Goal: Task Accomplishment & Management: Manage account settings

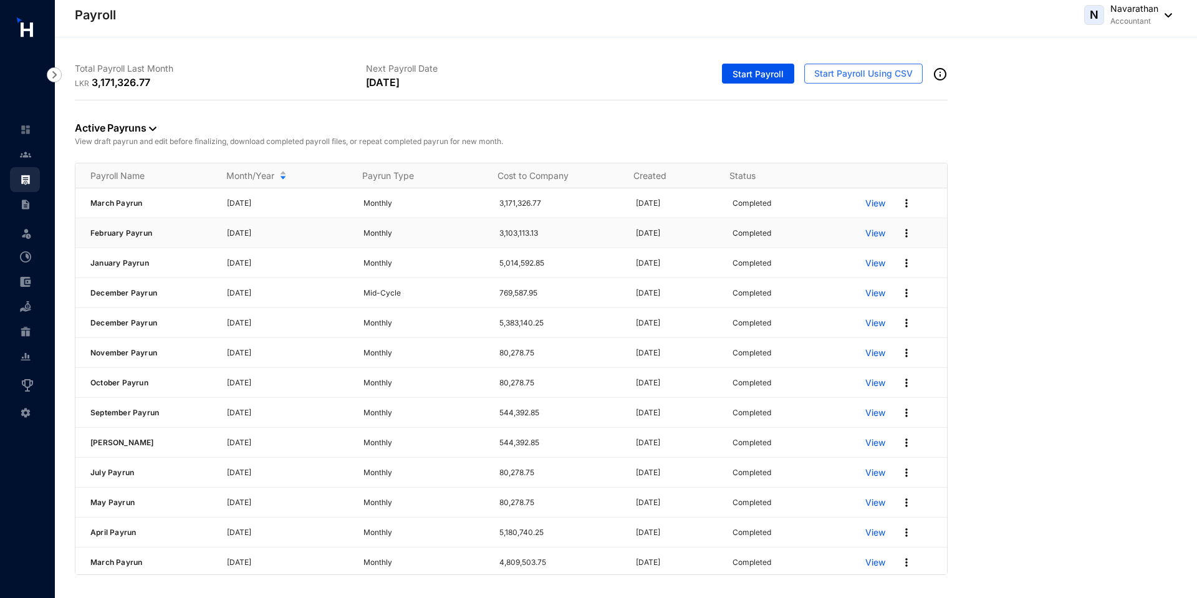
click at [900, 233] on img at bounding box center [906, 233] width 12 height 12
click at [964, 381] on div "Active Payruns View draft payrun and edit before finalizing, download completed…" at bounding box center [626, 337] width 1102 height 474
click at [900, 201] on img at bounding box center [906, 203] width 12 height 12
click at [834, 319] on p "Edit Pay Run" at bounding box center [850, 312] width 88 height 21
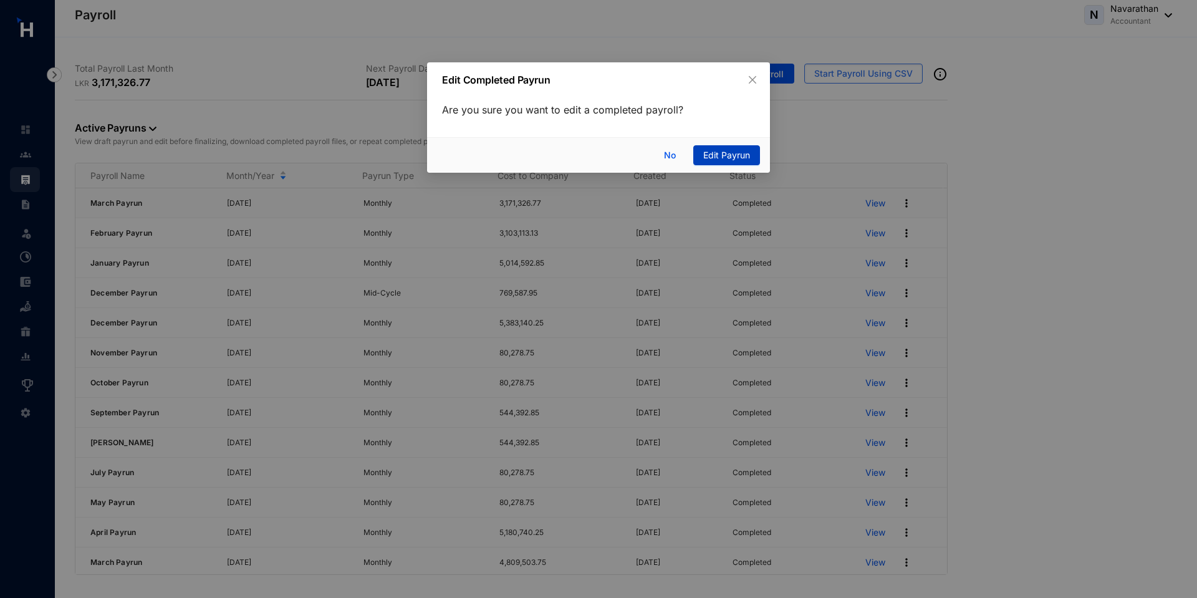
click at [735, 148] on span "Edit Payrun" at bounding box center [726, 155] width 47 height 14
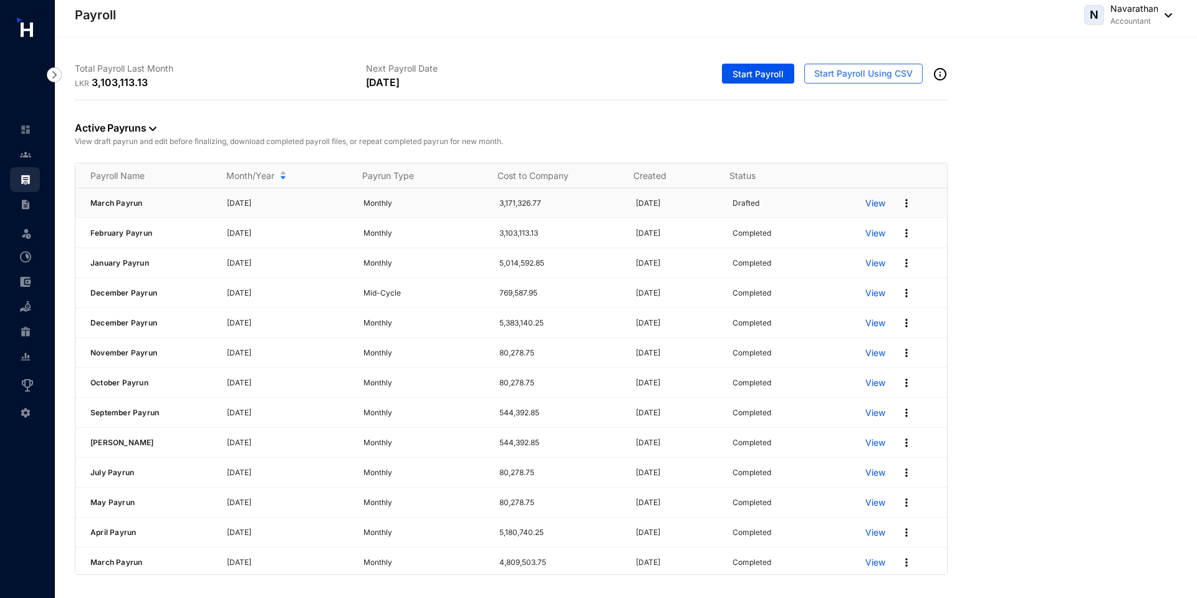
click at [900, 207] on img at bounding box center [906, 203] width 12 height 12
click at [763, 79] on span "Start Payroll" at bounding box center [757, 74] width 51 height 12
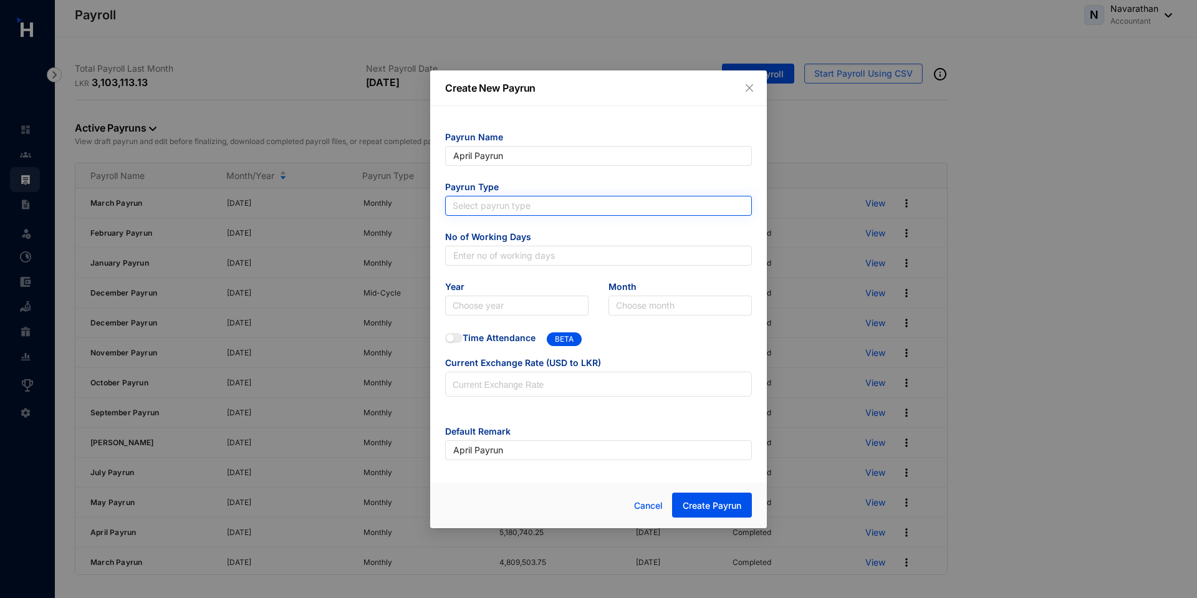
click at [491, 209] on input "search" at bounding box center [598, 205] width 292 height 19
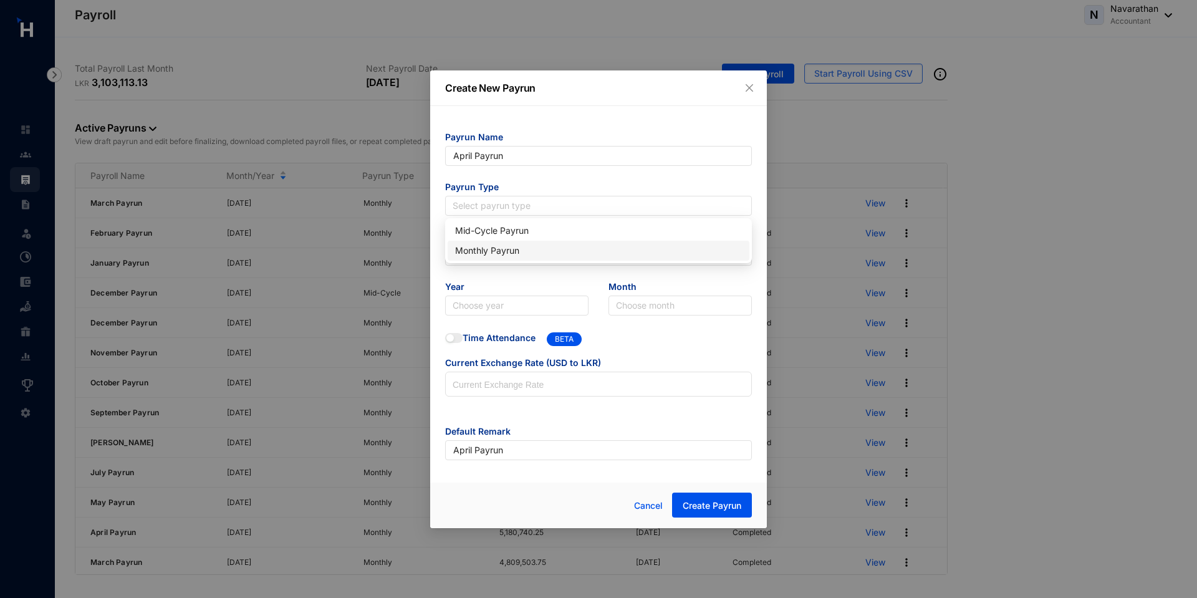
click at [489, 250] on div "Monthly Payrun" at bounding box center [598, 251] width 287 height 14
click at [464, 256] on input "text" at bounding box center [598, 256] width 307 height 20
type input "30"
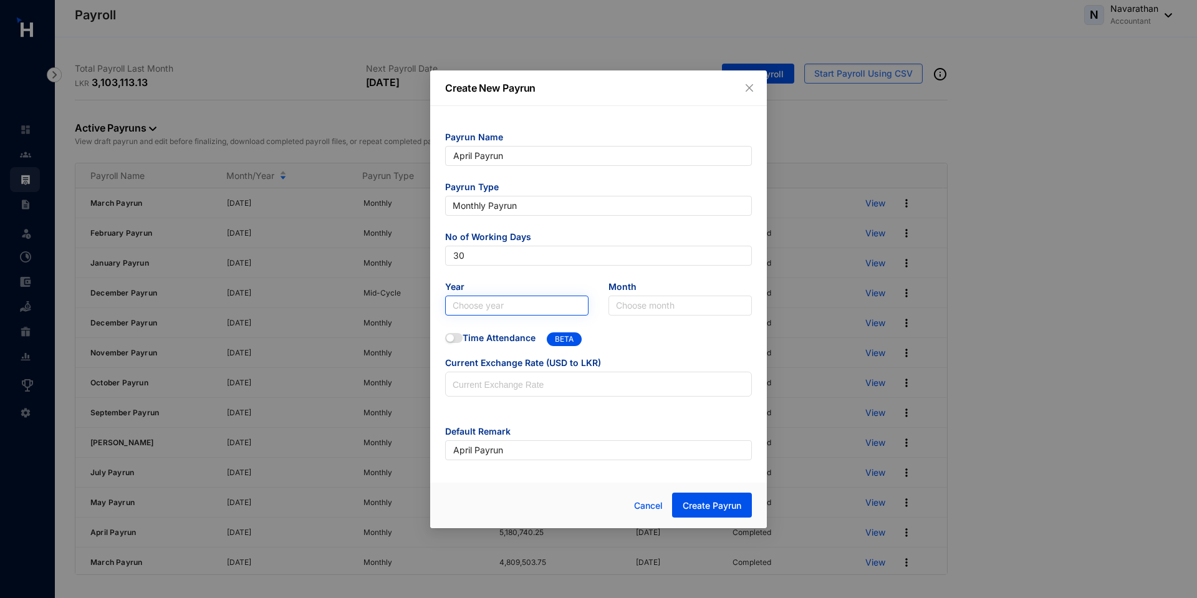
click at [497, 306] on input "search" at bounding box center [516, 305] width 128 height 19
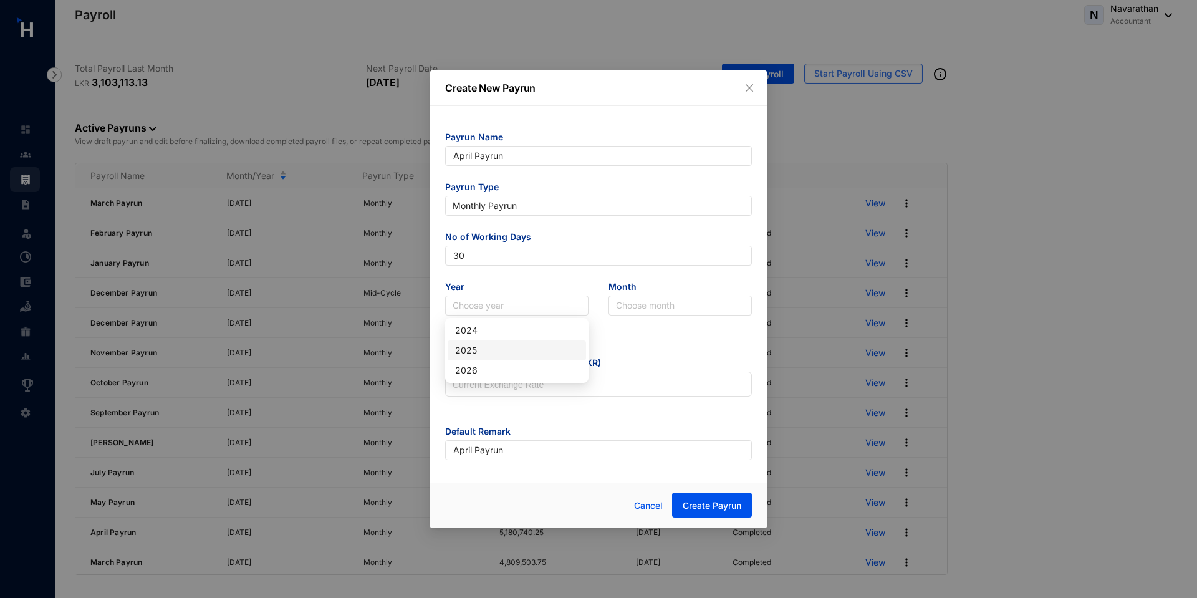
click at [487, 346] on div "2025" at bounding box center [516, 350] width 123 height 14
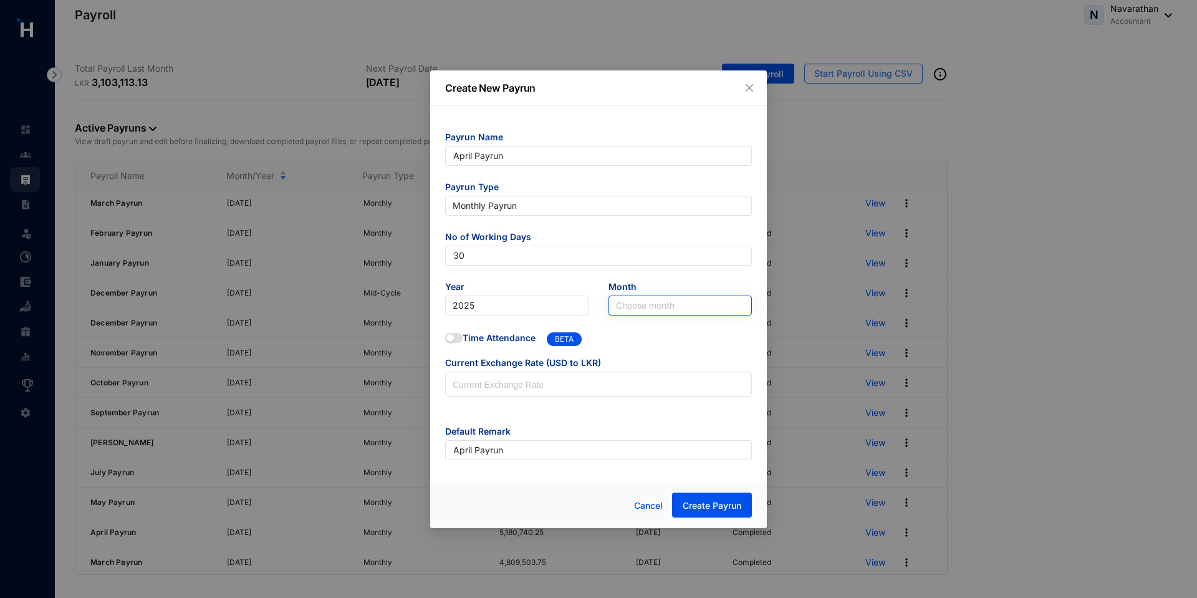
click at [626, 302] on input "search" at bounding box center [680, 305] width 128 height 19
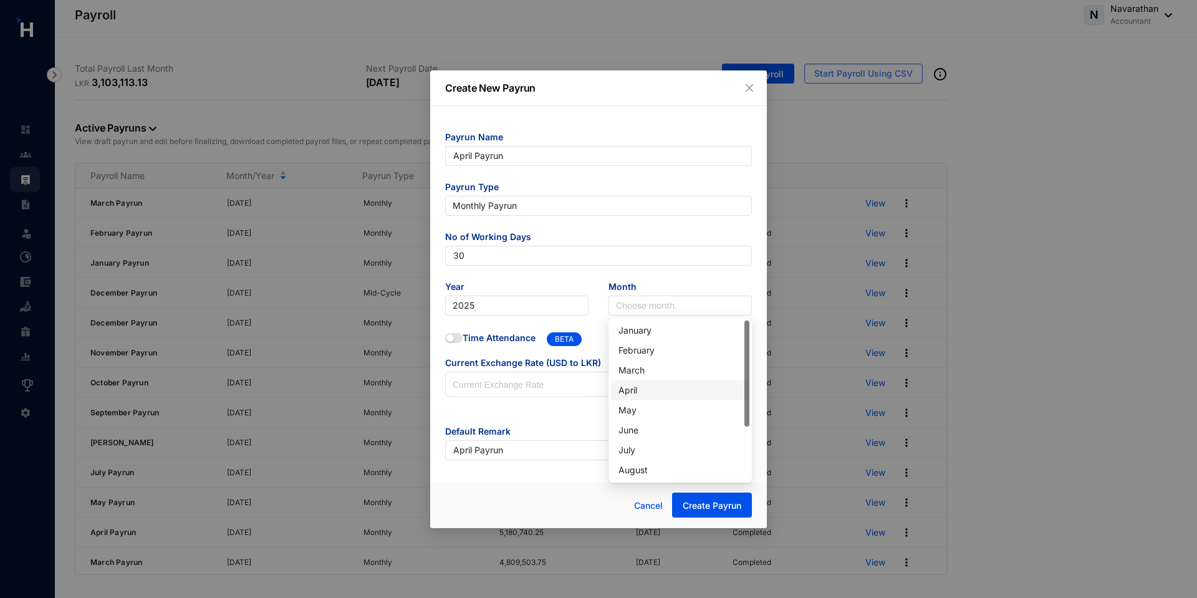
click at [644, 395] on div "April" at bounding box center [679, 390] width 123 height 14
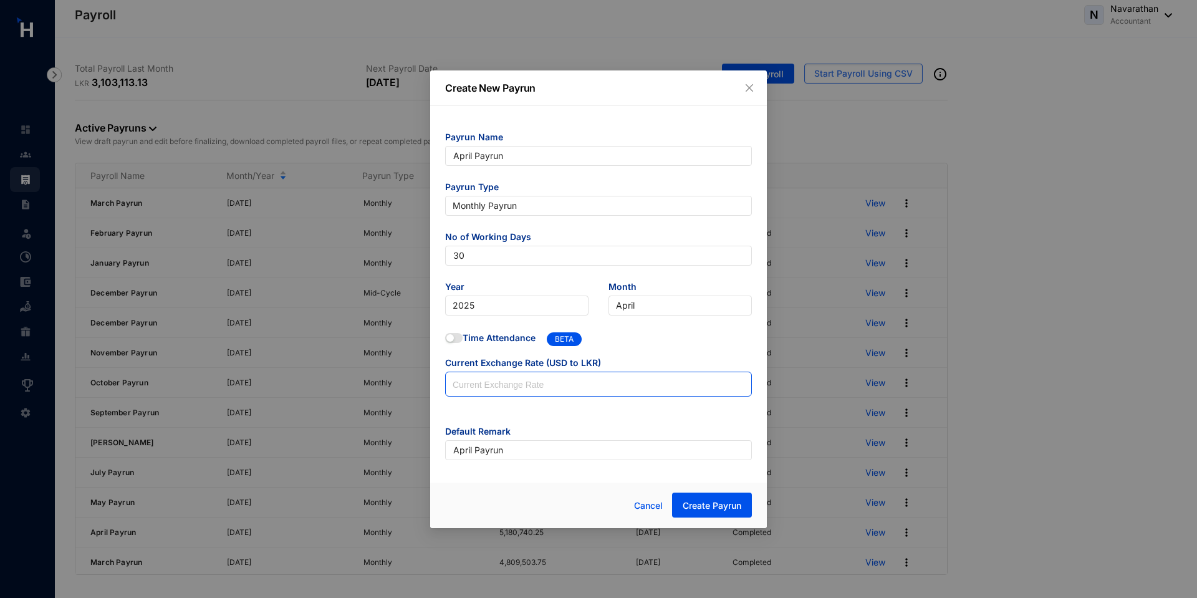
click at [550, 391] on input at bounding box center [598, 384] width 305 height 25
type input "200"
click at [704, 505] on span "Create Payrun" at bounding box center [711, 505] width 59 height 12
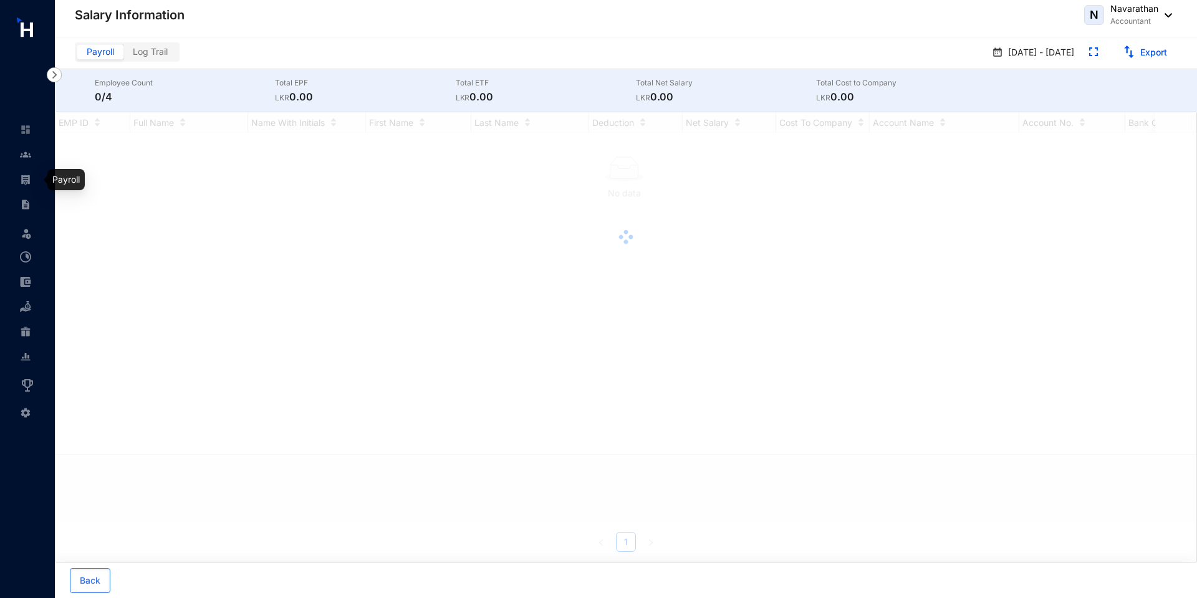
click at [21, 185] on img at bounding box center [25, 179] width 11 height 11
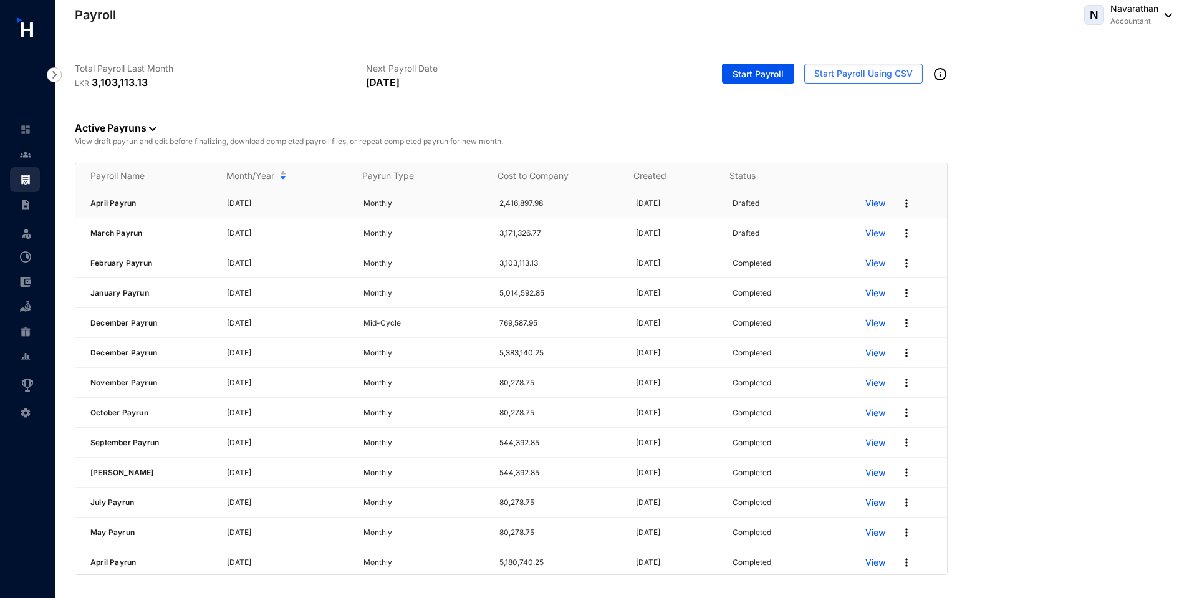
click at [901, 205] on img at bounding box center [906, 203] width 12 height 12
click at [1050, 258] on div "Active Payruns View draft payrun and edit before finalizing, download completed…" at bounding box center [626, 337] width 1102 height 474
click at [900, 202] on img at bounding box center [906, 203] width 12 height 12
click at [1048, 204] on div "Active Payruns View draft payrun and edit before finalizing, download completed…" at bounding box center [626, 337] width 1102 height 474
click at [900, 199] on img at bounding box center [906, 203] width 12 height 12
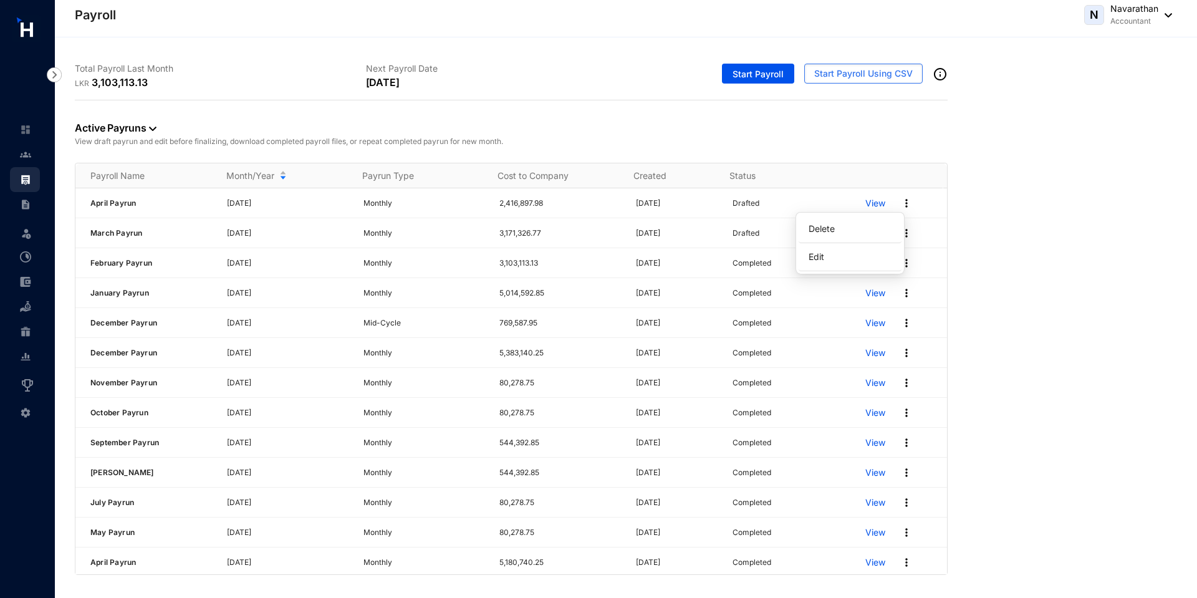
click at [1049, 181] on div "Active Payruns View draft payrun and edit before finalizing, download completed…" at bounding box center [626, 337] width 1102 height 474
click at [900, 267] on img at bounding box center [906, 263] width 12 height 12
click at [1051, 275] on div "Active Payruns View draft payrun and edit before finalizing, download completed…" at bounding box center [626, 337] width 1102 height 474
click at [900, 323] on img at bounding box center [906, 323] width 12 height 12
click at [977, 348] on div "Active Payruns View draft payrun and edit before finalizing, download completed…" at bounding box center [626, 337] width 1102 height 474
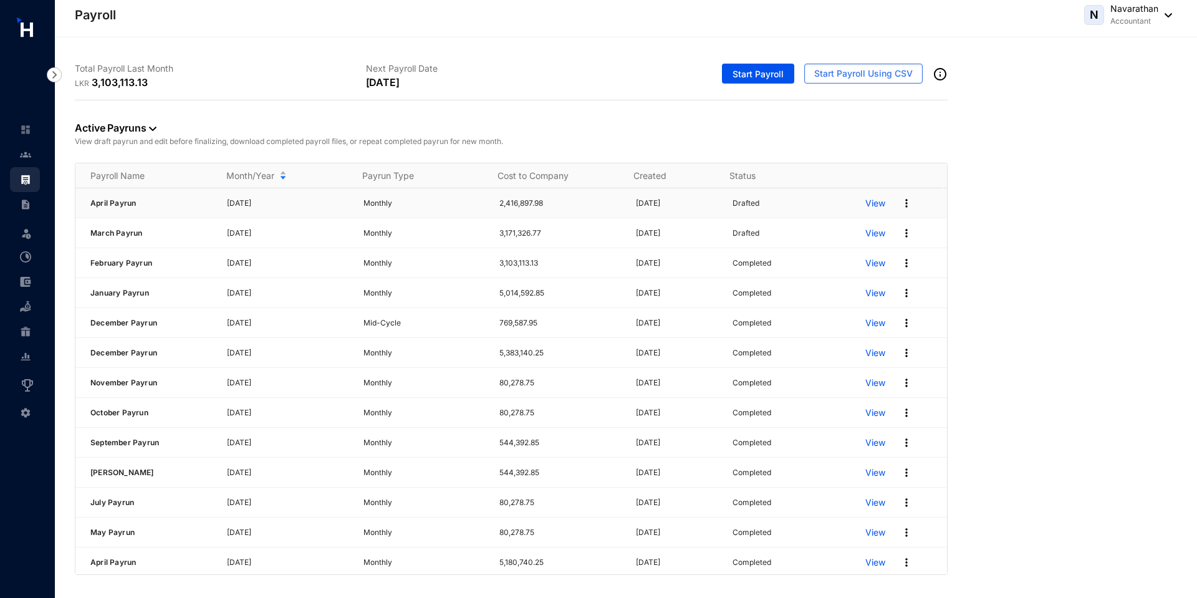
click at [900, 201] on img at bounding box center [906, 203] width 12 height 12
click at [834, 232] on p "Delete" at bounding box center [850, 228] width 88 height 21
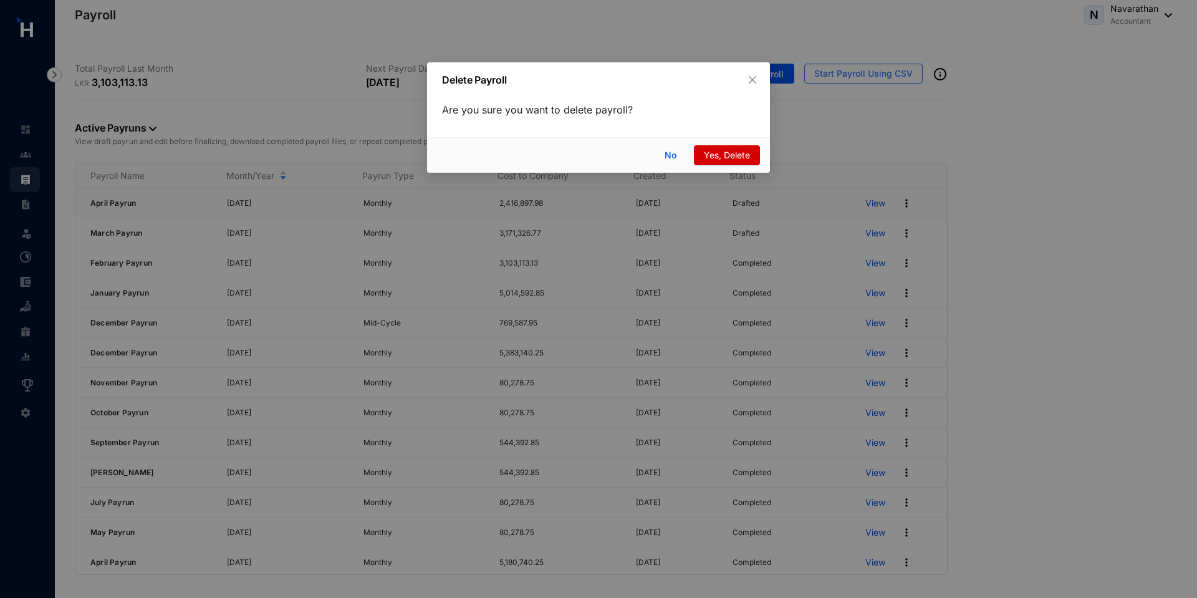
click at [745, 158] on span "Yes, Delete" at bounding box center [727, 155] width 46 height 14
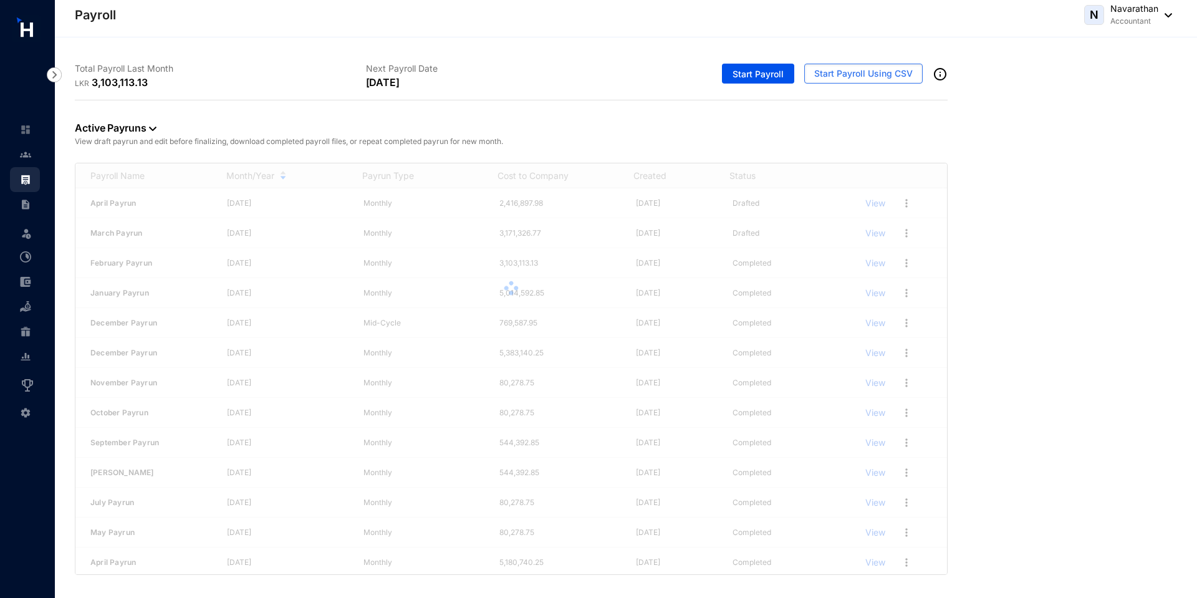
click at [902, 201] on div at bounding box center [510, 287] width 871 height 249
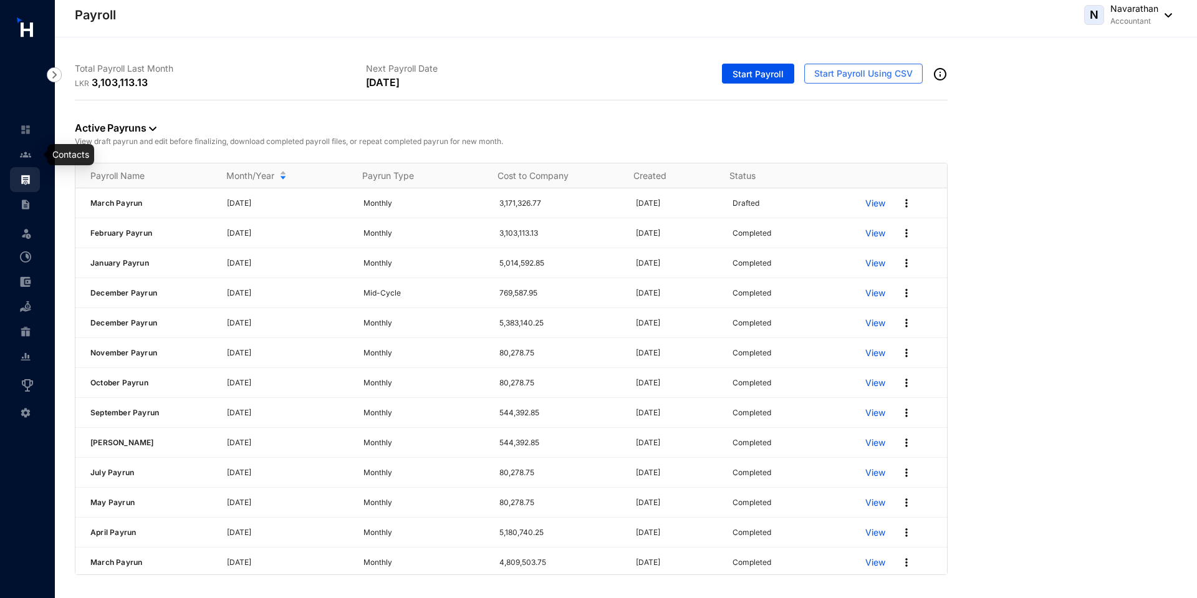
click at [20, 157] on link at bounding box center [35, 154] width 31 height 12
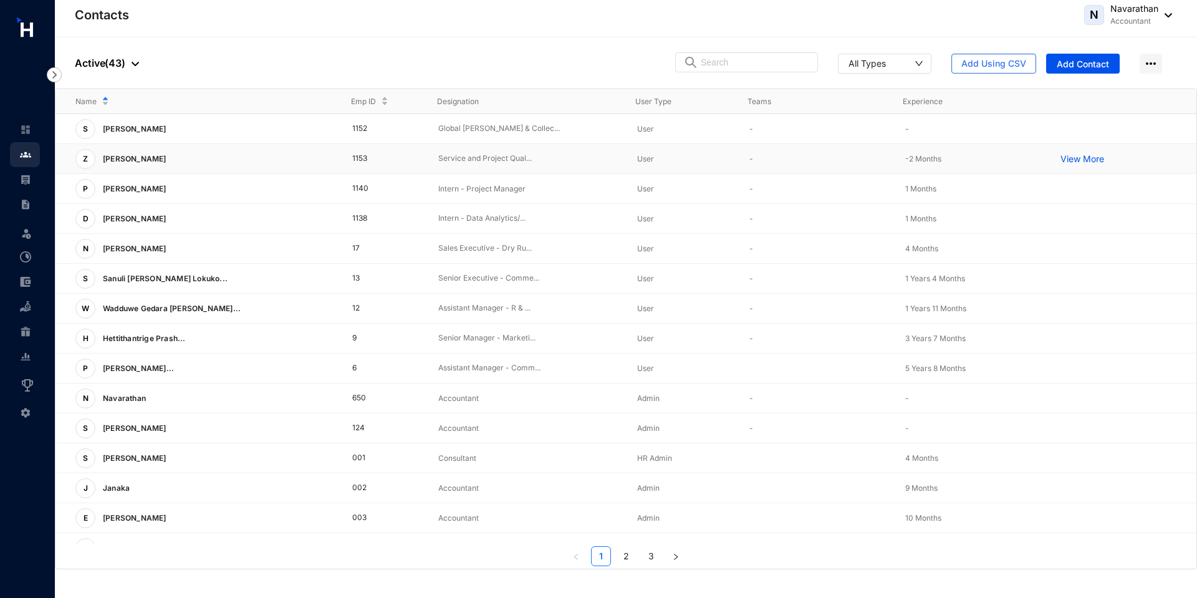
click at [206, 158] on div "Z Zeehan Zaahir" at bounding box center [203, 159] width 257 height 20
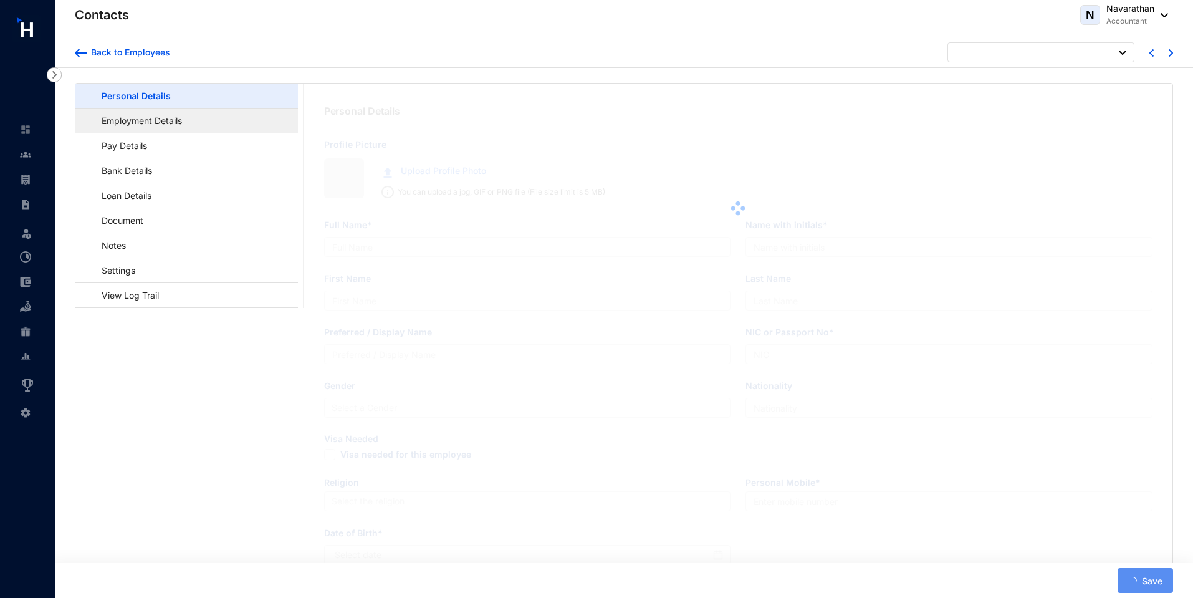
click at [146, 122] on link "Employment Details" at bounding box center [135, 121] width 101 height 26
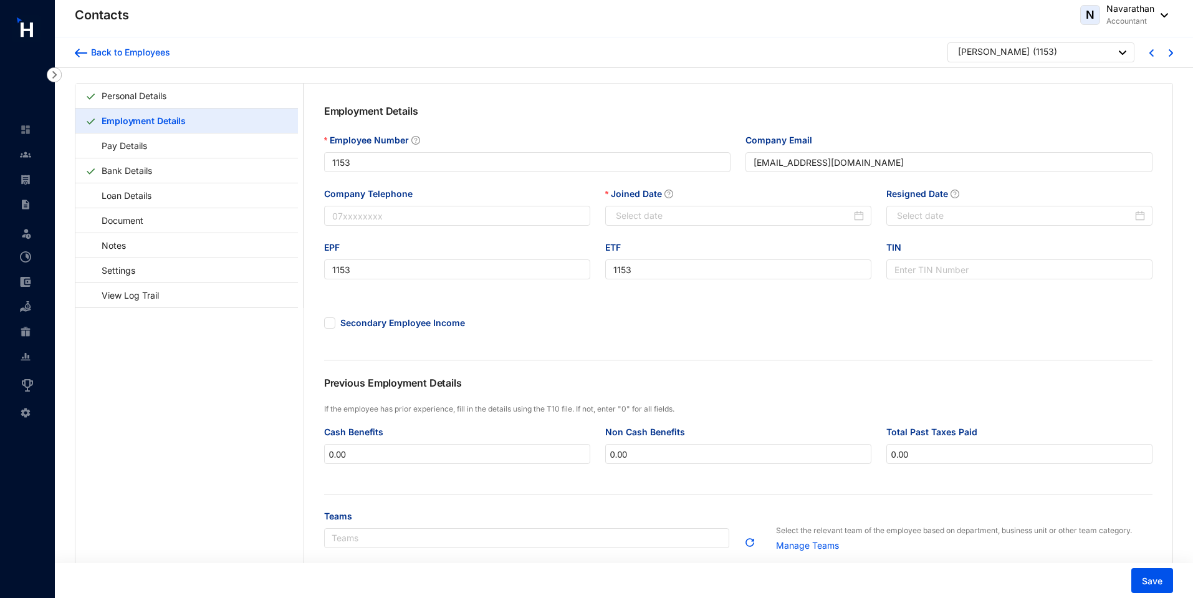
type input "[DATE]"
click at [1174, 54] on div "Back to Employees Zeehan Zaahir ( 1153 )" at bounding box center [624, 52] width 1138 height 31
click at [1169, 52] on img at bounding box center [1171, 52] width 4 height 7
type input "1140"
type input "[EMAIL_ADDRESS][DOMAIN_NAME]"
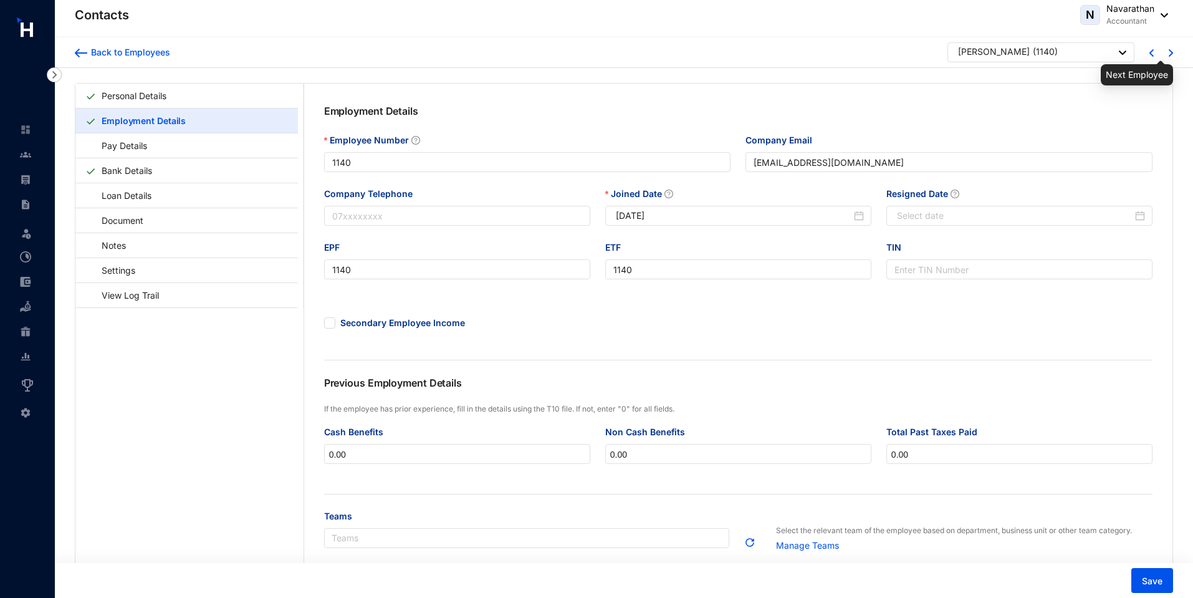
type input "1140"
type input "[DATE]"
click at [1170, 52] on img at bounding box center [1171, 52] width 4 height 7
type input "1138"
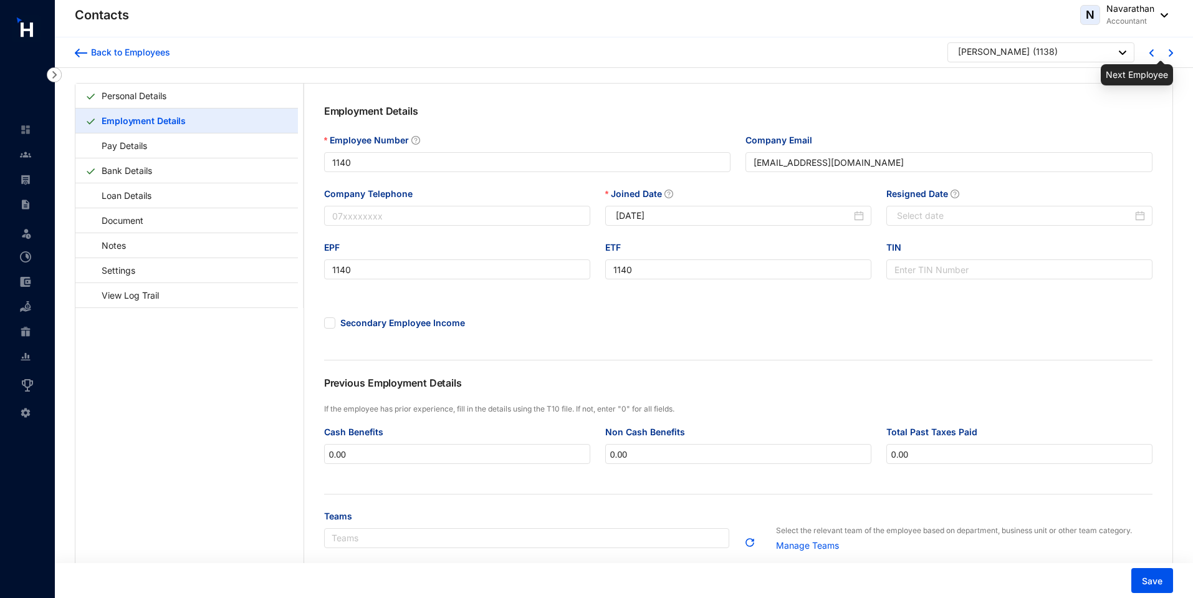
type input "[EMAIL_ADDRESS][DOMAIN_NAME]"
type input "1138"
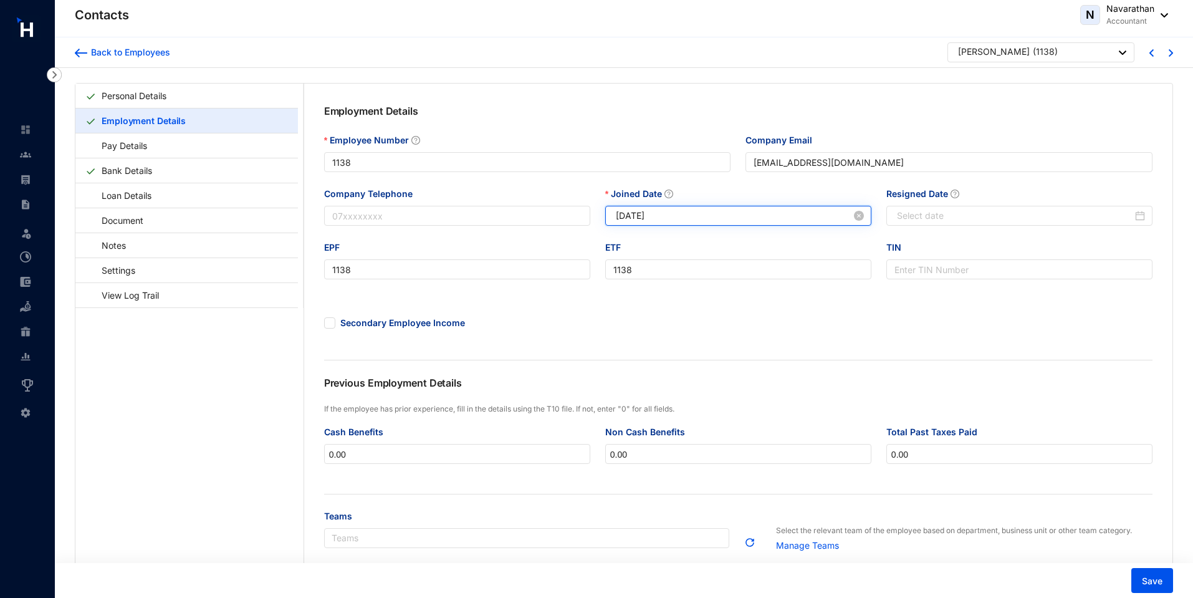
click at [687, 218] on input "2025-07-23" at bounding box center [734, 216] width 236 height 14
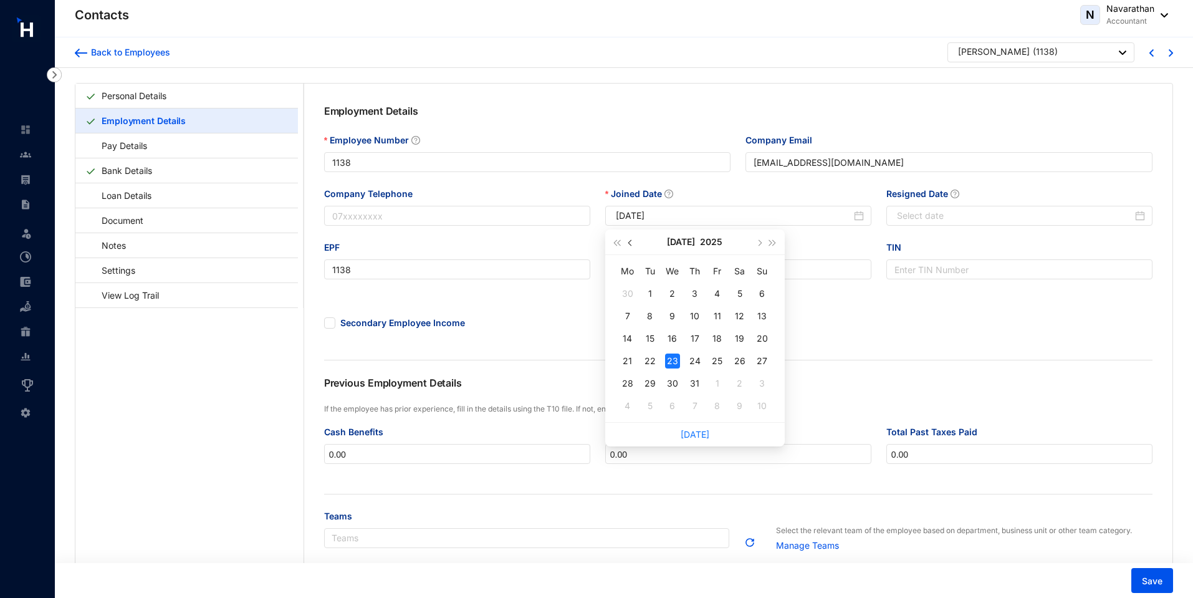
click at [629, 240] on button "button" at bounding box center [631, 241] width 14 height 25
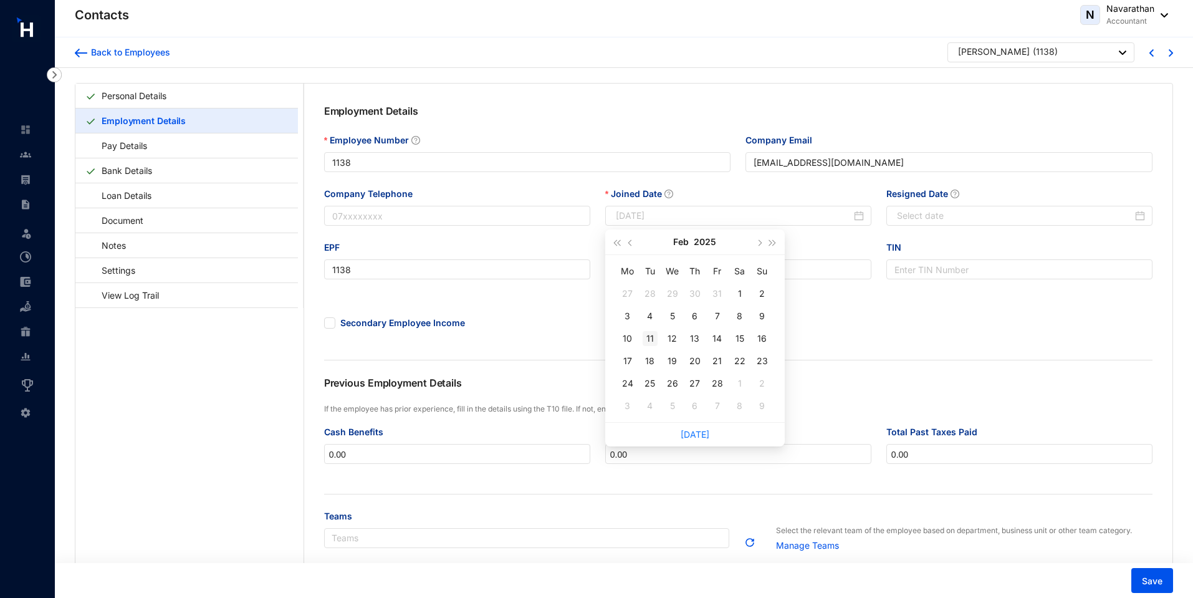
type input "[DATE]"
click at [649, 340] on div "11" at bounding box center [650, 338] width 15 height 15
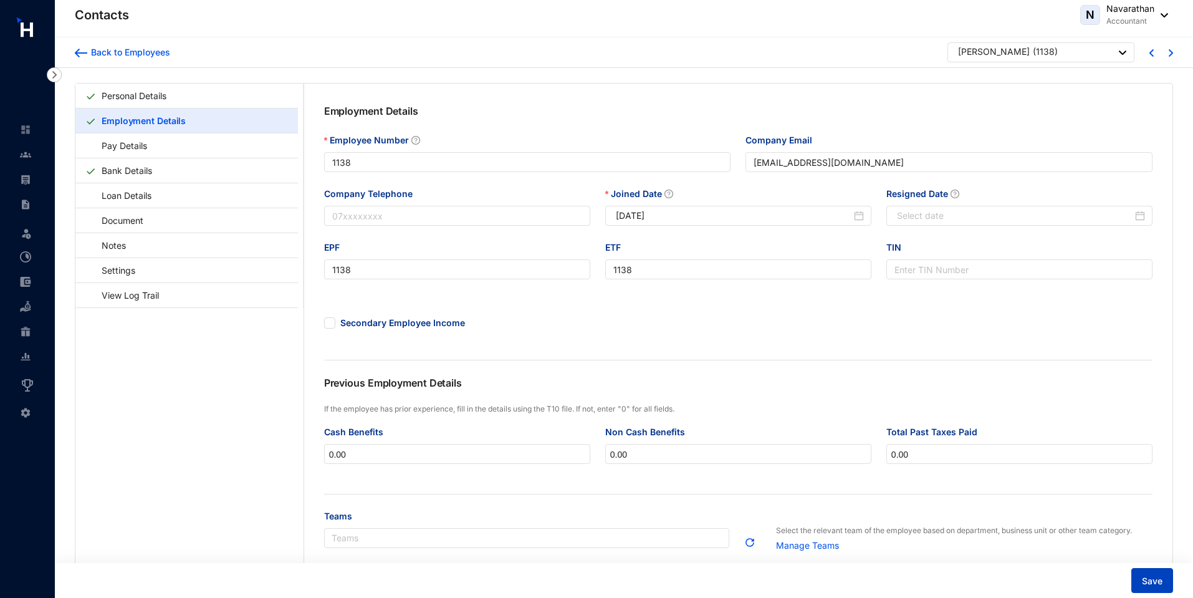
click at [1153, 585] on span "Save" at bounding box center [1152, 581] width 21 height 12
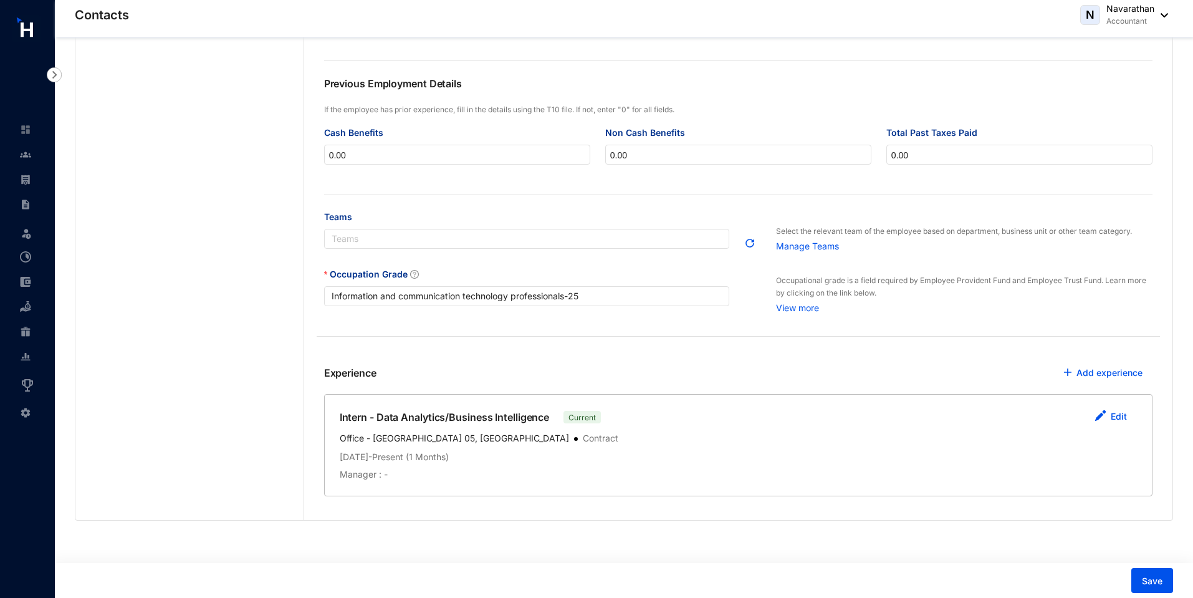
scroll to position [36, 0]
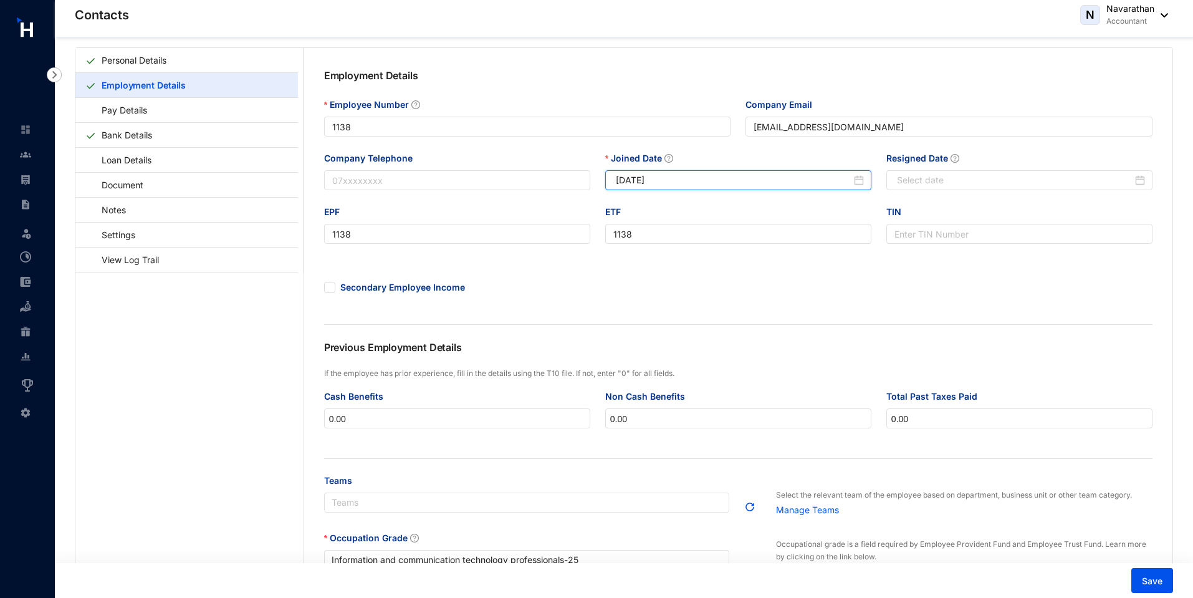
drag, startPoint x: 684, startPoint y: 179, endPoint x: 595, endPoint y: 181, distance: 88.5
click at [595, 181] on div "Company Telephone Joined Date 2025-02-11 Resigned Date" at bounding box center [738, 178] width 843 height 54
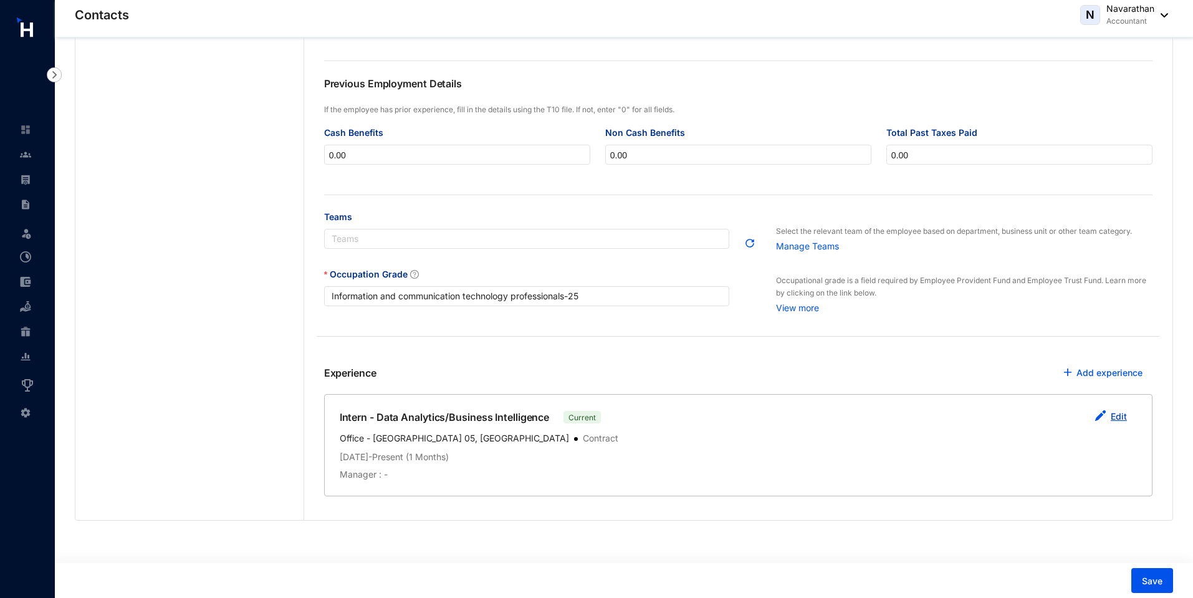
click at [1112, 414] on link "Edit" at bounding box center [1119, 416] width 16 height 11
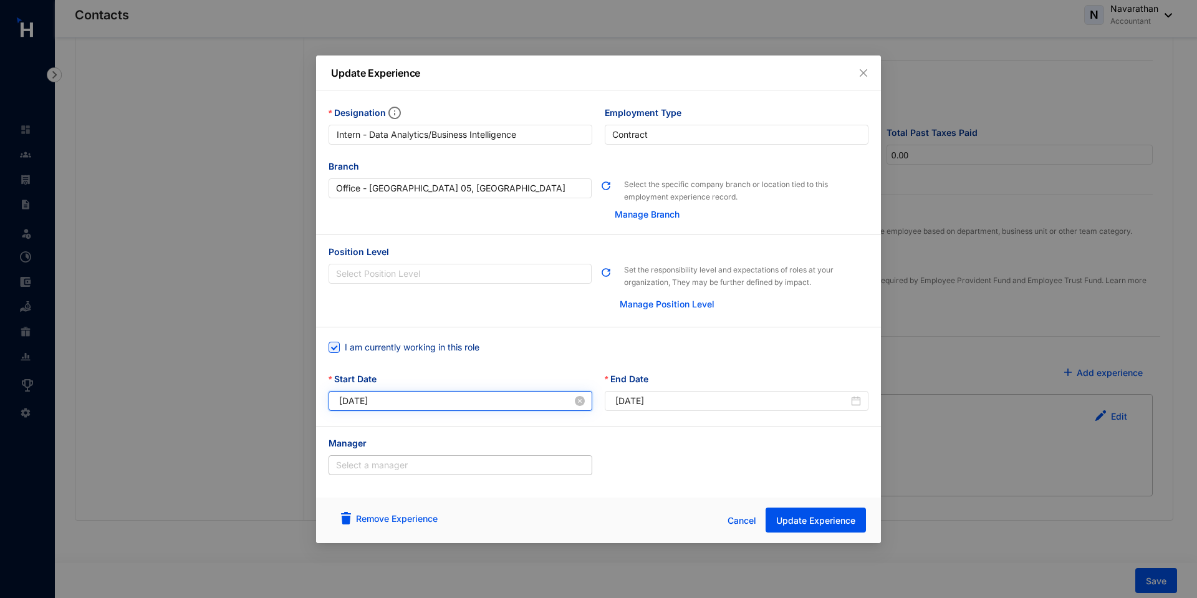
click at [396, 404] on input "2025-07-23" at bounding box center [455, 401] width 233 height 14
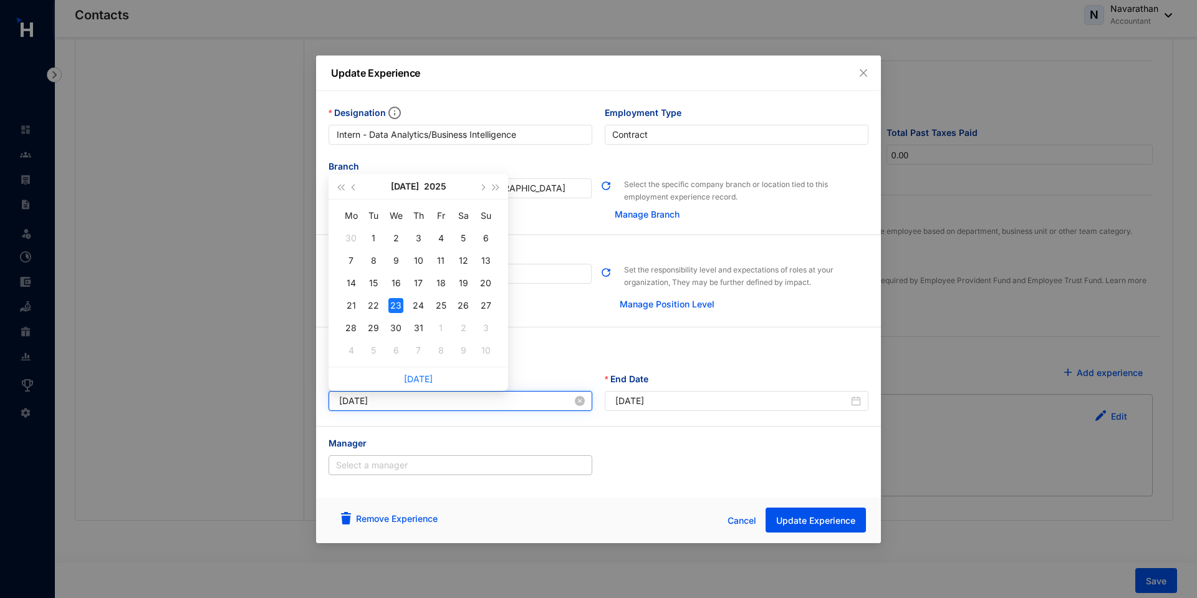
paste input "2-11"
type input "[DATE]"
click at [639, 428] on div "Manager Select a manager" at bounding box center [598, 458] width 565 height 64
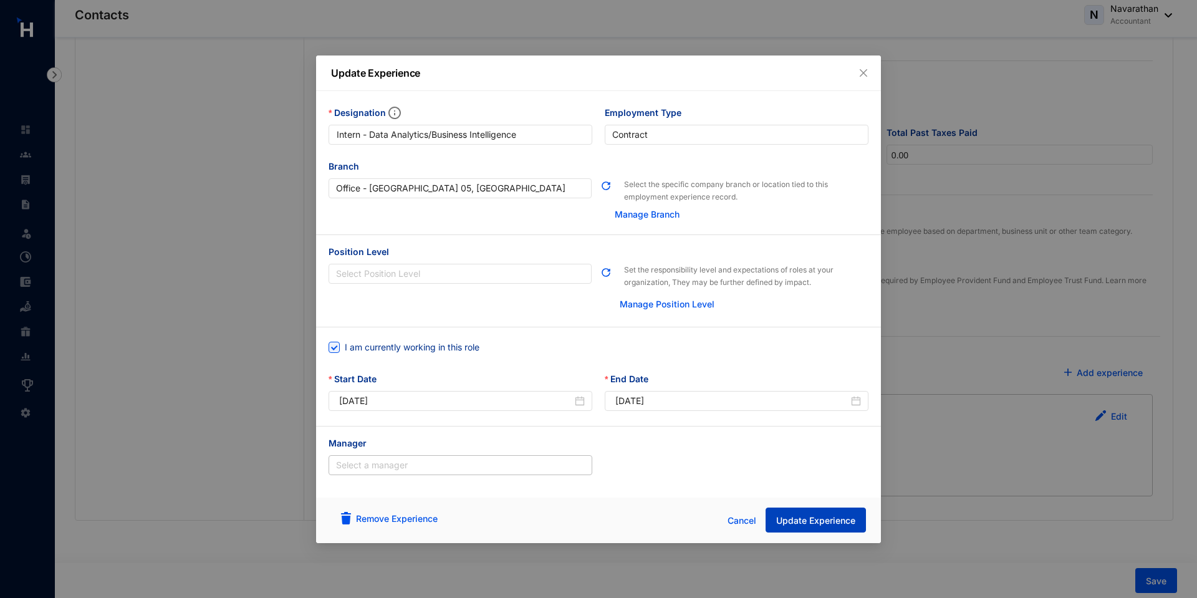
click at [813, 523] on span "Update Experience" at bounding box center [815, 520] width 79 height 12
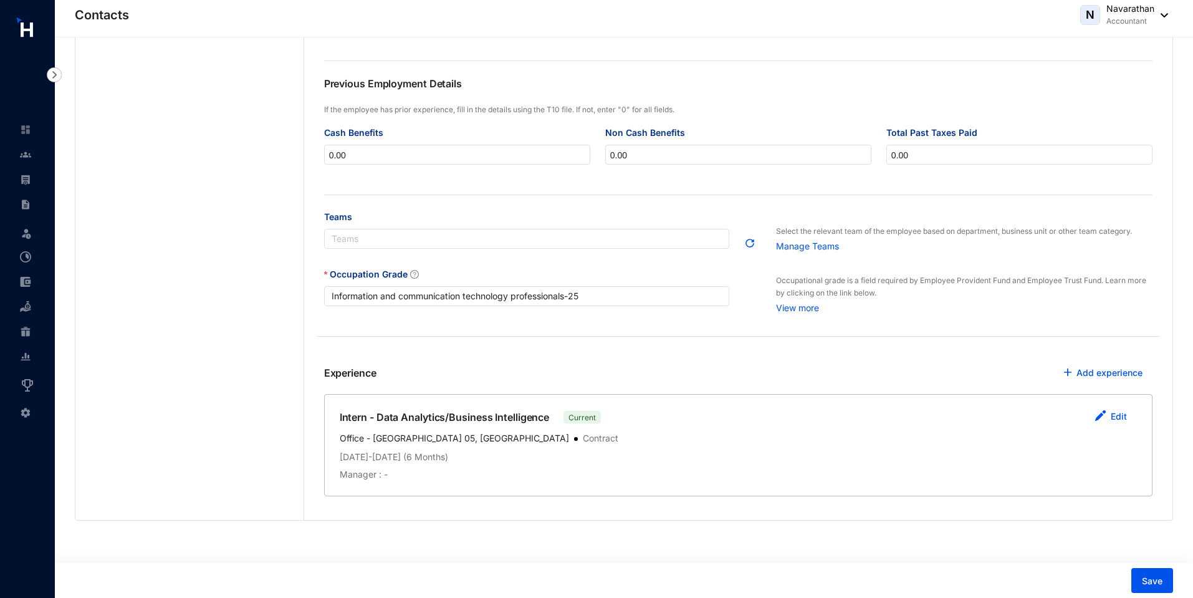
scroll to position [0, 0]
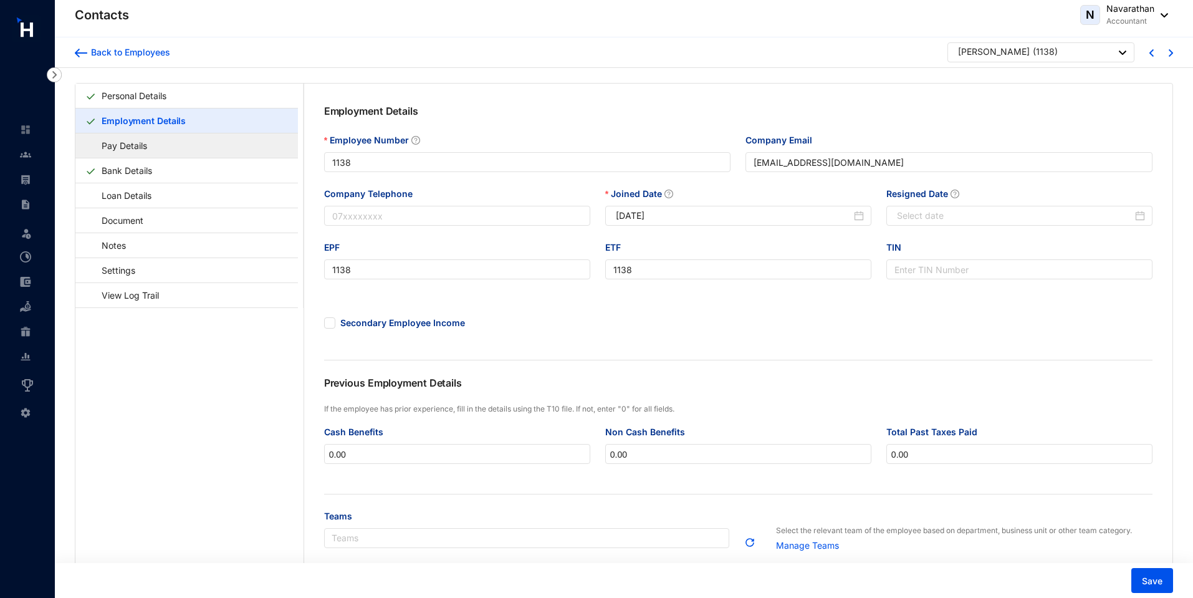
click at [151, 151] on link "Pay Details" at bounding box center [118, 146] width 66 height 26
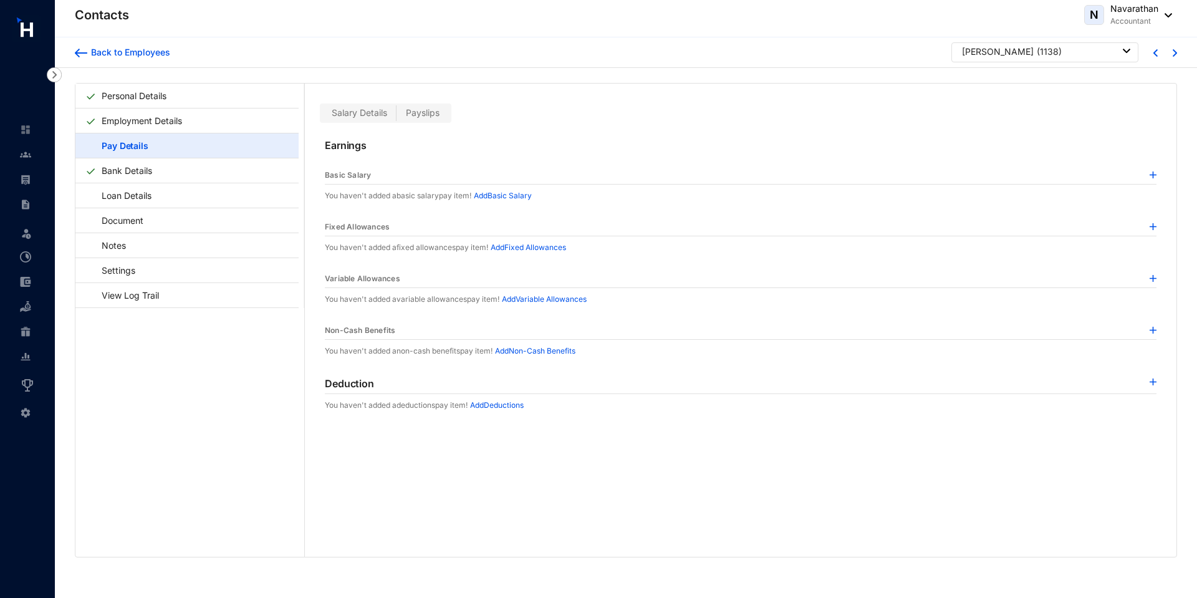
click at [1150, 175] on img at bounding box center [1152, 174] width 7 height 7
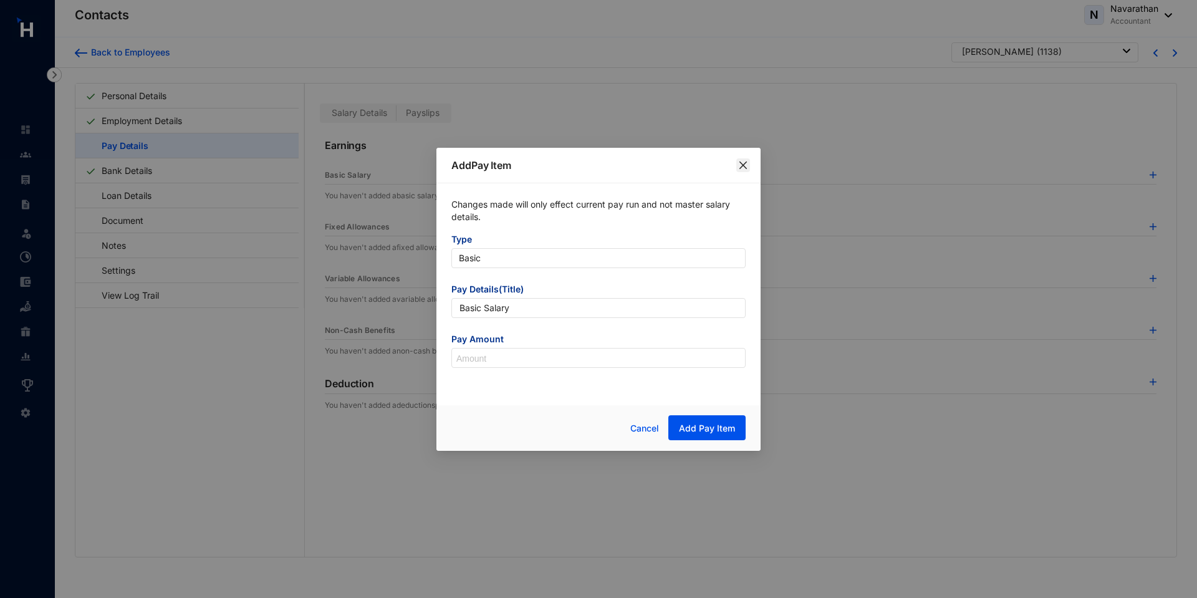
click at [744, 169] on icon "close" at bounding box center [743, 165] width 10 height 10
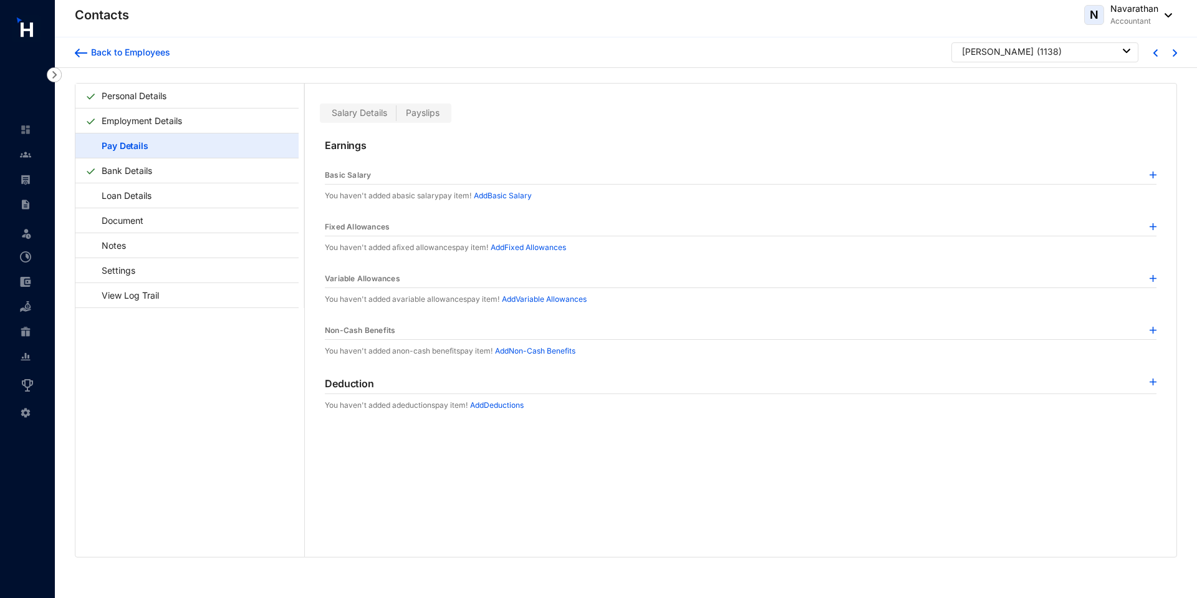
click at [1149, 175] on img at bounding box center [1152, 174] width 7 height 7
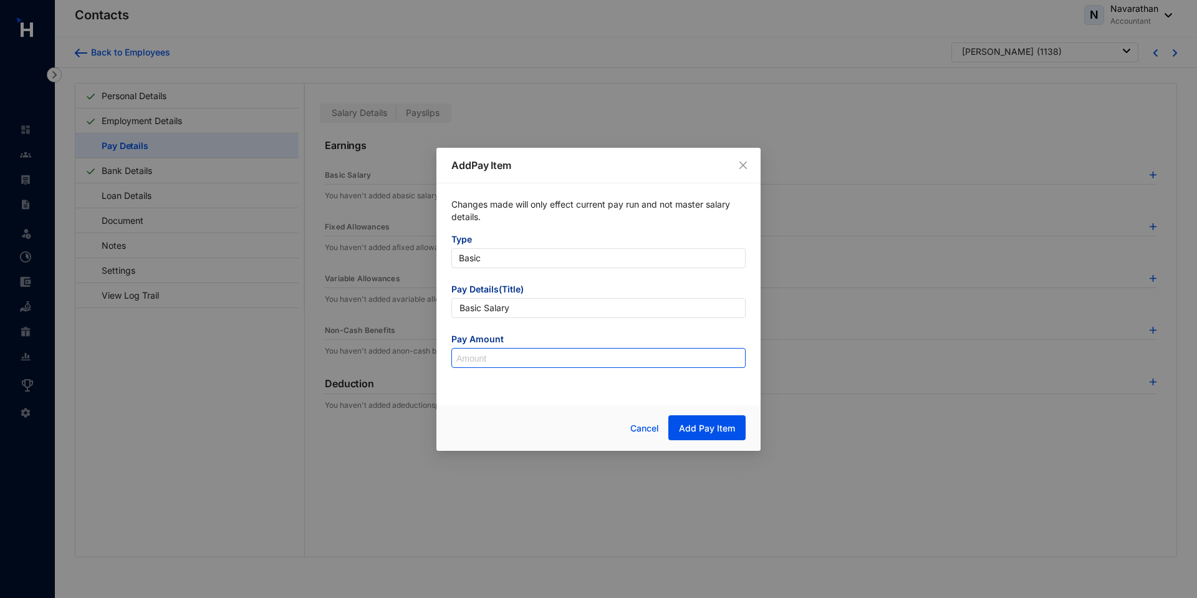
click at [501, 356] on input at bounding box center [598, 358] width 293 height 20
type input "120,000"
click at [702, 429] on span "Add Pay Item" at bounding box center [707, 428] width 56 height 12
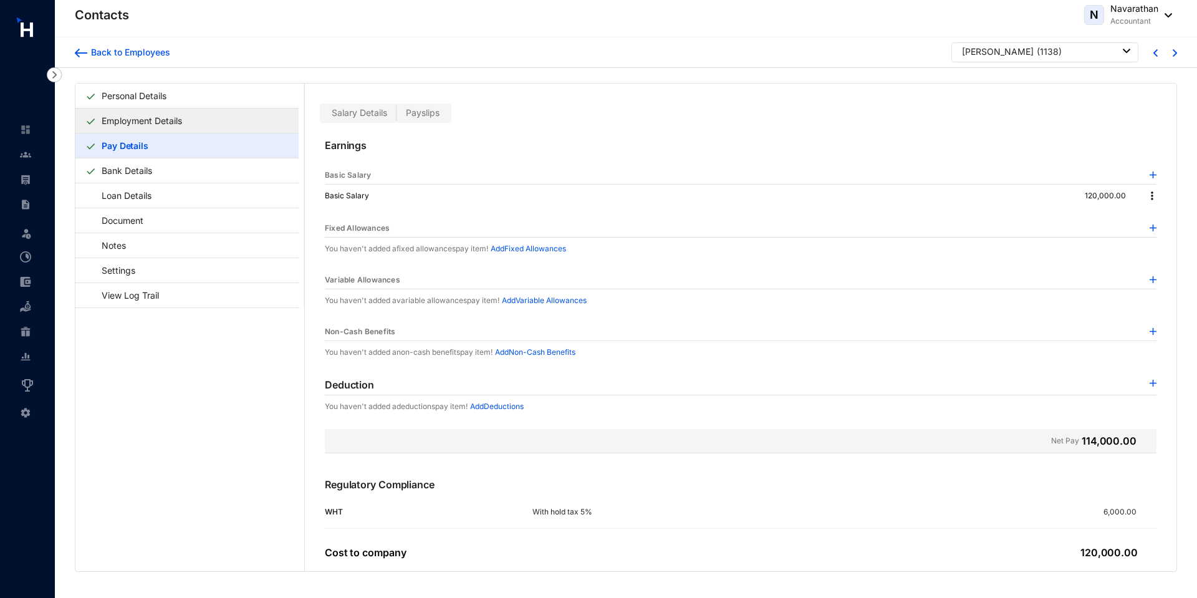
click at [187, 120] on link "Employment Details" at bounding box center [142, 121] width 90 height 26
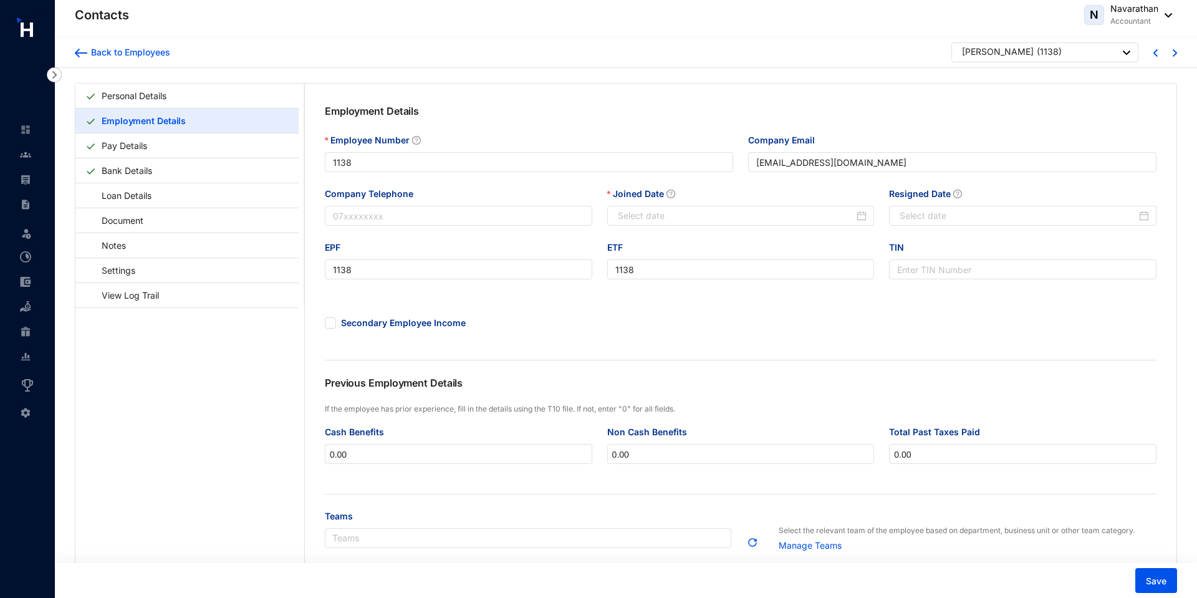
type input "[DATE]"
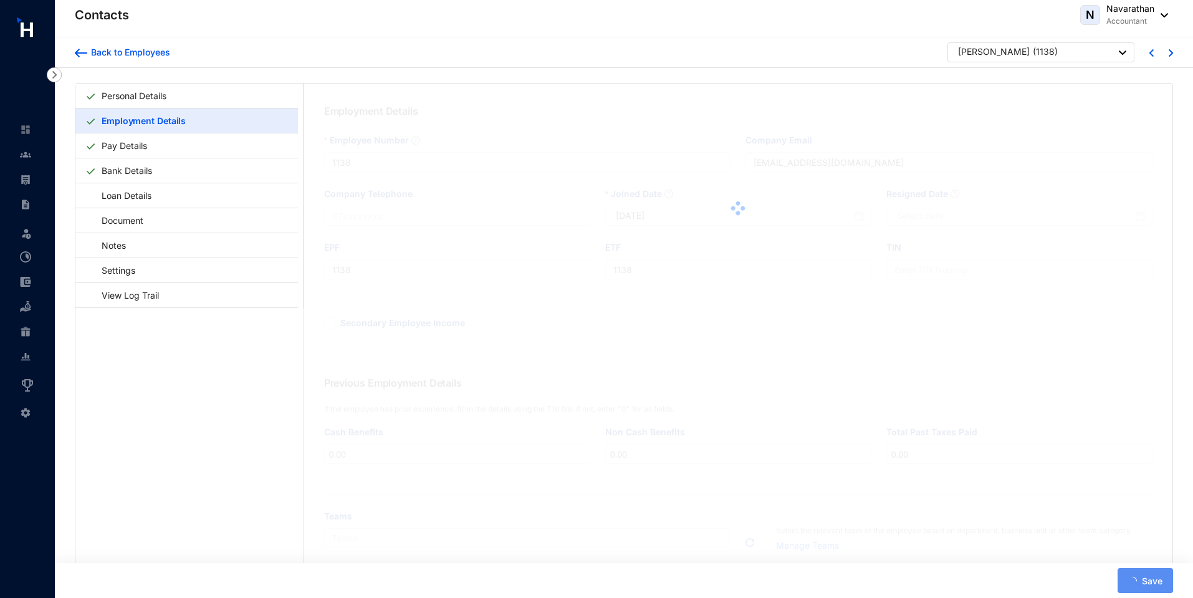
scroll to position [301, 0]
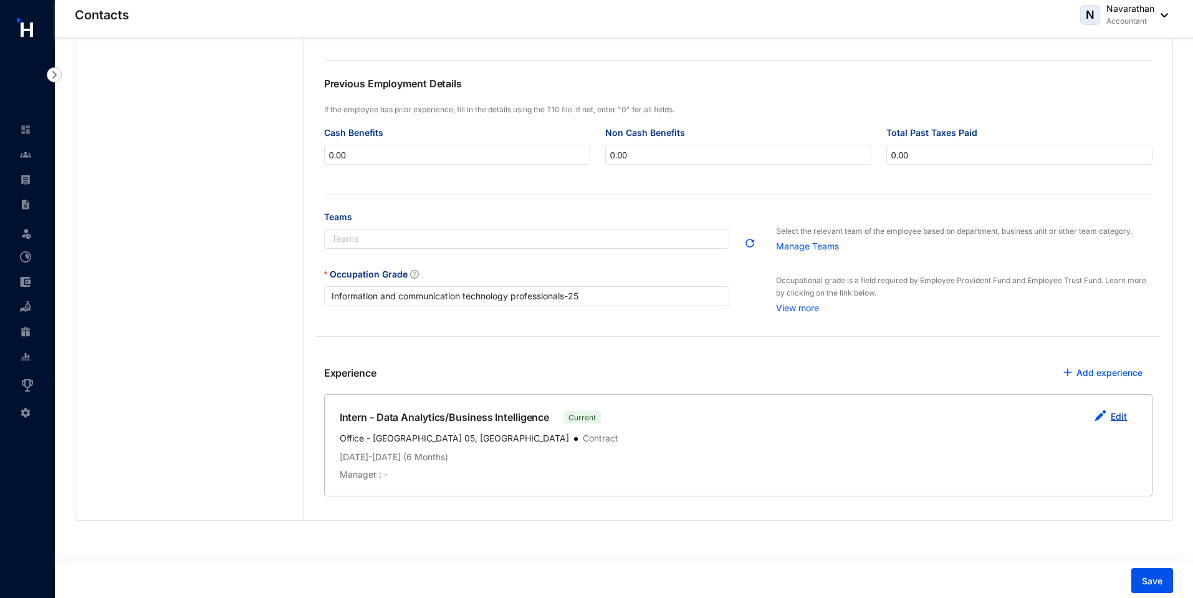
click at [1124, 412] on link "Edit" at bounding box center [1119, 416] width 16 height 11
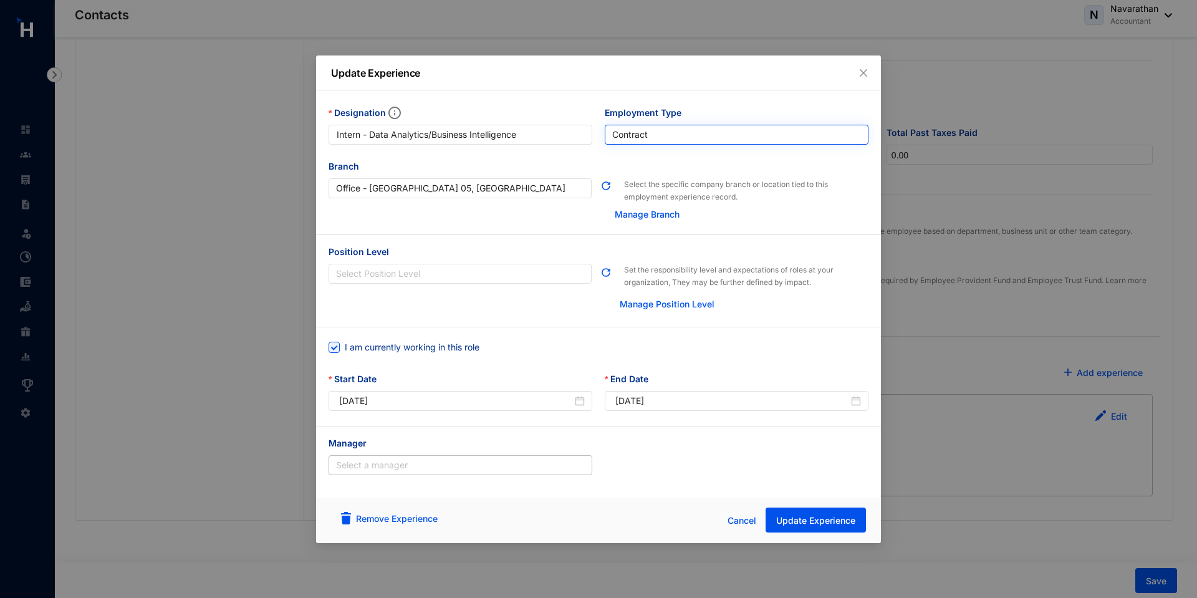
click at [737, 132] on span "Contract" at bounding box center [736, 134] width 249 height 19
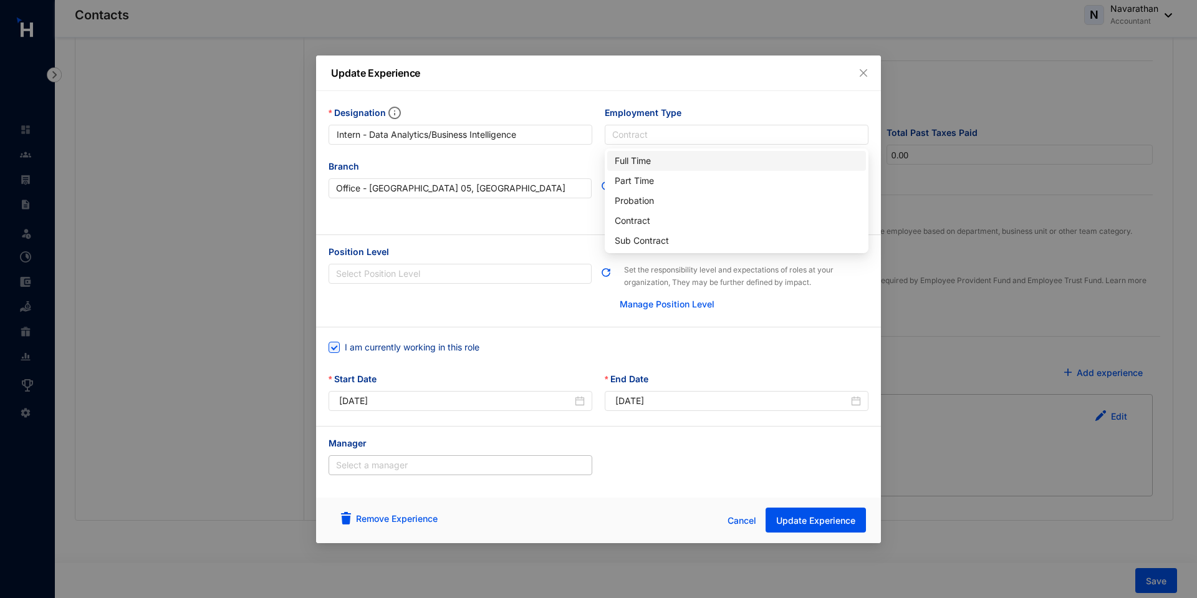
click at [630, 161] on div "Full Time" at bounding box center [737, 161] width 244 height 14
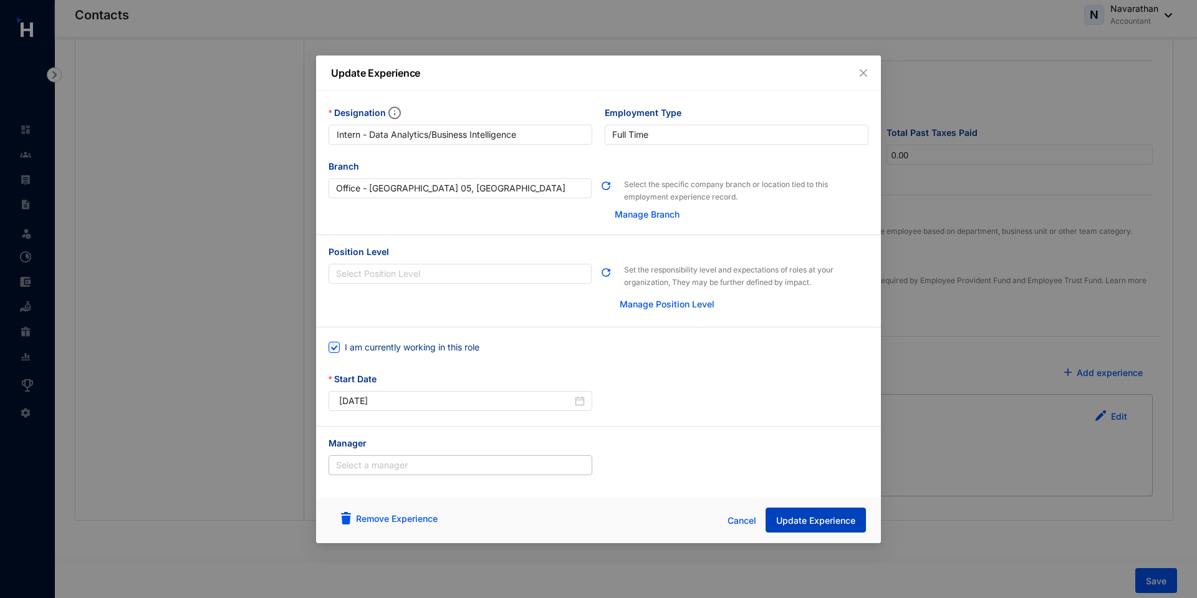
click at [788, 527] on button "Update Experience" at bounding box center [815, 519] width 100 height 25
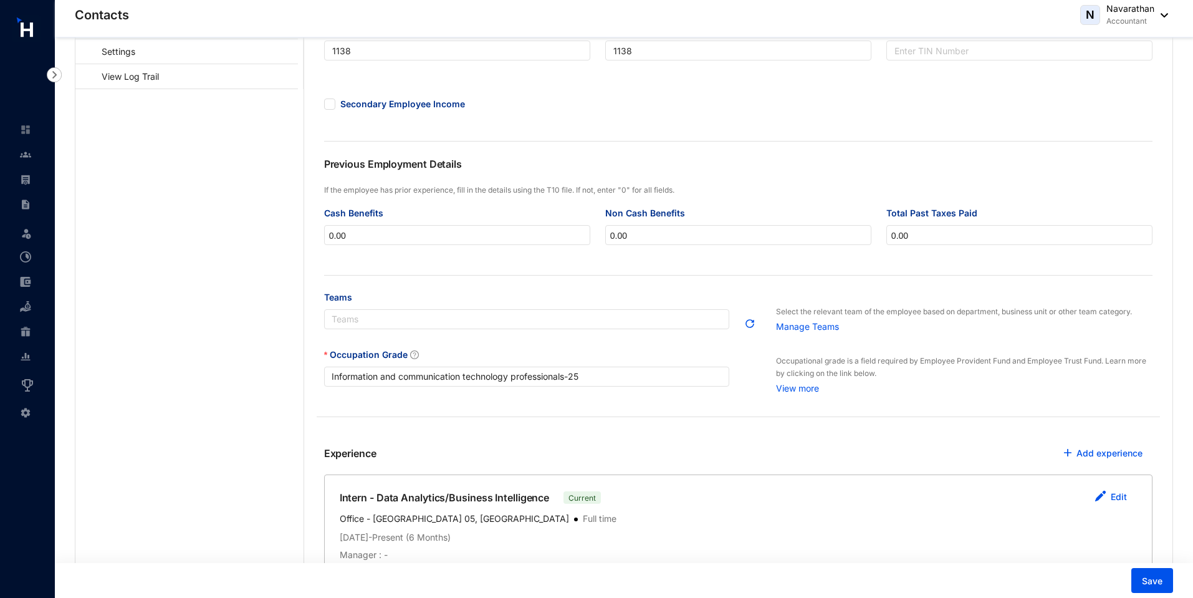
scroll to position [0, 0]
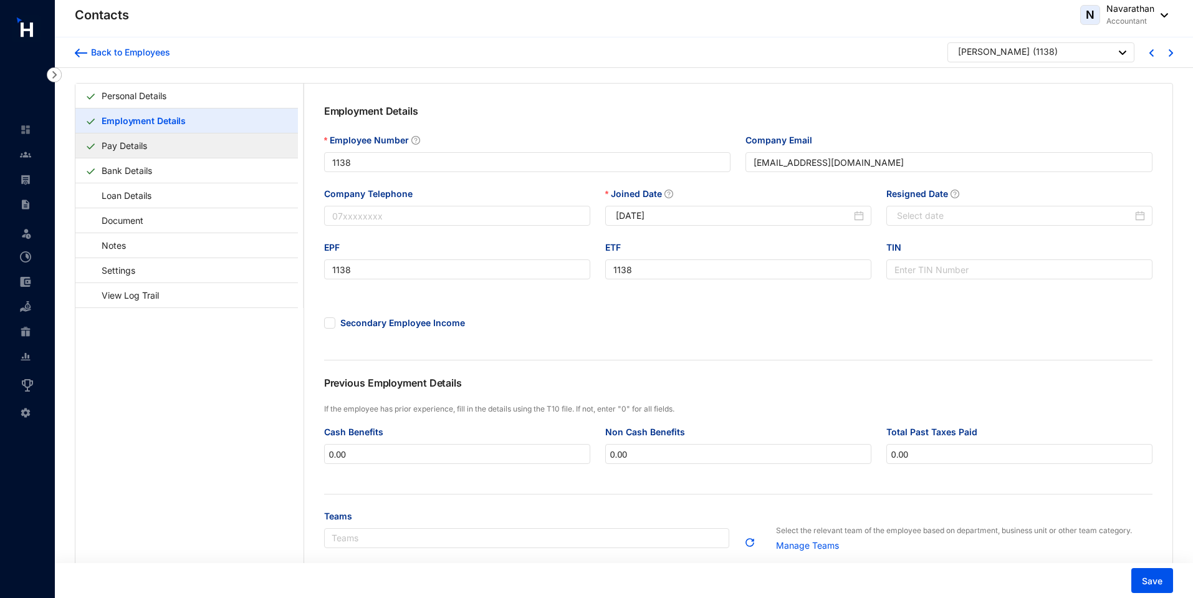
click at [125, 150] on link "Pay Details" at bounding box center [124, 146] width 55 height 26
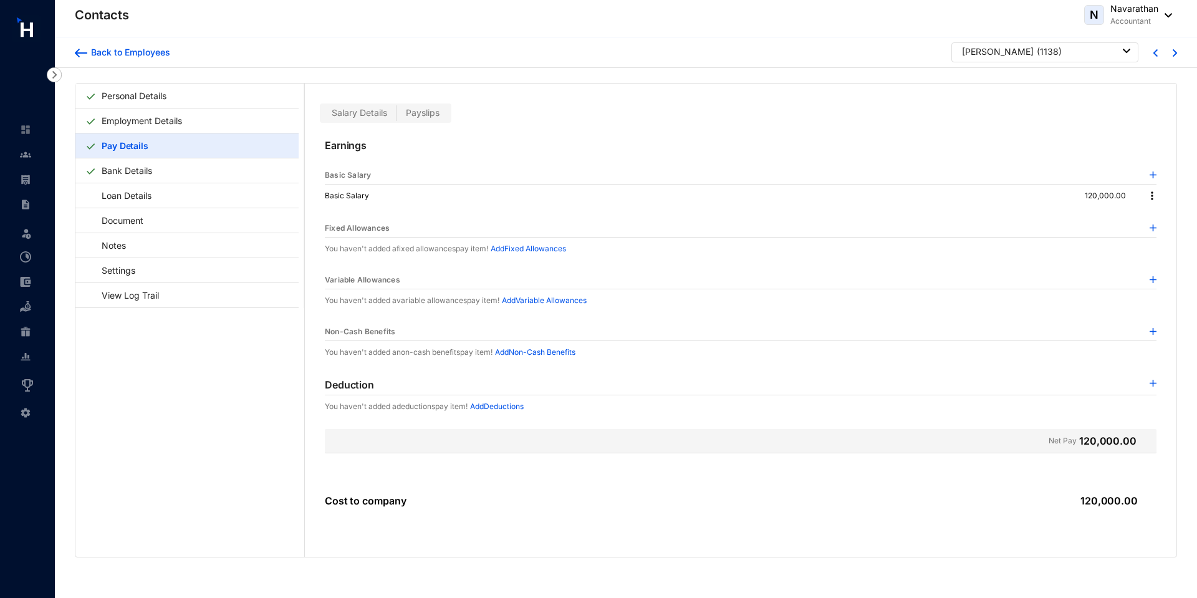
click at [1149, 196] on img at bounding box center [1152, 195] width 12 height 12
click at [1156, 219] on span "Edit" at bounding box center [1160, 217] width 16 height 14
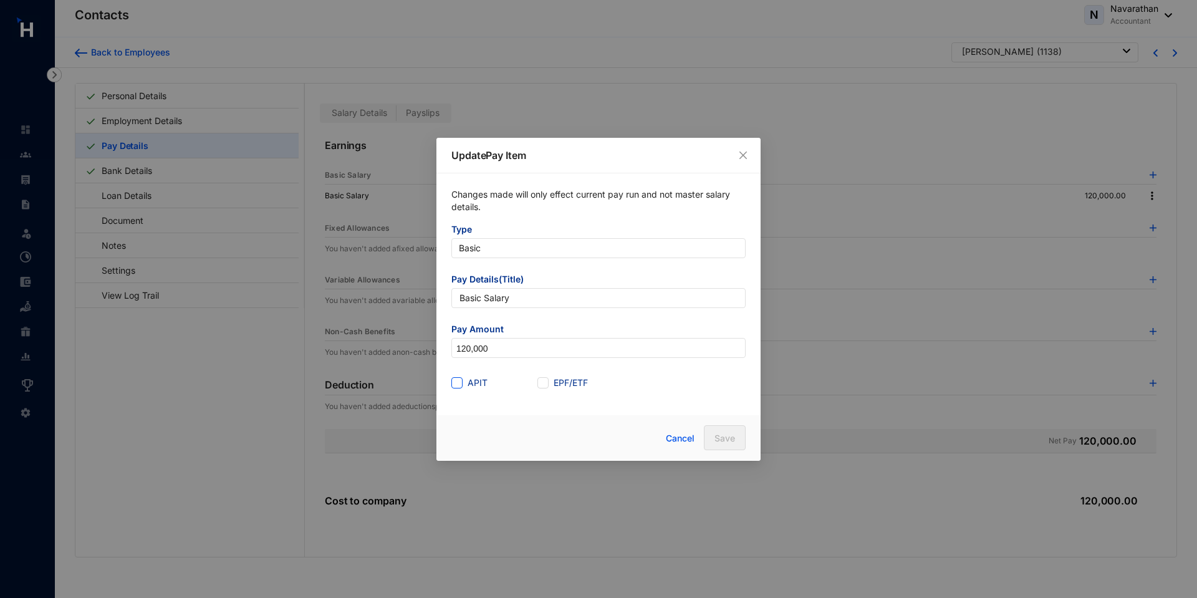
click at [462, 379] on span at bounding box center [456, 382] width 11 height 11
click at [460, 379] on input "APIT" at bounding box center [455, 381] width 9 height 9
checkbox input "true"
click at [537, 378] on input "EPF/ETF" at bounding box center [541, 381] width 9 height 9
checkbox input "true"
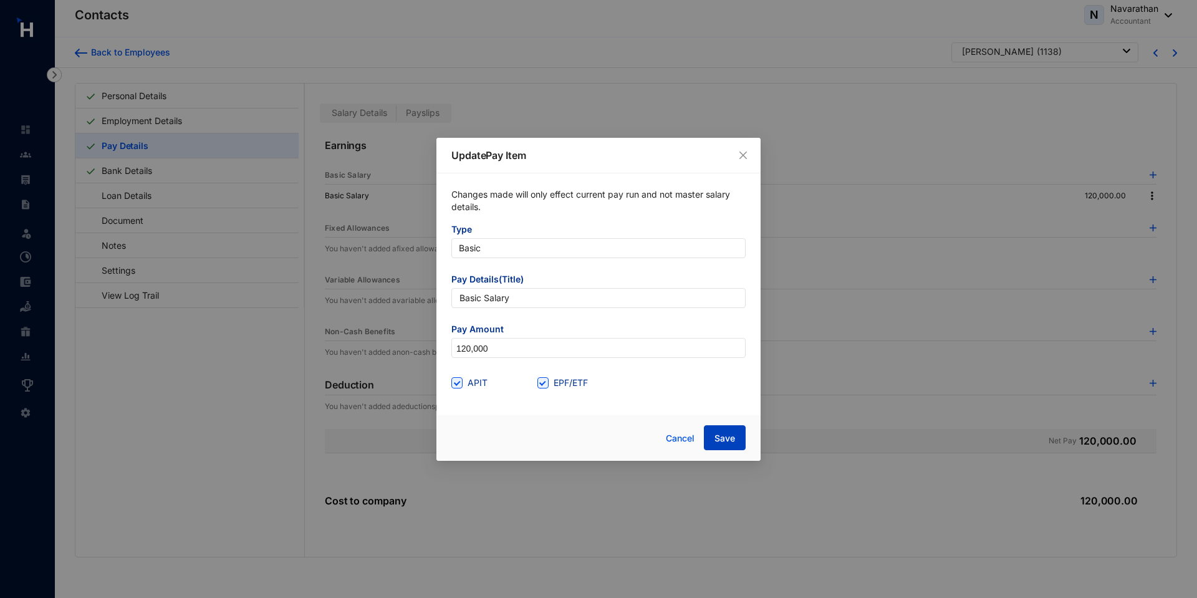
click at [715, 438] on span "Save" at bounding box center [724, 438] width 21 height 12
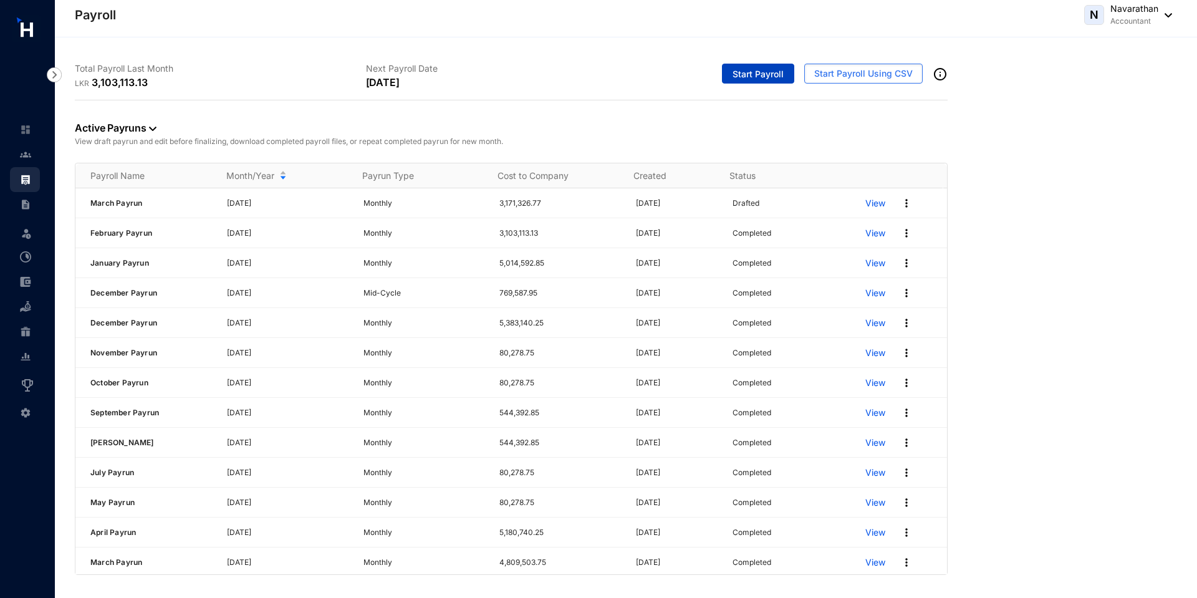
click at [745, 79] on span "Start Payroll" at bounding box center [757, 74] width 51 height 12
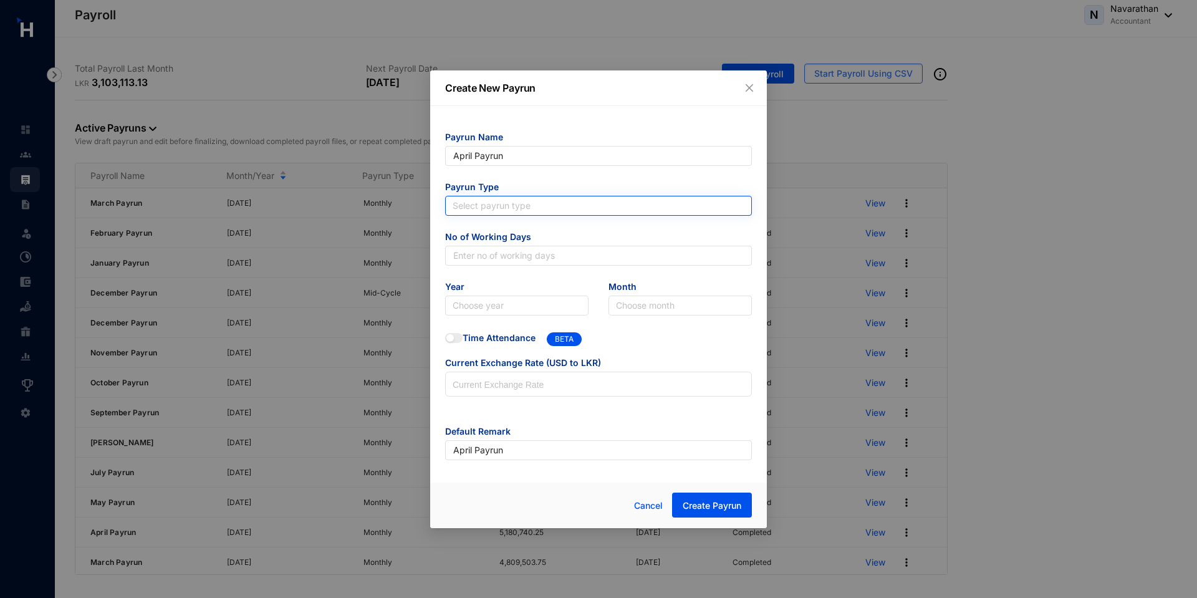
click at [487, 201] on input "search" at bounding box center [598, 205] width 292 height 19
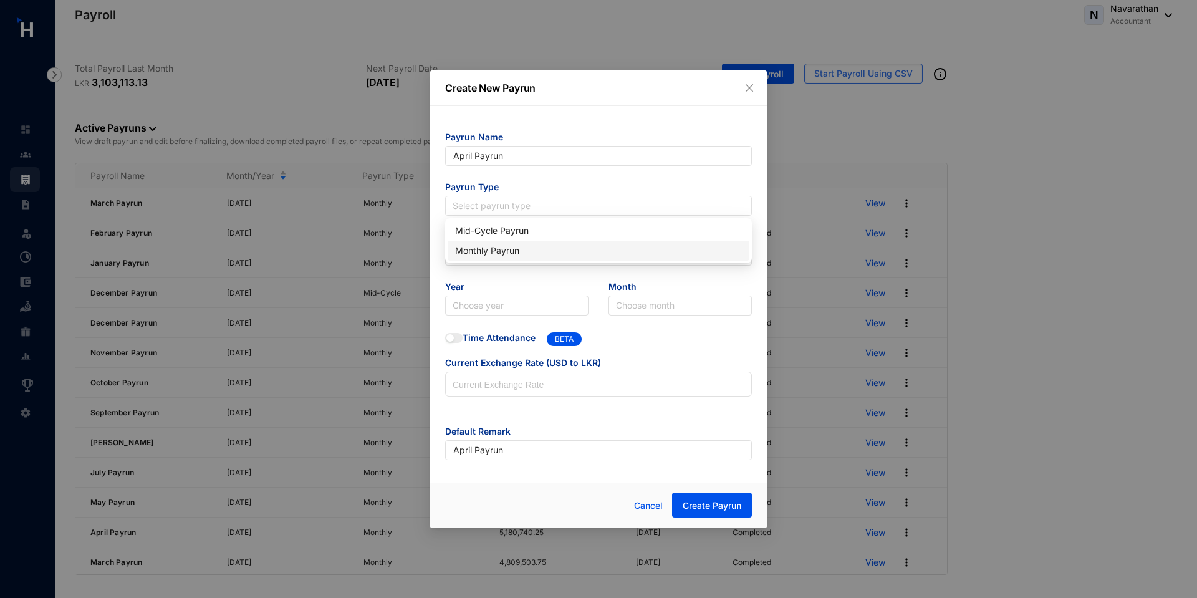
click at [482, 253] on div "Monthly Payrun" at bounding box center [598, 251] width 287 height 14
click at [482, 253] on input "text" at bounding box center [598, 256] width 307 height 20
type input "30"
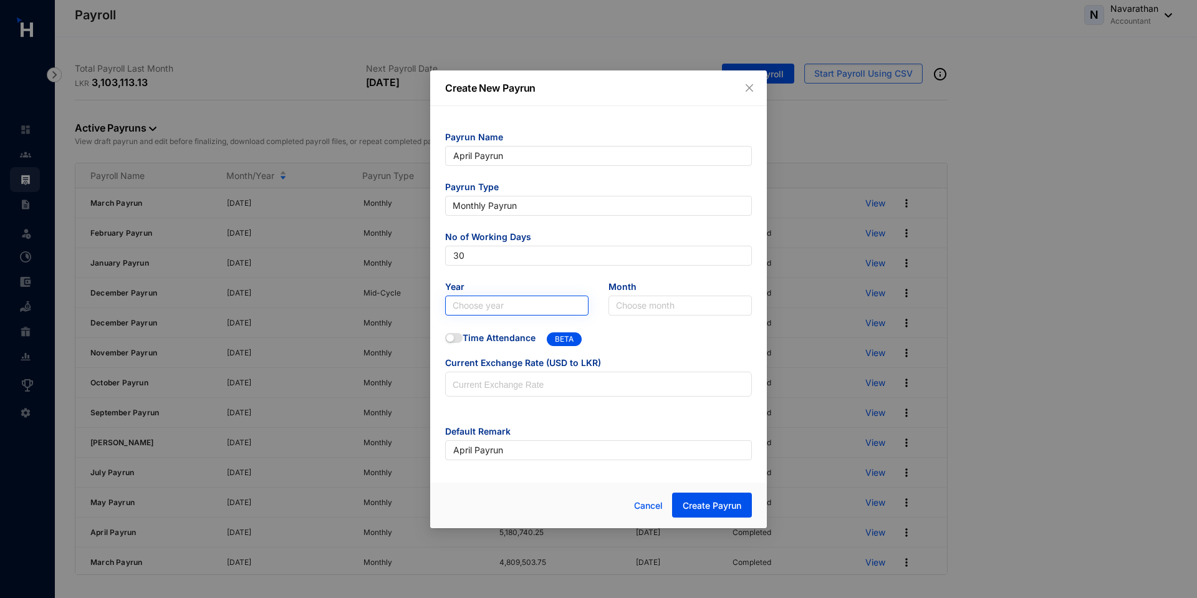
click at [497, 305] on input "search" at bounding box center [516, 305] width 128 height 19
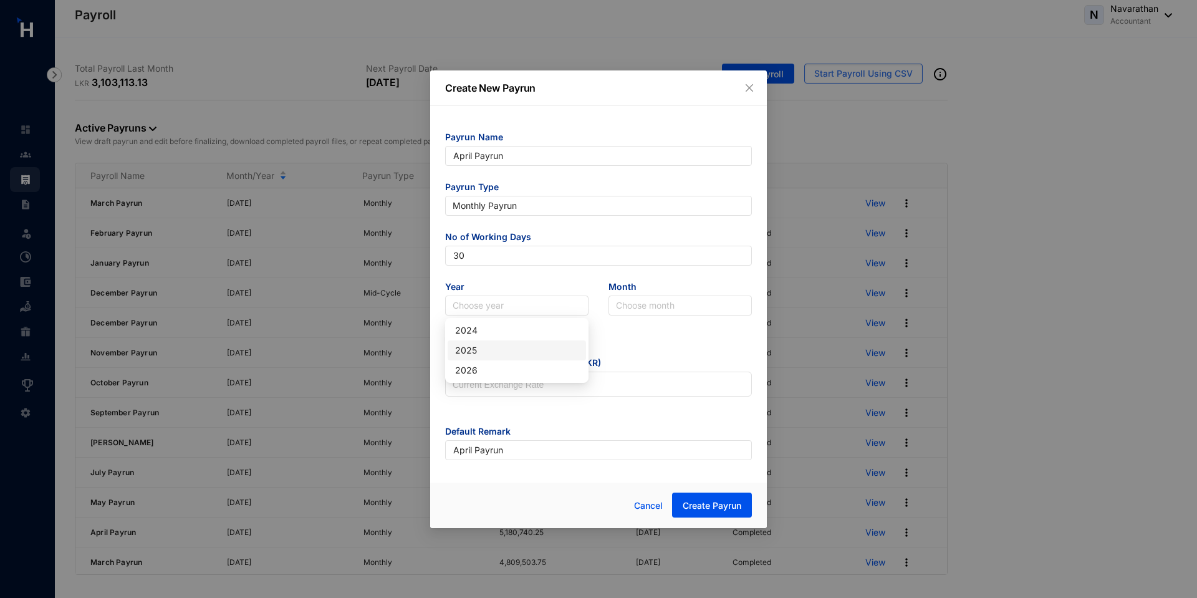
click at [490, 356] on div "2025" at bounding box center [516, 350] width 123 height 14
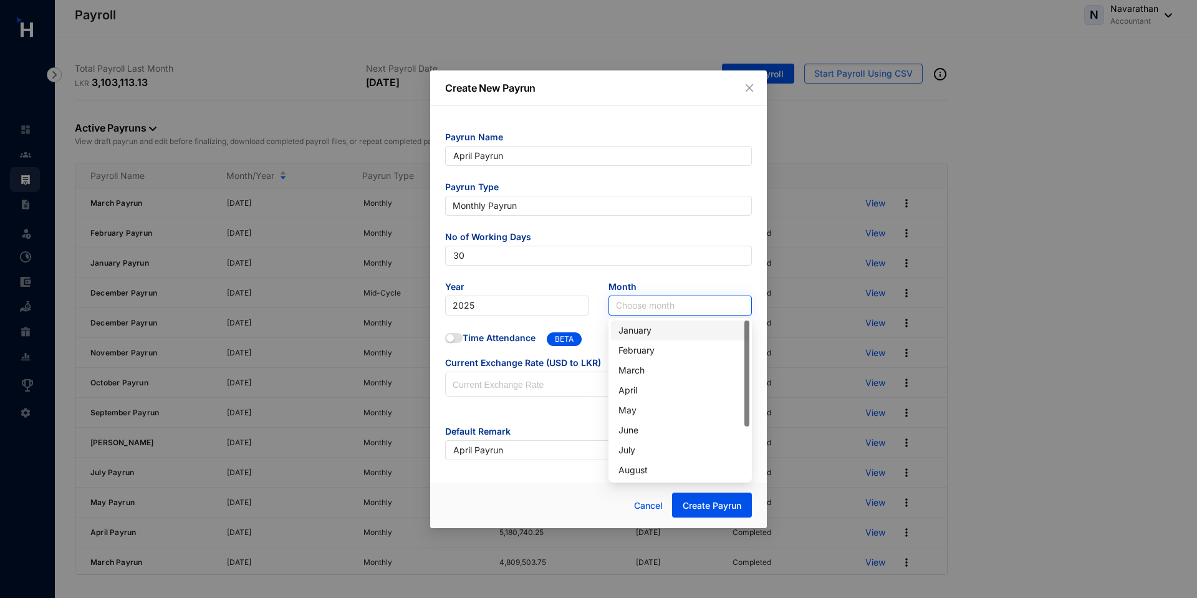
click at [645, 305] on input "search" at bounding box center [680, 305] width 128 height 19
click at [641, 387] on div "April" at bounding box center [679, 390] width 123 height 14
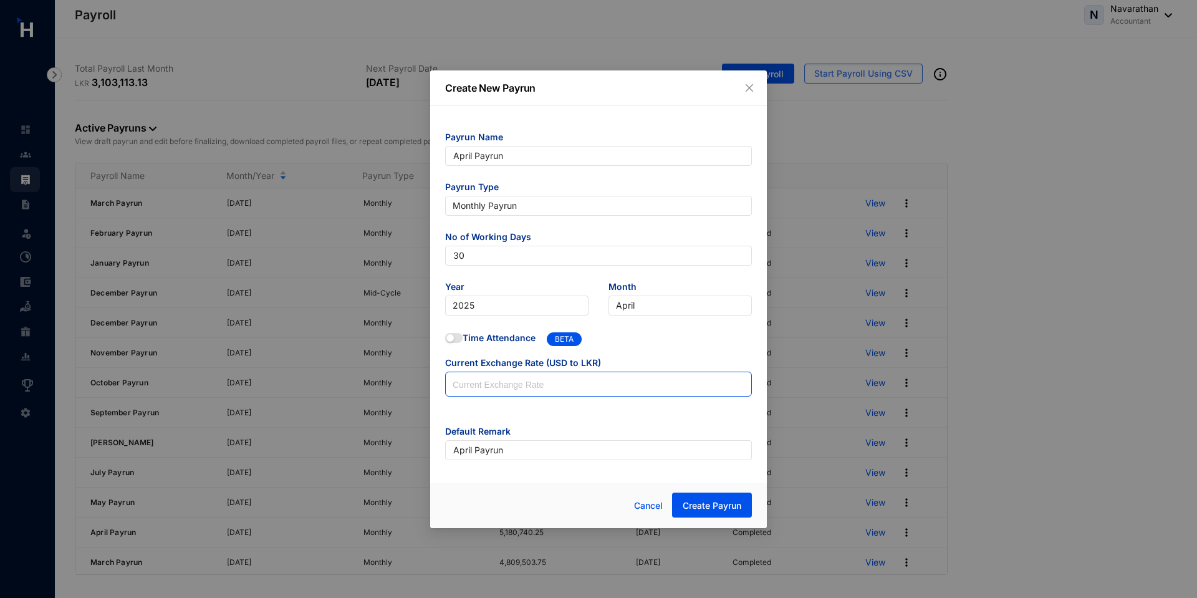
click at [535, 391] on input at bounding box center [598, 384] width 305 height 25
type input "200"
click at [715, 508] on span "Create Payrun" at bounding box center [711, 505] width 59 height 12
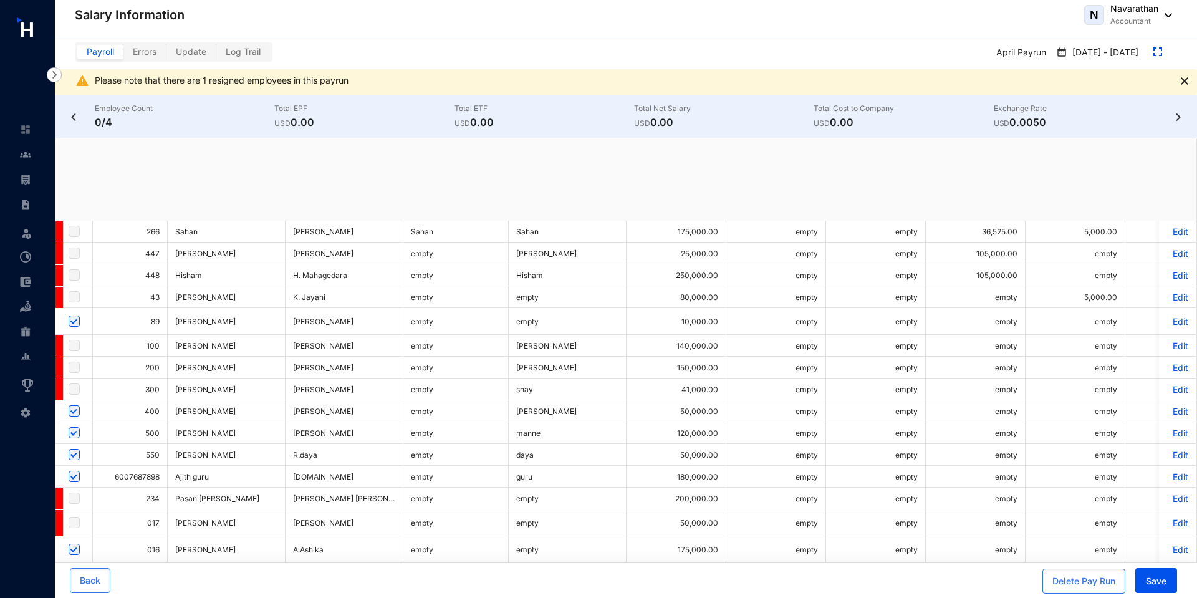
checkbox input "true"
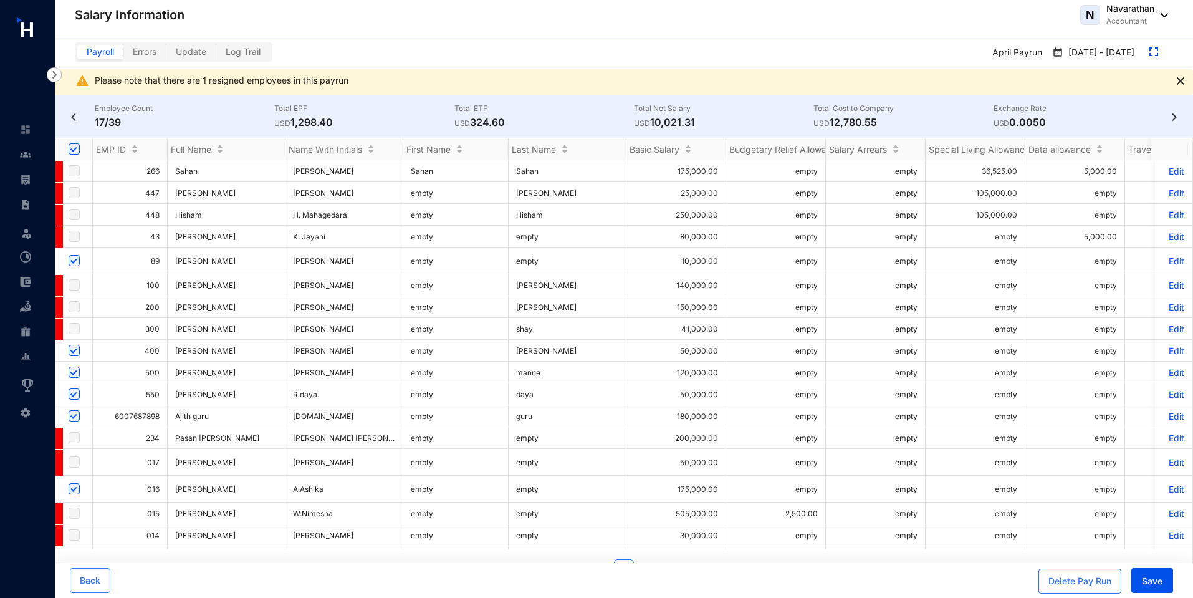
scroll to position [521, 0]
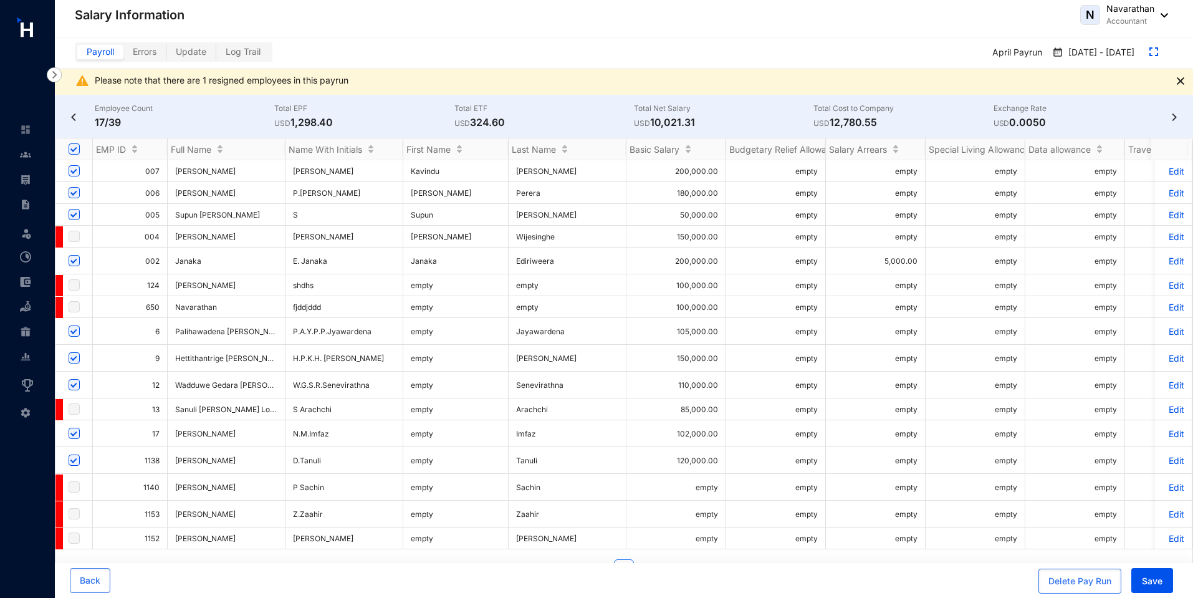
click at [1167, 459] on p "Edit" at bounding box center [1173, 460] width 22 height 11
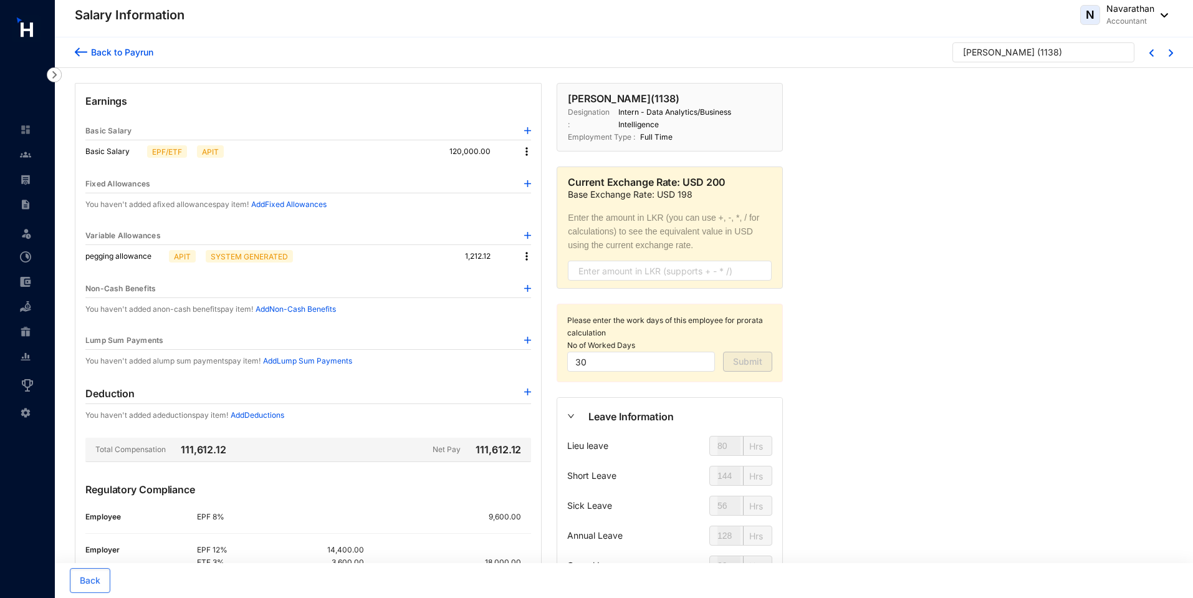
click at [121, 52] on div "Back to Payrun" at bounding box center [120, 51] width 66 height 13
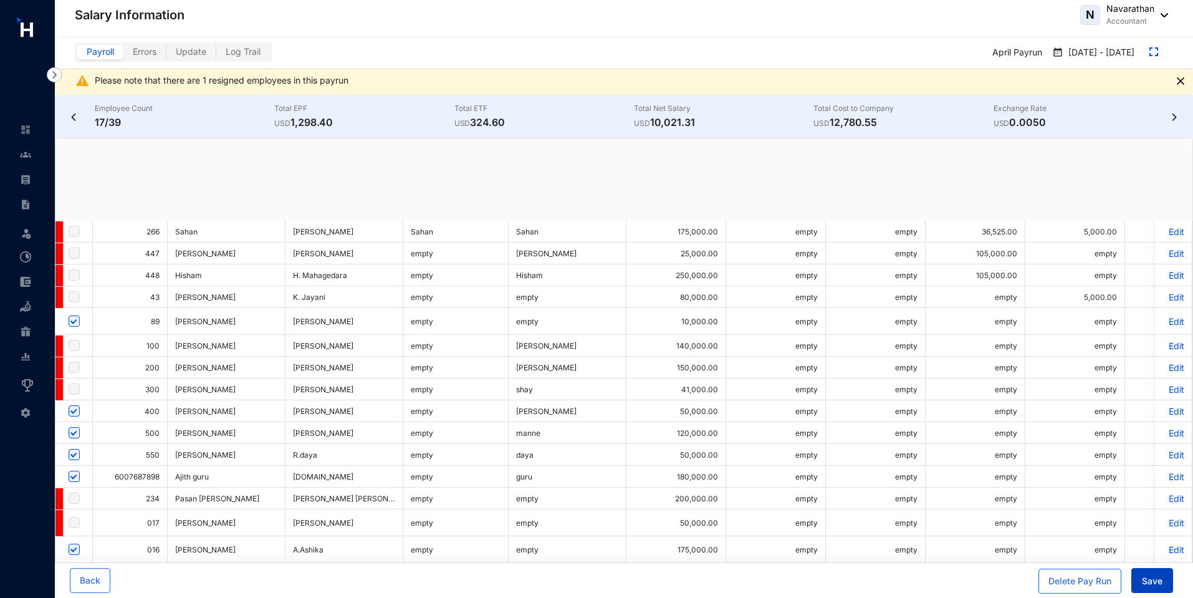
click at [1139, 581] on button "Save" at bounding box center [1152, 580] width 42 height 25
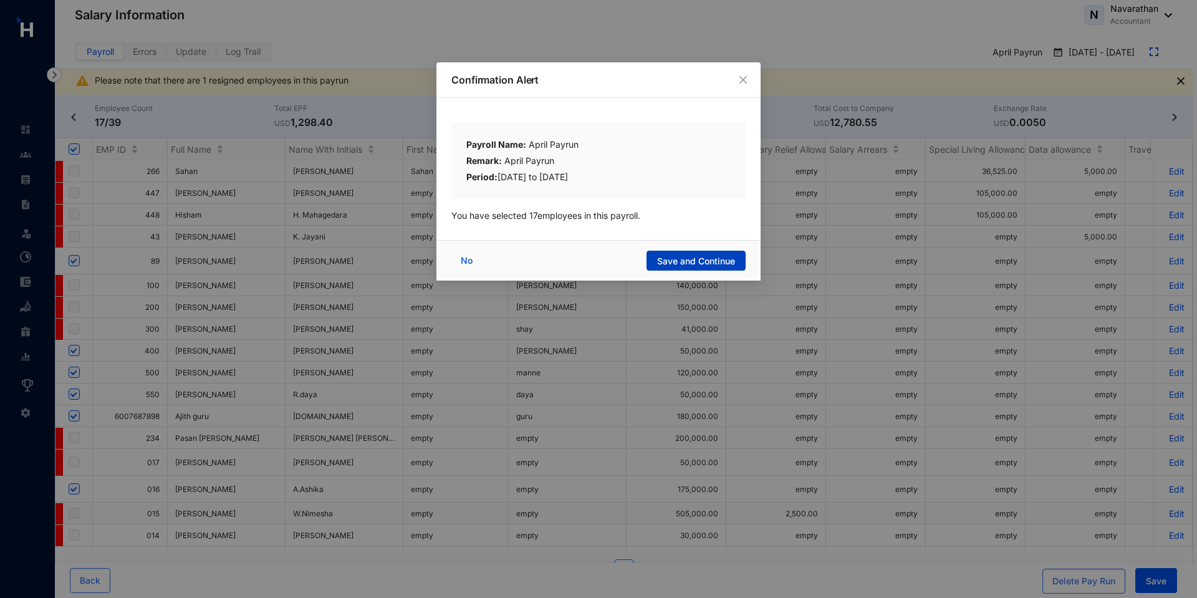
click at [702, 264] on span "Save and Continue" at bounding box center [696, 261] width 78 height 12
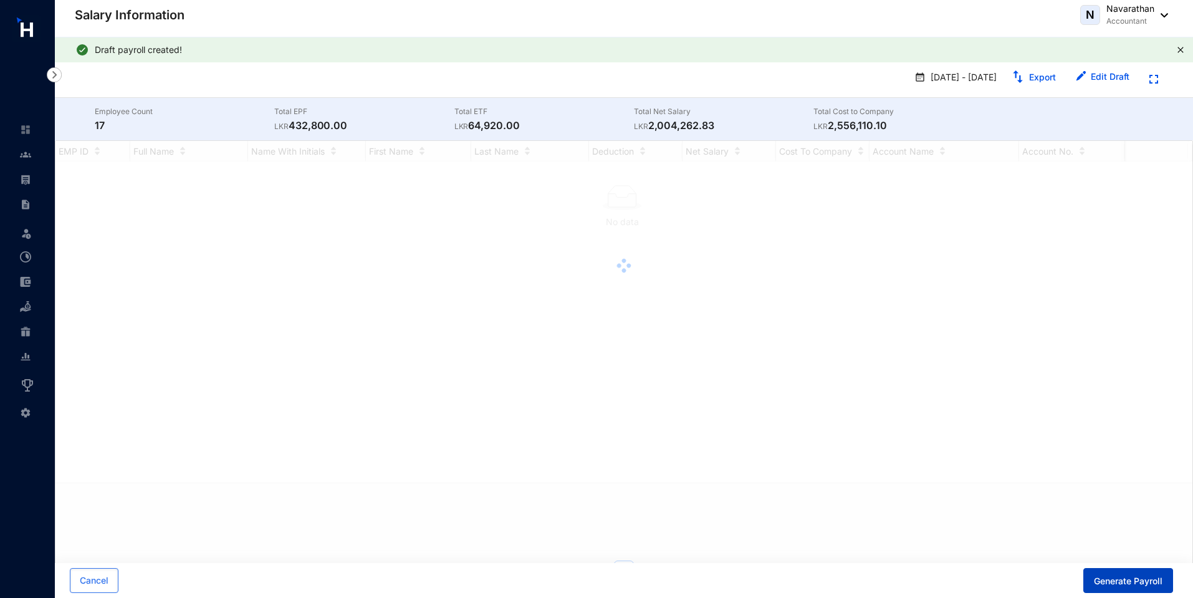
click at [1124, 587] on button "Generate Payroll" at bounding box center [1128, 580] width 90 height 25
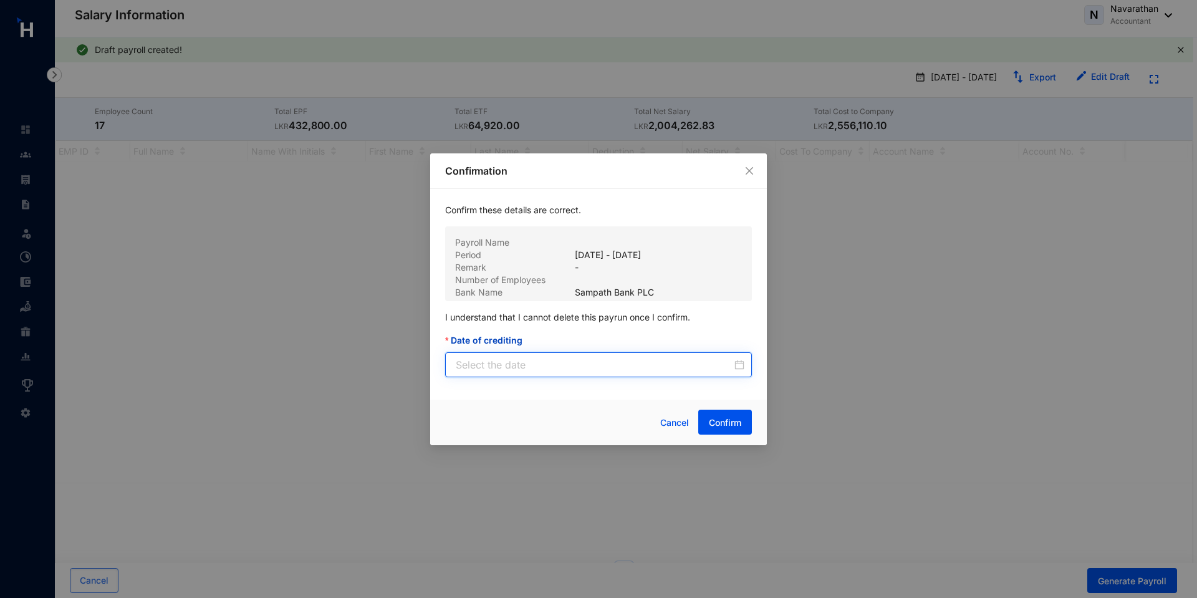
click at [567, 357] on input "Date of crediting" at bounding box center [594, 364] width 276 height 15
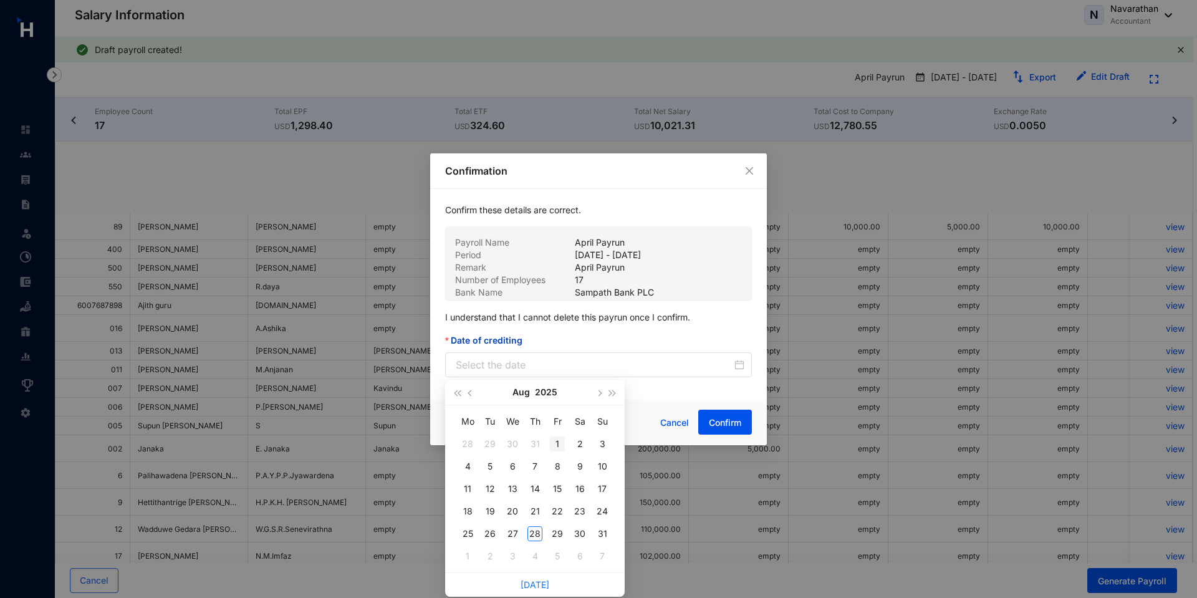
click at [554, 443] on div "1" at bounding box center [557, 443] width 15 height 15
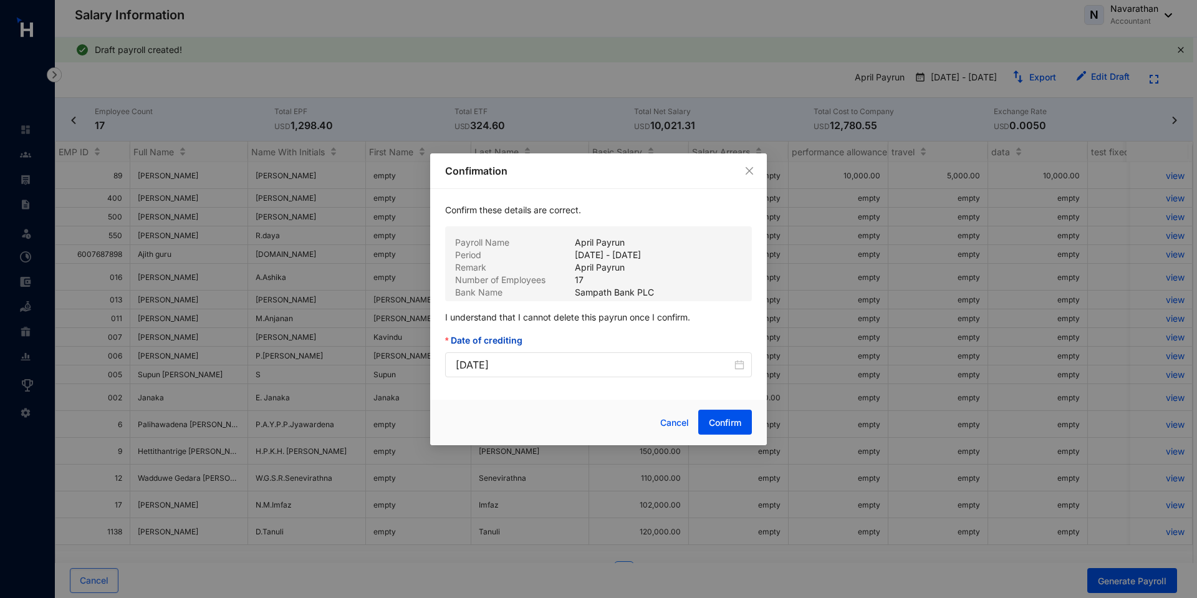
type input "[DATE]"
click at [719, 424] on span "Confirm" at bounding box center [725, 422] width 32 height 12
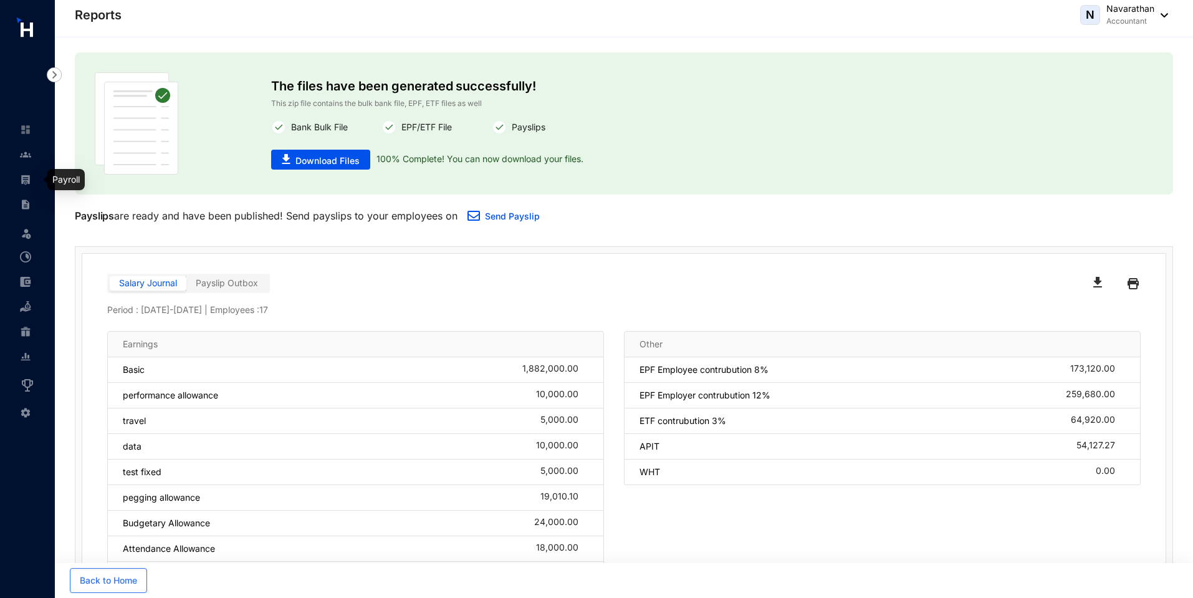
click at [32, 179] on link at bounding box center [35, 179] width 31 height 12
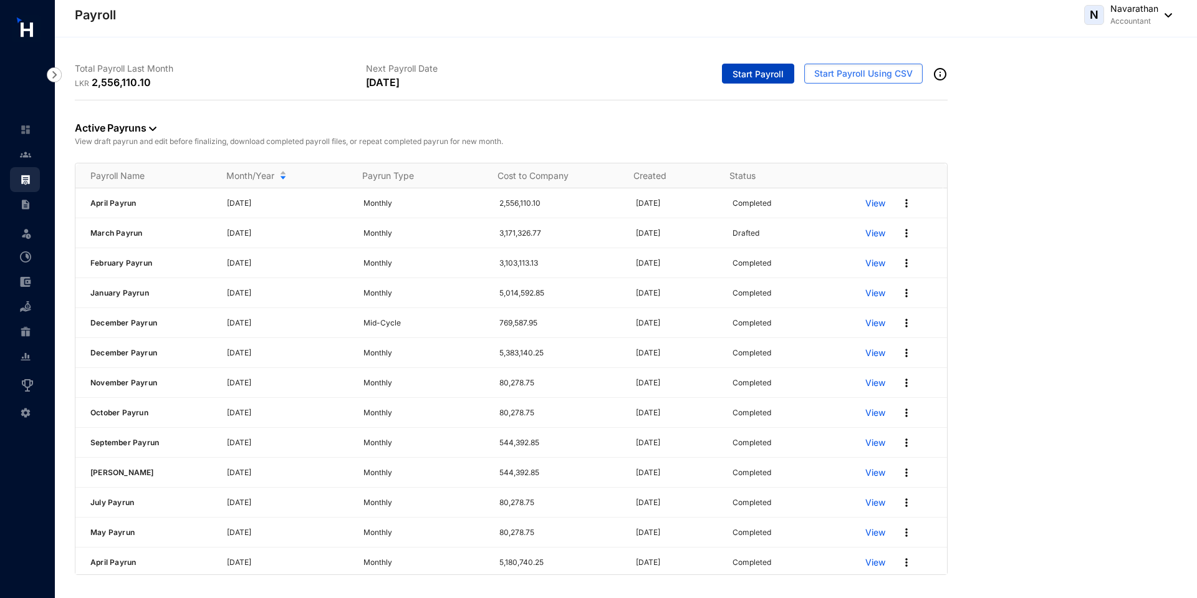
click at [757, 71] on span "Start Payroll" at bounding box center [757, 74] width 51 height 12
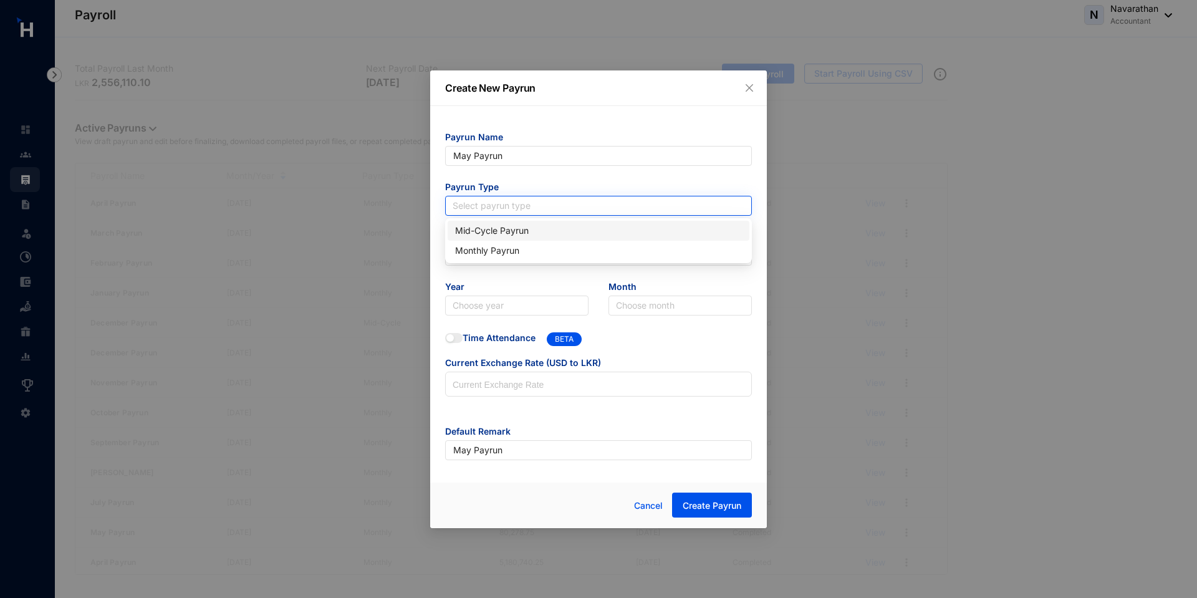
click at [541, 210] on input "search" at bounding box center [598, 205] width 292 height 19
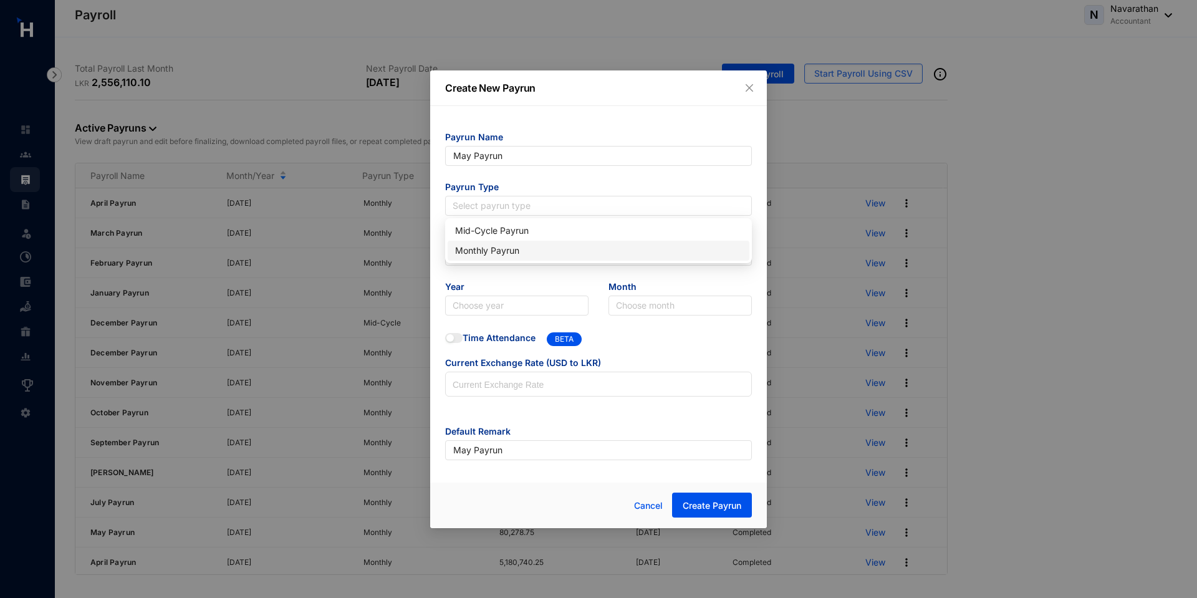
click at [496, 255] on div "Monthly Payrun" at bounding box center [598, 251] width 287 height 14
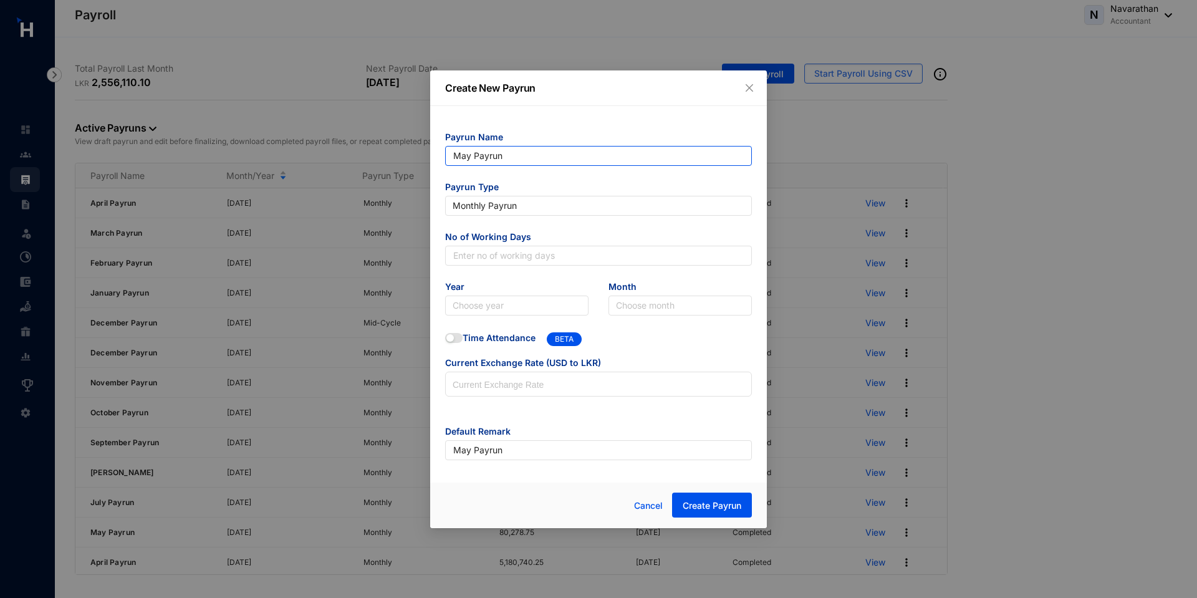
click at [518, 161] on input "May Payrun" at bounding box center [598, 156] width 307 height 20
type input "May Payrun 2025"
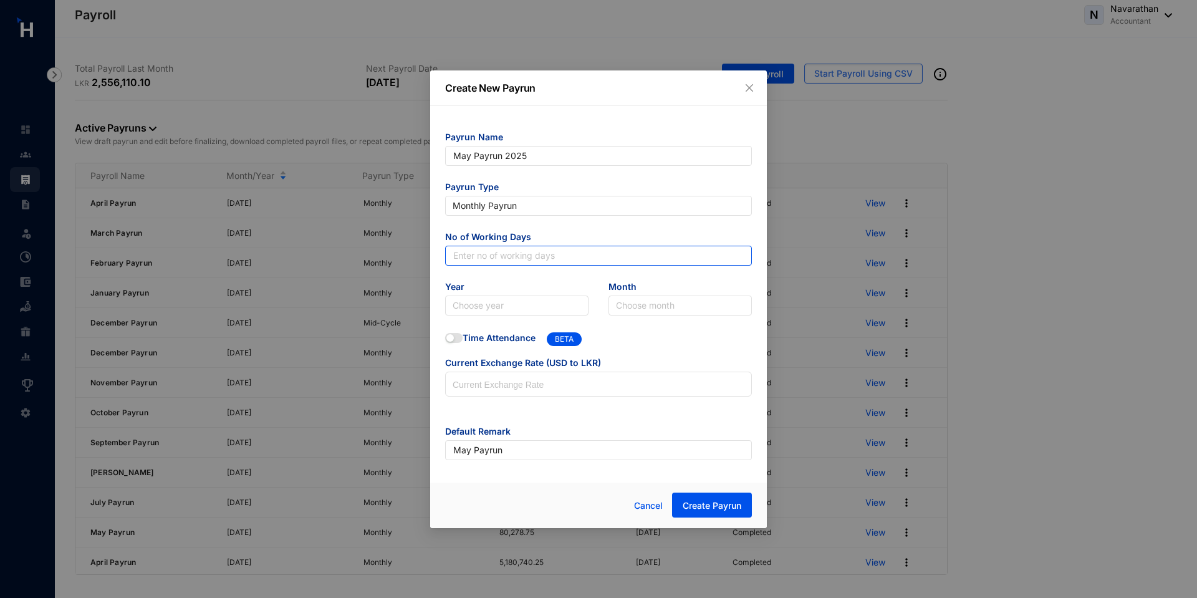
type input "May Payrun 2025"
click at [494, 262] on input "text" at bounding box center [598, 256] width 307 height 20
type input "30"
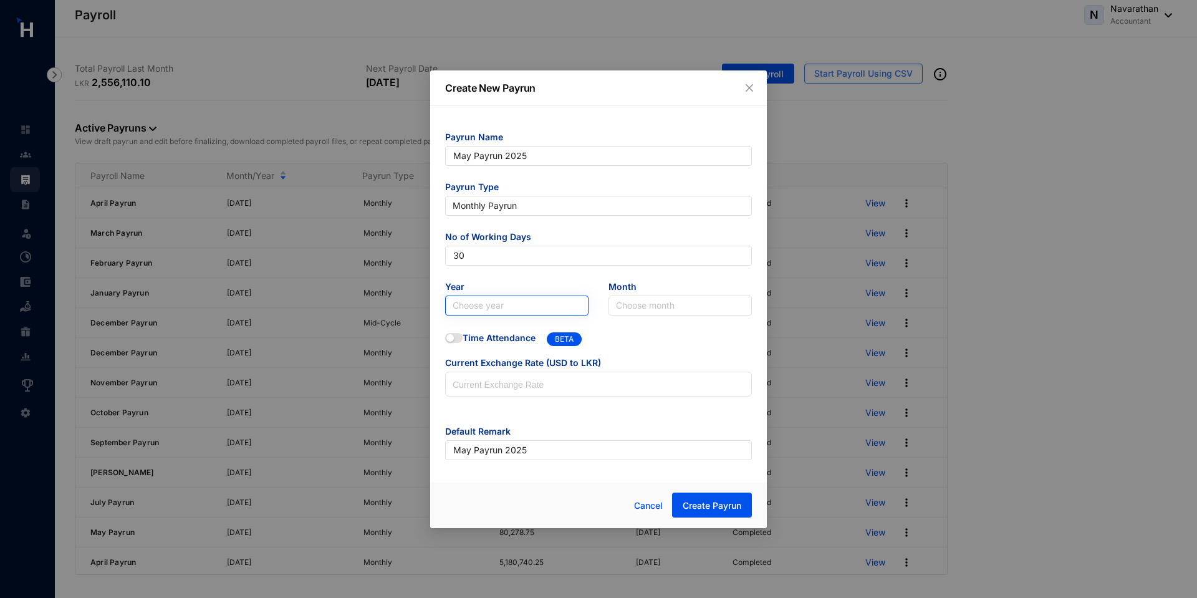
click at [484, 312] on input "search" at bounding box center [516, 305] width 128 height 19
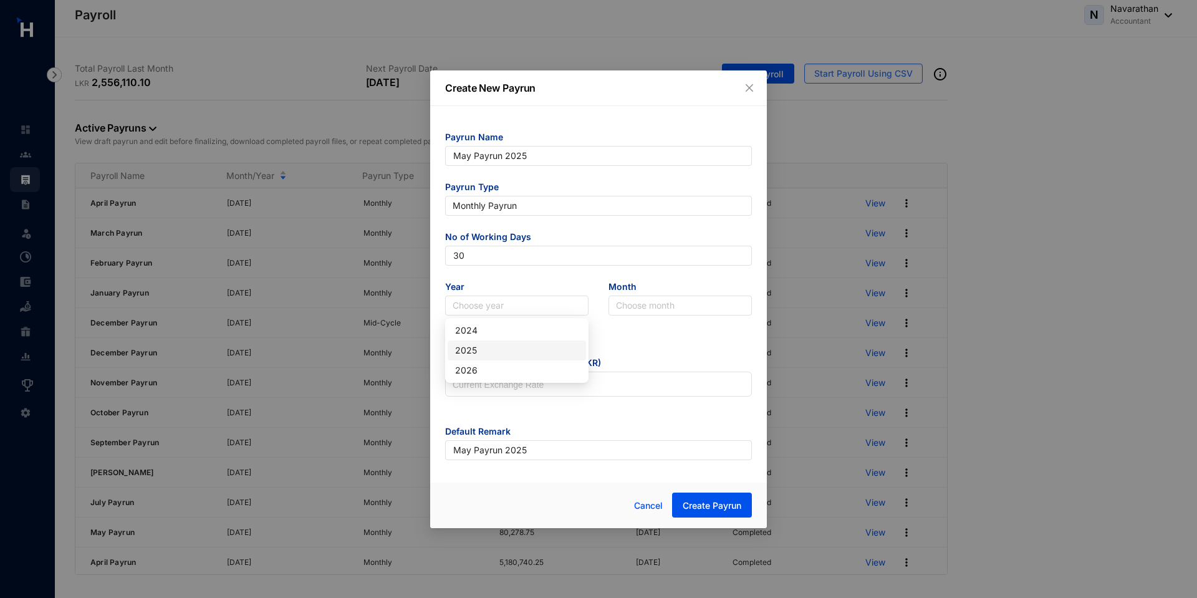
click at [484, 349] on div "2025" at bounding box center [516, 350] width 123 height 14
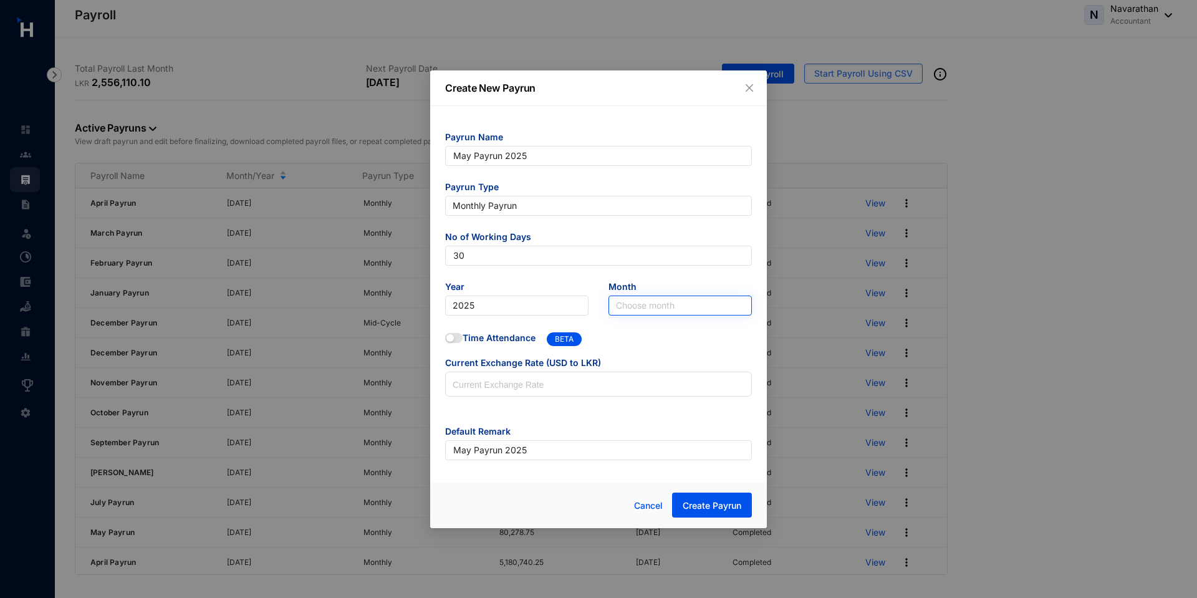
click at [658, 310] on input "search" at bounding box center [680, 305] width 128 height 19
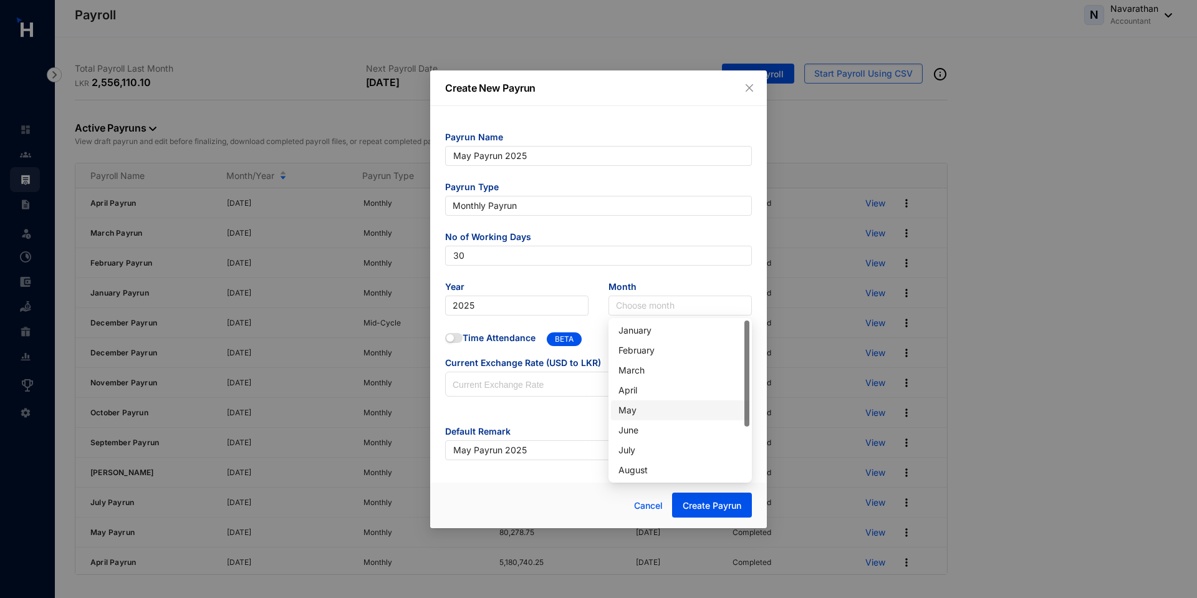
click at [640, 415] on div "May" at bounding box center [679, 410] width 123 height 14
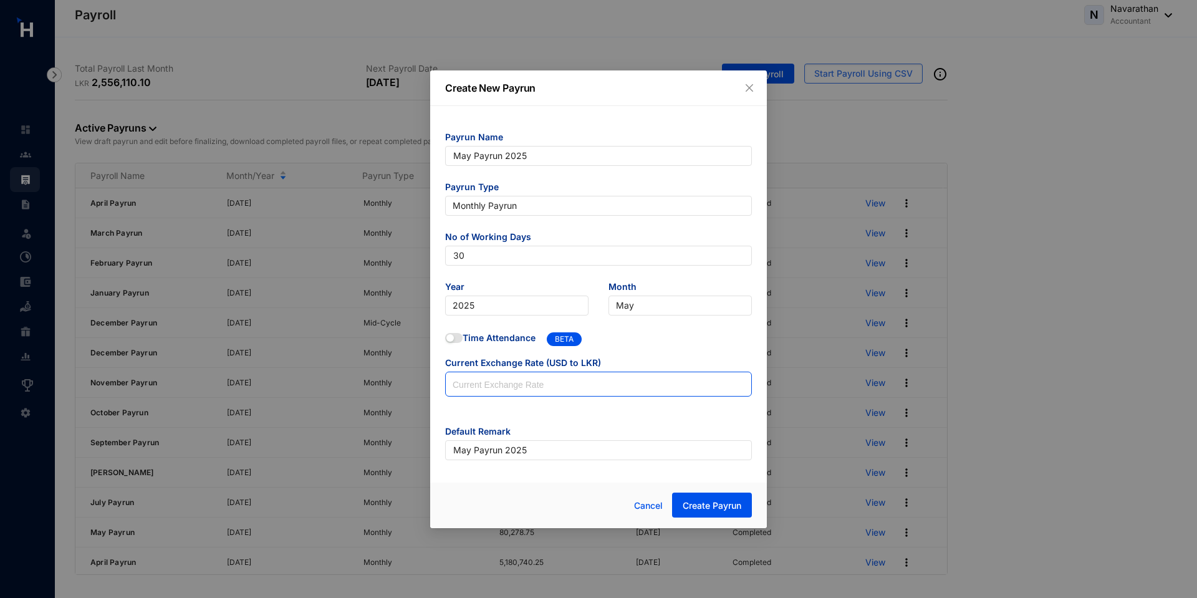
click at [548, 393] on input at bounding box center [598, 384] width 305 height 25
type input "200"
click at [718, 506] on span "Create Payrun" at bounding box center [711, 505] width 59 height 12
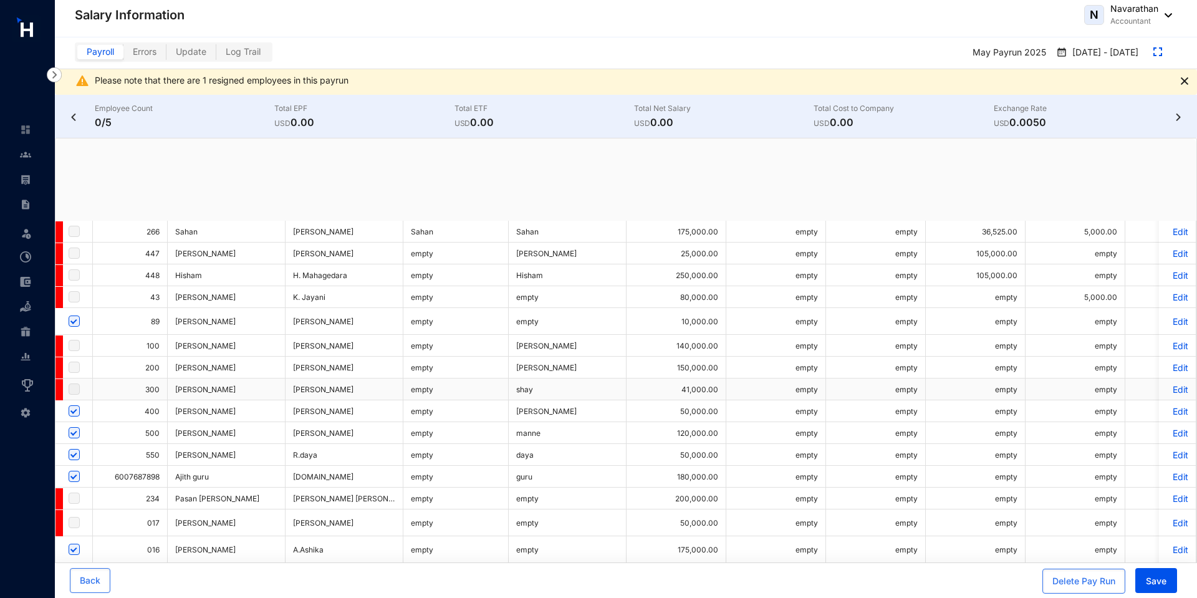
checkbox input "true"
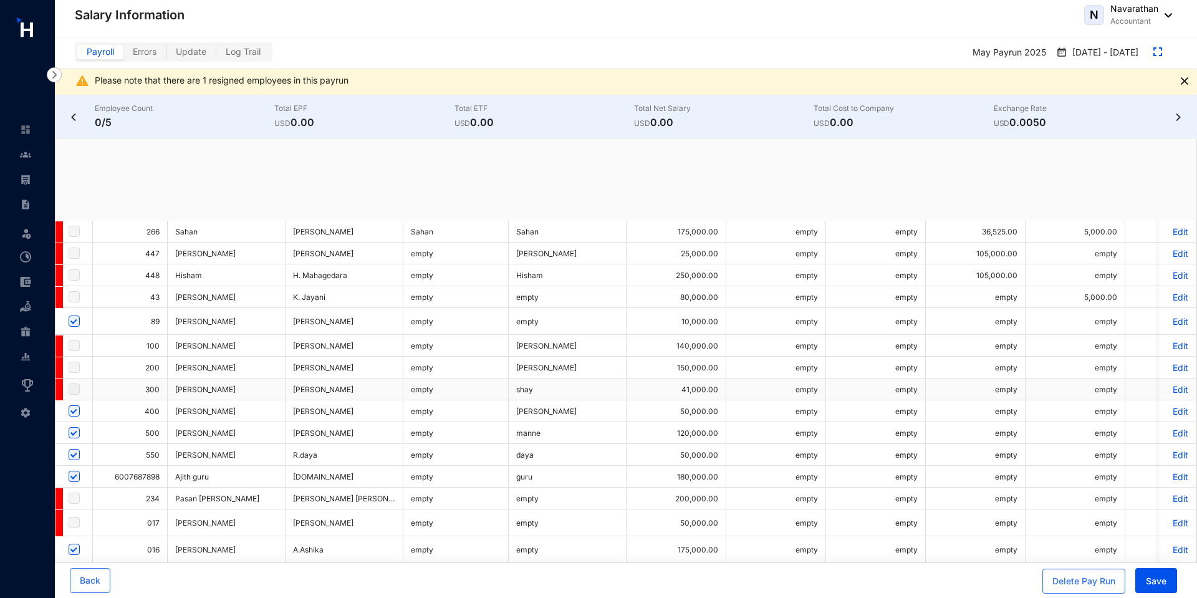
checkbox input "true"
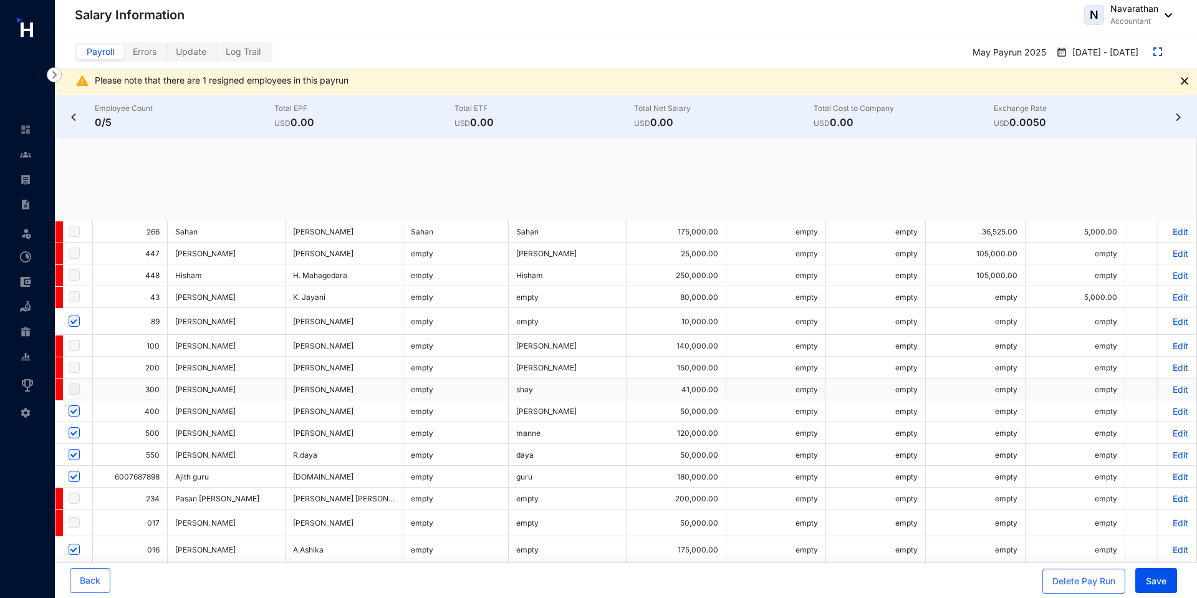
checkbox input "true"
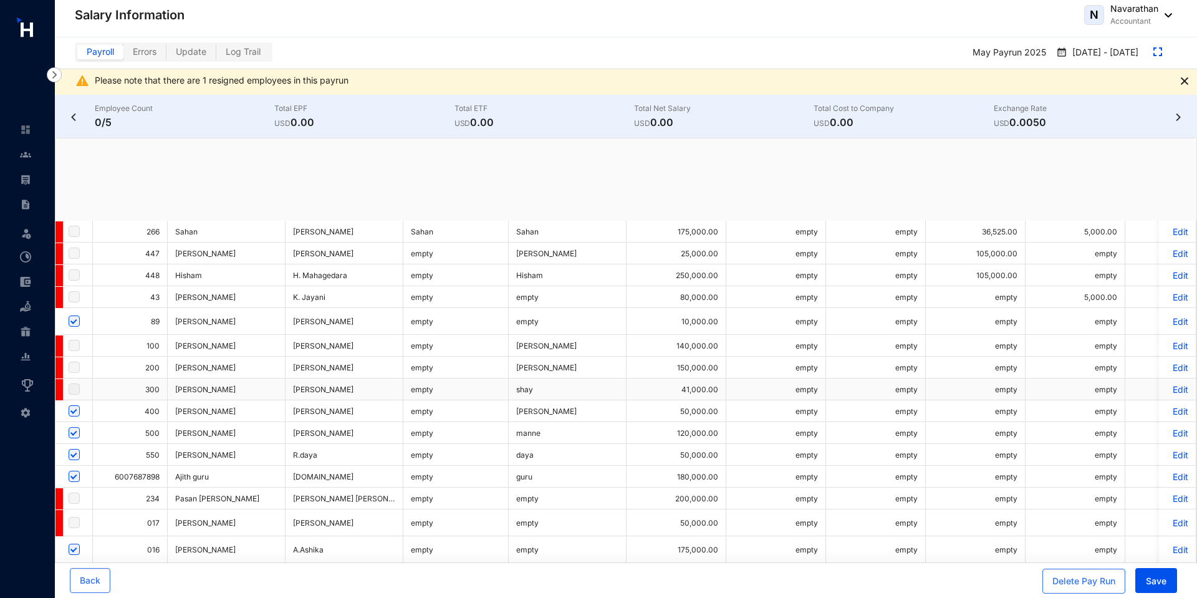
checkbox input "true"
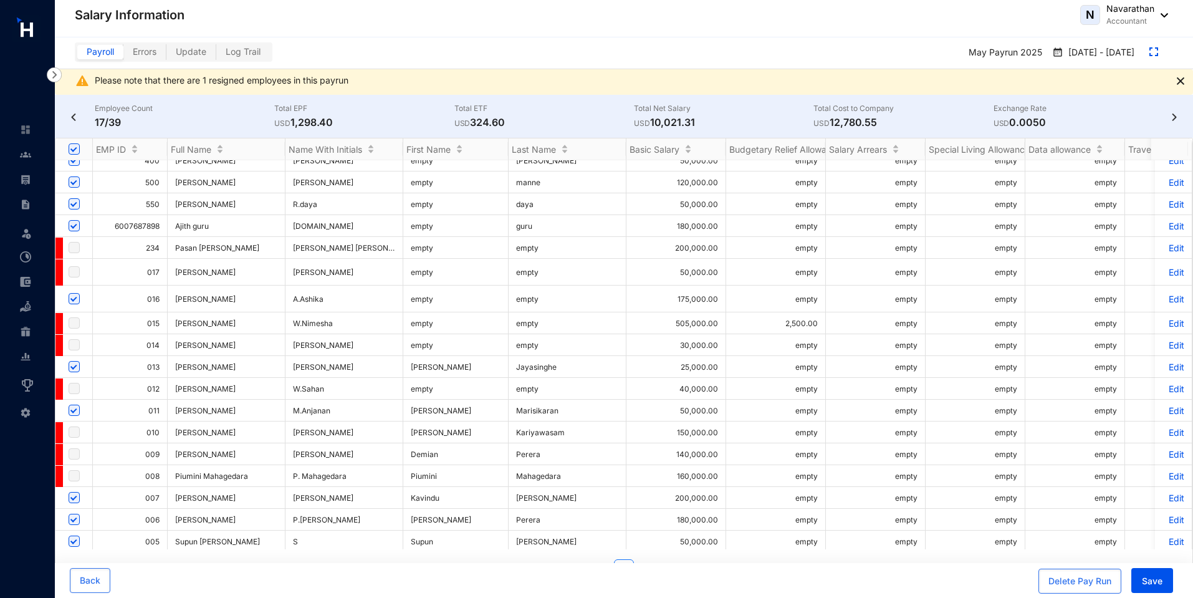
scroll to position [521, 0]
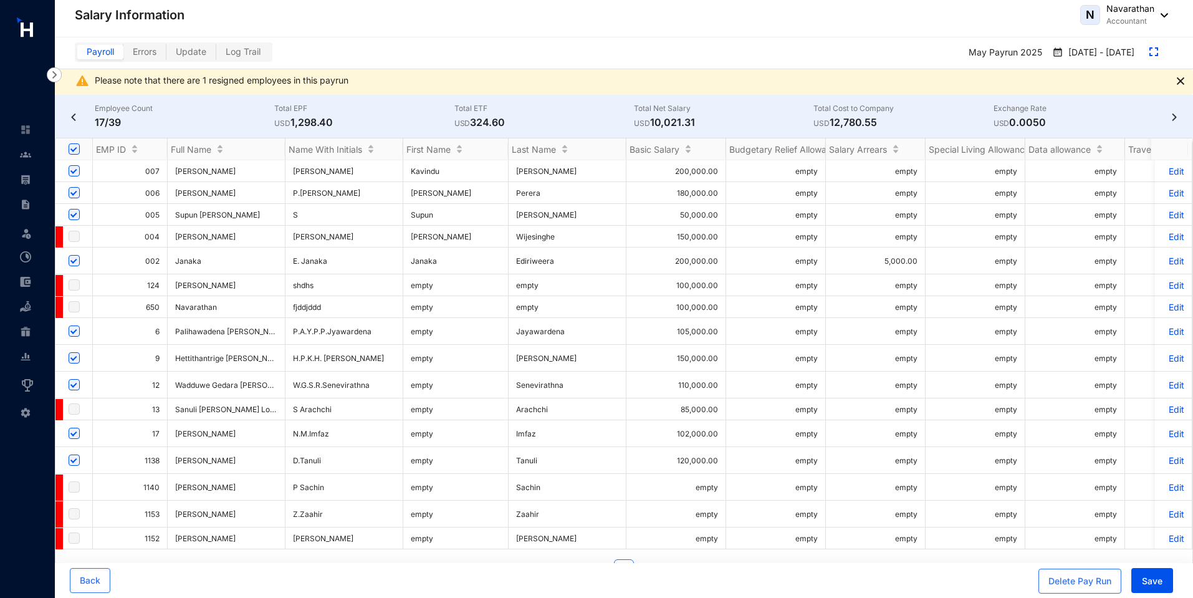
click at [1167, 456] on p "Edit" at bounding box center [1173, 460] width 22 height 11
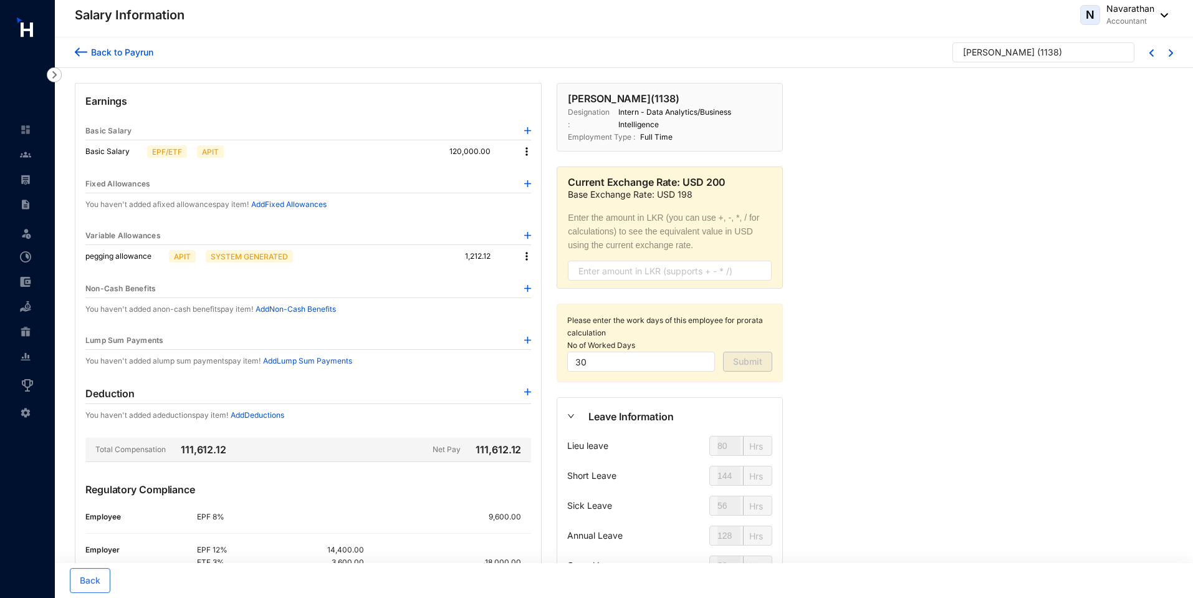
click at [120, 51] on div "Back to Payrun" at bounding box center [120, 51] width 66 height 13
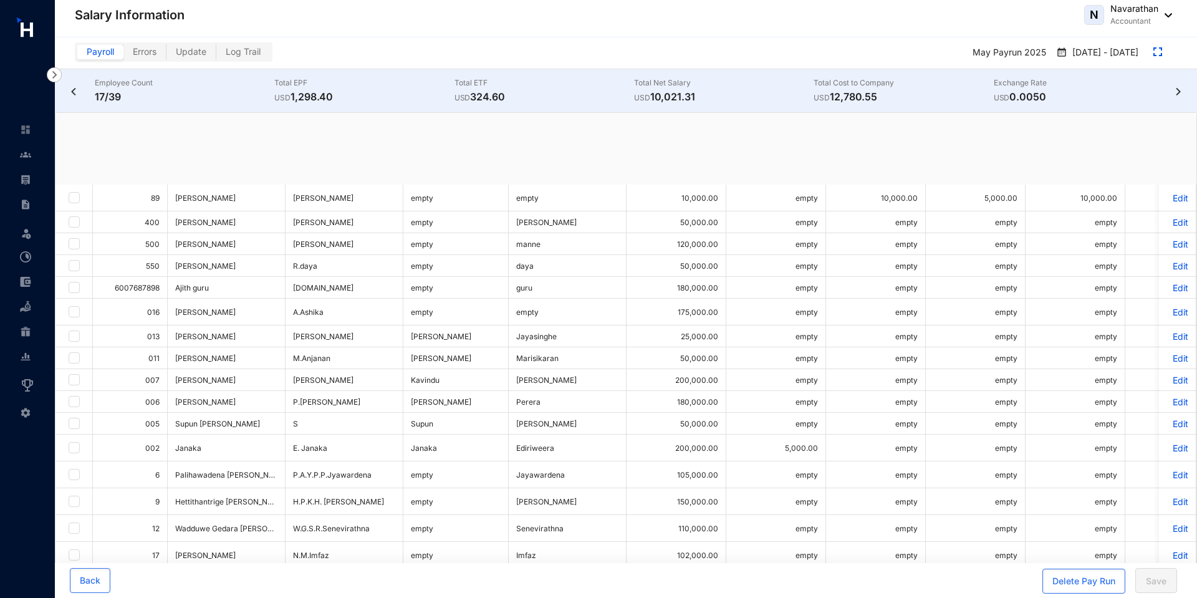
checkbox input "true"
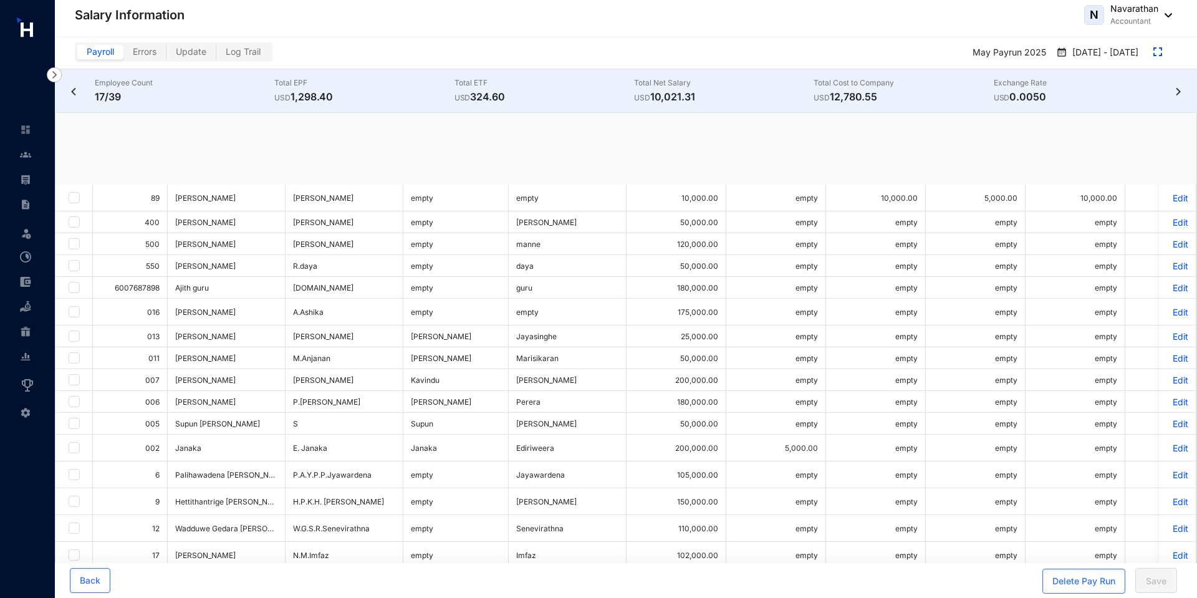
checkbox input "true"
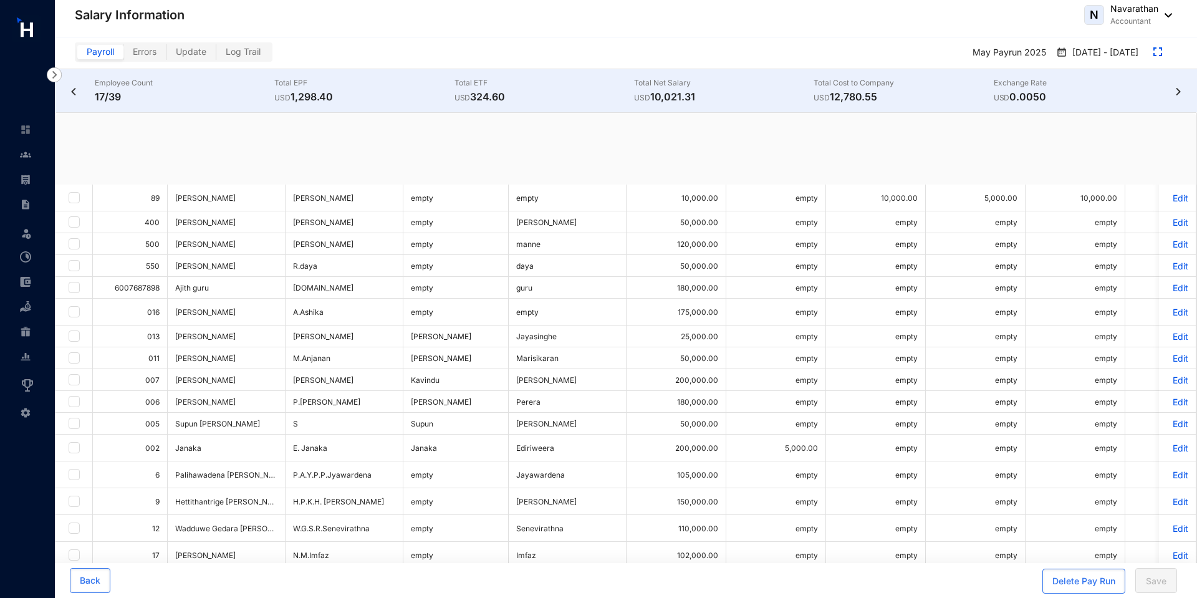
checkbox input "true"
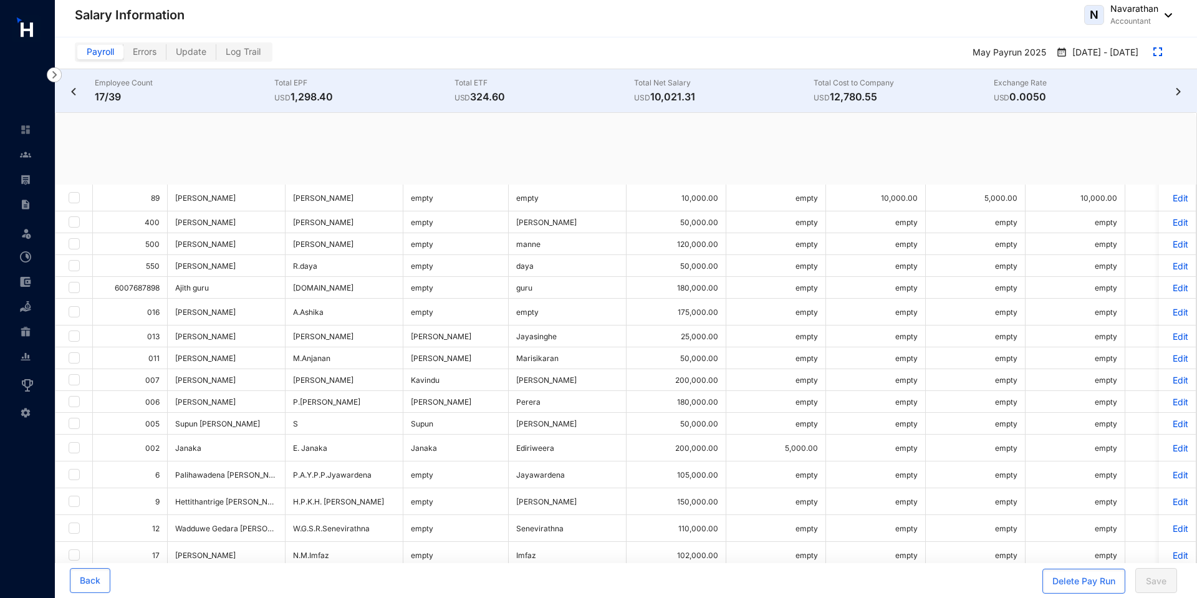
checkbox input "true"
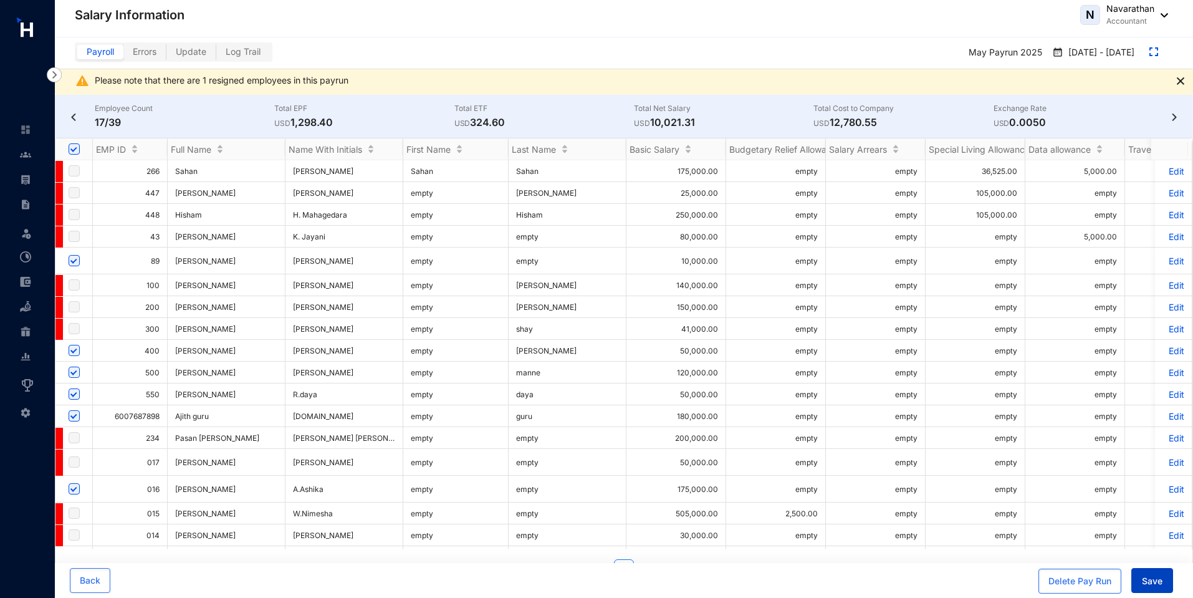
click at [1152, 585] on span "Save" at bounding box center [1152, 581] width 21 height 12
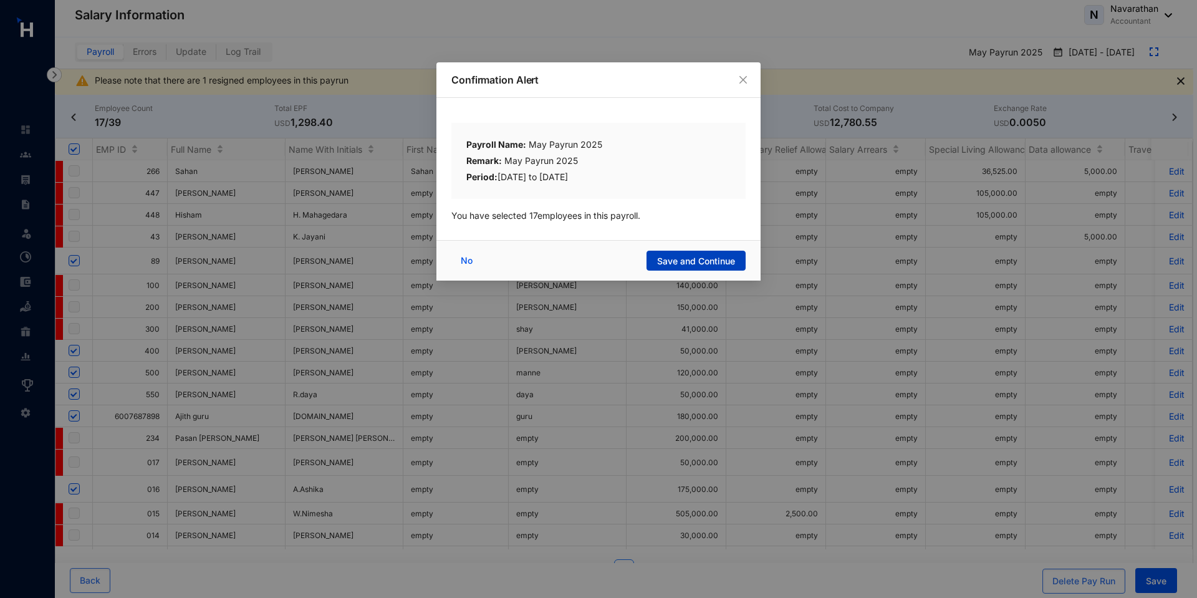
click at [664, 261] on span "Save and Continue" at bounding box center [696, 261] width 78 height 12
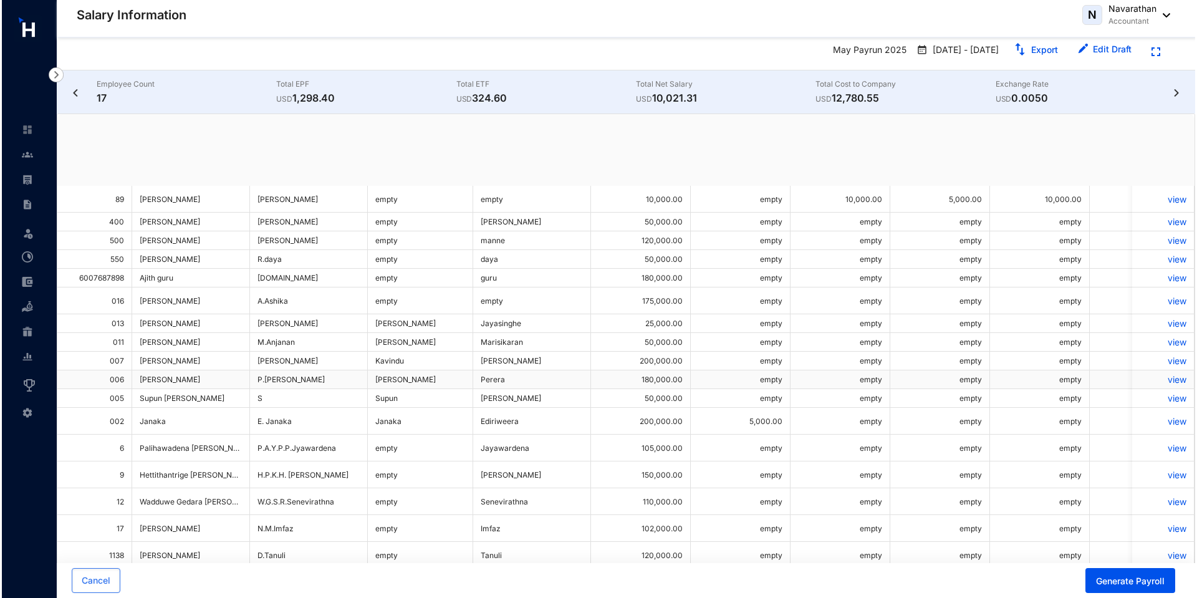
scroll to position [3, 0]
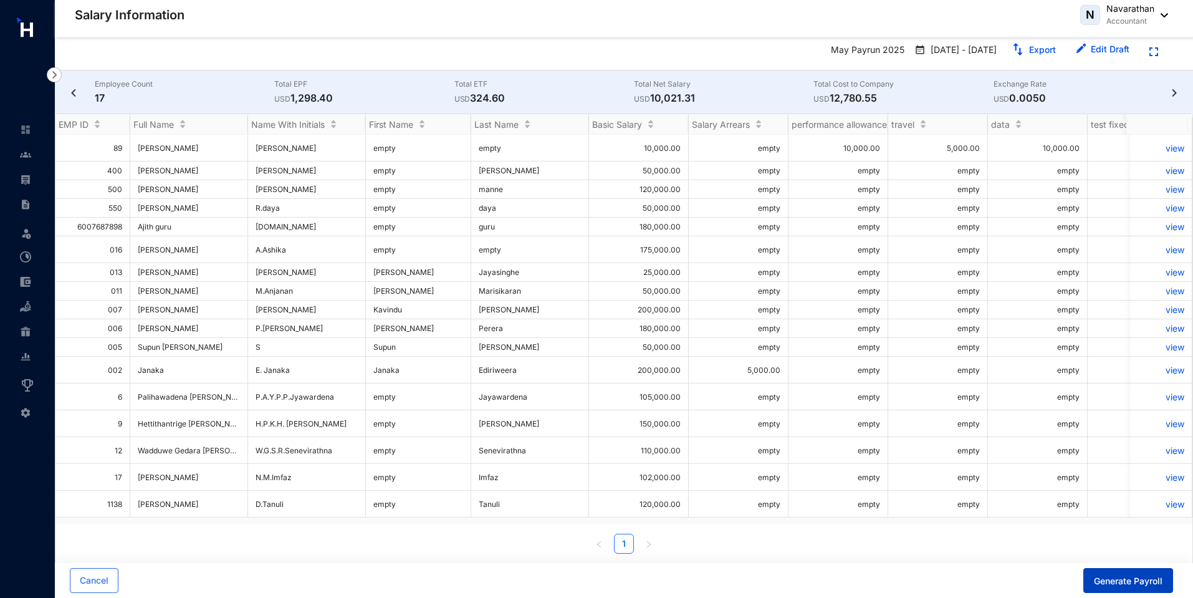
click at [1113, 578] on span "Generate Payroll" at bounding box center [1128, 581] width 69 height 12
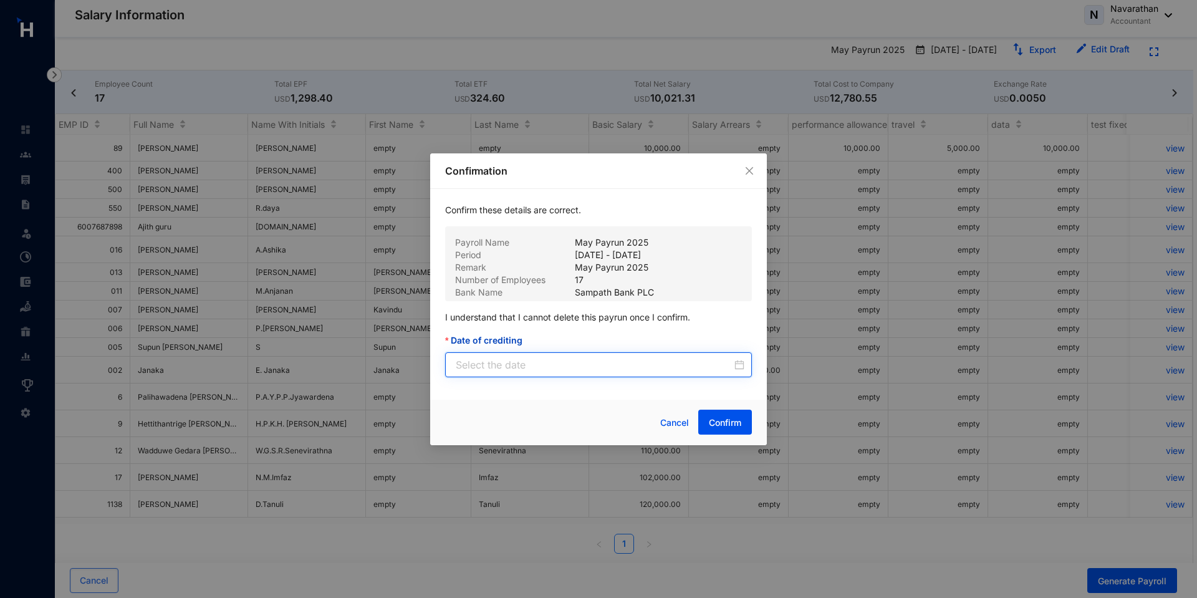
click at [543, 359] on input "Date of crediting" at bounding box center [594, 364] width 276 height 15
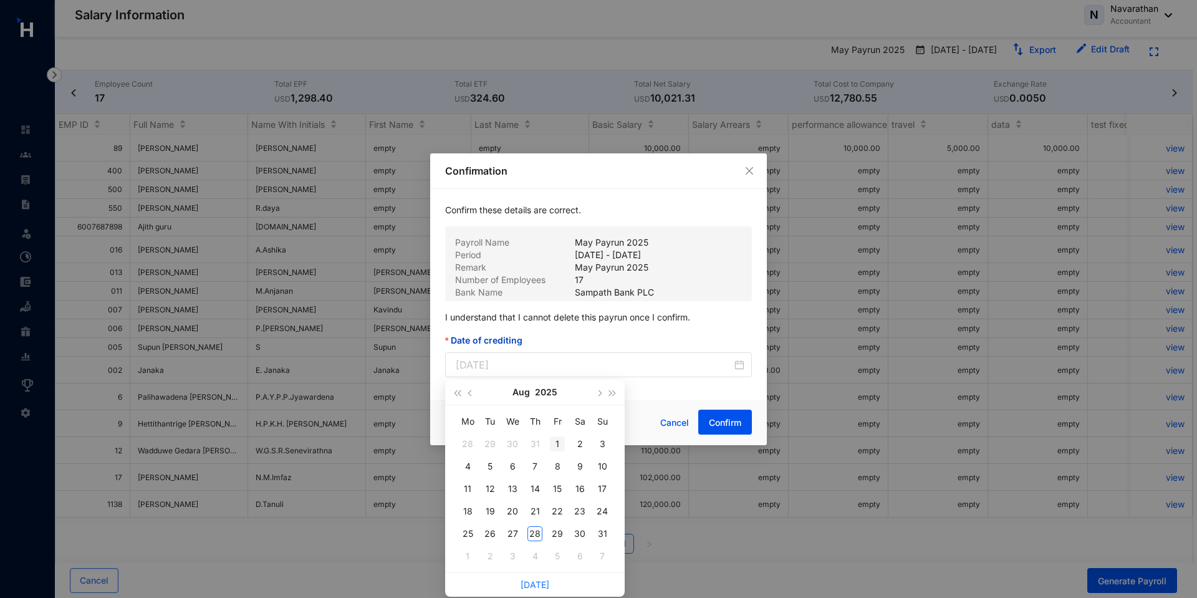
click at [558, 441] on div "1" at bounding box center [557, 443] width 15 height 15
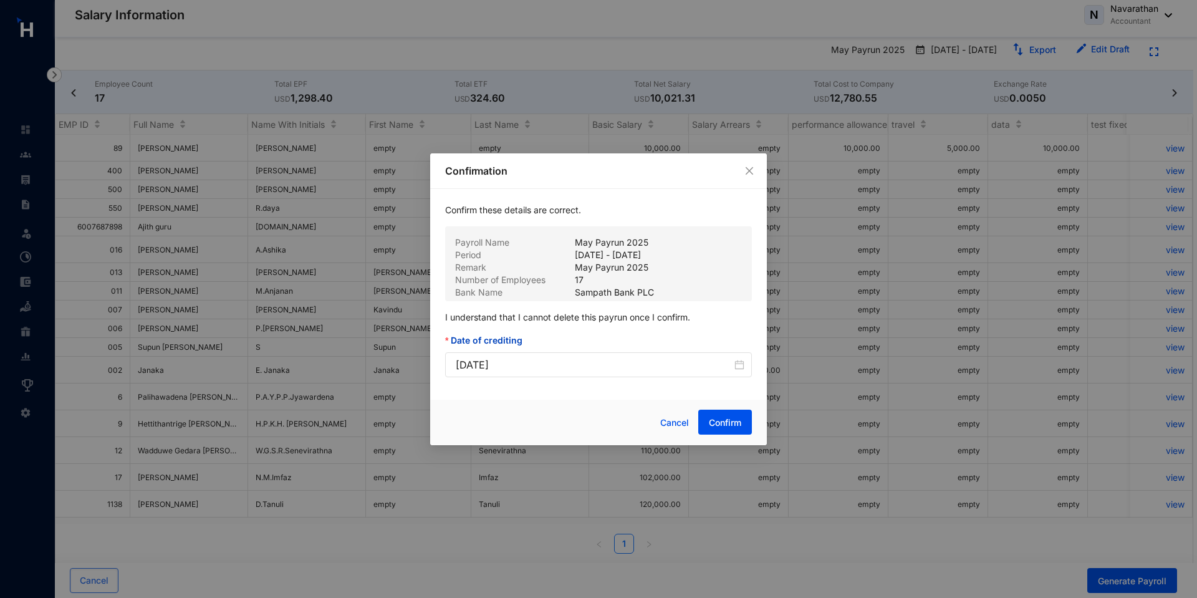
type input "2025-08-01"
click at [724, 424] on span "Confirm" at bounding box center [725, 422] width 32 height 12
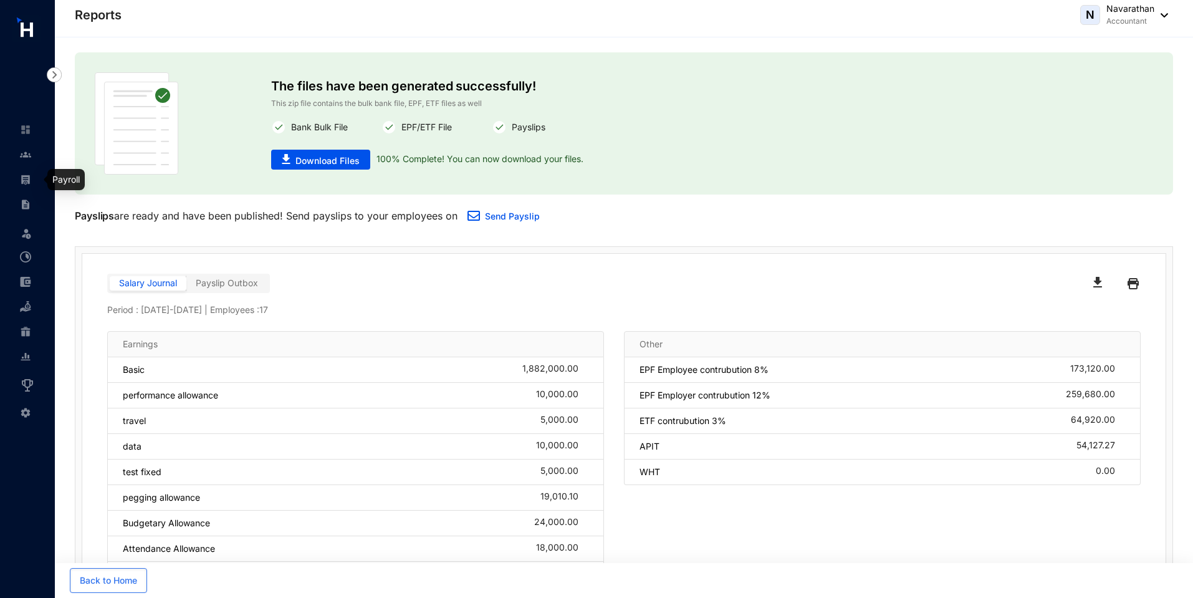
click at [27, 185] on img at bounding box center [25, 179] width 11 height 11
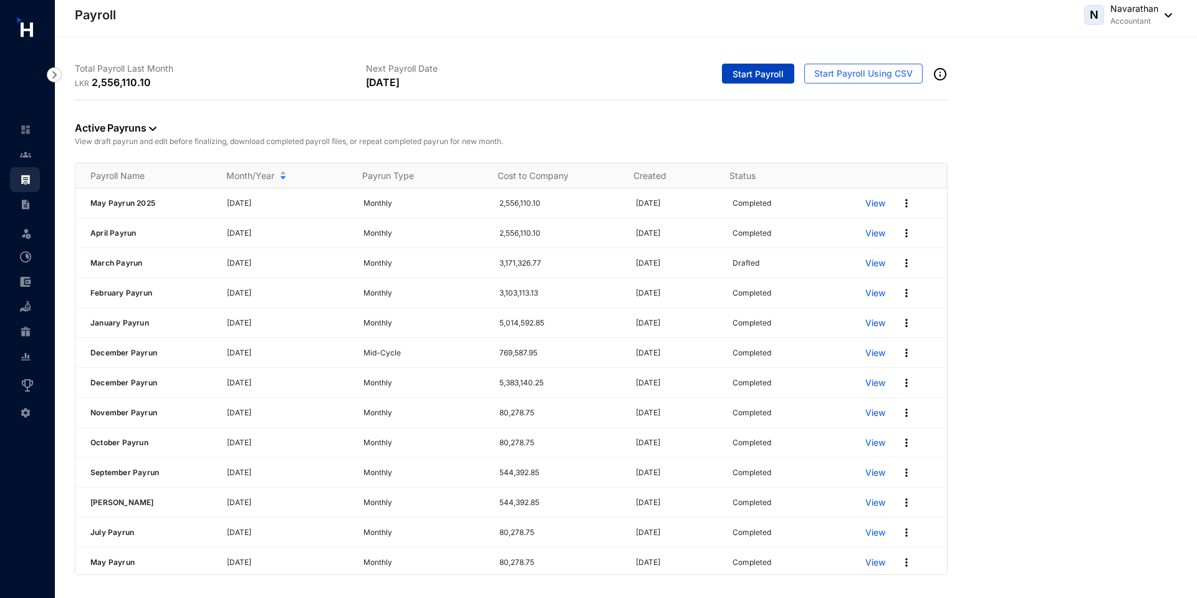
click at [742, 72] on span "Start Payroll" at bounding box center [757, 74] width 51 height 12
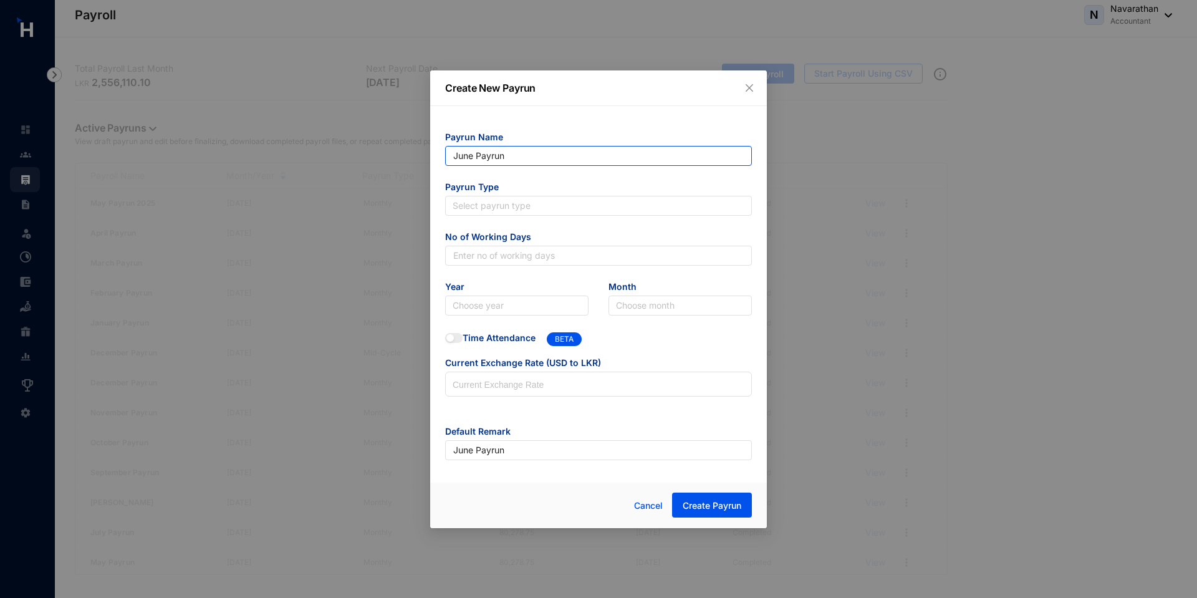
click at [518, 159] on input "June Payrun" at bounding box center [598, 156] width 307 height 20
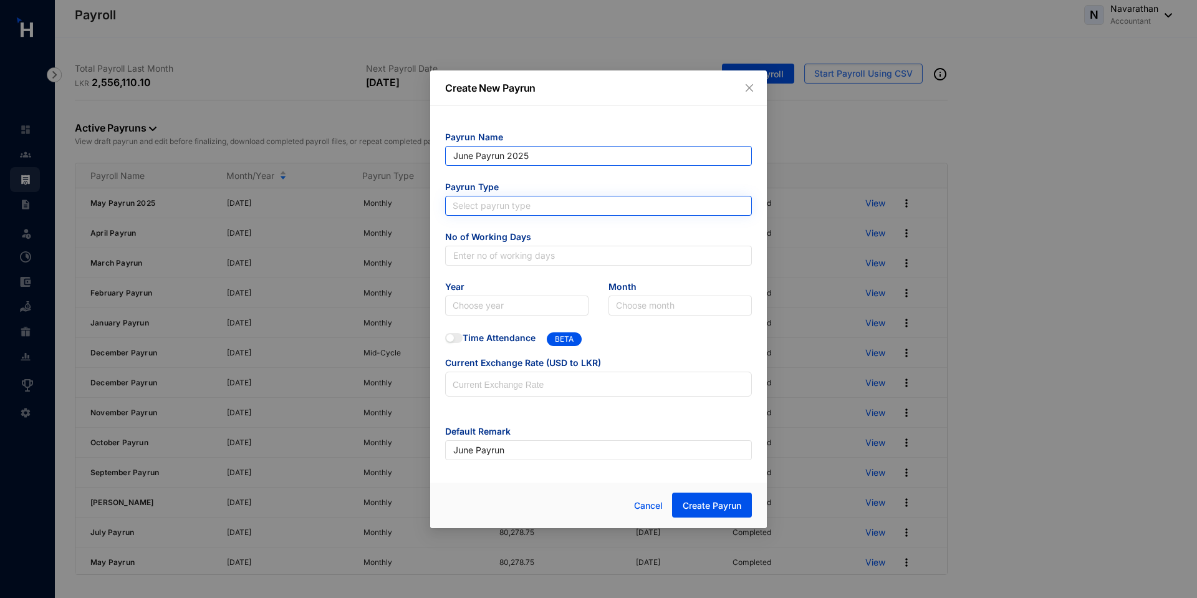
type input "June Payrun 2025"
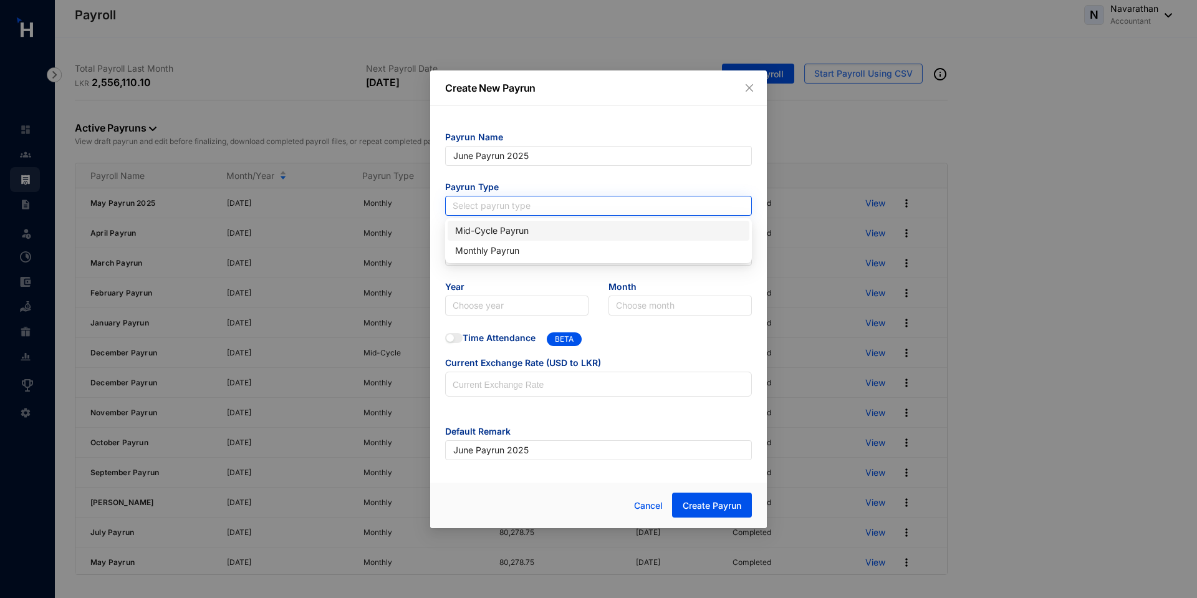
click at [502, 209] on input "search" at bounding box center [598, 205] width 292 height 19
click at [497, 250] on div "Monthly Payrun" at bounding box center [598, 251] width 287 height 14
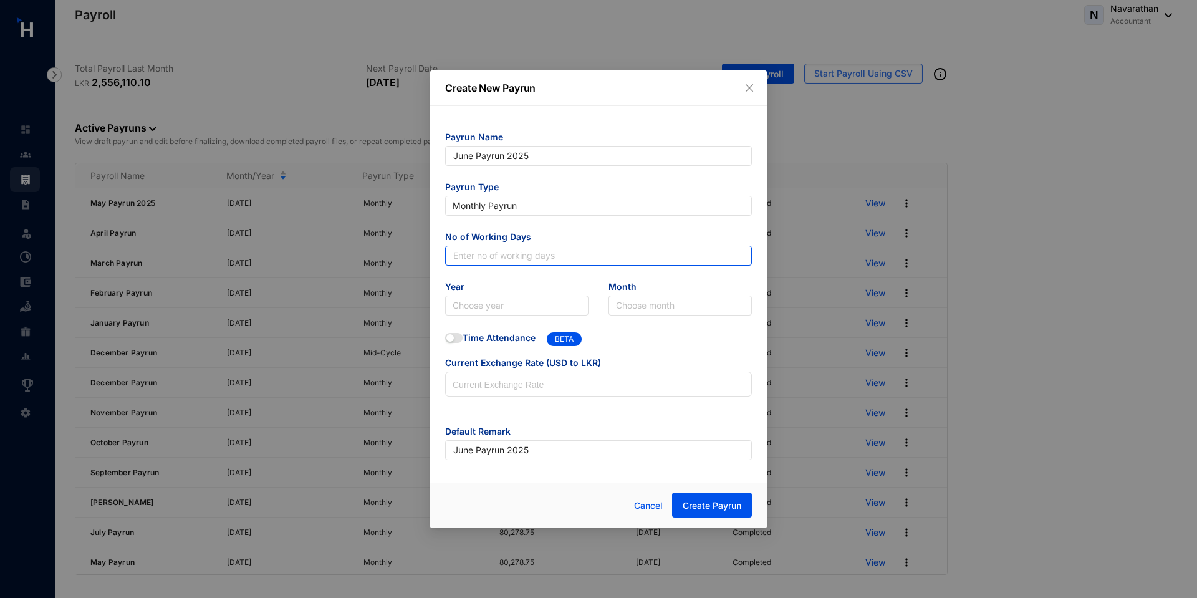
click at [472, 259] on input "text" at bounding box center [598, 256] width 307 height 20
type input "30"
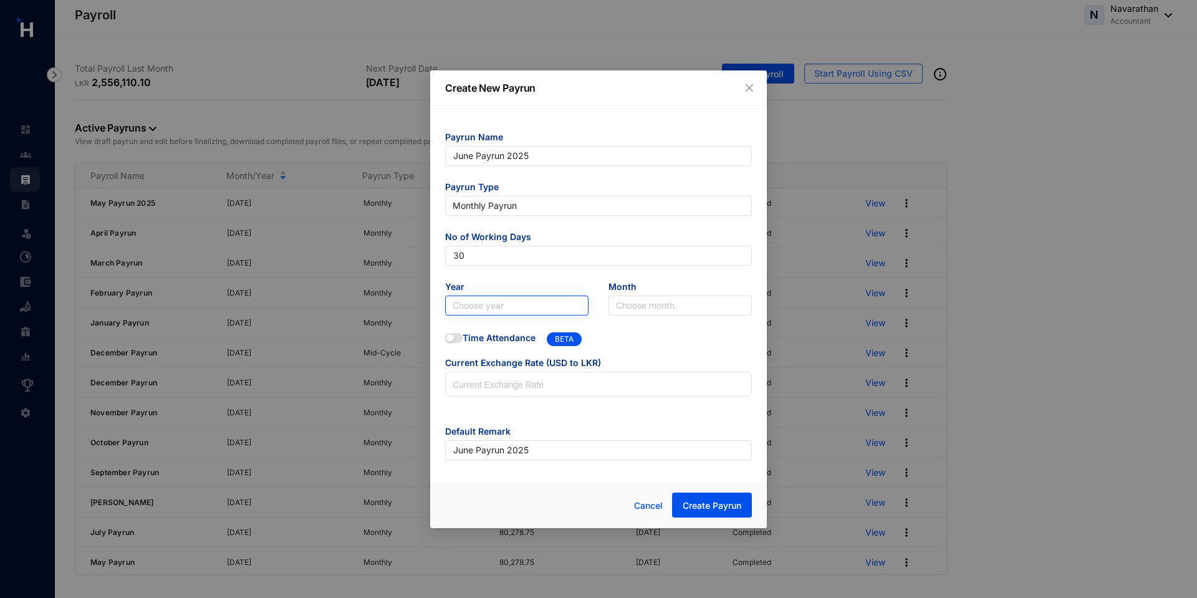
click at [507, 297] on input "search" at bounding box center [516, 305] width 128 height 19
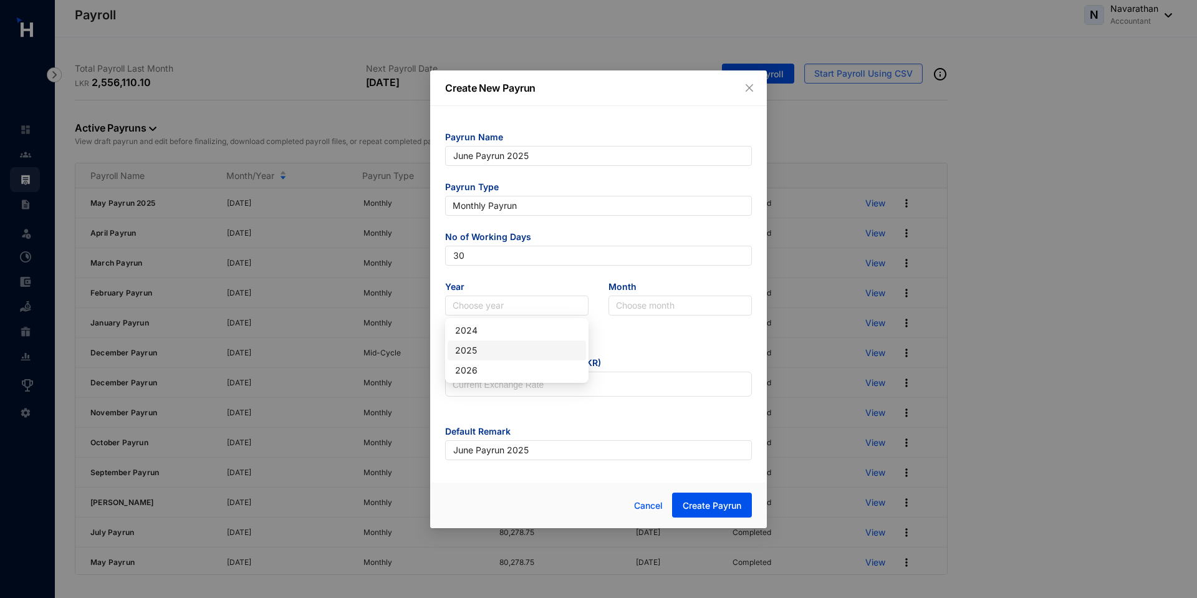
click at [498, 350] on div "2025" at bounding box center [516, 350] width 123 height 14
click at [675, 293] on span "Month" at bounding box center [679, 287] width 143 height 15
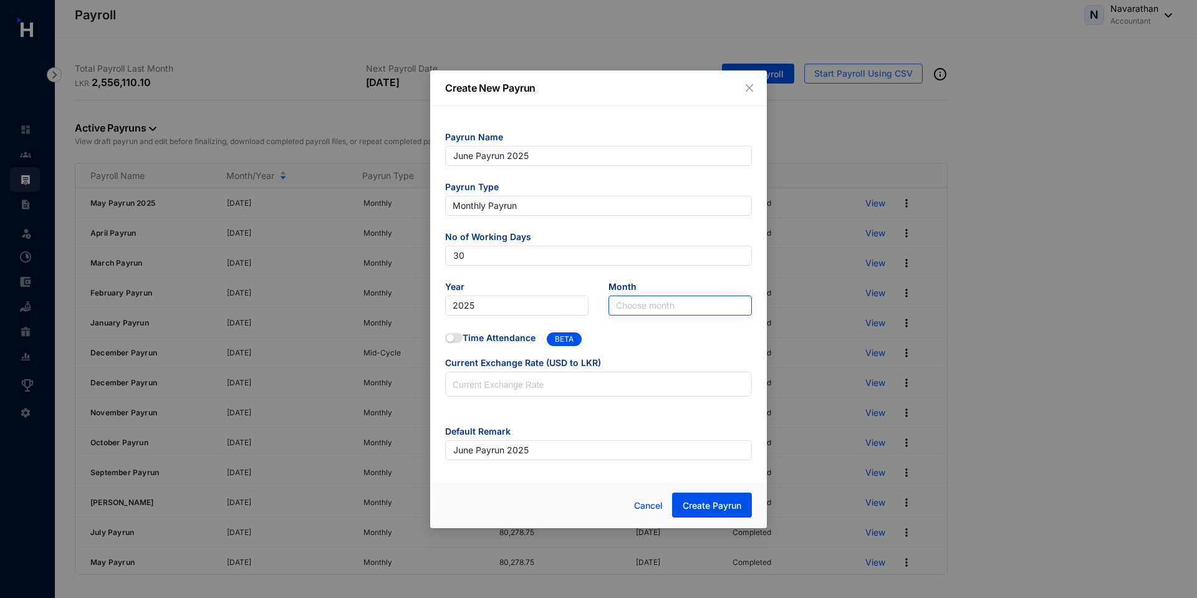
click at [674, 305] on input "search" at bounding box center [680, 305] width 128 height 19
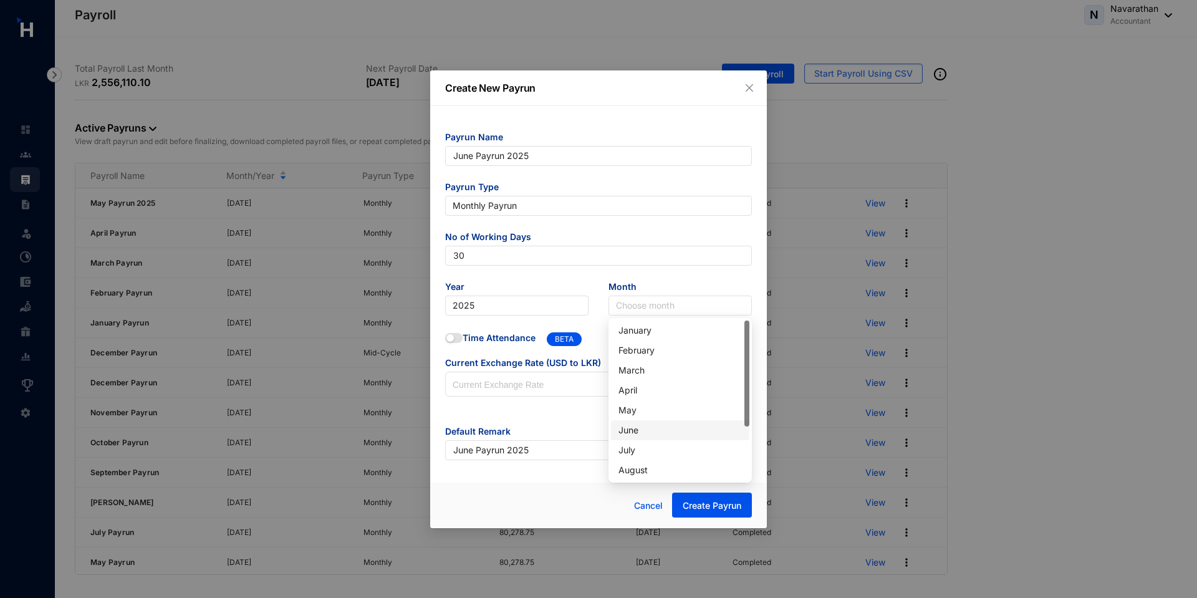
click at [628, 434] on div "June" at bounding box center [679, 430] width 123 height 14
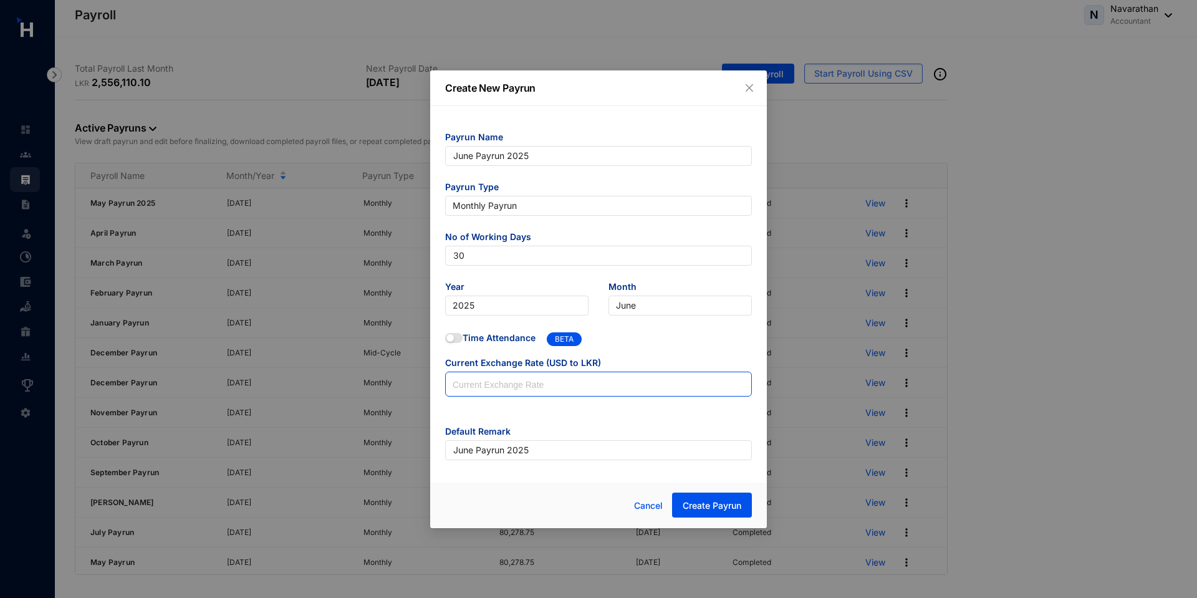
click at [514, 395] on input at bounding box center [598, 384] width 305 height 25
type input "200"
click at [740, 502] on span "Create Payrun" at bounding box center [711, 505] width 59 height 12
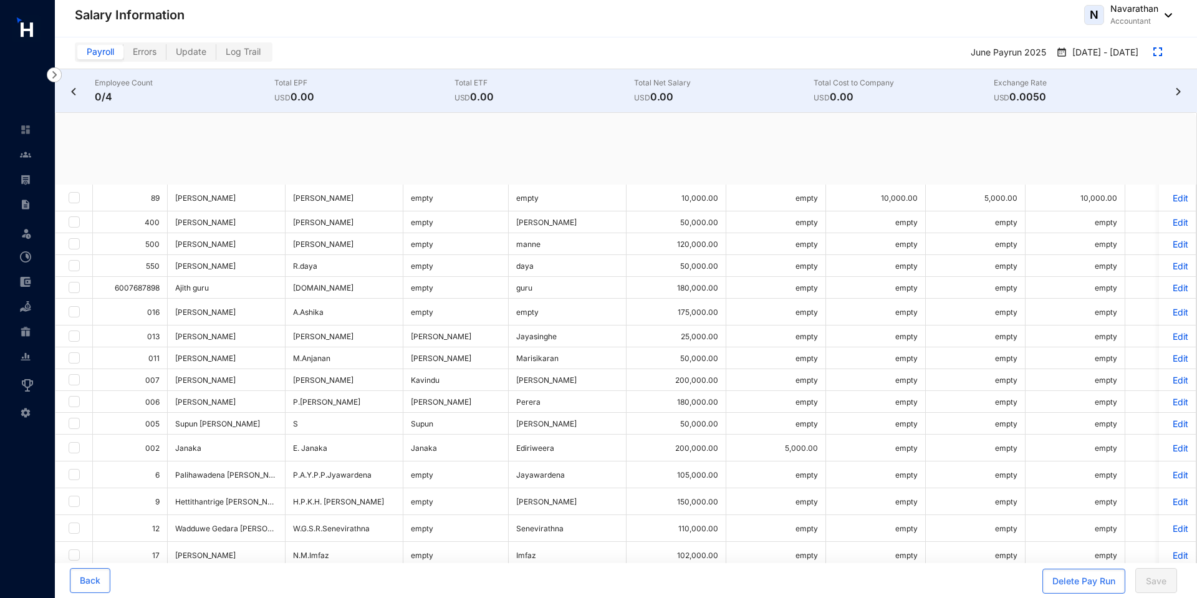
checkbox input "true"
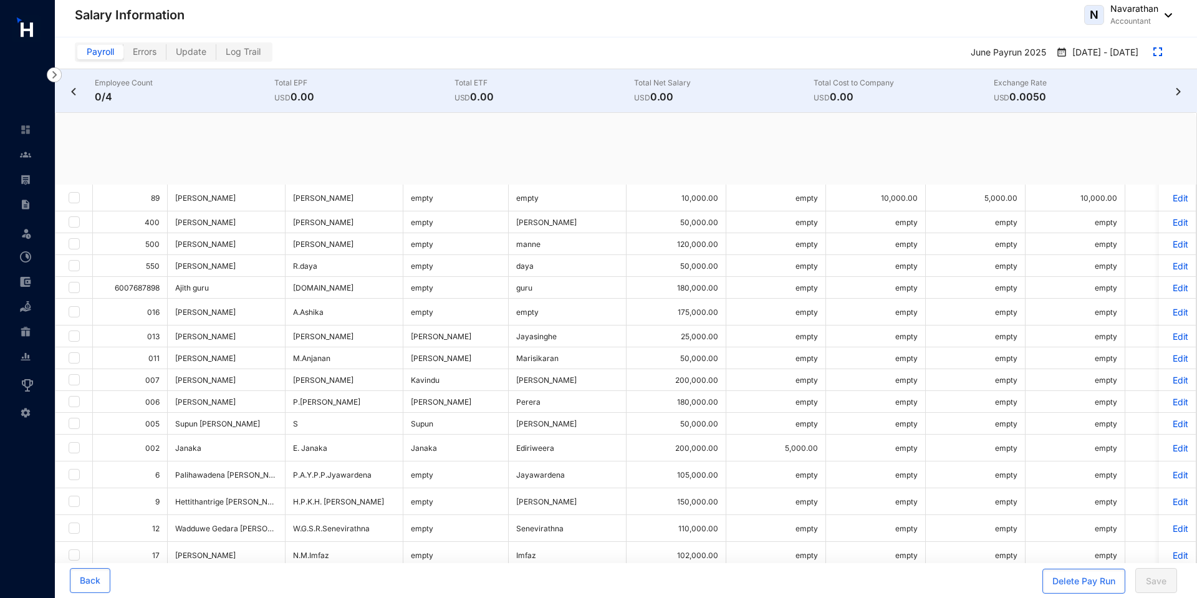
checkbox input "true"
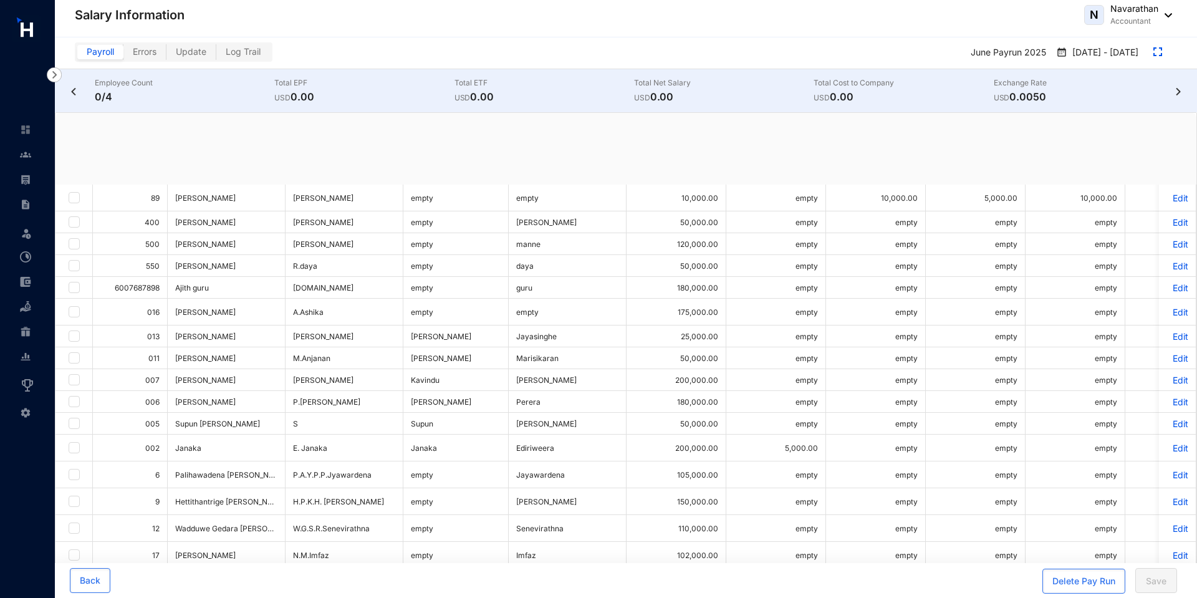
checkbox input "true"
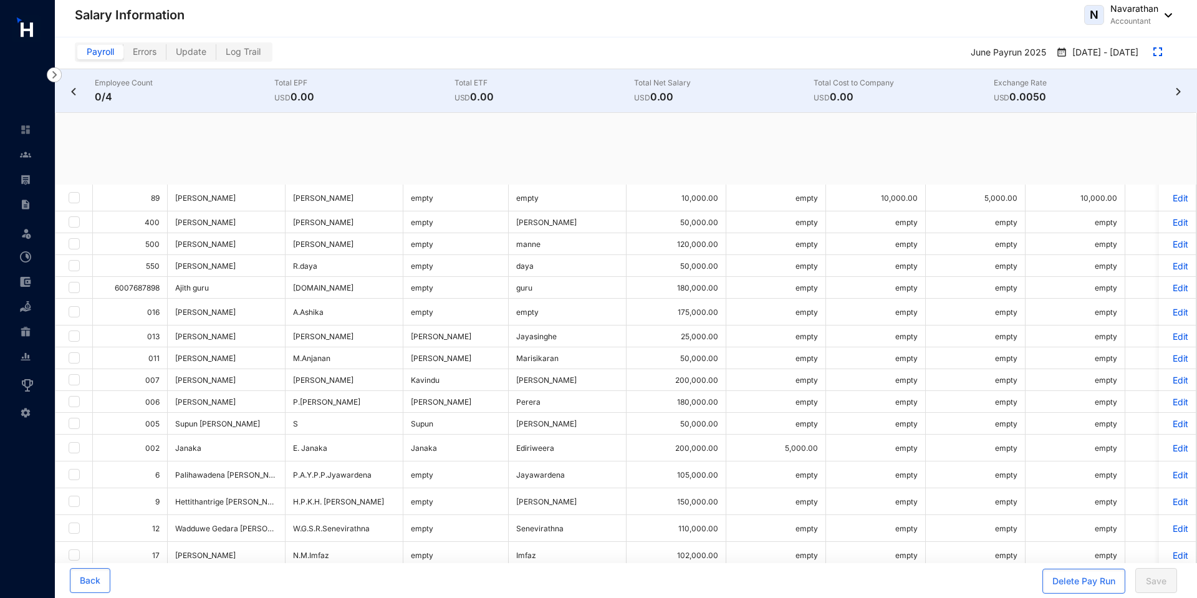
checkbox input "true"
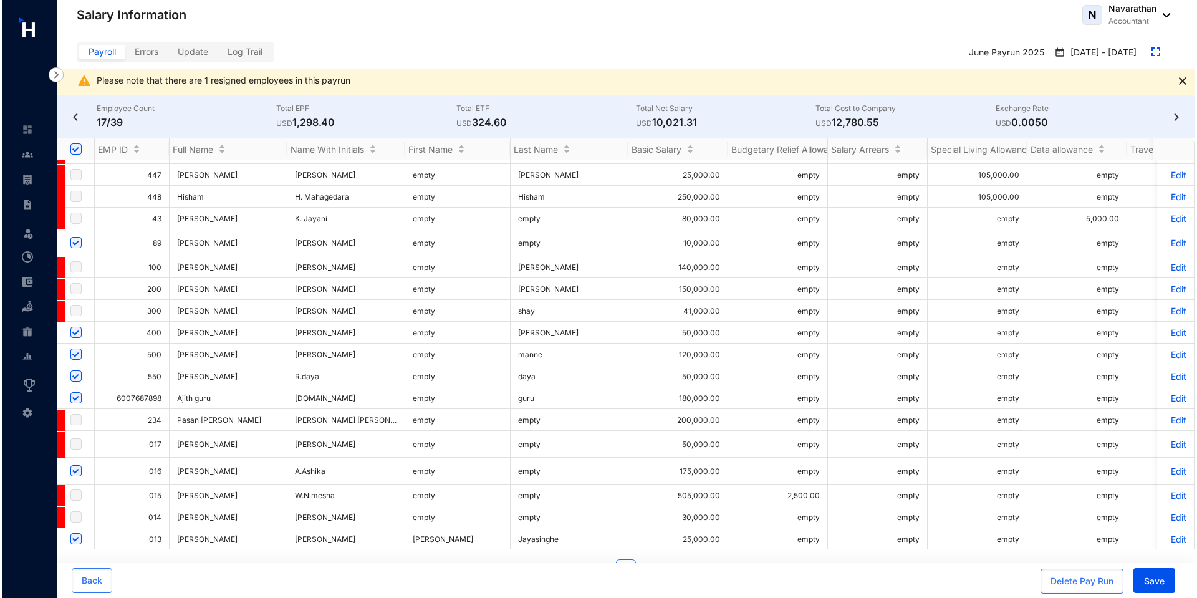
scroll to position [521, 0]
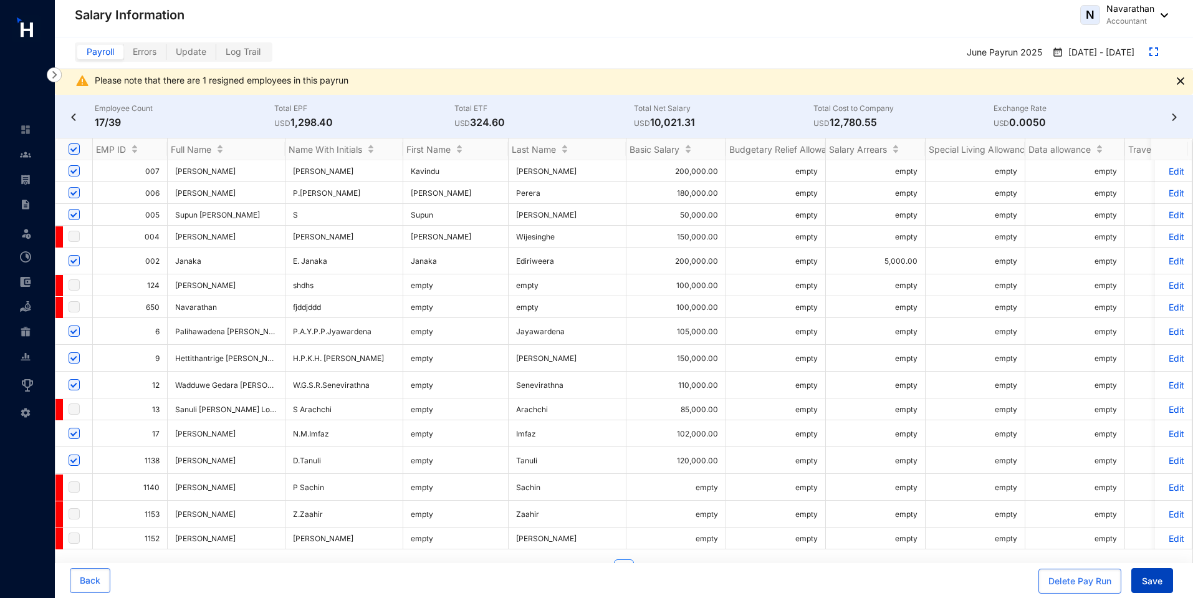
click at [1150, 583] on span "Save" at bounding box center [1152, 581] width 21 height 12
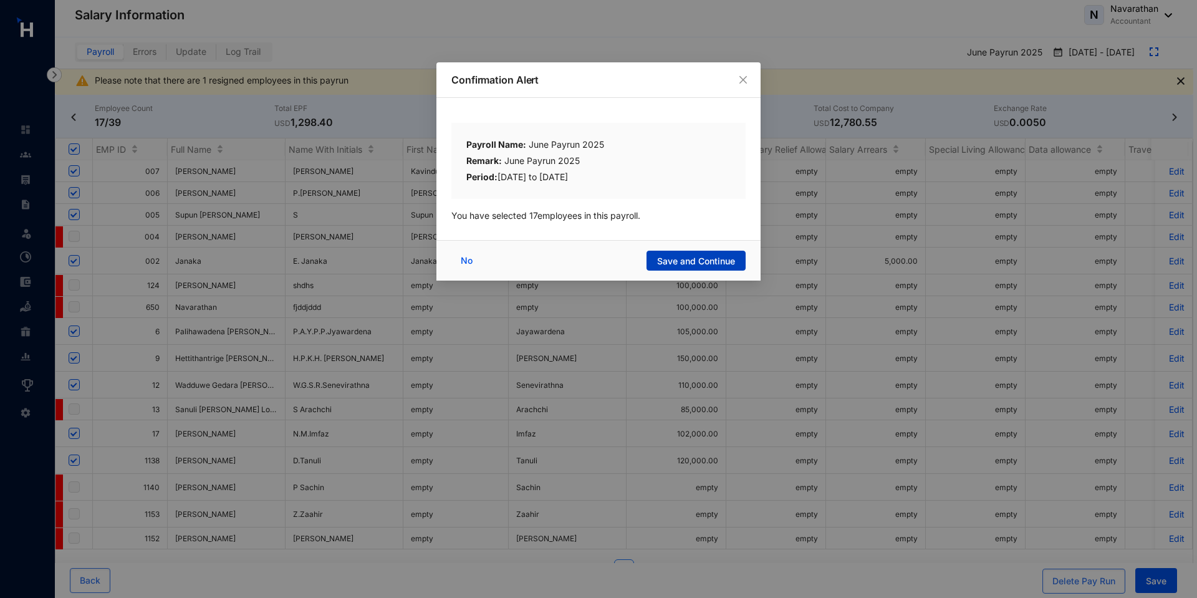
click at [717, 259] on span "Save and Continue" at bounding box center [696, 261] width 78 height 12
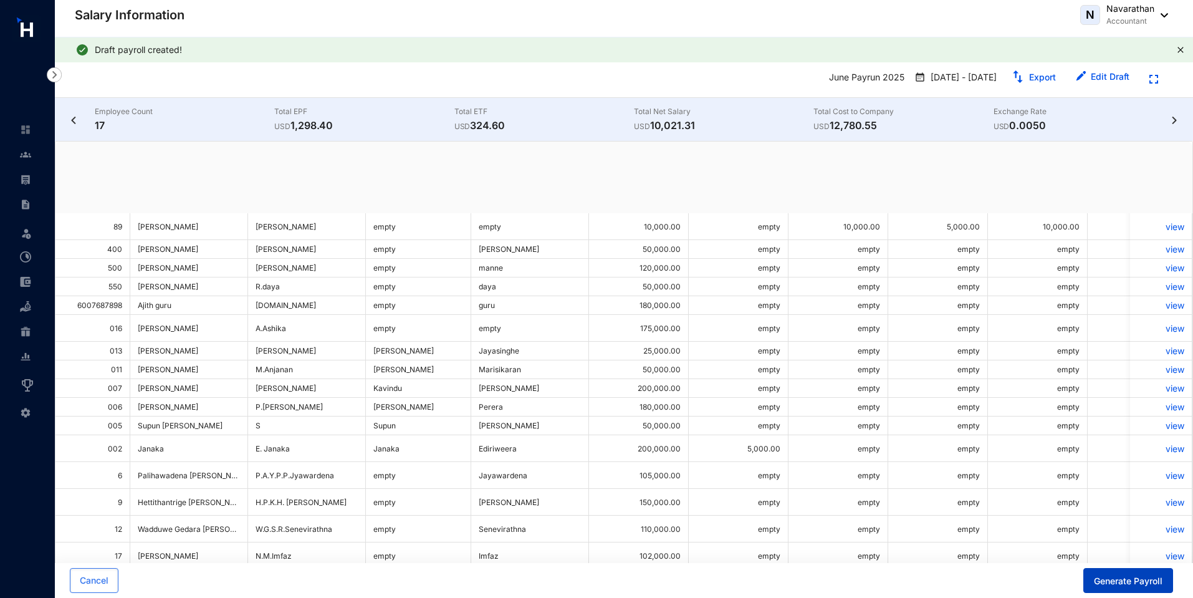
click at [1136, 583] on span "Generate Payroll" at bounding box center [1128, 581] width 69 height 12
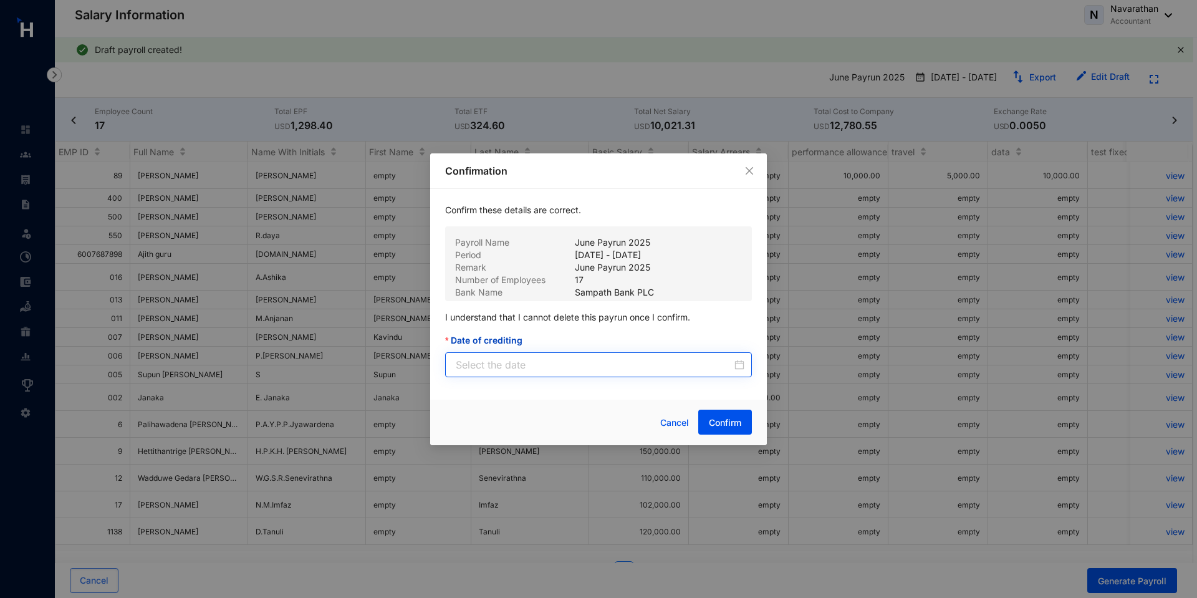
click at [593, 376] on div at bounding box center [598, 364] width 307 height 25
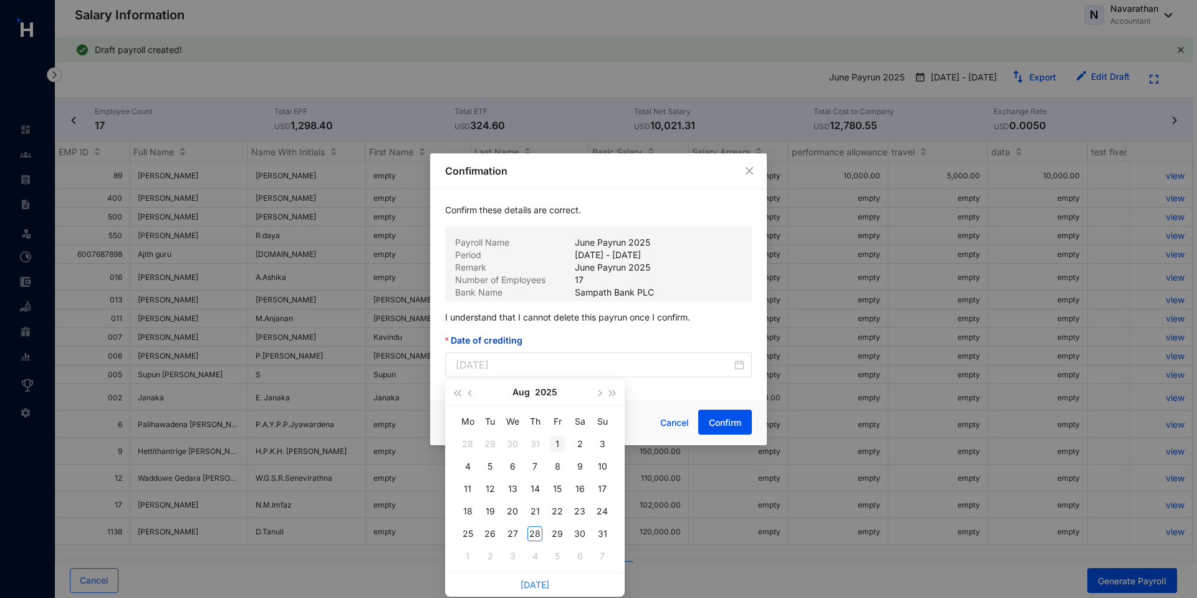
click at [563, 439] on div "1" at bounding box center [557, 443] width 15 height 15
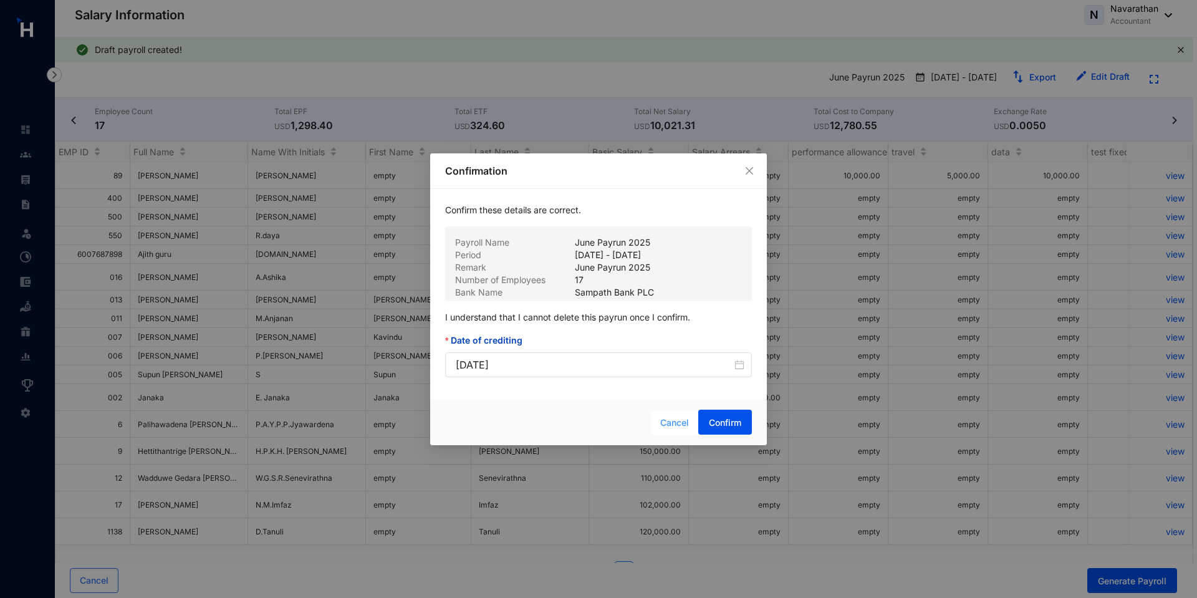
type input "2025-08-01"
click at [725, 425] on span "Confirm" at bounding box center [725, 422] width 32 height 12
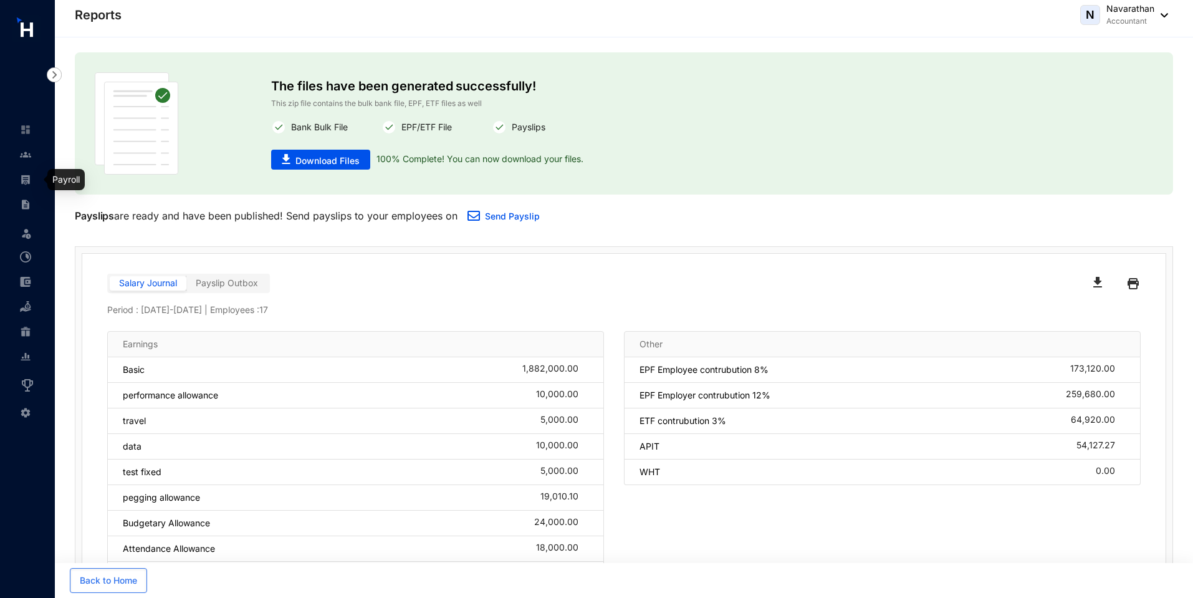
click at [24, 184] on img at bounding box center [25, 179] width 11 height 11
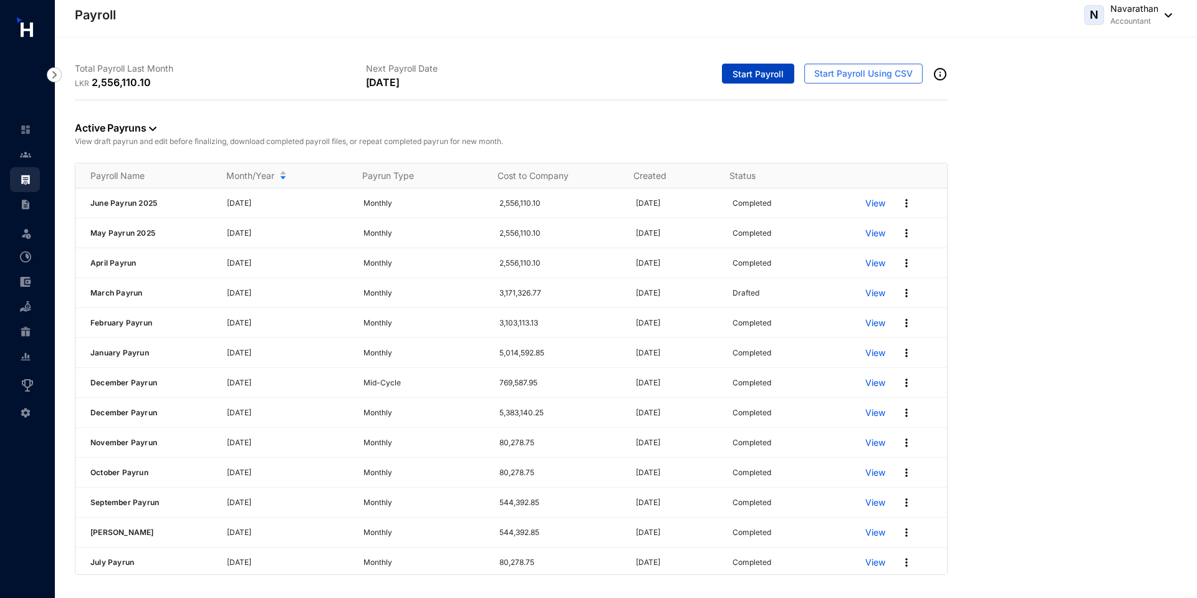
click at [765, 79] on span "Start Payroll" at bounding box center [757, 74] width 51 height 12
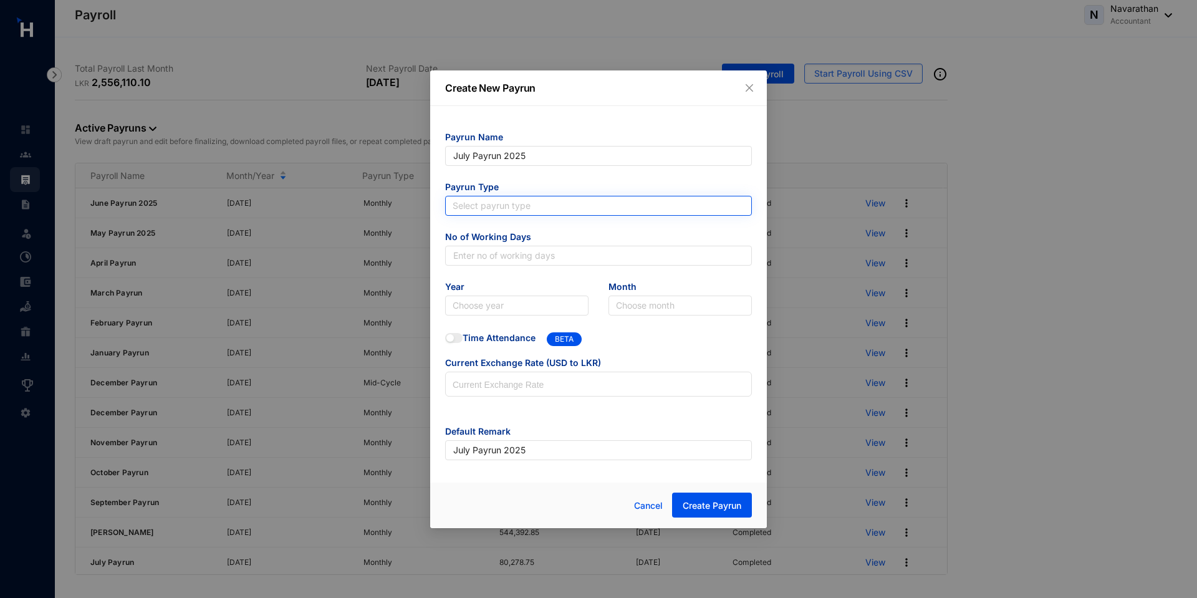
click at [487, 209] on input "search" at bounding box center [598, 205] width 292 height 19
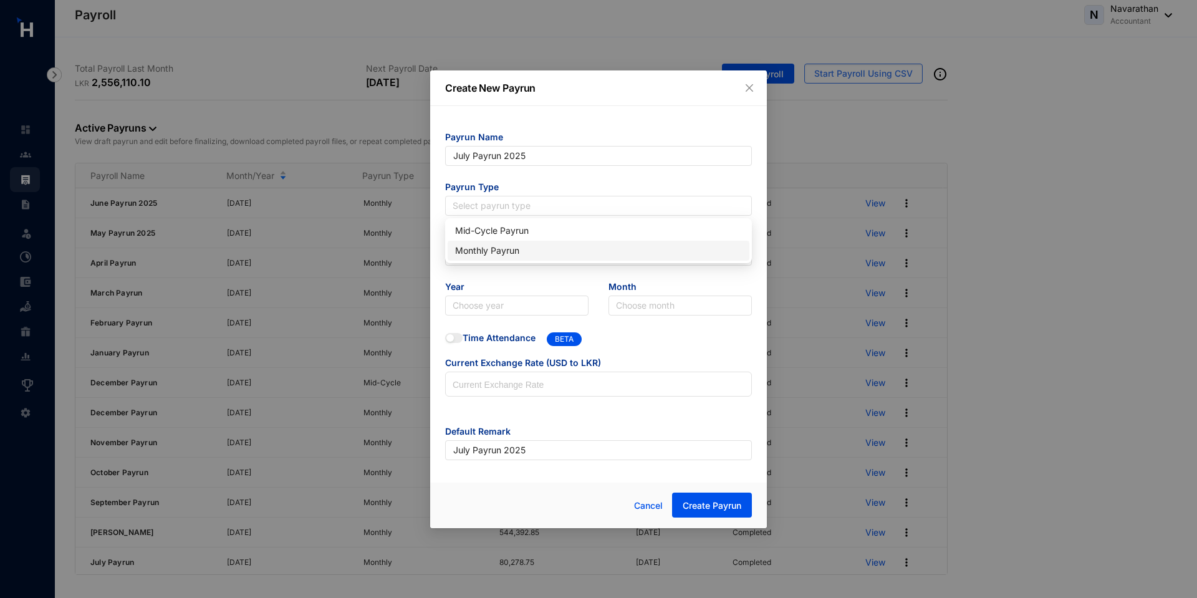
click at [487, 250] on div "Monthly Payrun" at bounding box center [598, 251] width 287 height 14
click at [481, 254] on input "text" at bounding box center [598, 256] width 307 height 20
type input "30"
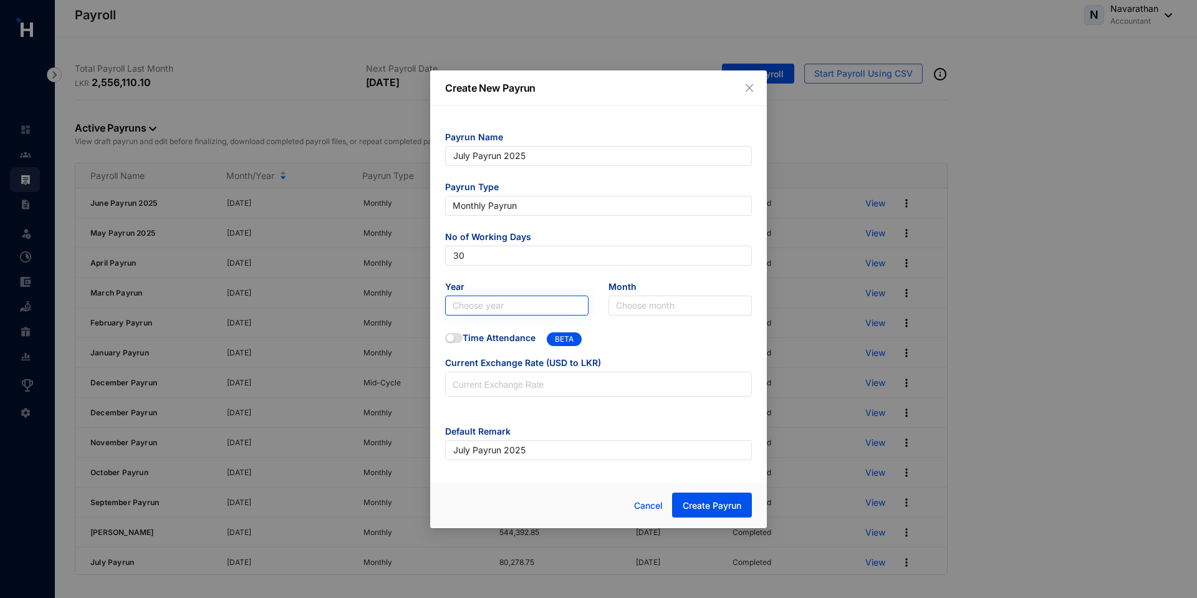
click at [486, 307] on input "search" at bounding box center [516, 305] width 128 height 19
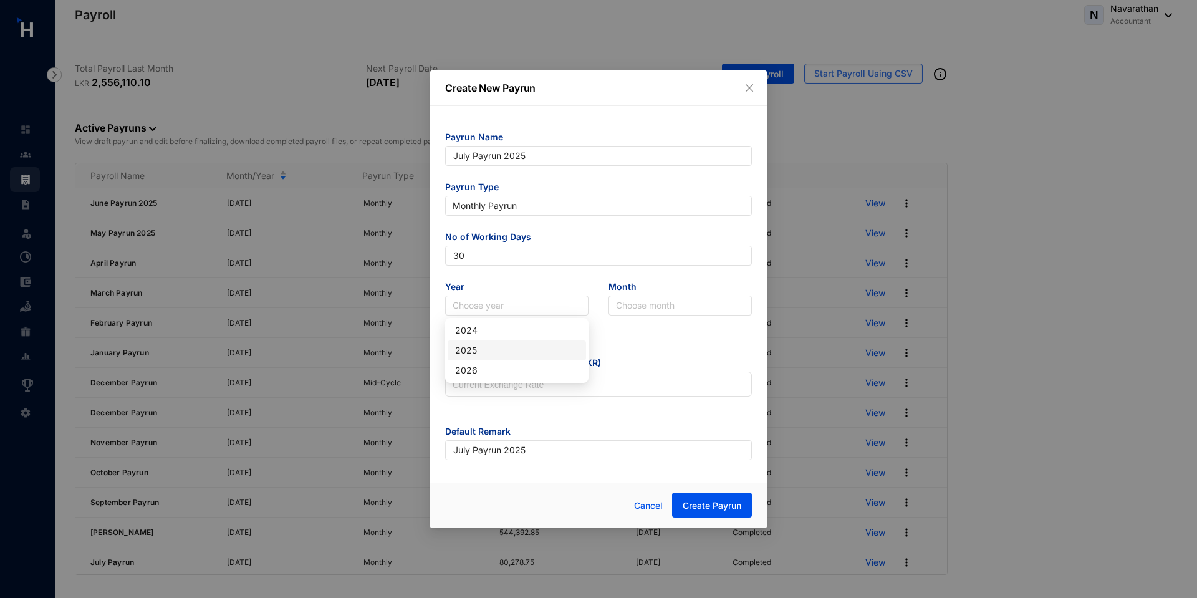
click at [500, 348] on div "2025" at bounding box center [516, 350] width 123 height 14
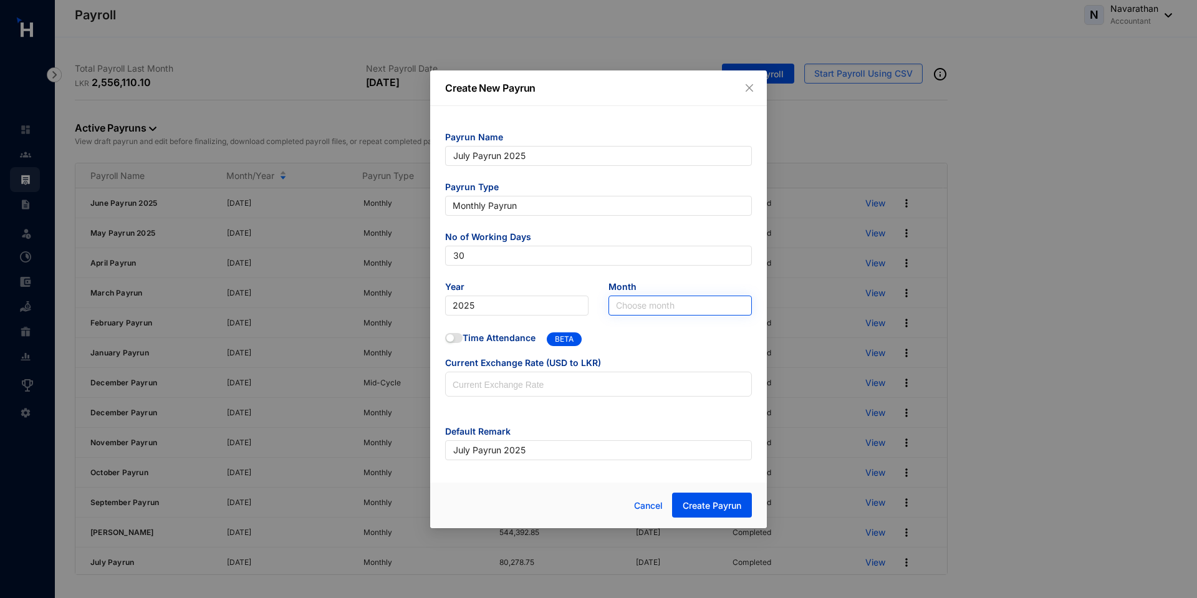
click at [656, 307] on input "search" at bounding box center [680, 305] width 128 height 19
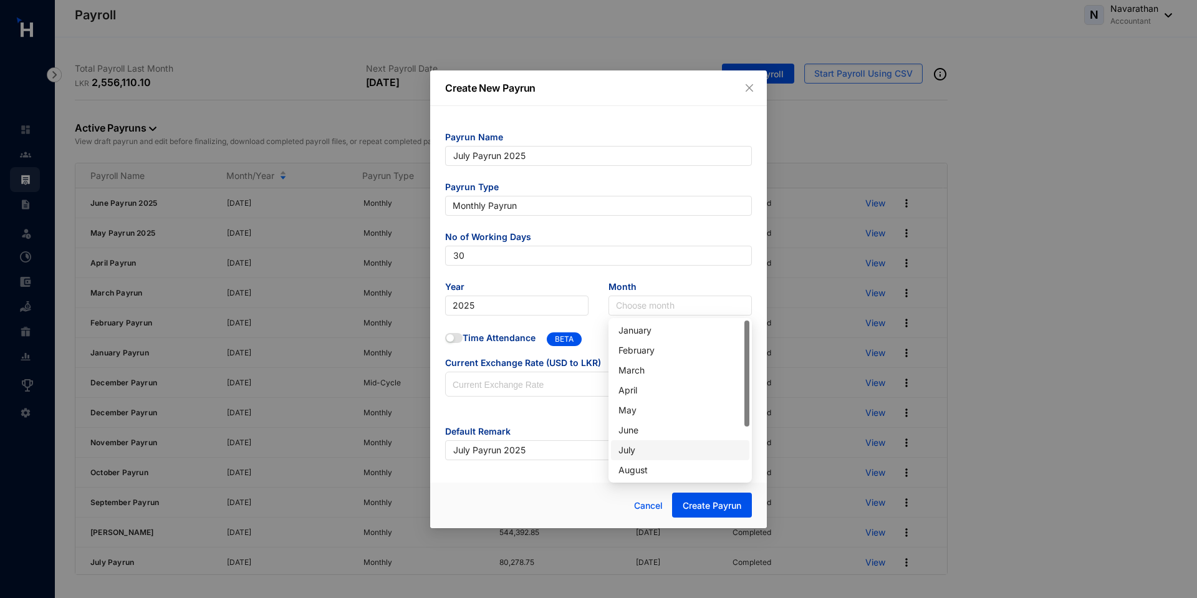
click at [636, 449] on div "July" at bounding box center [679, 450] width 123 height 14
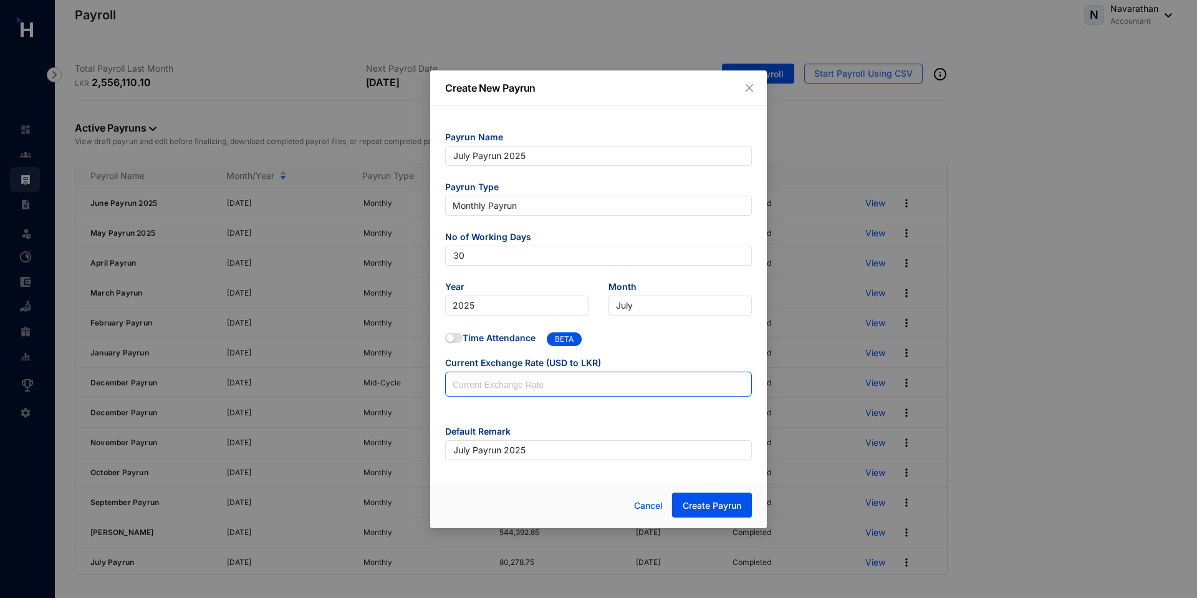
click at [582, 395] on input at bounding box center [598, 384] width 305 height 25
type input "200"
click at [714, 512] on button "Create Payrun" at bounding box center [712, 504] width 80 height 25
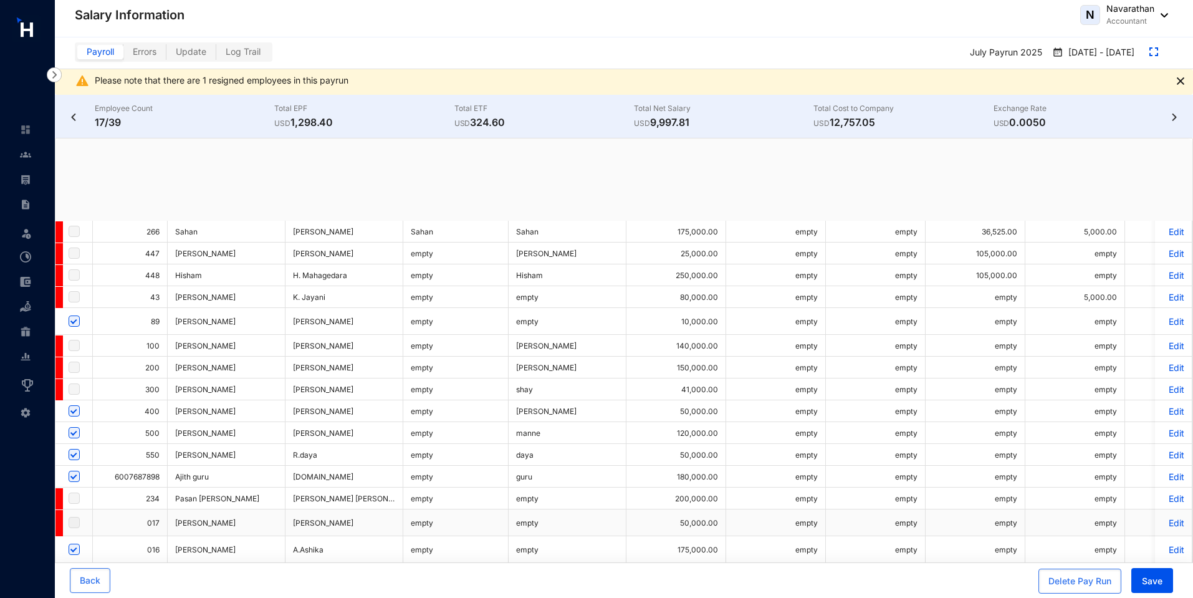
checkbox input "true"
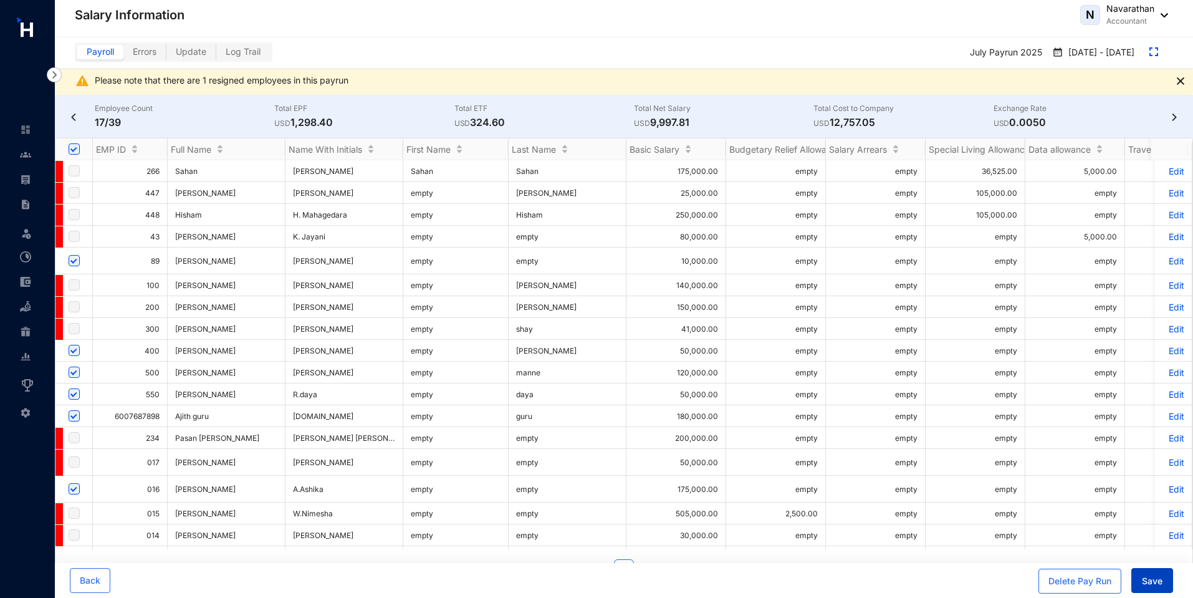
click at [1144, 586] on span "Save" at bounding box center [1152, 581] width 21 height 12
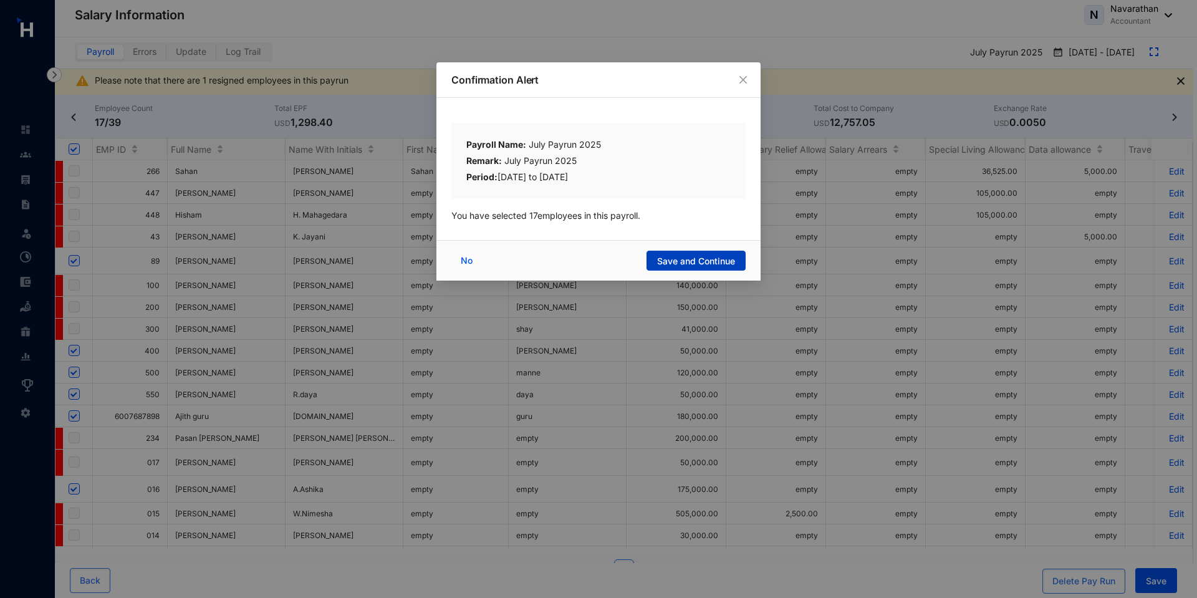
click at [679, 263] on span "Save and Continue" at bounding box center [696, 261] width 78 height 12
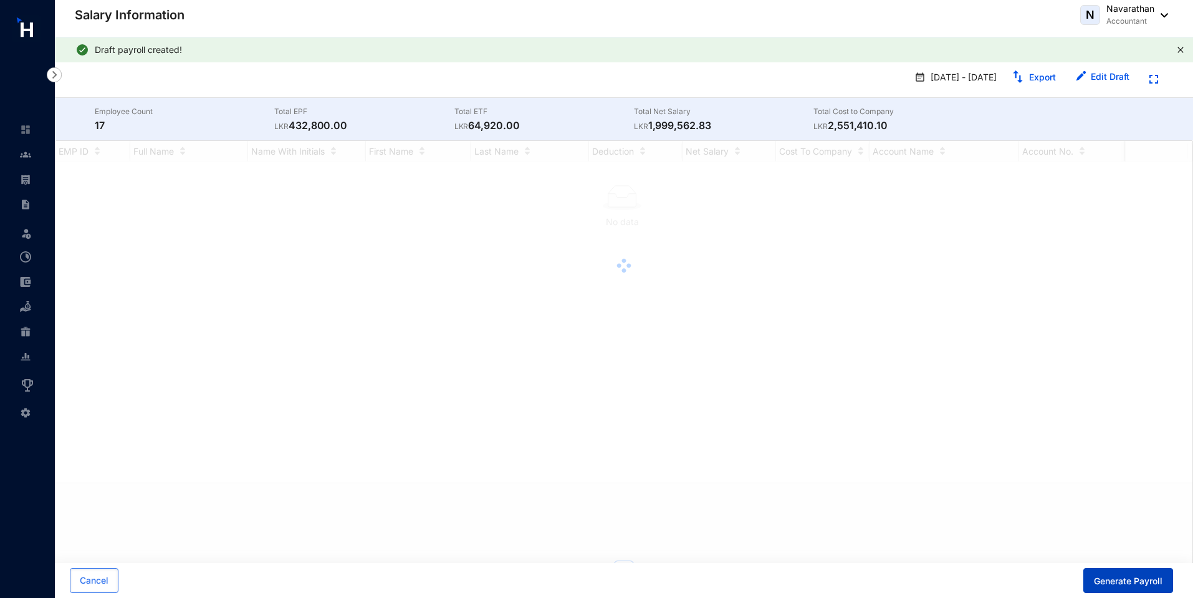
click at [1139, 586] on span "Generate Payroll" at bounding box center [1128, 581] width 69 height 12
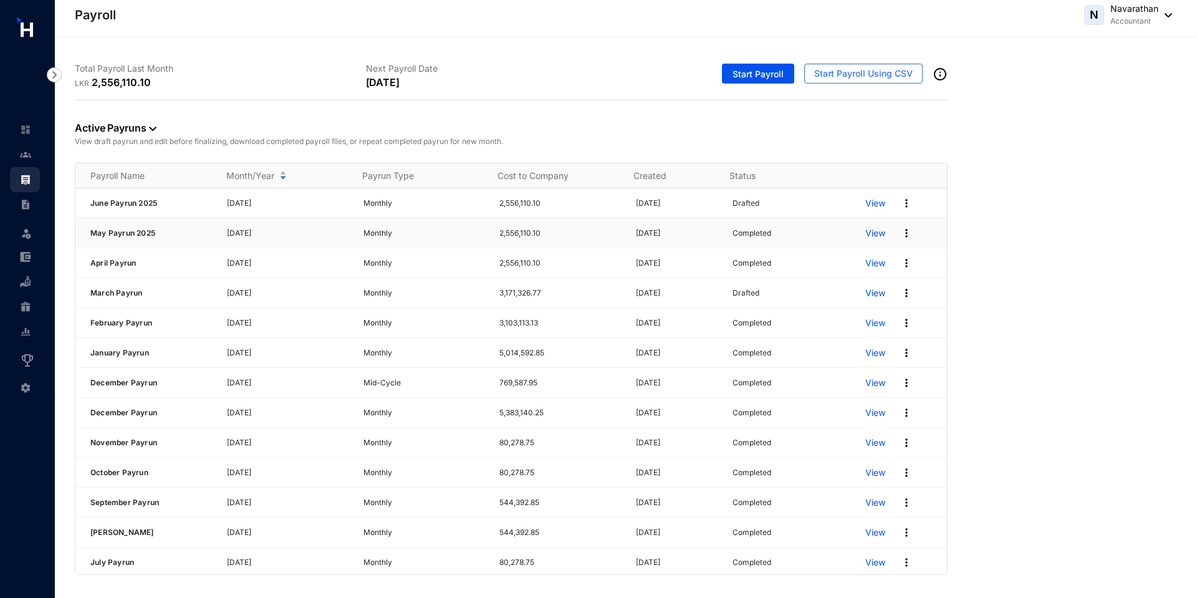
click at [870, 232] on p "View" at bounding box center [875, 233] width 20 height 12
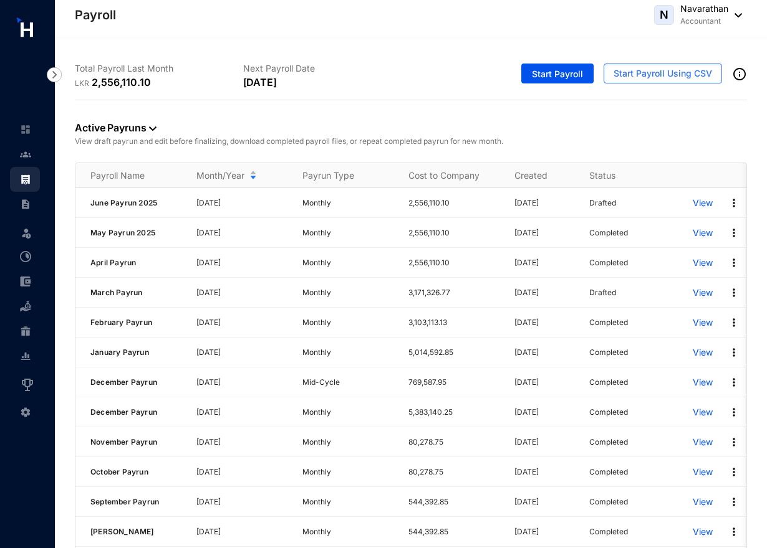
click at [701, 262] on p "View" at bounding box center [702, 263] width 20 height 12
click at [708, 234] on p "View" at bounding box center [702, 233] width 20 height 12
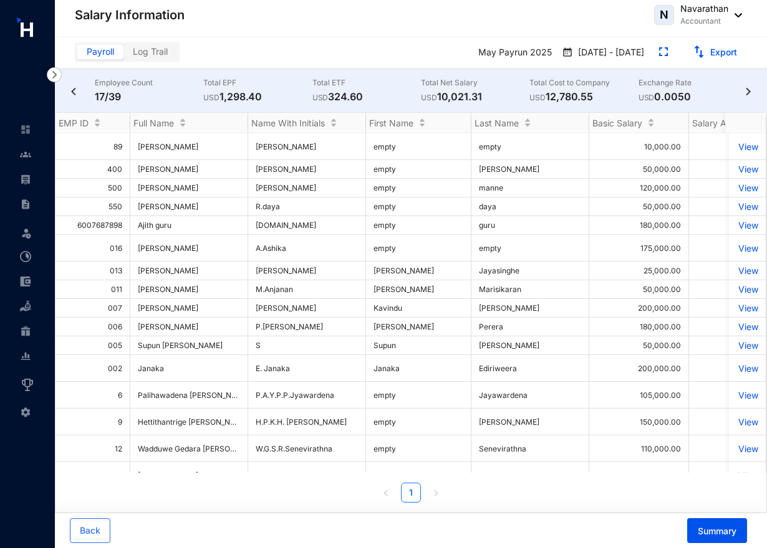
scroll to position [51, 0]
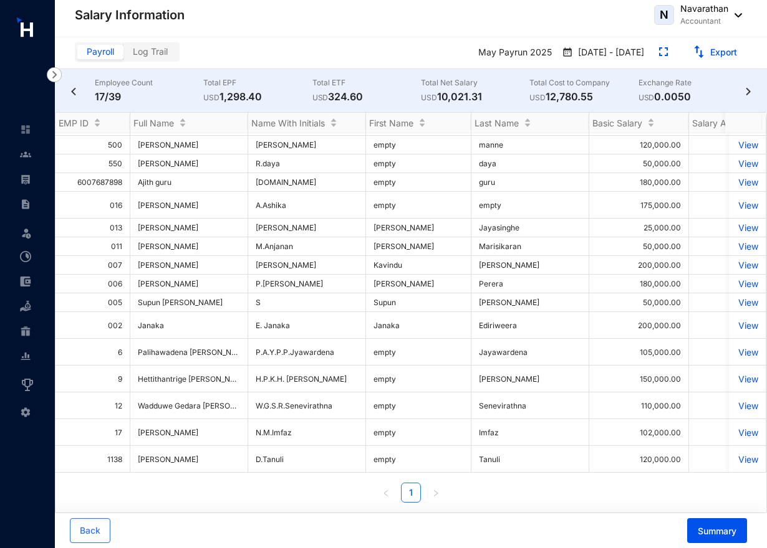
click at [742, 462] on p "View" at bounding box center [747, 459] width 22 height 11
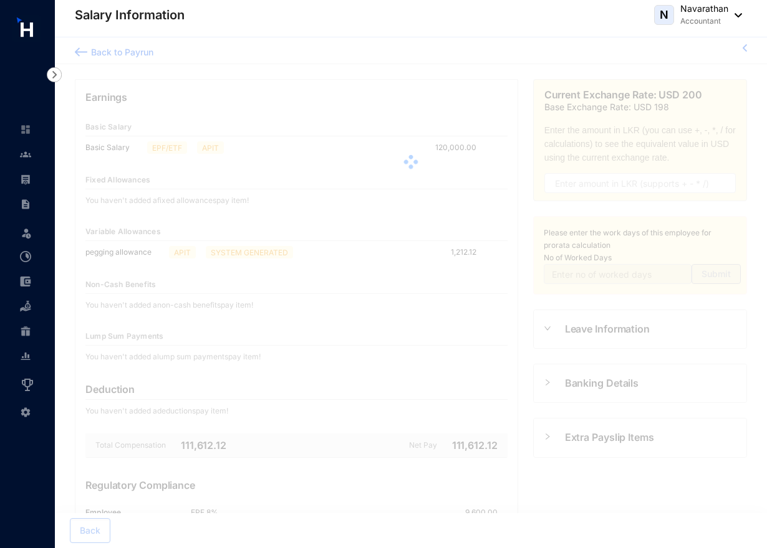
type input "30"
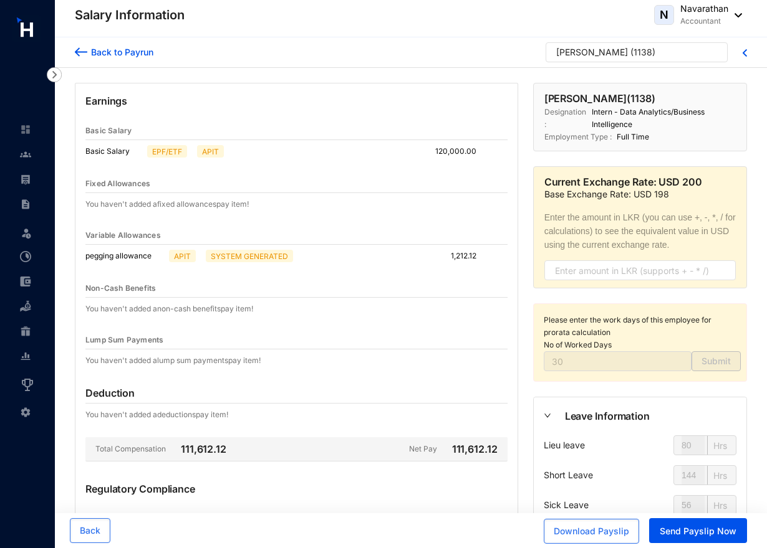
click at [30, 184] on img at bounding box center [25, 179] width 11 height 11
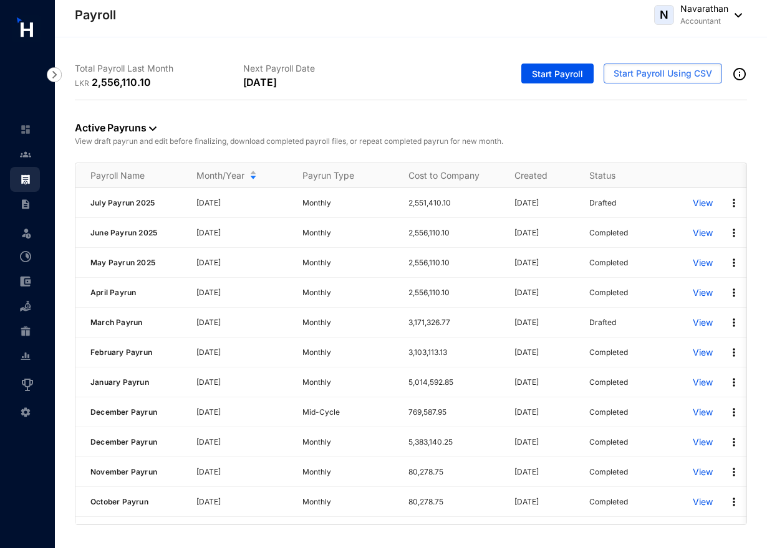
click at [24, 413] on img at bounding box center [25, 412] width 11 height 11
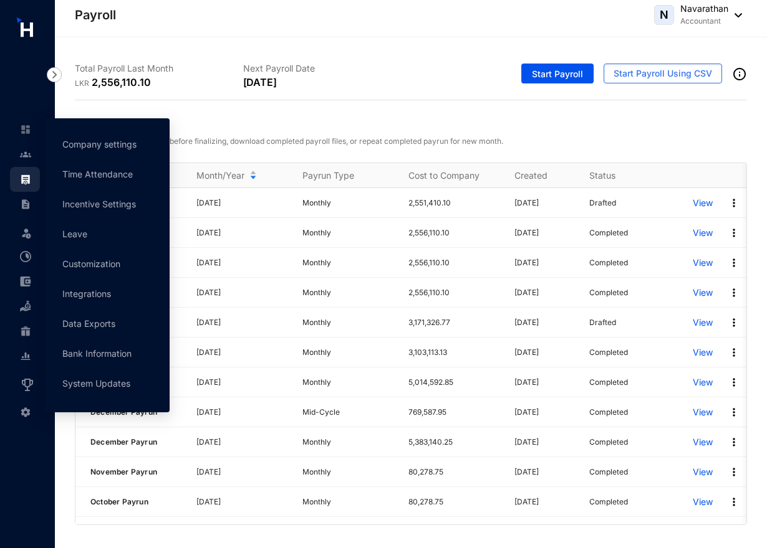
click at [111, 145] on link "Company settings" at bounding box center [99, 144] width 74 height 11
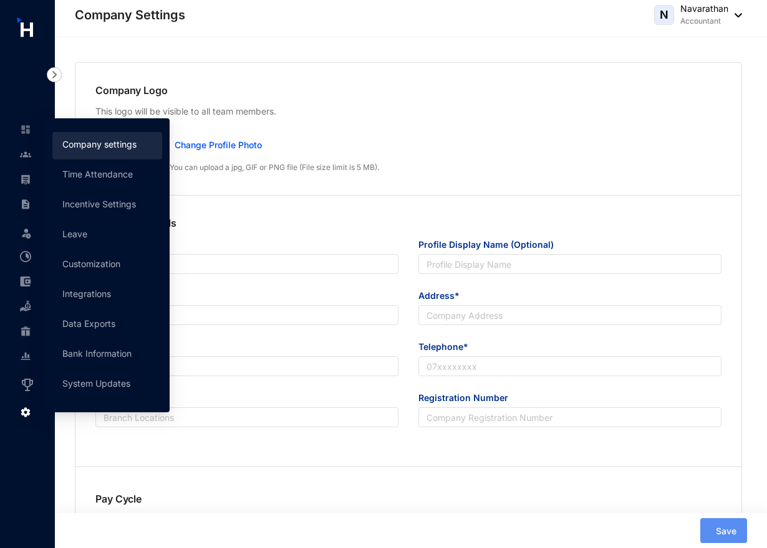
click at [591, 128] on div "Company Logo This logo will be visible to all team members. Preview Change Prof…" at bounding box center [408, 129] width 666 height 133
type input "Humanised Technology Solutions"
type input "Humanised Payroll"
type input "support@gethumanised.com"
type input "No 15, Stratford Avenue"
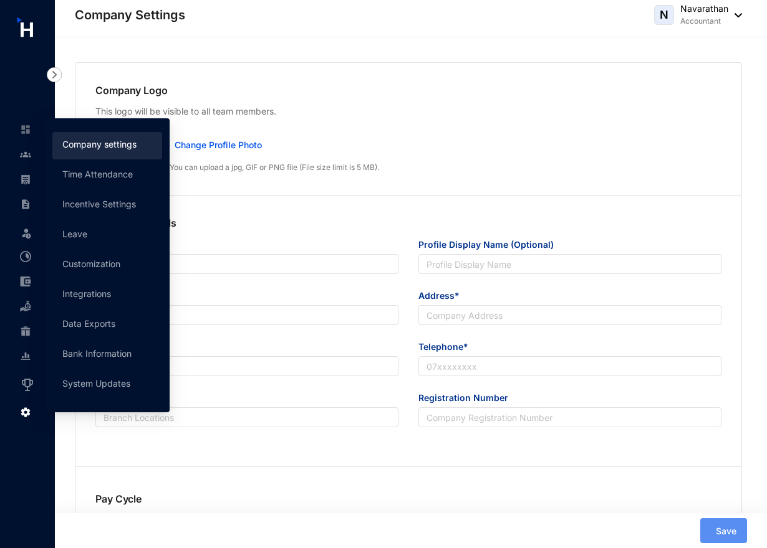
type input "0764437726"
type input "PV124536"
type input "A"
type input "55104"
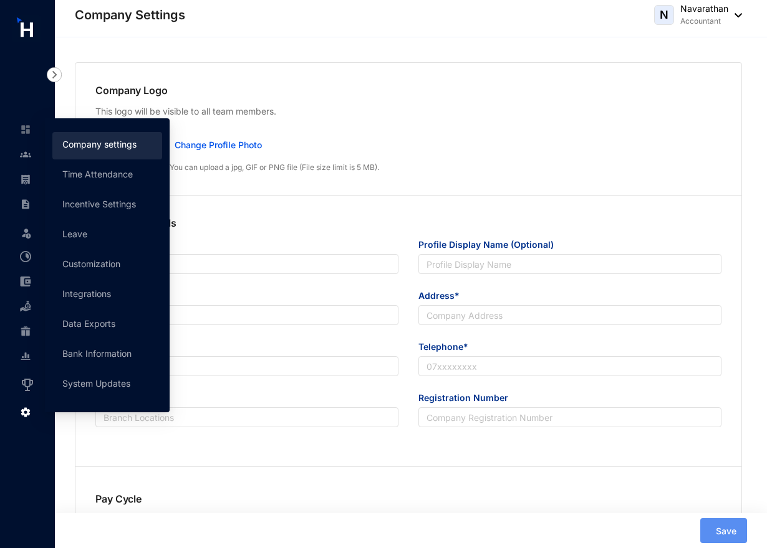
type input "8"
radio input "true"
checkbox input "true"
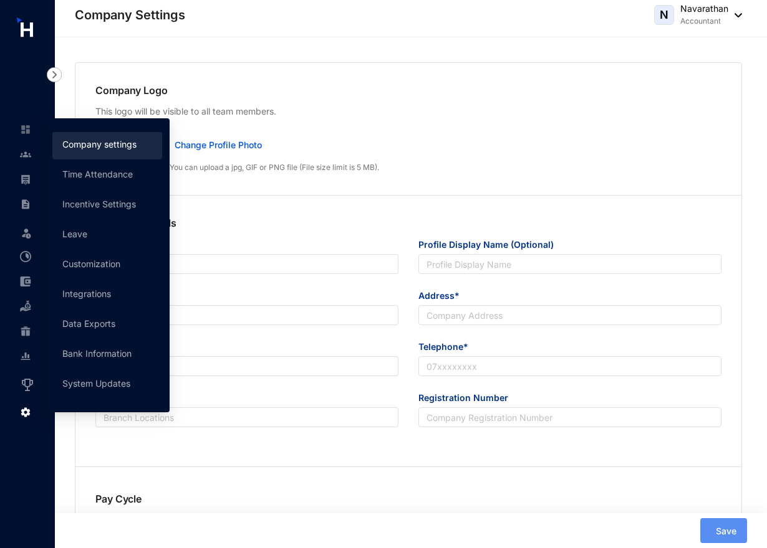
checkbox input "true"
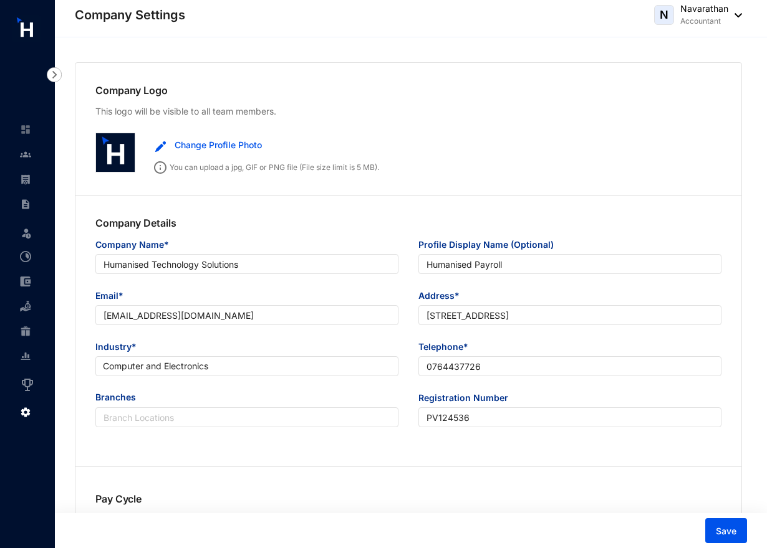
scroll to position [2705, 0]
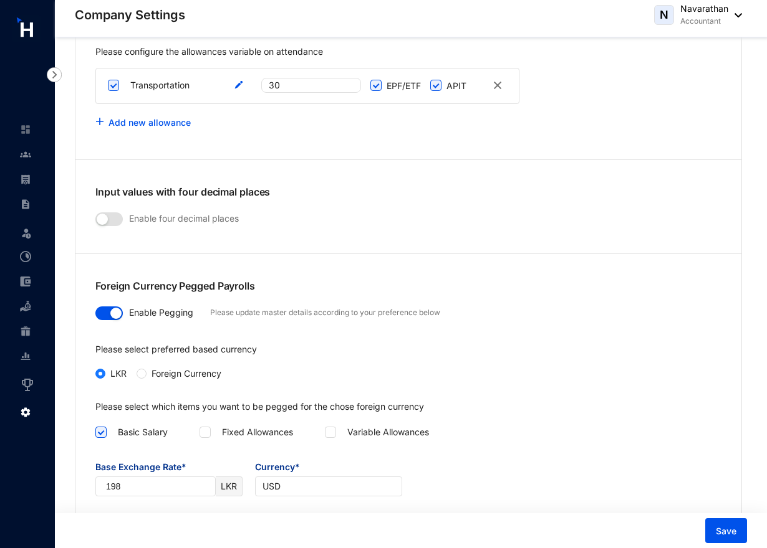
click at [105, 307] on span "button" at bounding box center [108, 314] width 27 height 14
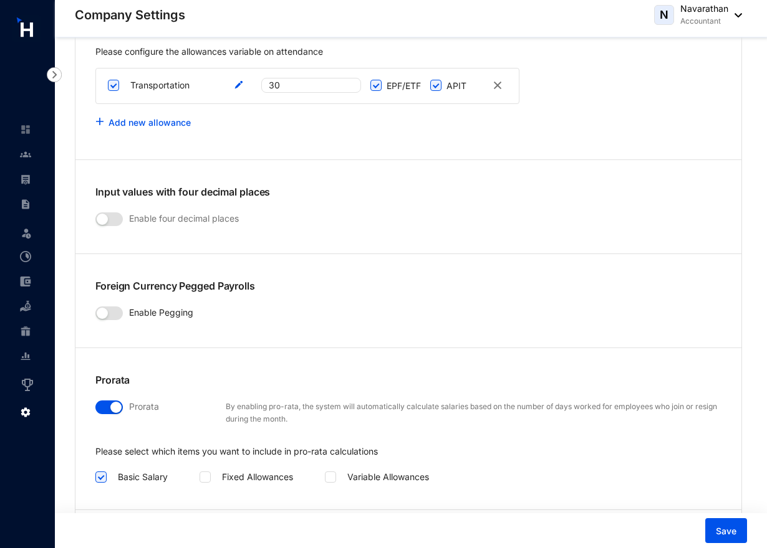
scroll to position [2781, 0]
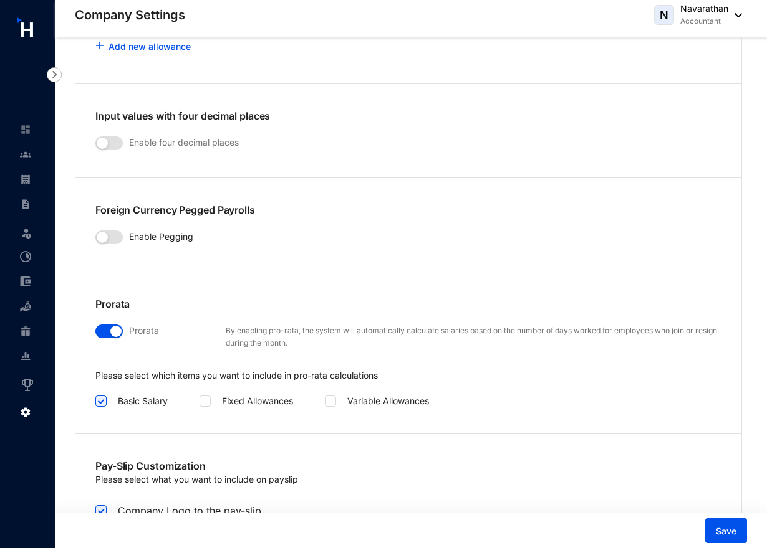
click at [727, 533] on span "Save" at bounding box center [725, 531] width 21 height 12
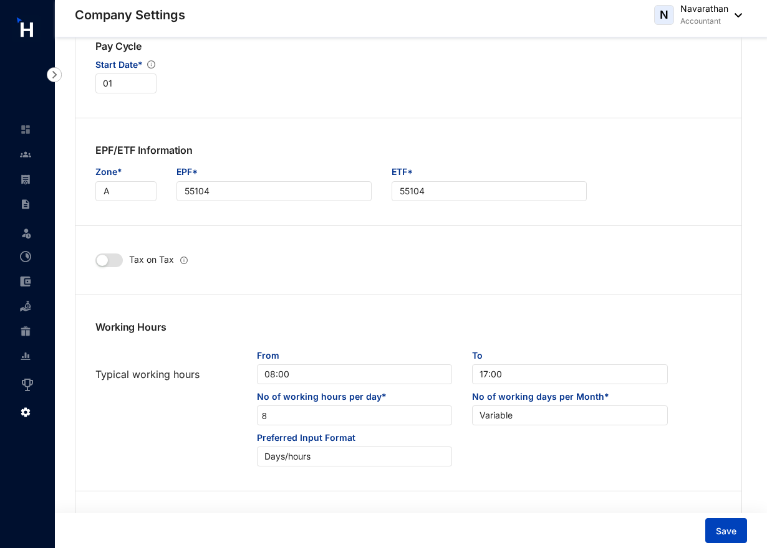
scroll to position [451, 0]
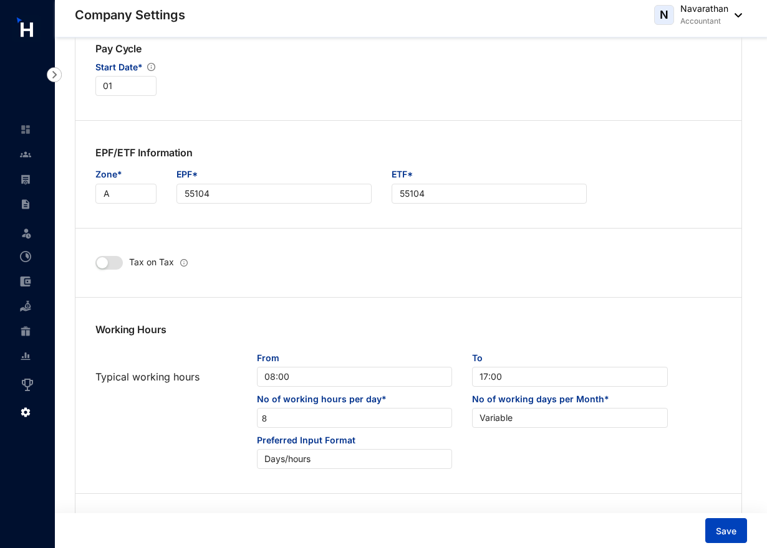
click at [584, 424] on span "Variable" at bounding box center [569, 418] width 180 height 19
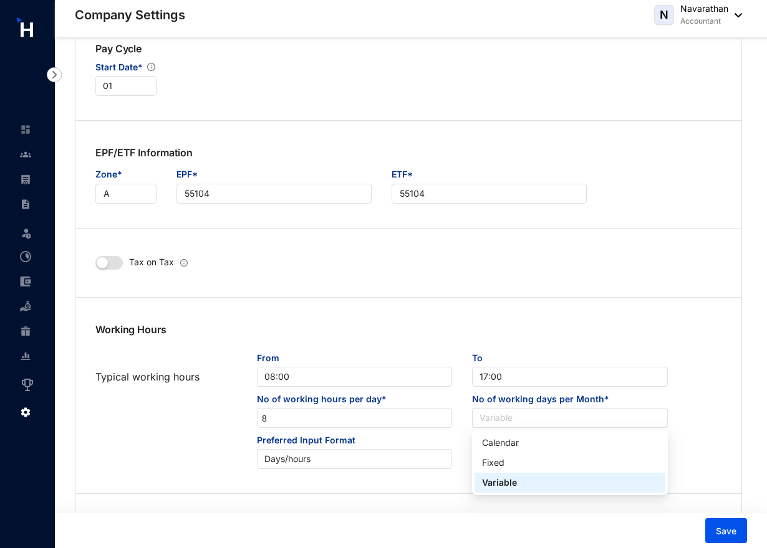
click at [522, 447] on div "Calendar" at bounding box center [569, 443] width 175 height 14
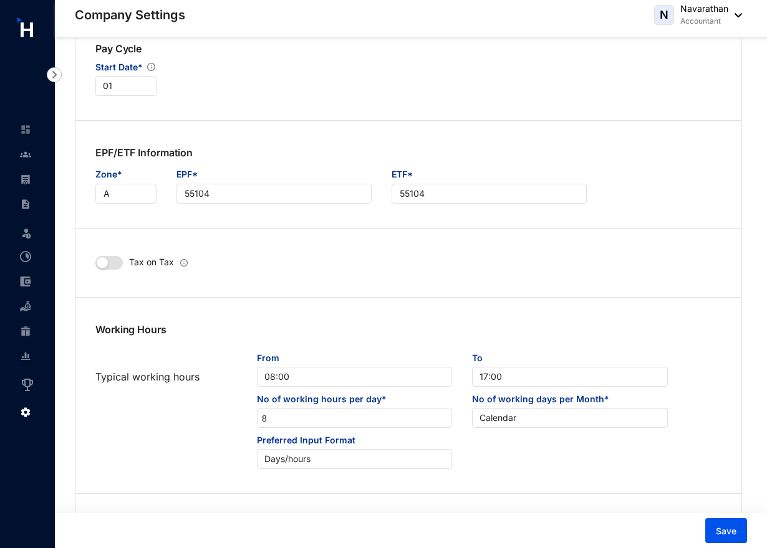
click at [735, 529] on span "Save" at bounding box center [725, 531] width 21 height 12
click at [734, 533] on span "Save" at bounding box center [725, 531] width 21 height 12
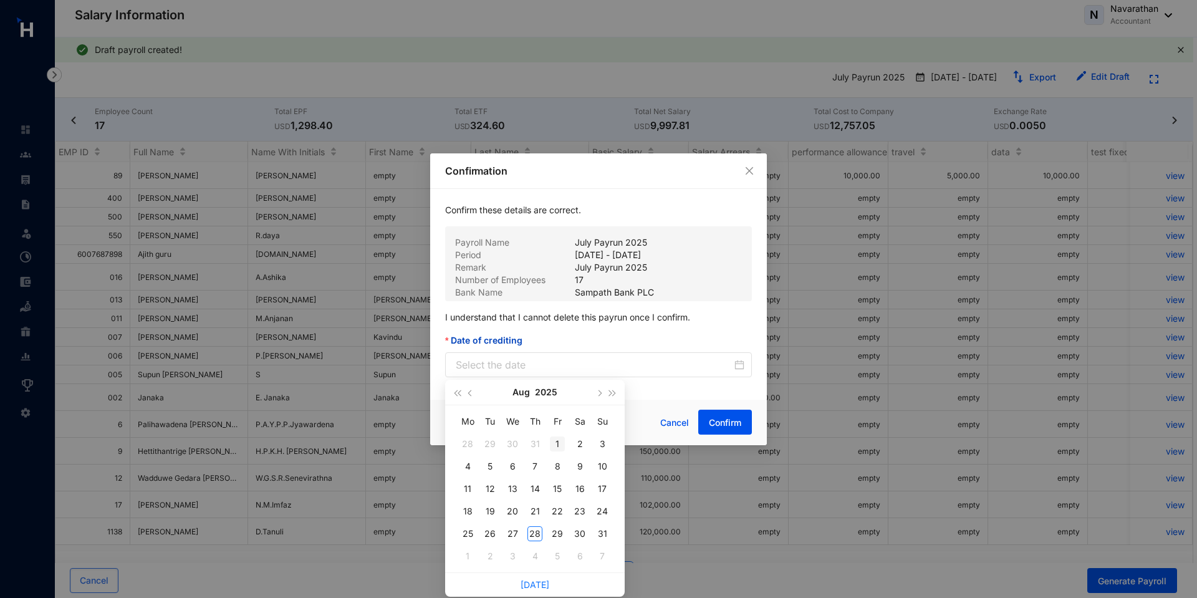
type input "[DATE]"
click at [562, 438] on div "1" at bounding box center [557, 443] width 15 height 15
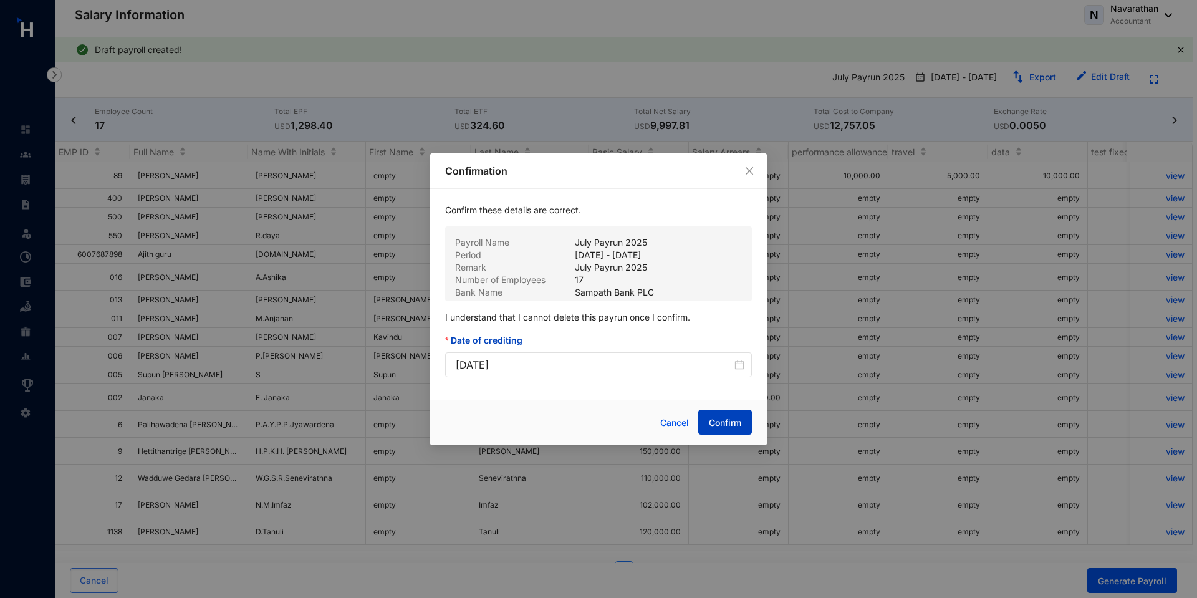
click at [735, 422] on span "Confirm" at bounding box center [725, 422] width 32 height 12
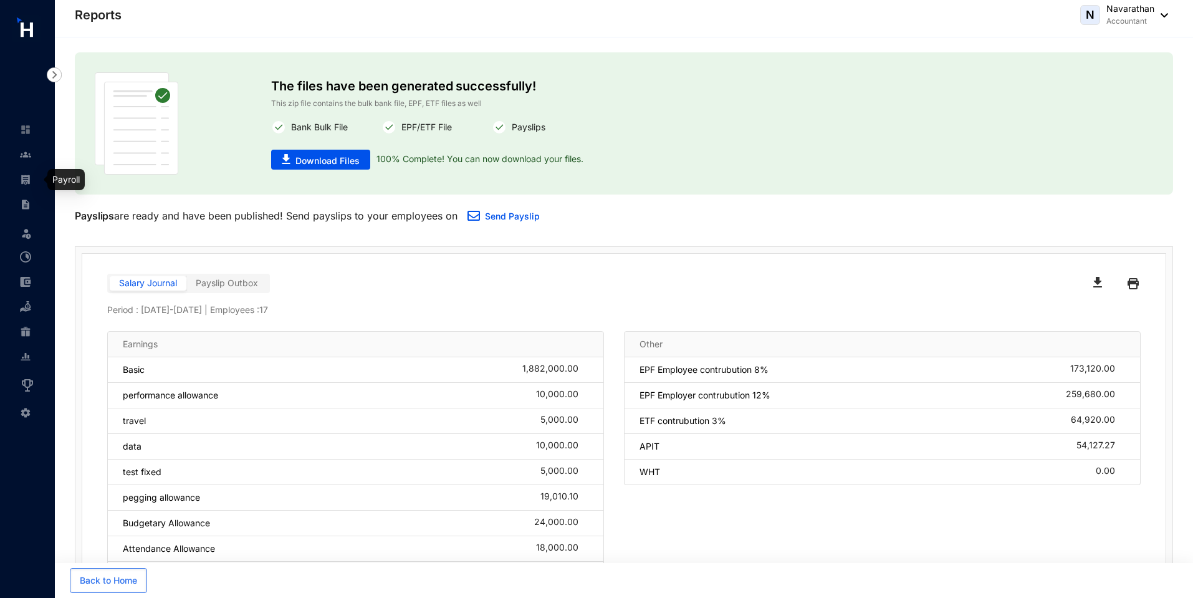
click at [21, 183] on img at bounding box center [25, 179] width 11 height 11
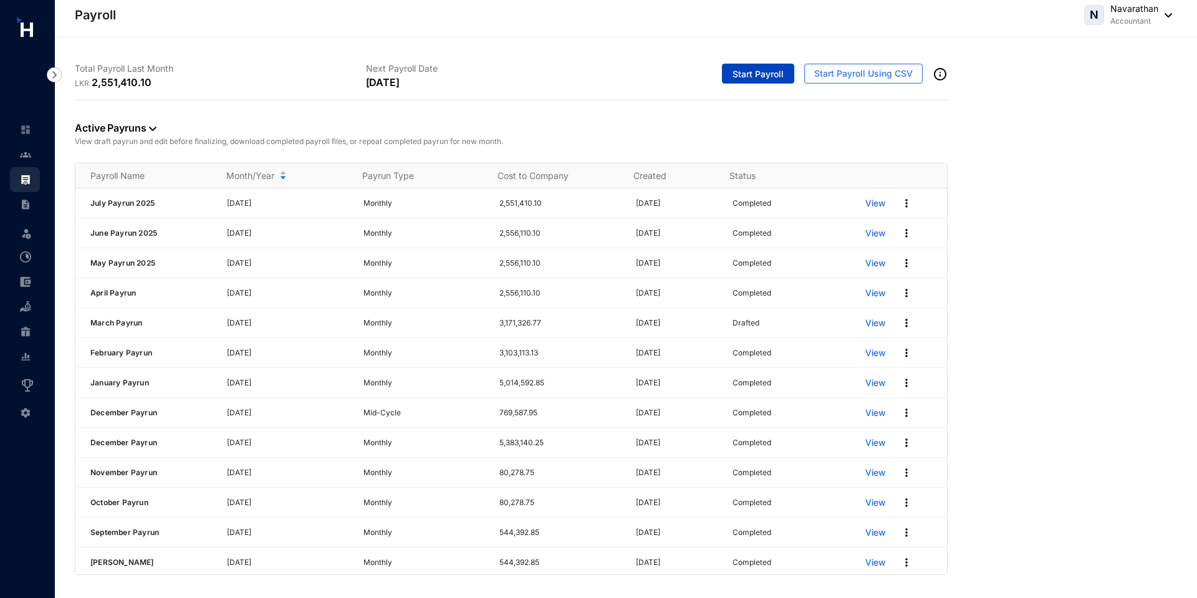
click at [758, 80] on button "Start Payroll" at bounding box center [758, 74] width 72 height 20
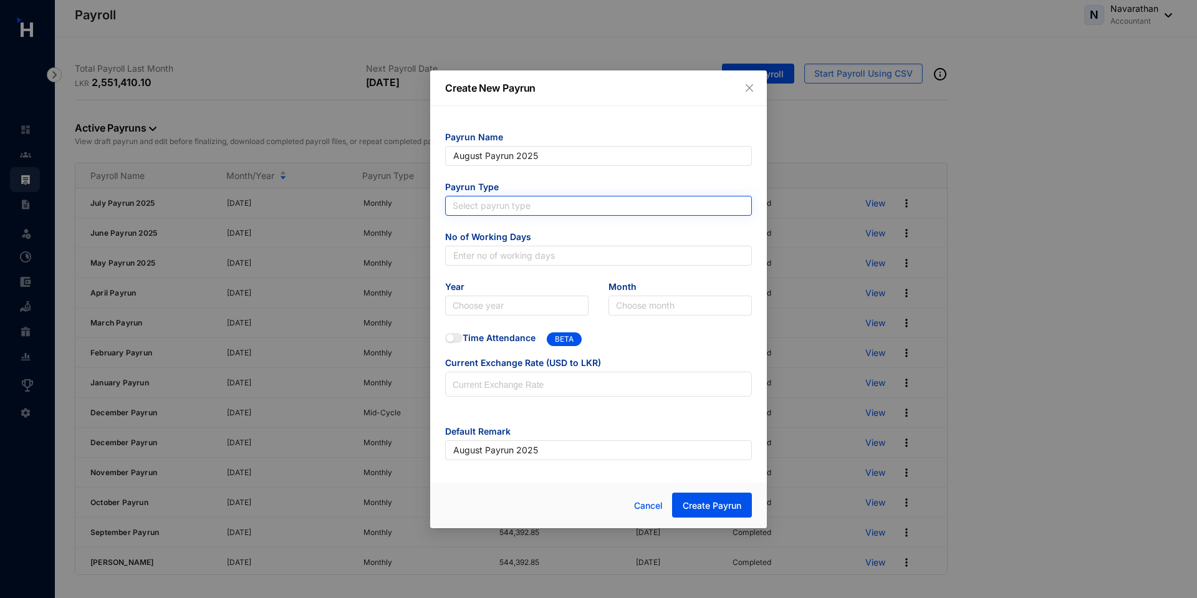
click at [500, 204] on input "search" at bounding box center [598, 205] width 292 height 19
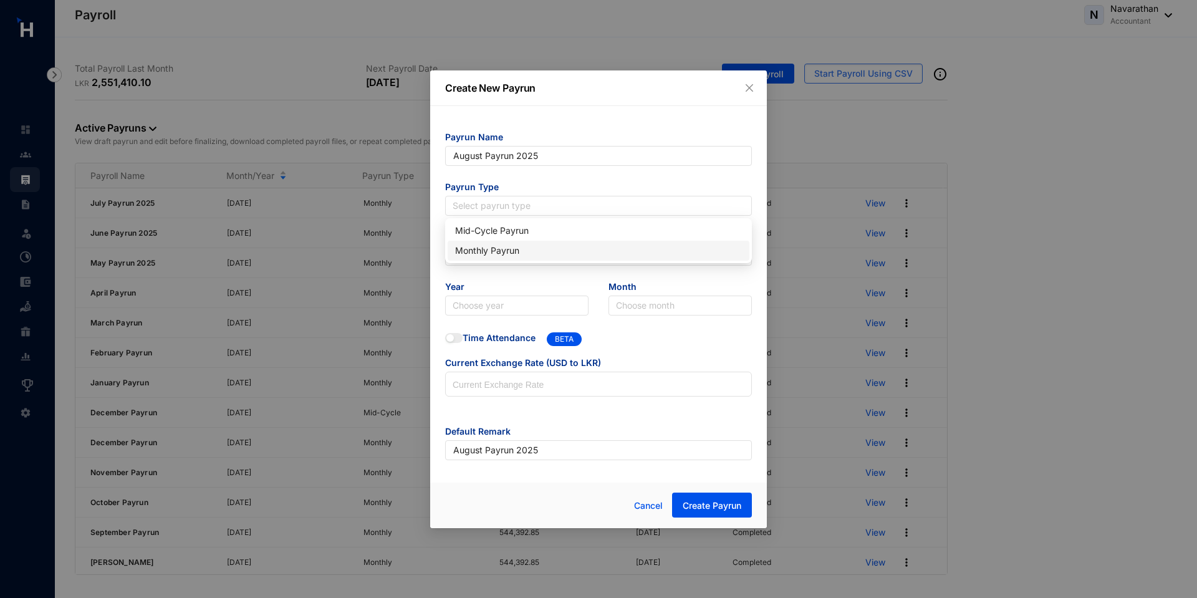
click at [497, 256] on div "Monthly Payrun" at bounding box center [598, 251] width 287 height 14
click at [481, 252] on input "text" at bounding box center [598, 256] width 307 height 20
type input "30"
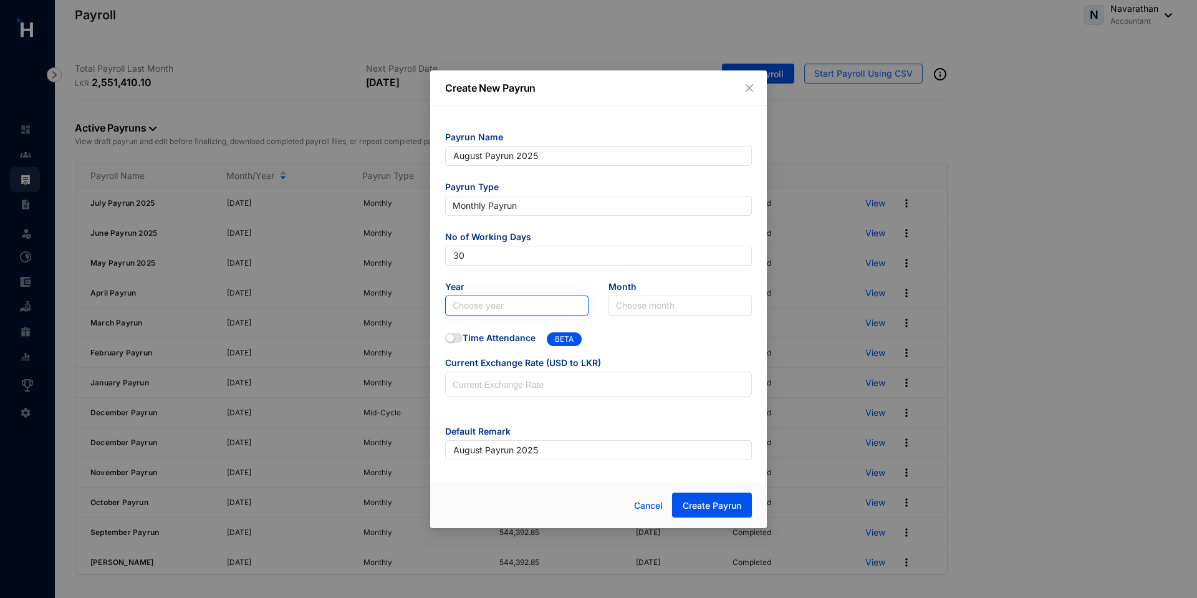
click at [481, 311] on input "search" at bounding box center [516, 305] width 128 height 19
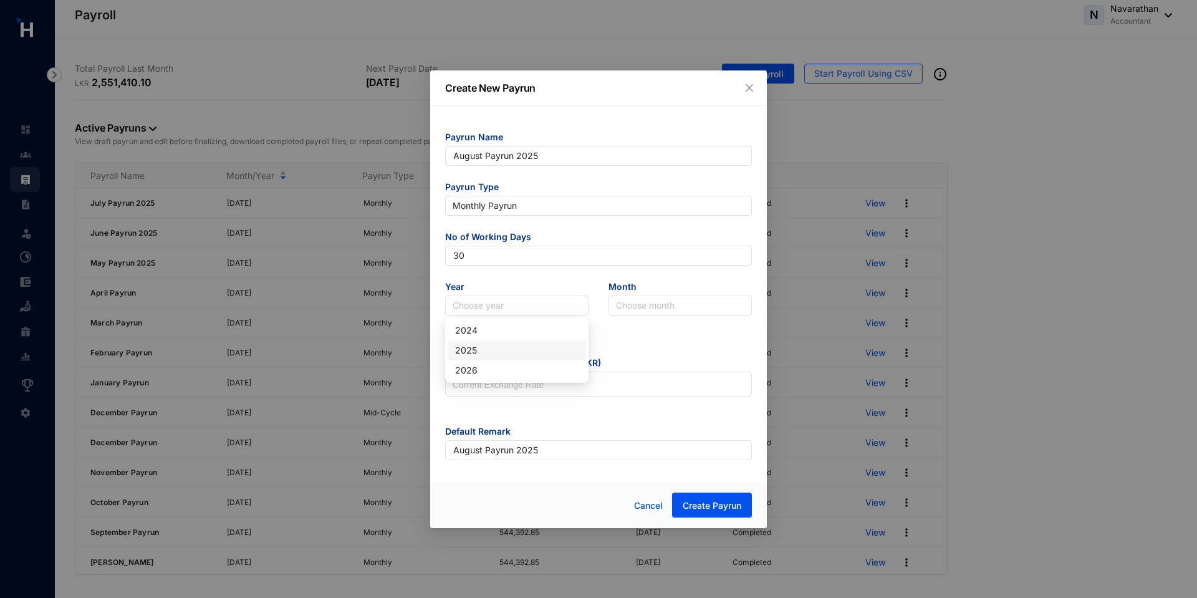
click at [491, 355] on div "2025" at bounding box center [516, 350] width 123 height 14
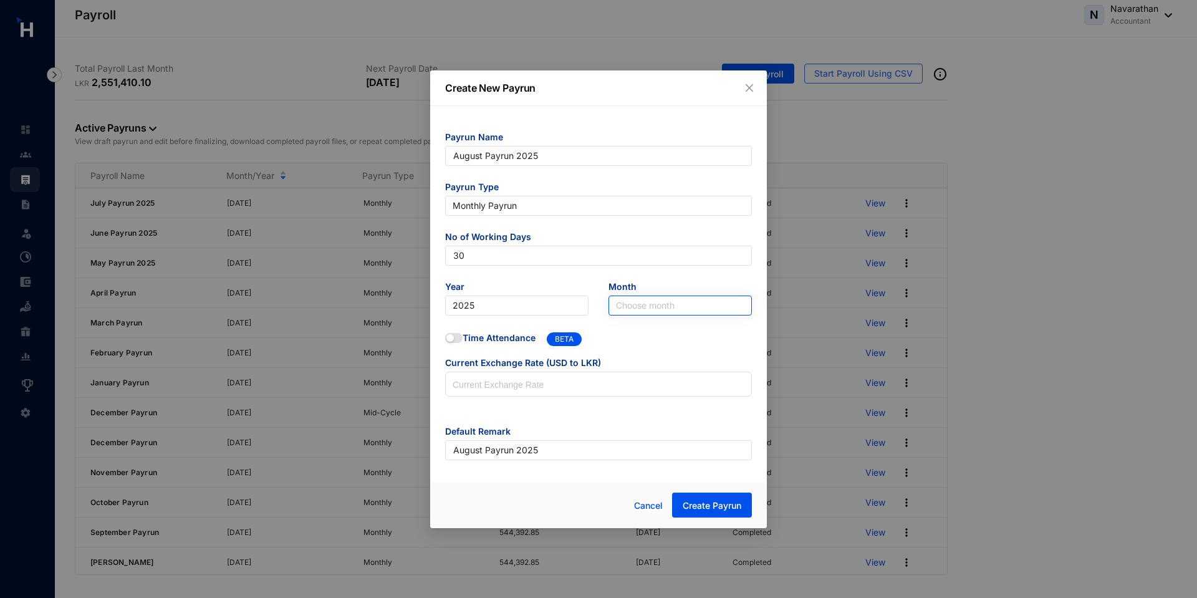
click at [643, 309] on input "search" at bounding box center [680, 305] width 128 height 19
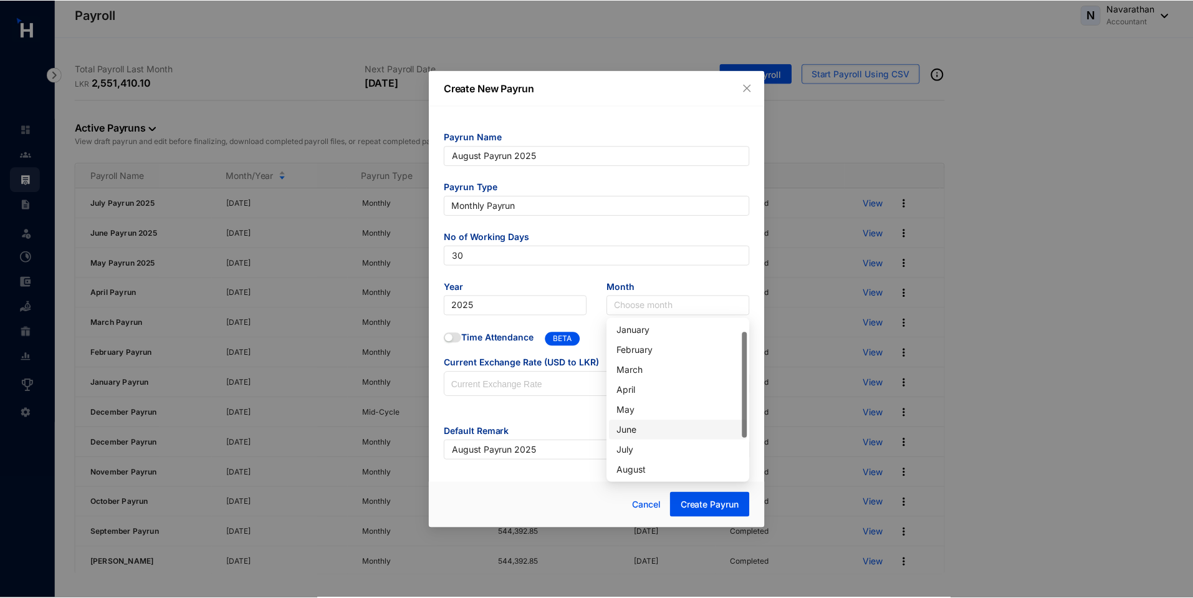
scroll to position [29, 0]
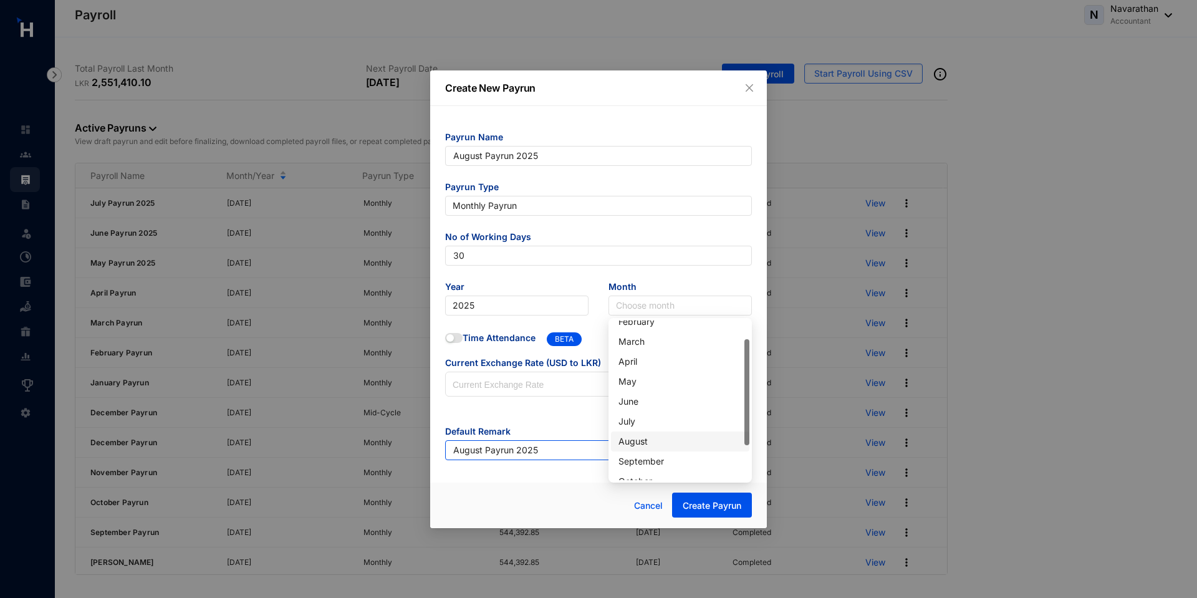
click at [636, 440] on div "August" at bounding box center [679, 441] width 123 height 14
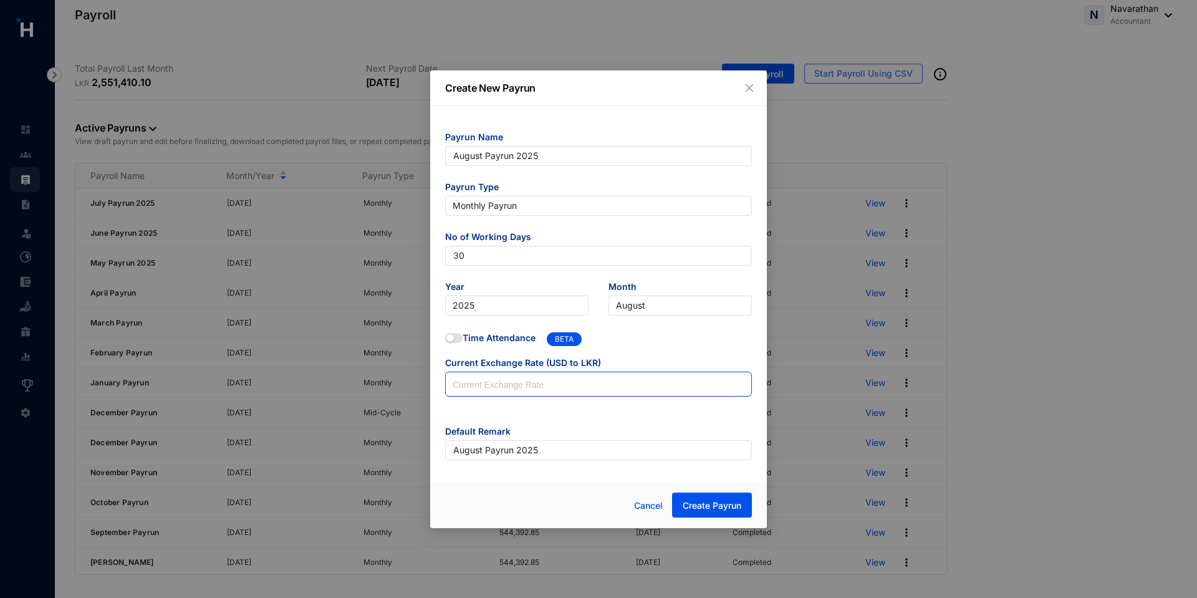
click at [524, 388] on input at bounding box center [598, 384] width 305 height 25
type input "200"
click at [729, 504] on span "Create Payrun" at bounding box center [711, 505] width 59 height 12
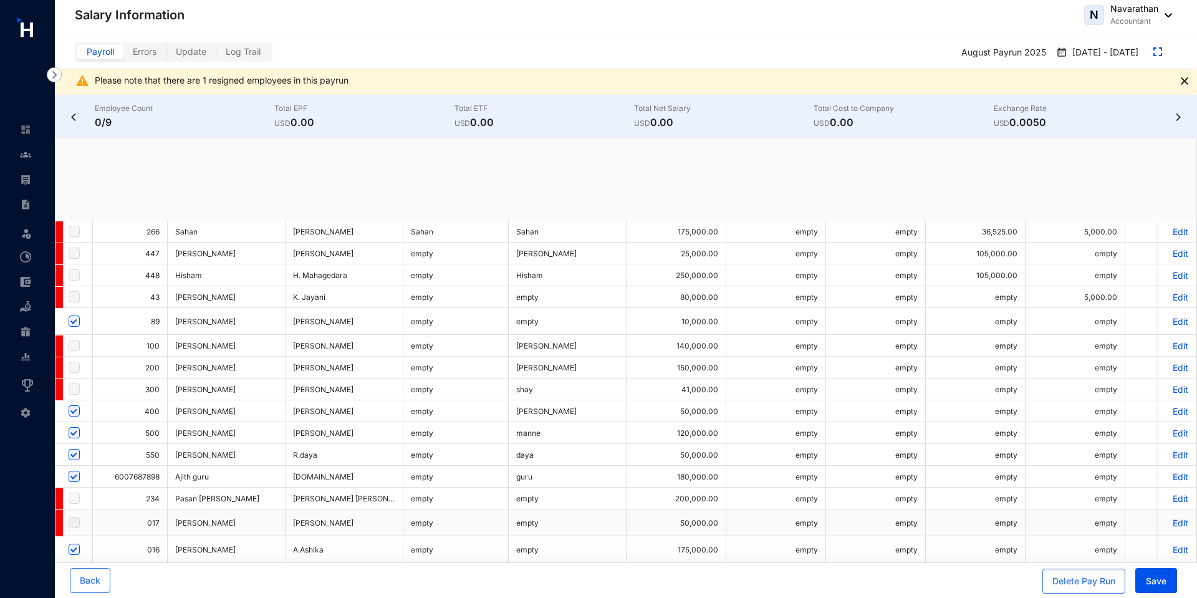
checkbox input "true"
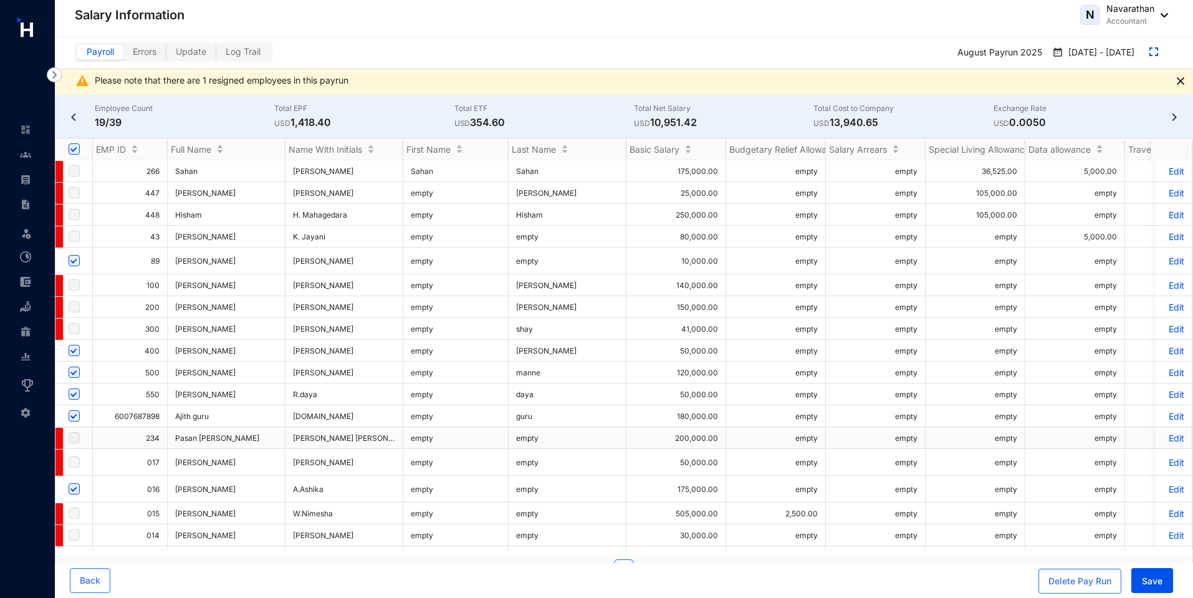
scroll to position [521, 0]
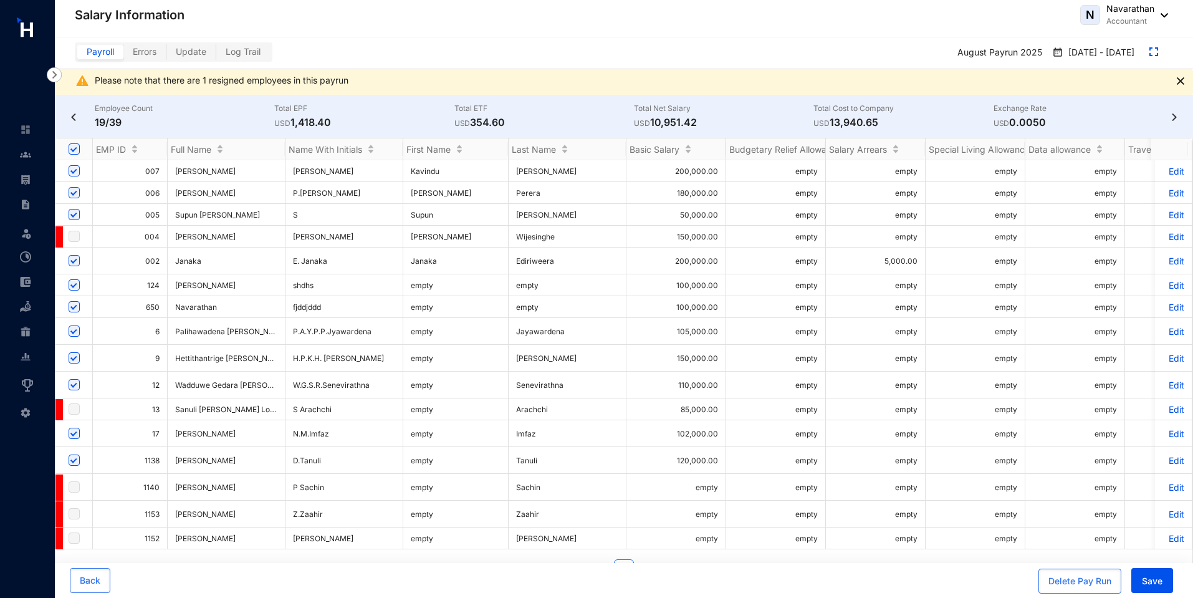
click at [1172, 458] on p "Edit" at bounding box center [1173, 460] width 22 height 11
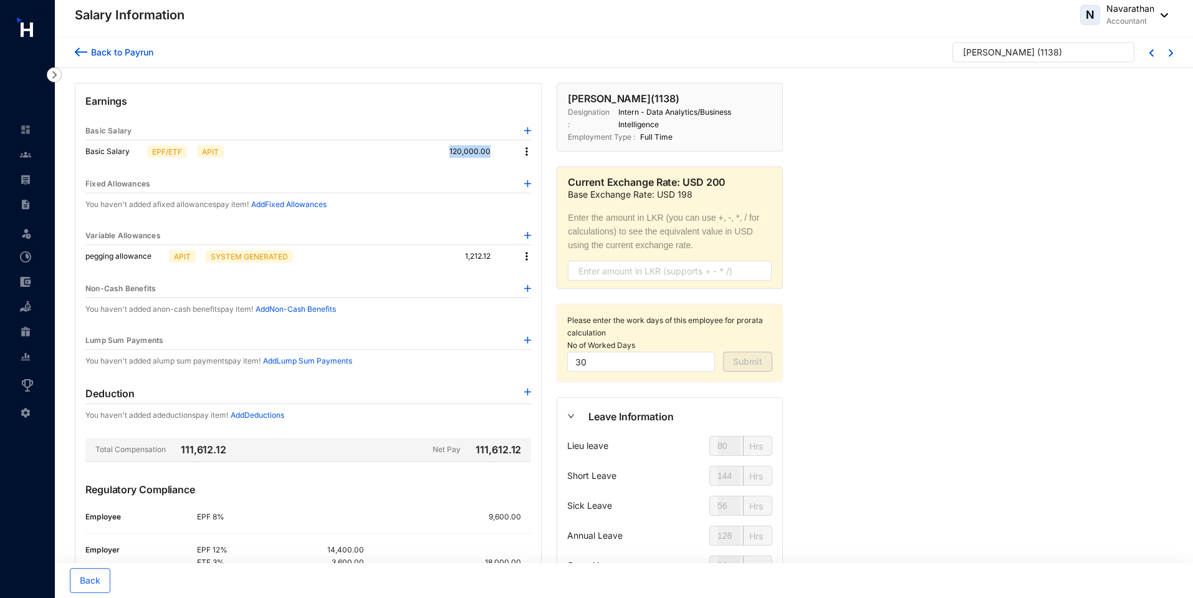
drag, startPoint x: 449, startPoint y: 151, endPoint x: 495, endPoint y: 153, distance: 45.5
click at [495, 153] on div "Basic Salary EPF/ETF APIT 120,000.00" at bounding box center [308, 151] width 446 height 22
drag, startPoint x: 458, startPoint y: 256, endPoint x: 498, endPoint y: 251, distance: 40.1
click at [498, 251] on div "pegging allowance APIT SYSTEM GENERATED 1,212.12" at bounding box center [308, 256] width 446 height 22
click at [529, 150] on img at bounding box center [526, 151] width 12 height 12
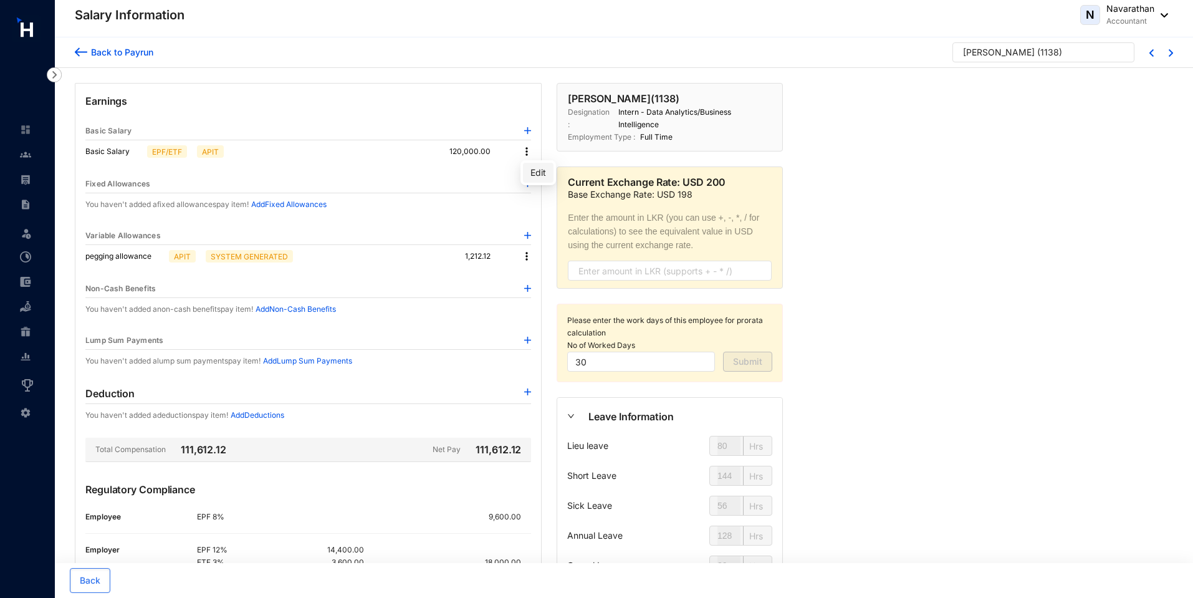
click at [542, 173] on span "Edit" at bounding box center [538, 173] width 16 height 14
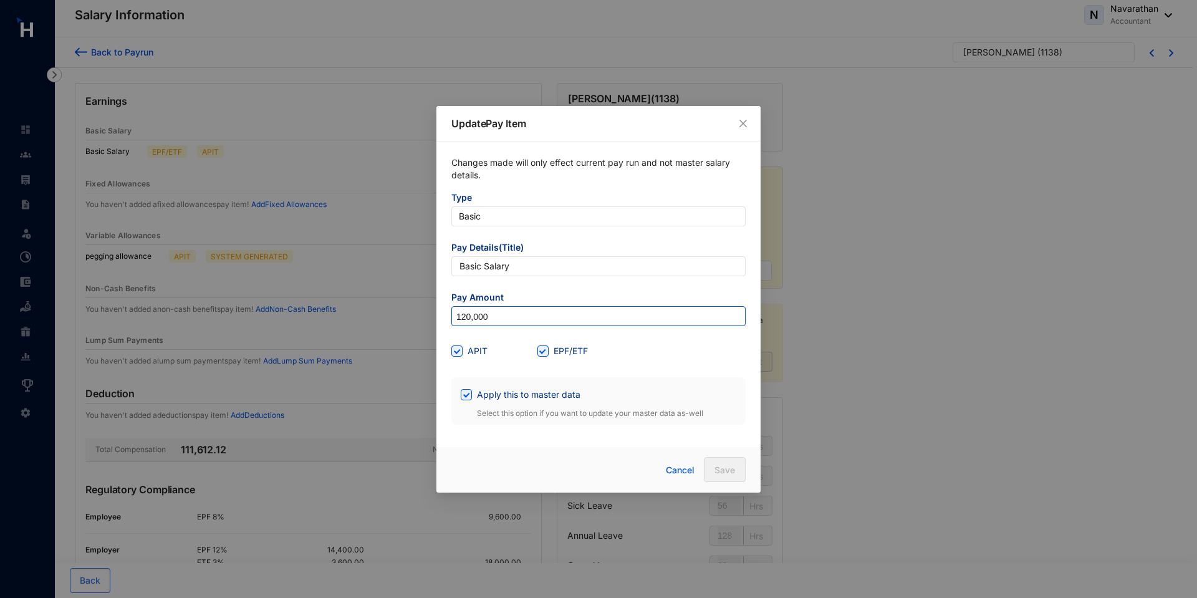
click at [462, 317] on input "120,000" at bounding box center [598, 317] width 293 height 20
type input "2,000,000"
click at [722, 470] on span "Save" at bounding box center [724, 470] width 21 height 12
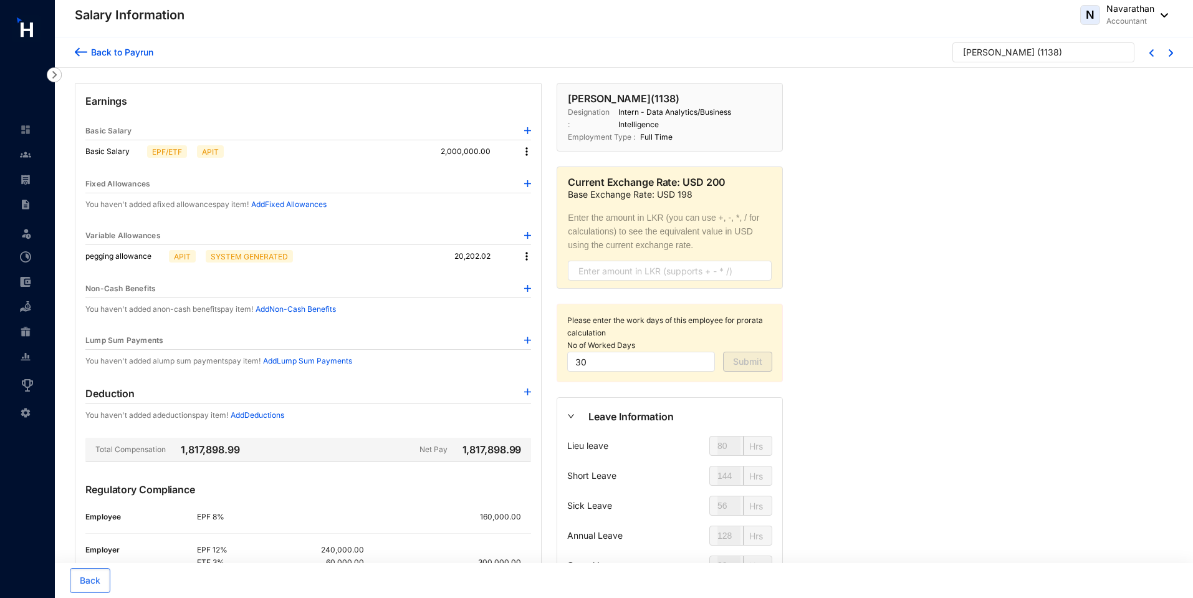
click at [522, 150] on img at bounding box center [526, 151] width 12 height 12
click at [535, 170] on span "Edit" at bounding box center [538, 173] width 16 height 14
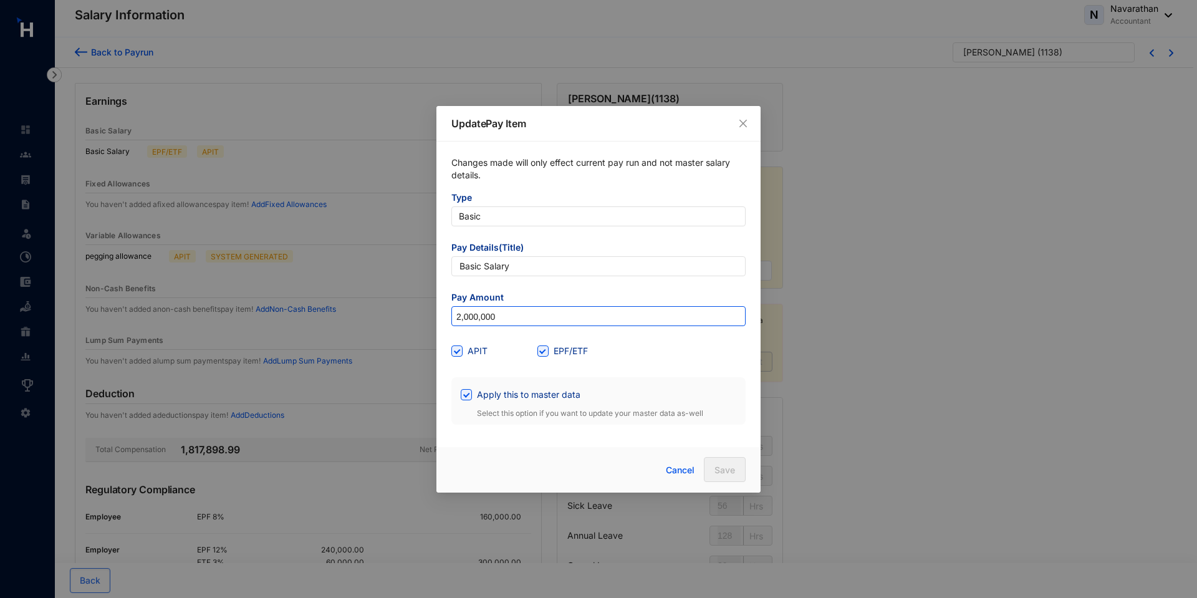
click at [462, 318] on input "2,000,000" at bounding box center [598, 317] width 293 height 20
type input "1,800,000"
click at [724, 469] on span "Save" at bounding box center [724, 470] width 21 height 12
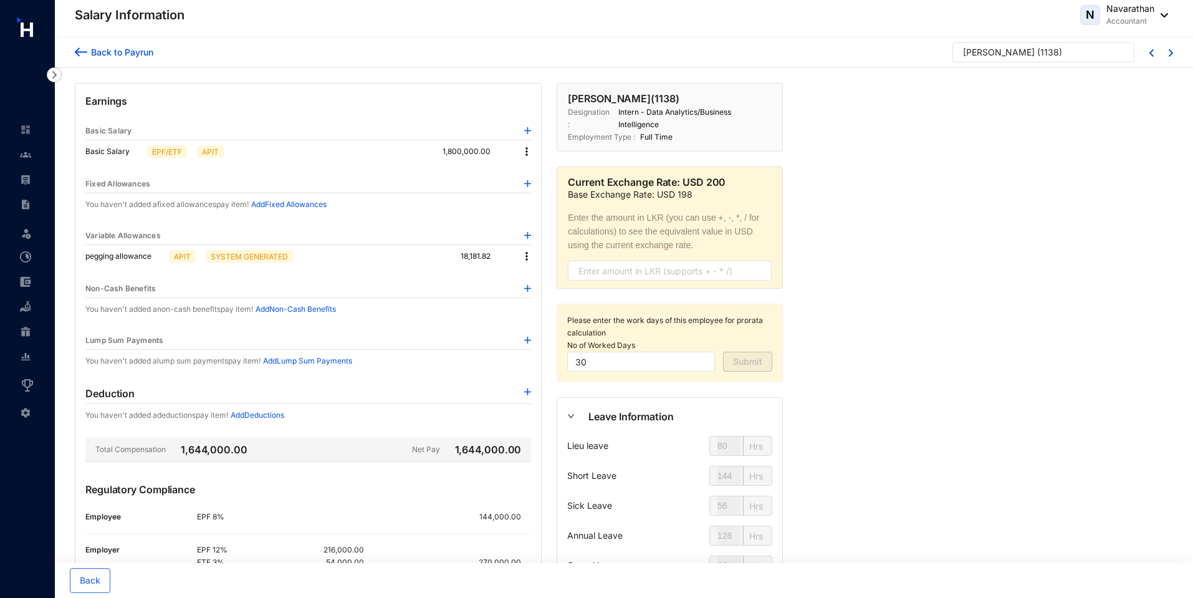
click at [527, 256] on img at bounding box center [526, 256] width 12 height 12
click at [550, 301] on p "Delete" at bounding box center [543, 296] width 26 height 12
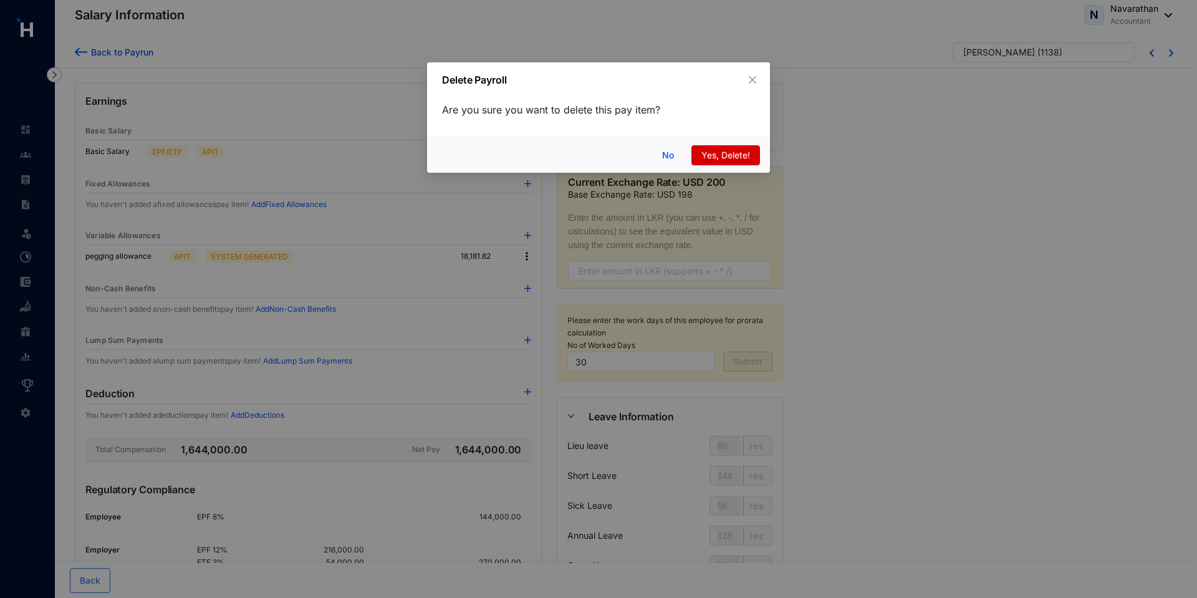
click at [712, 161] on span "Yes, Delete!" at bounding box center [725, 155] width 49 height 14
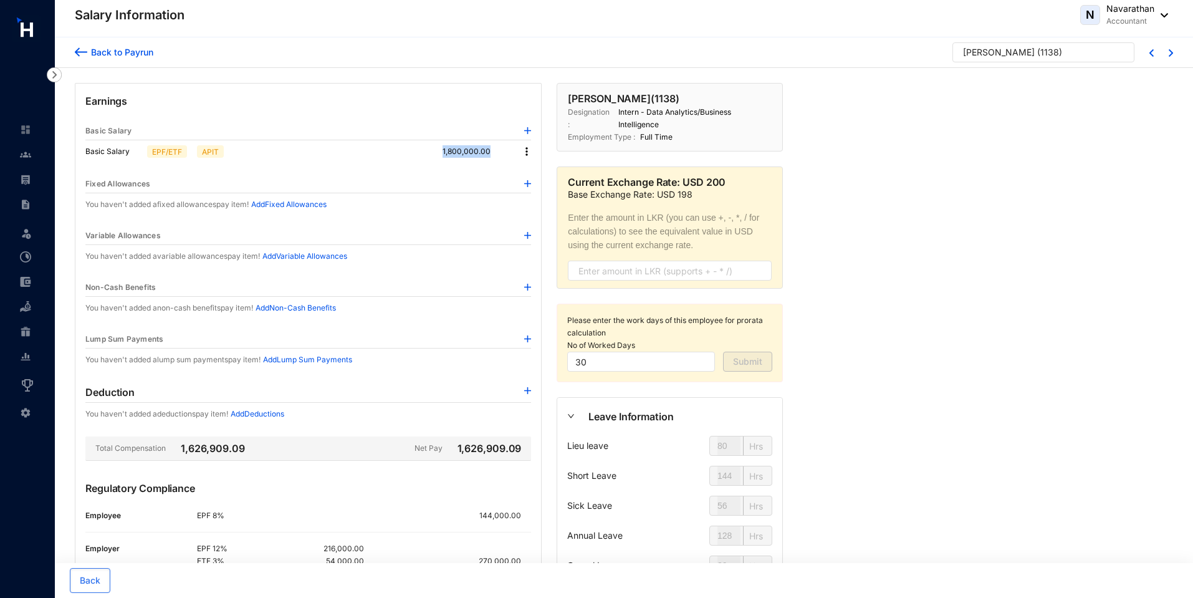
drag, startPoint x: 439, startPoint y: 151, endPoint x: 513, endPoint y: 155, distance: 74.2
click at [510, 155] on div "Basic Salary EPF/ETF APIT 1,800,000.00" at bounding box center [308, 151] width 446 height 22
click at [476, 237] on div "Variable Allowances" at bounding box center [308, 236] width 446 height 18
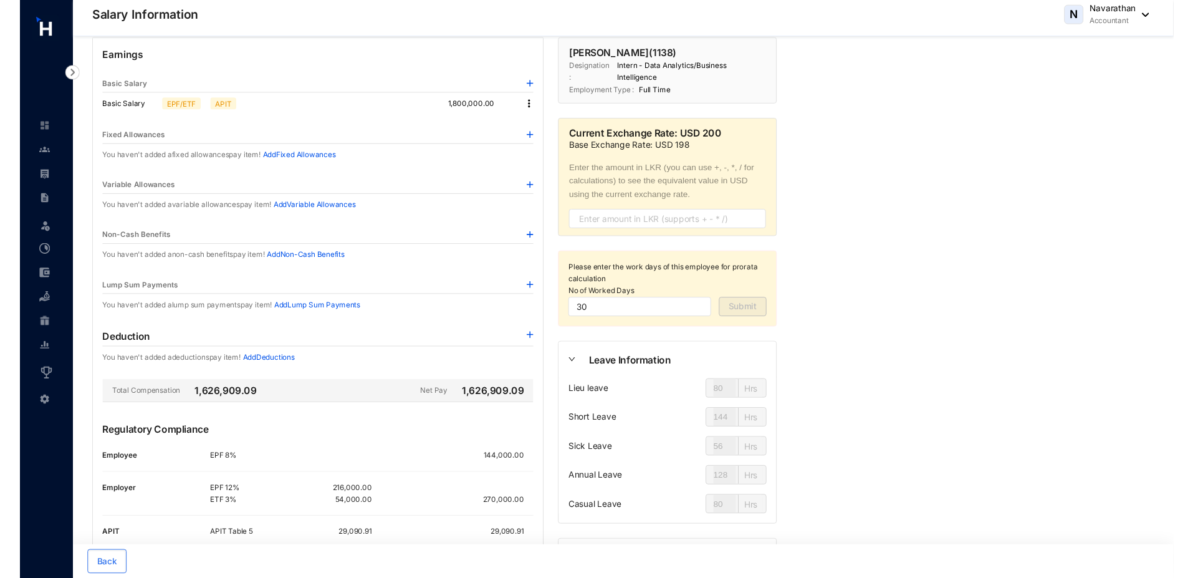
scroll to position [50, 0]
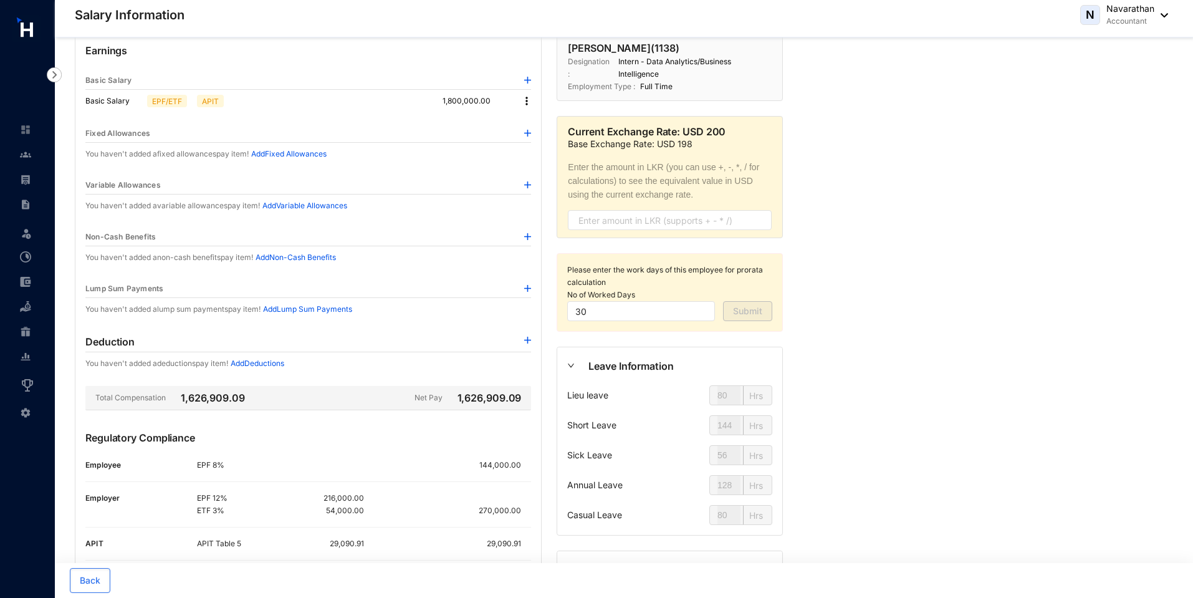
click at [882, 232] on div "Back to Payrun Deunuwara Tanuli ( 1138 ) Earnings Basic Salary Basic Salary EPF…" at bounding box center [624, 352] width 1138 height 731
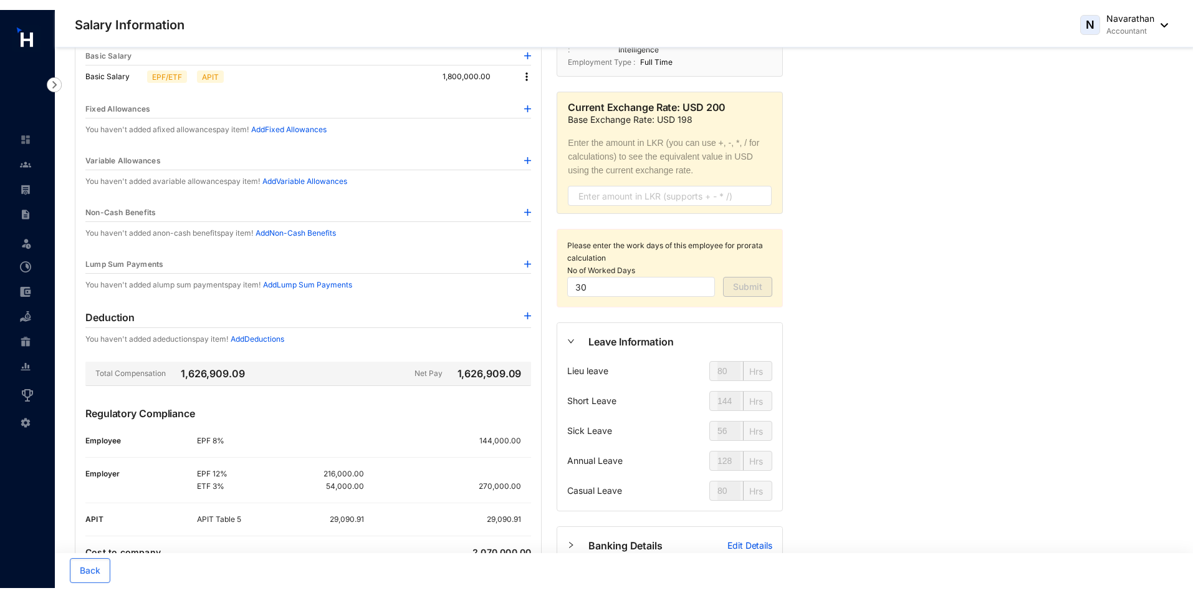
scroll to position [86, 0]
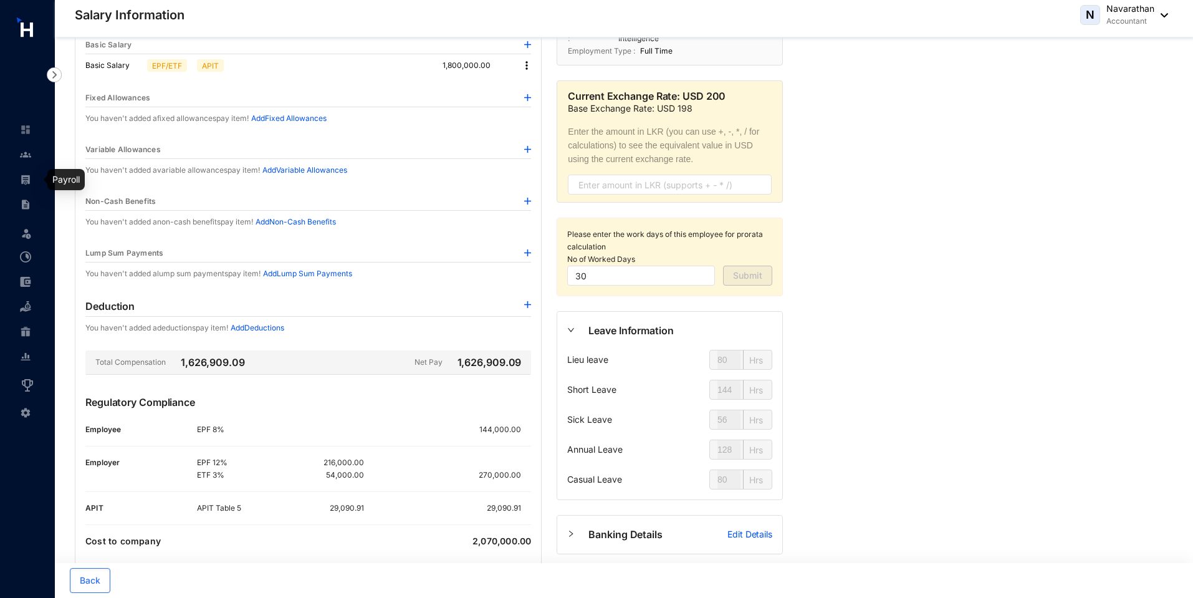
click at [27, 184] on img at bounding box center [25, 179] width 11 height 11
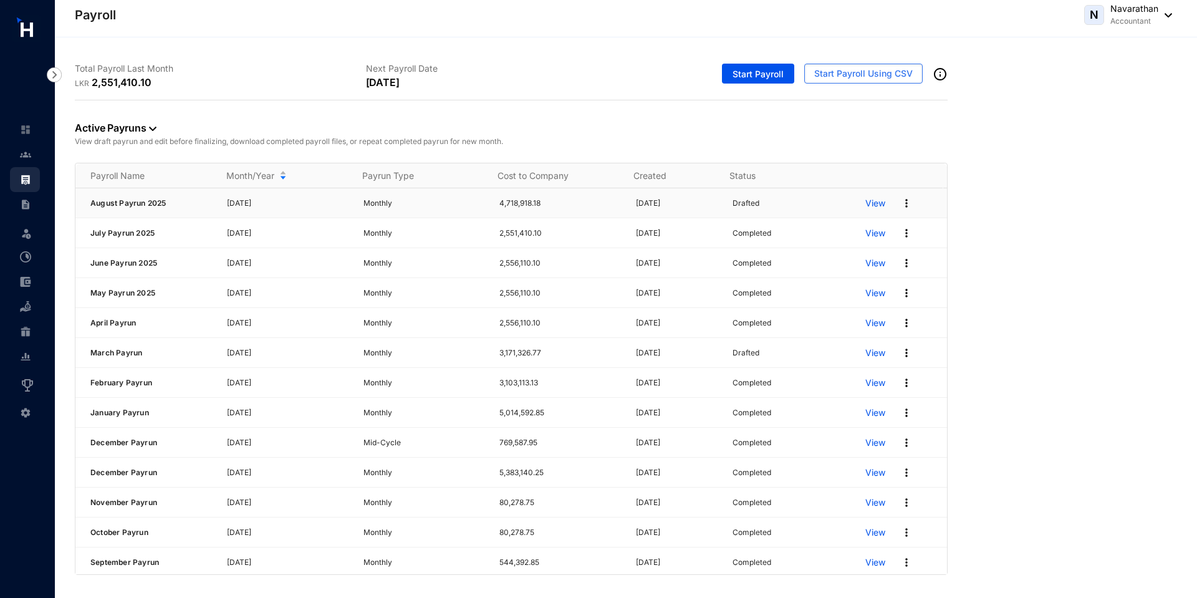
click at [900, 204] on img at bounding box center [906, 203] width 12 height 12
click at [860, 229] on p "Delete" at bounding box center [850, 228] width 88 height 21
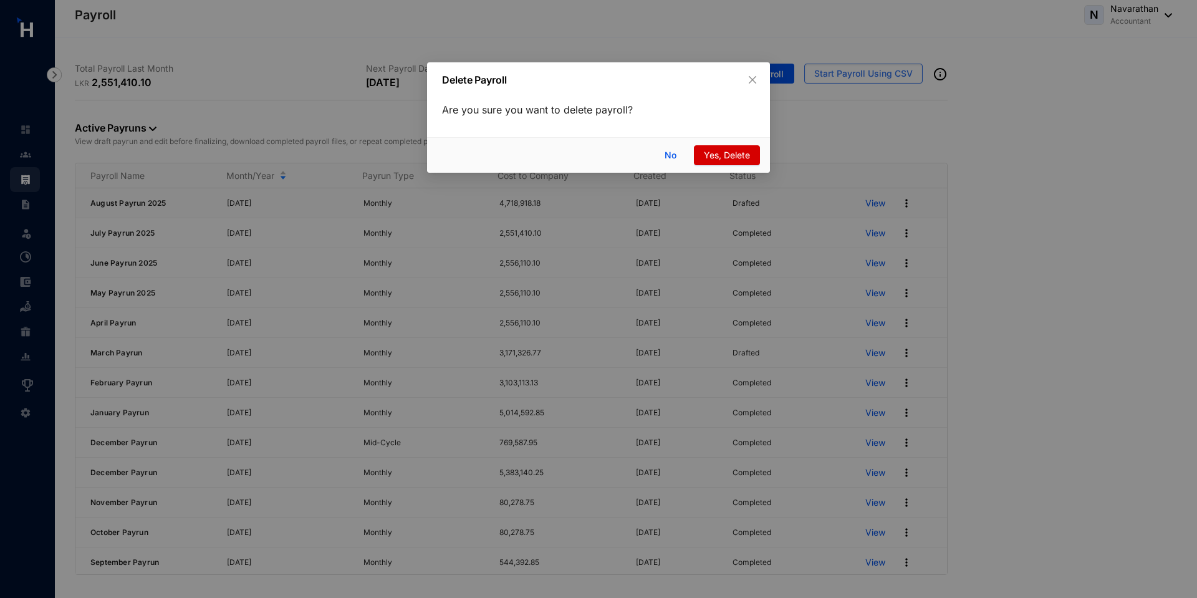
click at [721, 160] on span "Yes, Delete" at bounding box center [727, 155] width 46 height 14
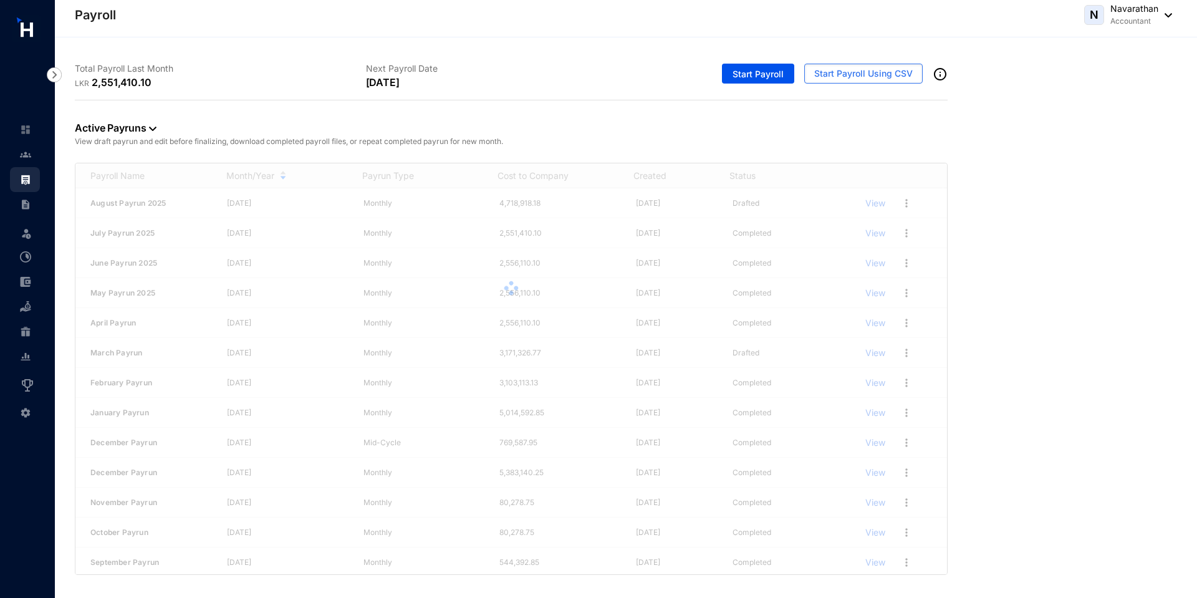
click at [898, 202] on div at bounding box center [510, 287] width 871 height 249
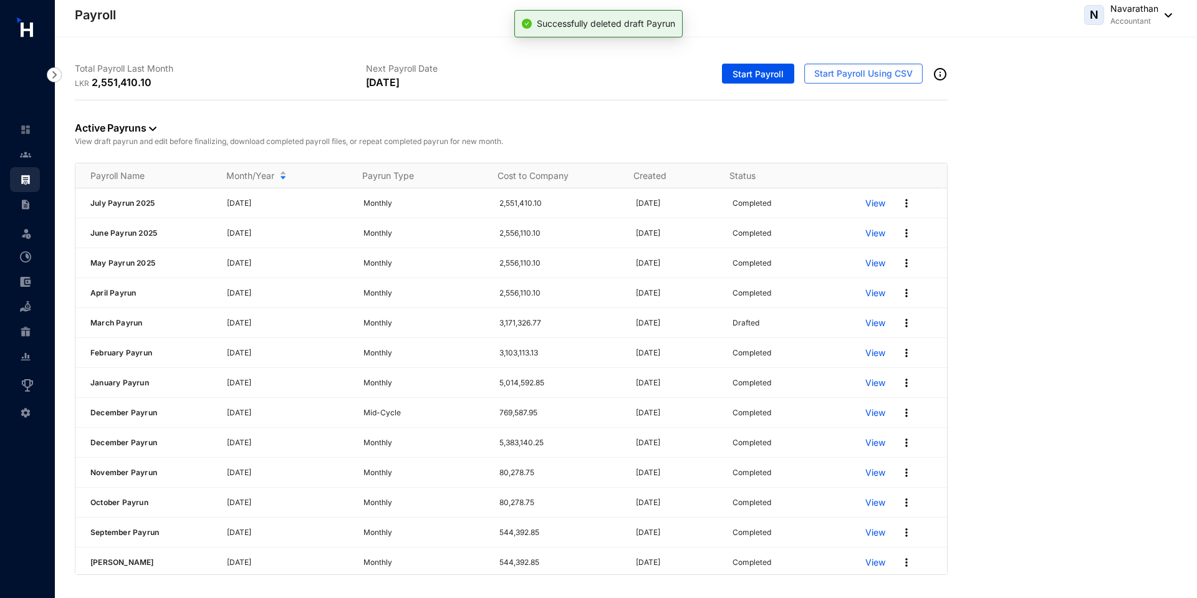
click at [900, 202] on img at bounding box center [906, 203] width 12 height 12
click at [843, 292] on p "Archive Pay Run" at bounding box center [850, 284] width 88 height 21
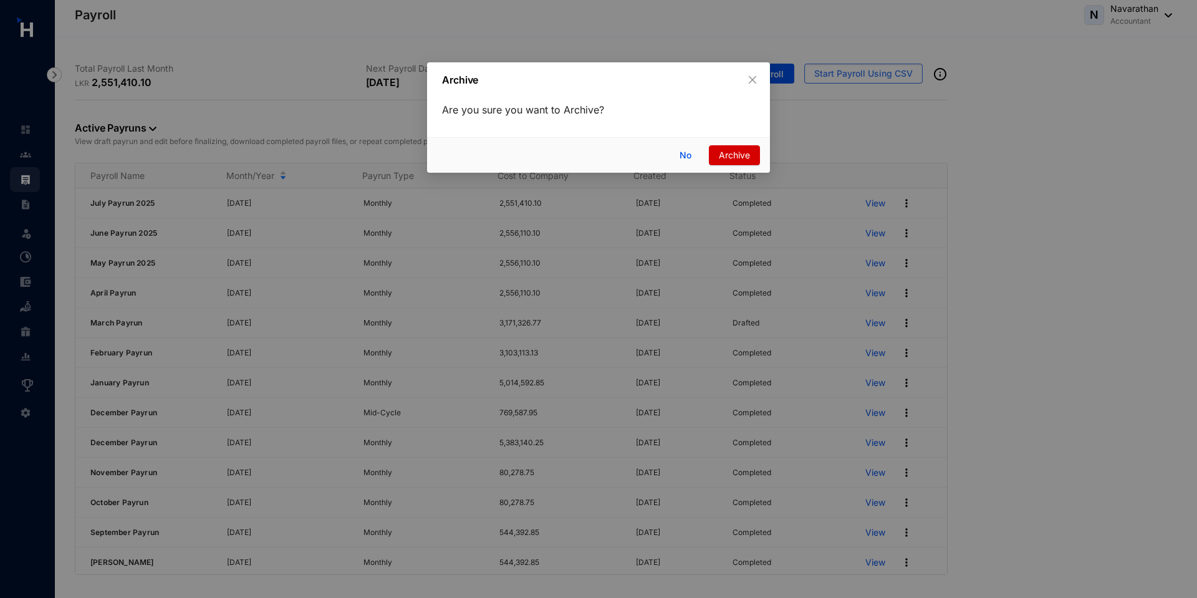
click at [725, 159] on span "Archive" at bounding box center [734, 155] width 31 height 14
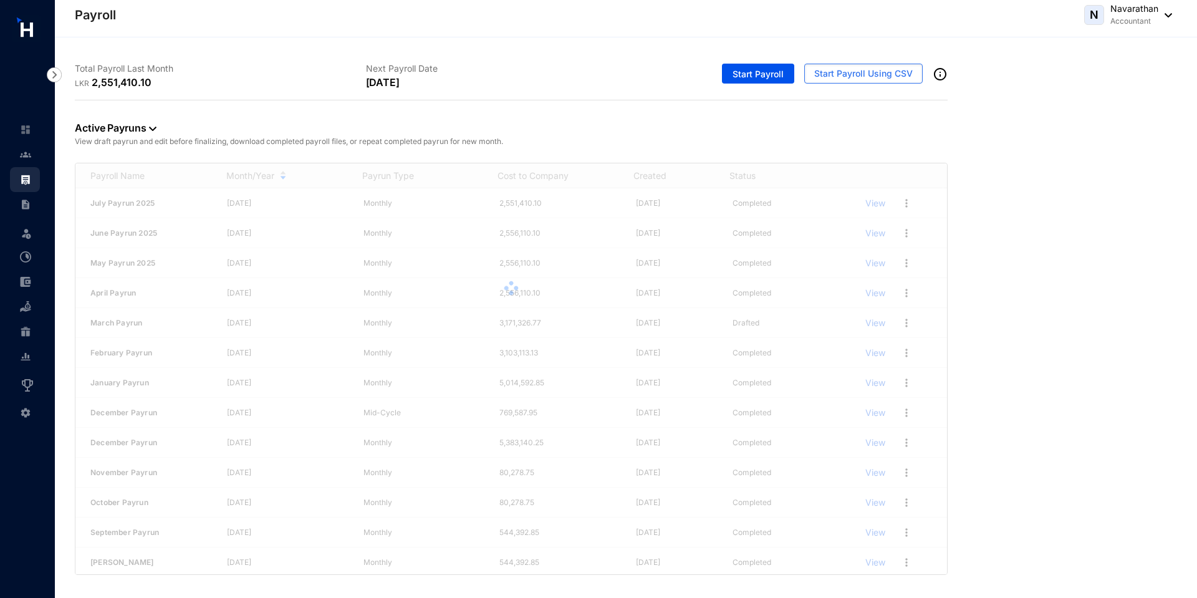
click at [899, 201] on div at bounding box center [510, 287] width 871 height 249
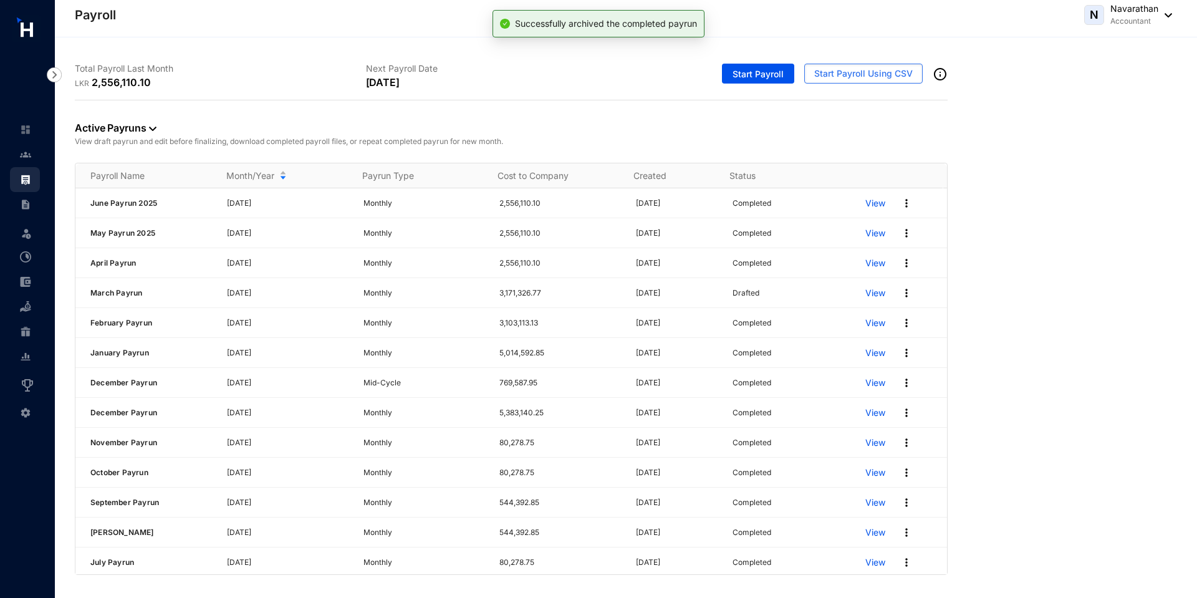
click at [900, 201] on img at bounding box center [906, 203] width 12 height 12
click at [853, 289] on p "Archive Pay Run" at bounding box center [850, 284] width 88 height 21
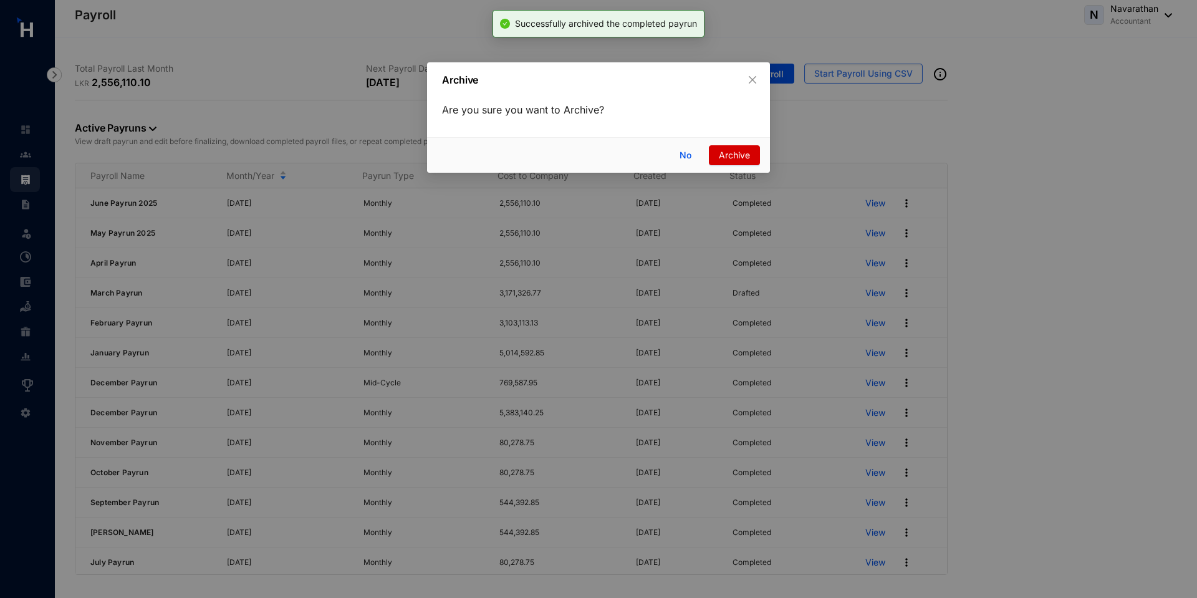
click at [724, 155] on span "Archive" at bounding box center [734, 155] width 31 height 14
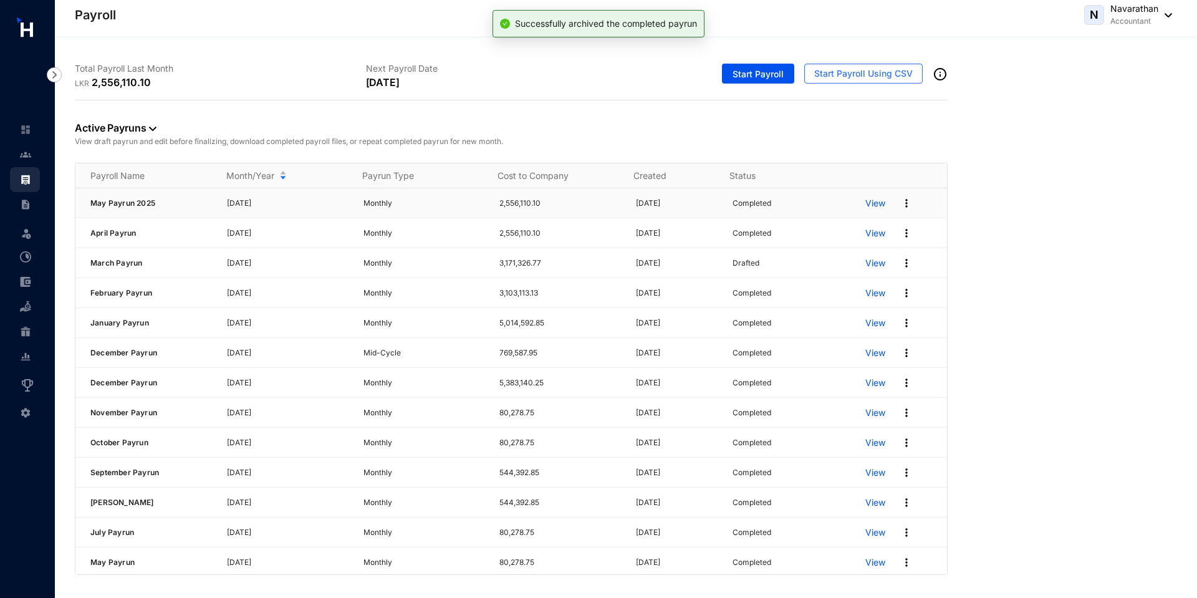
click at [900, 204] on img at bounding box center [906, 203] width 12 height 12
click at [855, 290] on p "Archive Pay Run" at bounding box center [850, 284] width 88 height 21
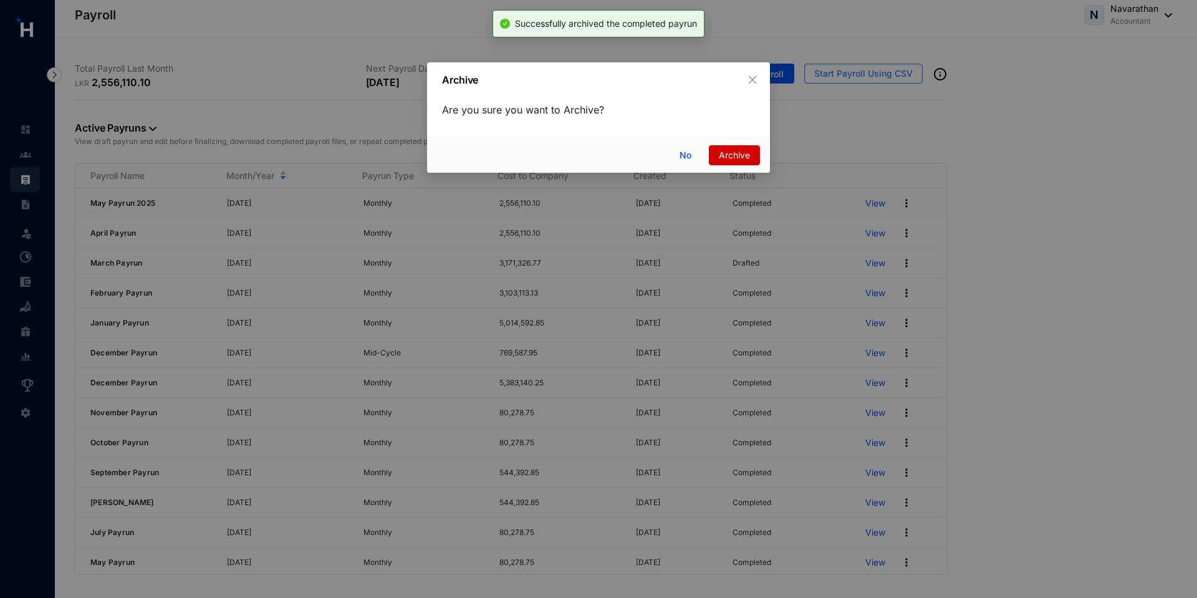
click at [724, 160] on span "Archive" at bounding box center [734, 155] width 31 height 14
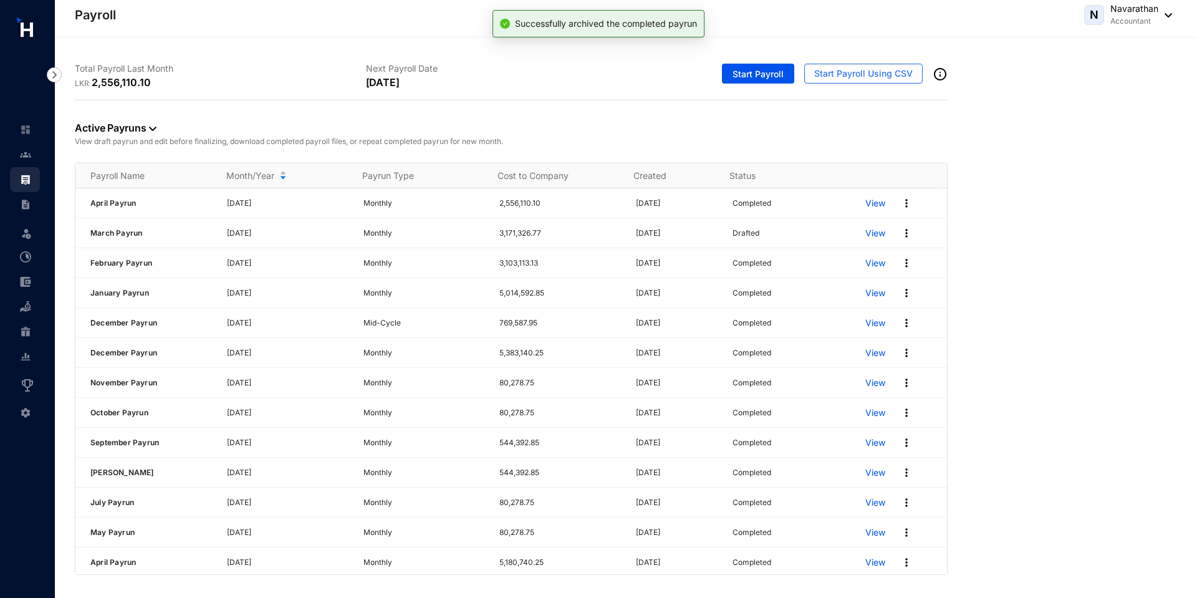
click at [900, 202] on img at bounding box center [906, 203] width 12 height 12
click at [851, 285] on p "Archive Pay Run" at bounding box center [850, 284] width 88 height 21
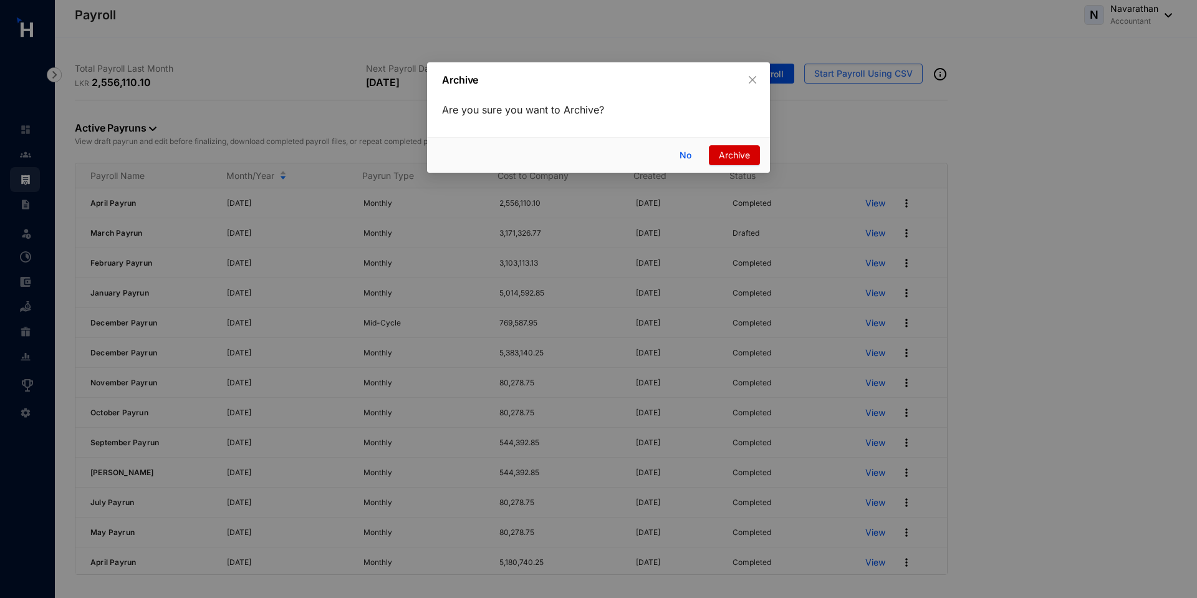
click at [725, 159] on span "Archive" at bounding box center [734, 155] width 31 height 14
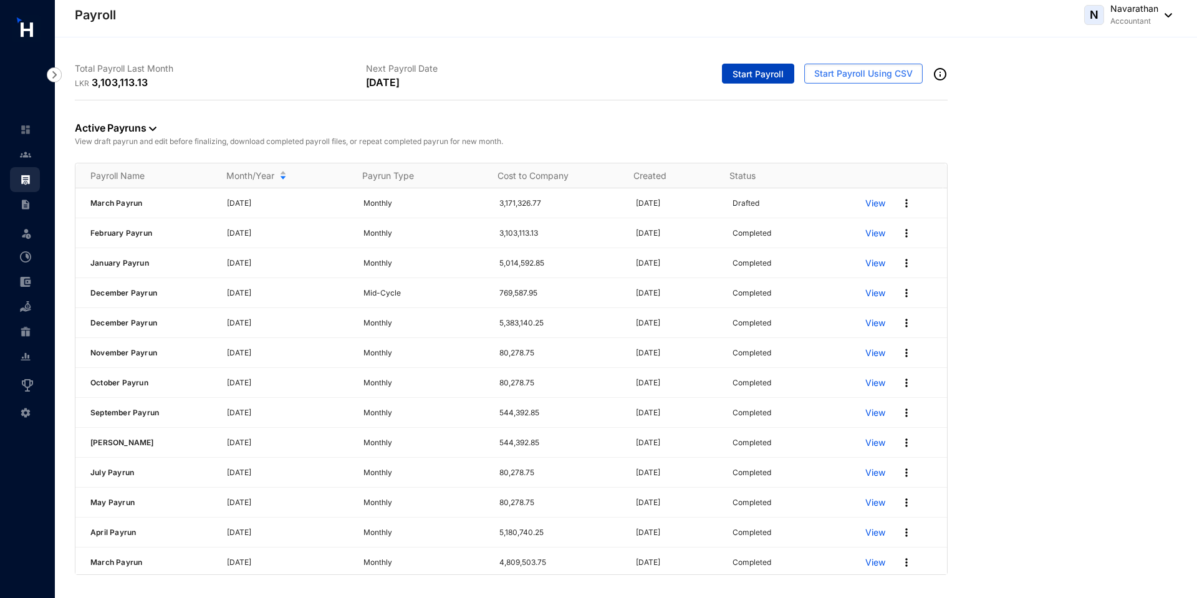
click at [756, 75] on span "Start Payroll" at bounding box center [757, 74] width 51 height 12
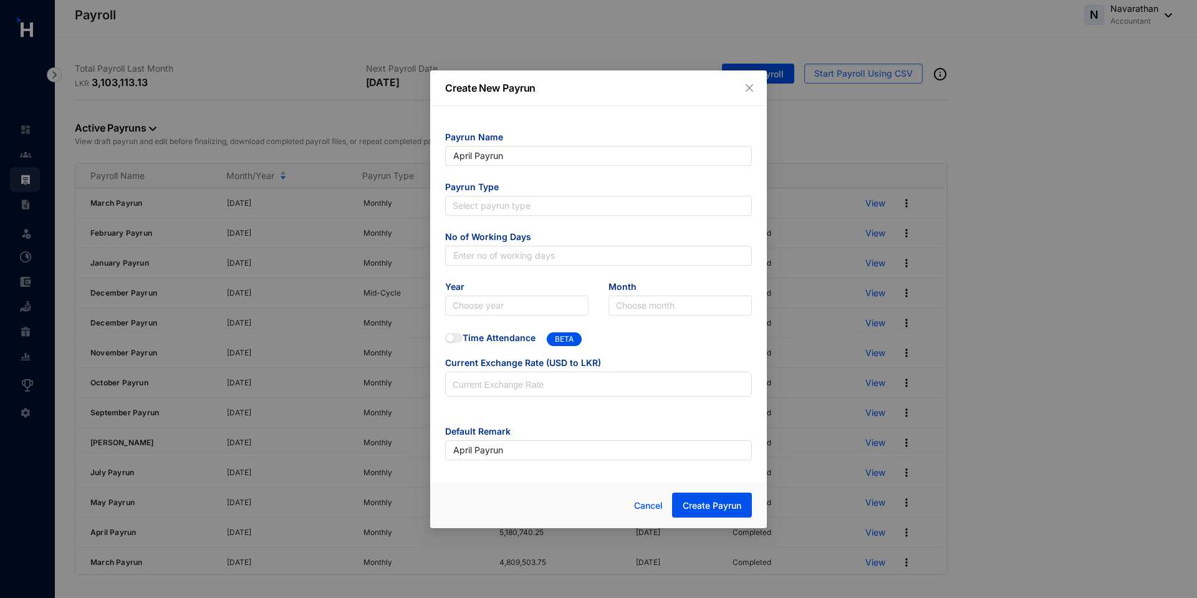
click at [439, 32] on div "Create New Payrun Payrun Name April Payrun Payrun Type Select payrun type No of…" at bounding box center [598, 299] width 1197 height 598
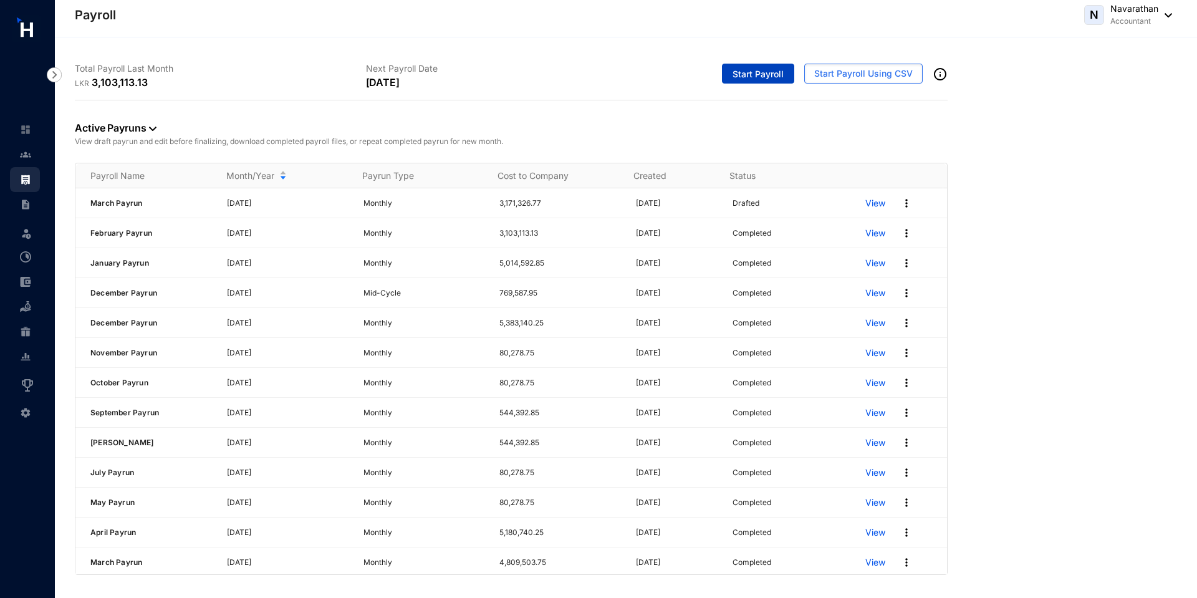
click at [740, 79] on span "Start Payroll" at bounding box center [757, 74] width 51 height 12
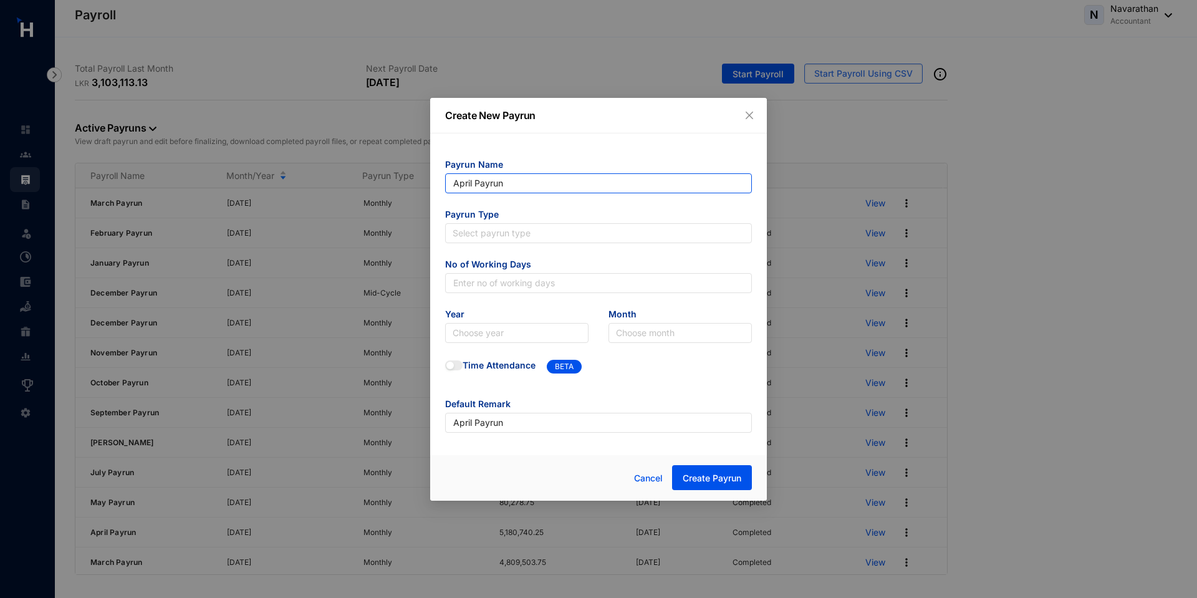
click at [525, 182] on input "April Payrun" at bounding box center [598, 183] width 307 height 20
type input "April Payrun 2025"
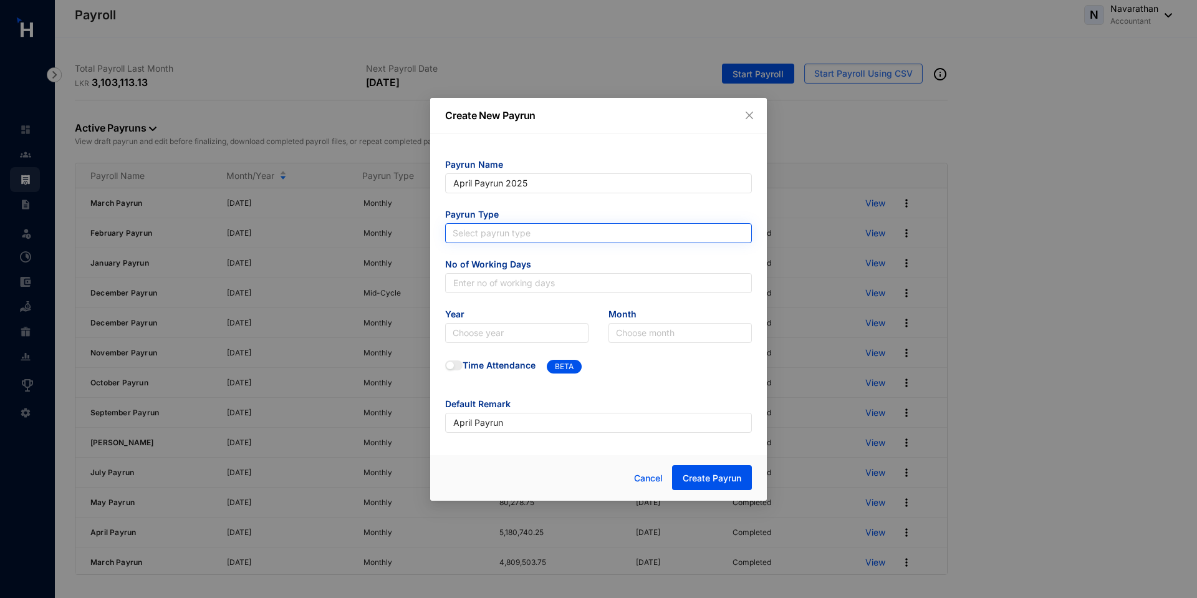
type input "April Payrun 2025"
click at [515, 237] on input "search" at bounding box center [598, 233] width 292 height 19
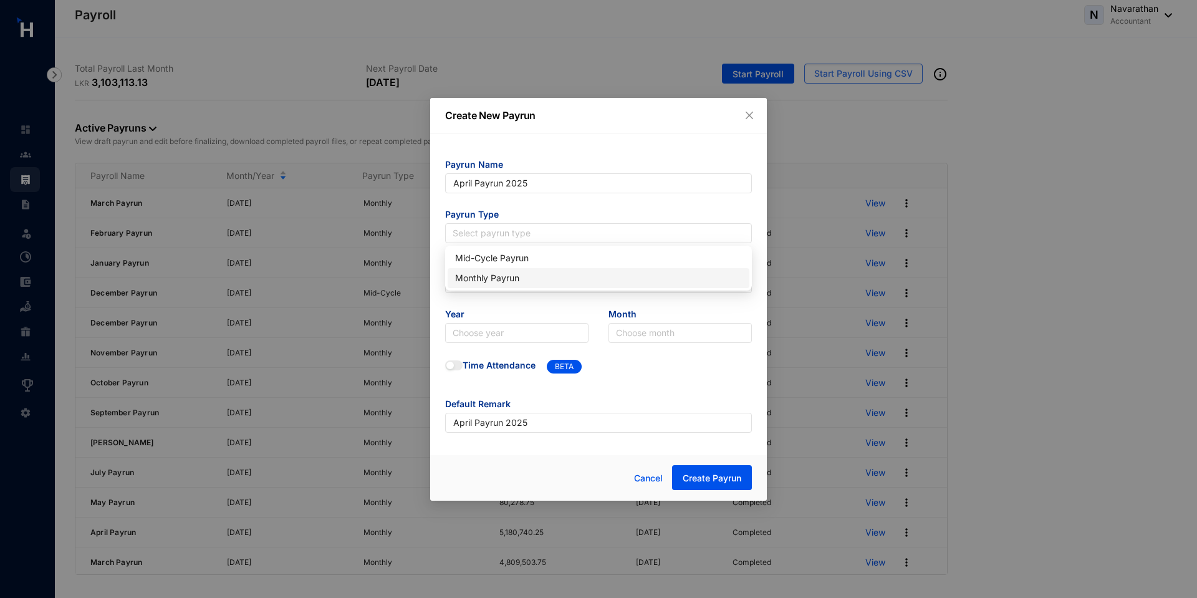
click at [482, 274] on div "Monthly Payrun" at bounding box center [598, 278] width 287 height 14
click at [462, 290] on input "text" at bounding box center [598, 283] width 307 height 20
type input "30"
drag, startPoint x: 445, startPoint y: 262, endPoint x: 529, endPoint y: 262, distance: 83.5
click at [529, 262] on span "No of Working Days" at bounding box center [598, 265] width 307 height 15
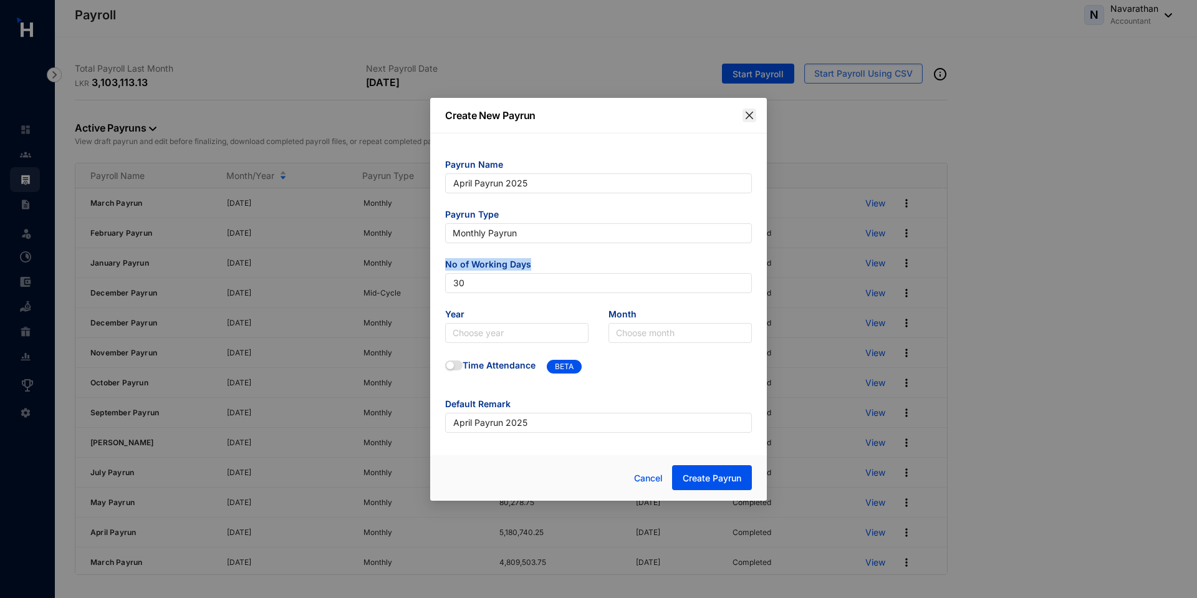
click at [749, 114] on icon "close" at bounding box center [749, 115] width 10 height 10
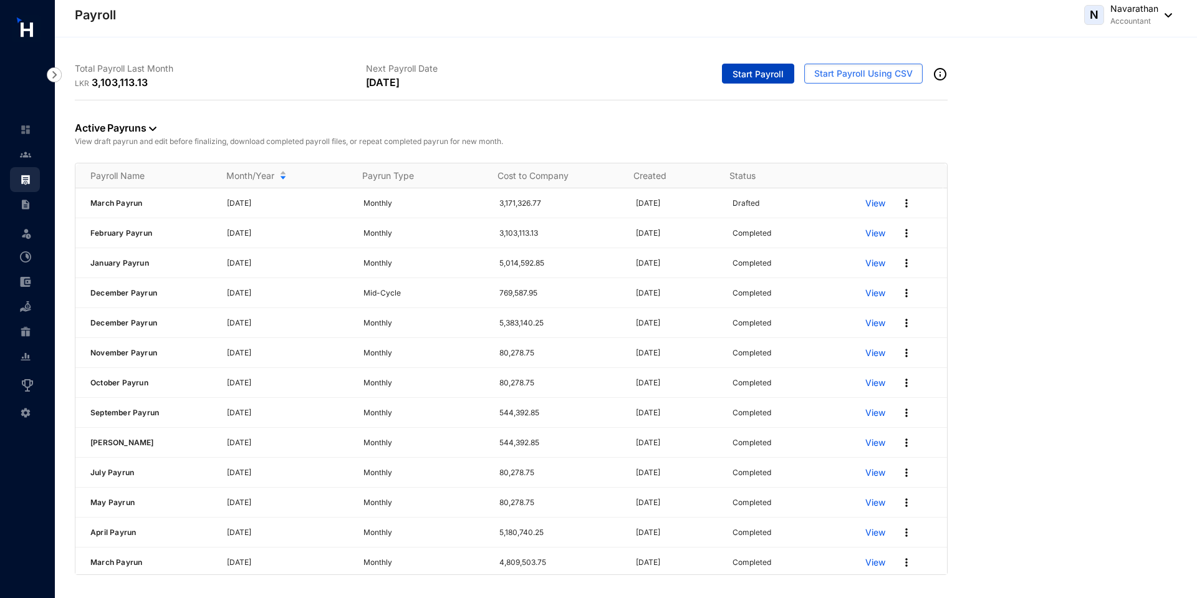
click at [754, 74] on span "Start Payroll" at bounding box center [757, 74] width 51 height 12
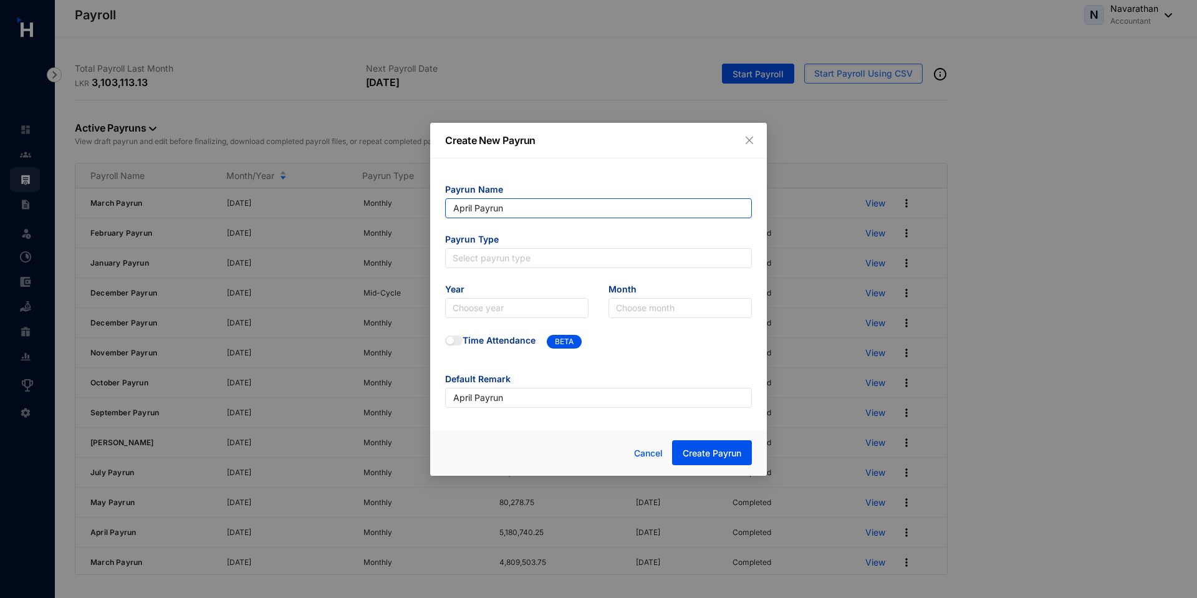
click at [511, 207] on input "April Payrun" at bounding box center [598, 208] width 307 height 20
type input "April Payrun 2025"
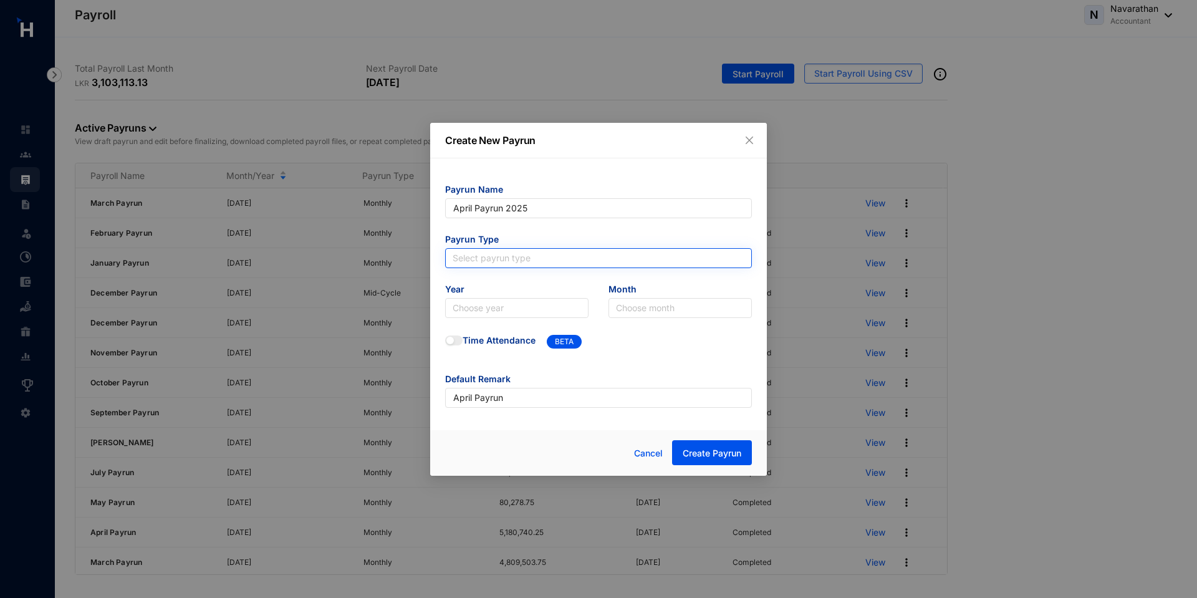
type input "April Payrun 2025"
click at [512, 260] on input "search" at bounding box center [598, 258] width 292 height 19
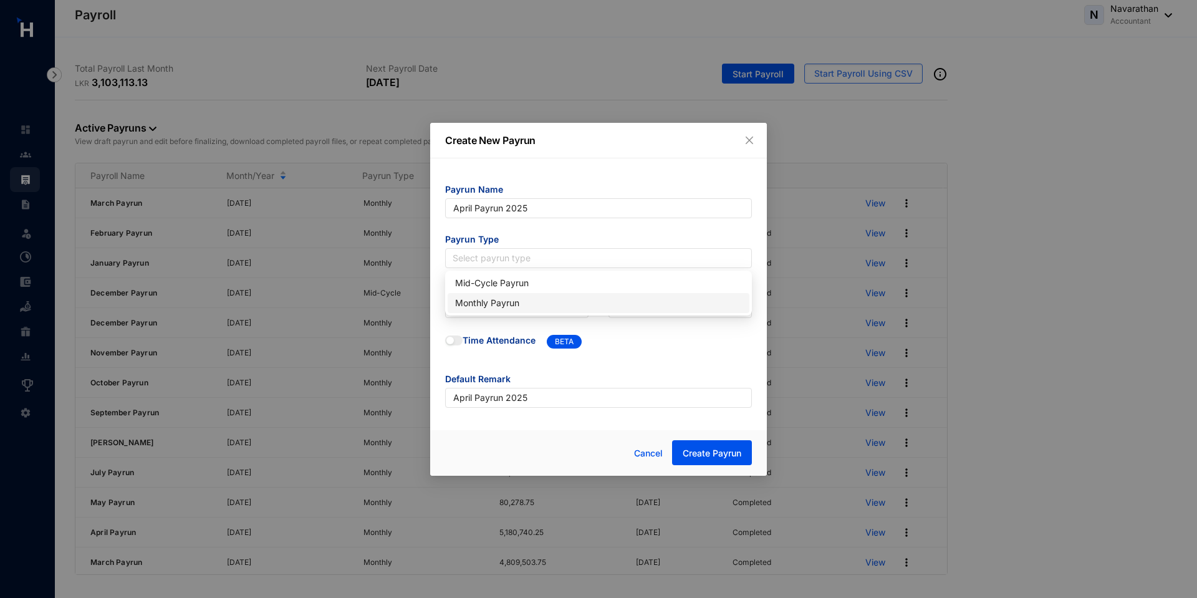
click at [498, 305] on div "Monthly Payrun" at bounding box center [598, 303] width 287 height 14
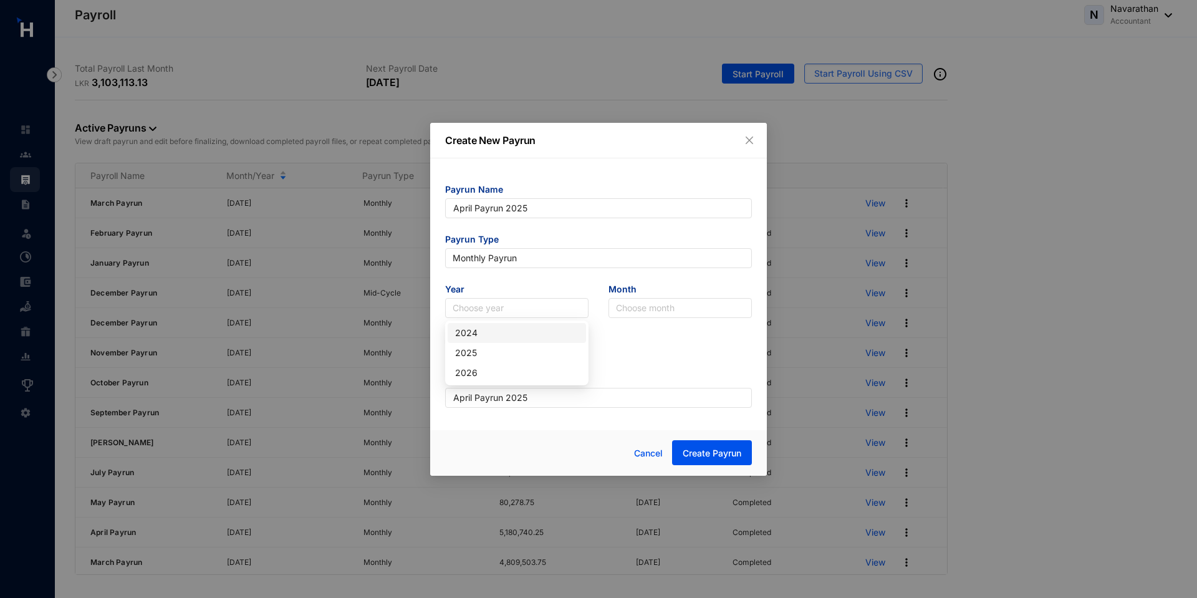
click at [498, 305] on input "search" at bounding box center [516, 308] width 128 height 19
click at [490, 354] on div "2025" at bounding box center [516, 353] width 123 height 14
click at [682, 317] on input "search" at bounding box center [680, 308] width 128 height 19
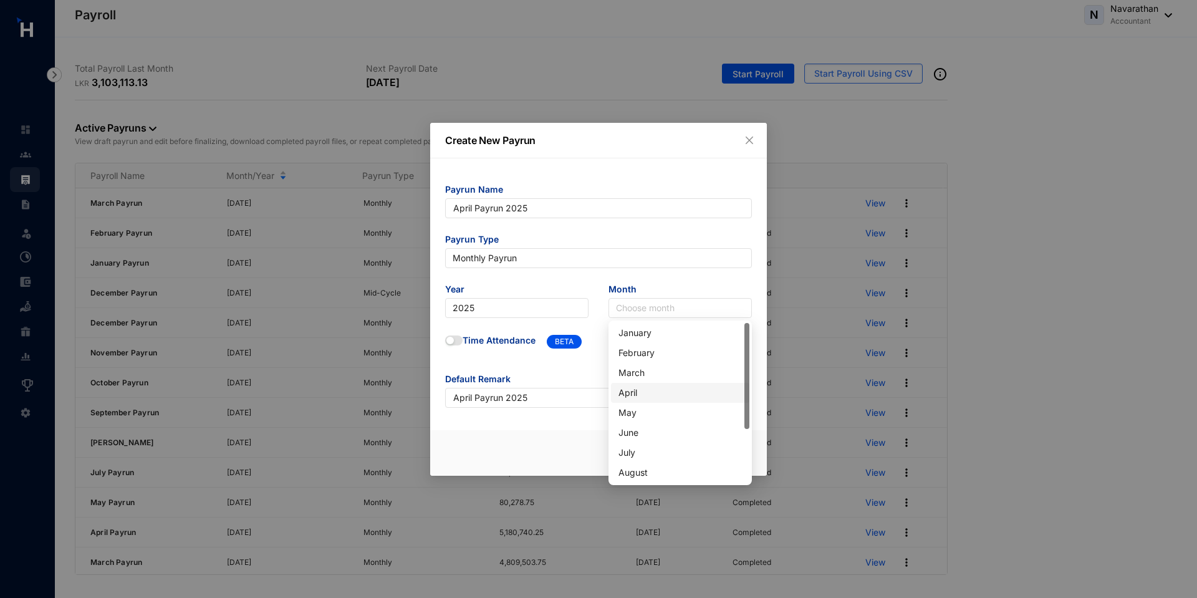
click at [624, 394] on div "April" at bounding box center [679, 393] width 123 height 14
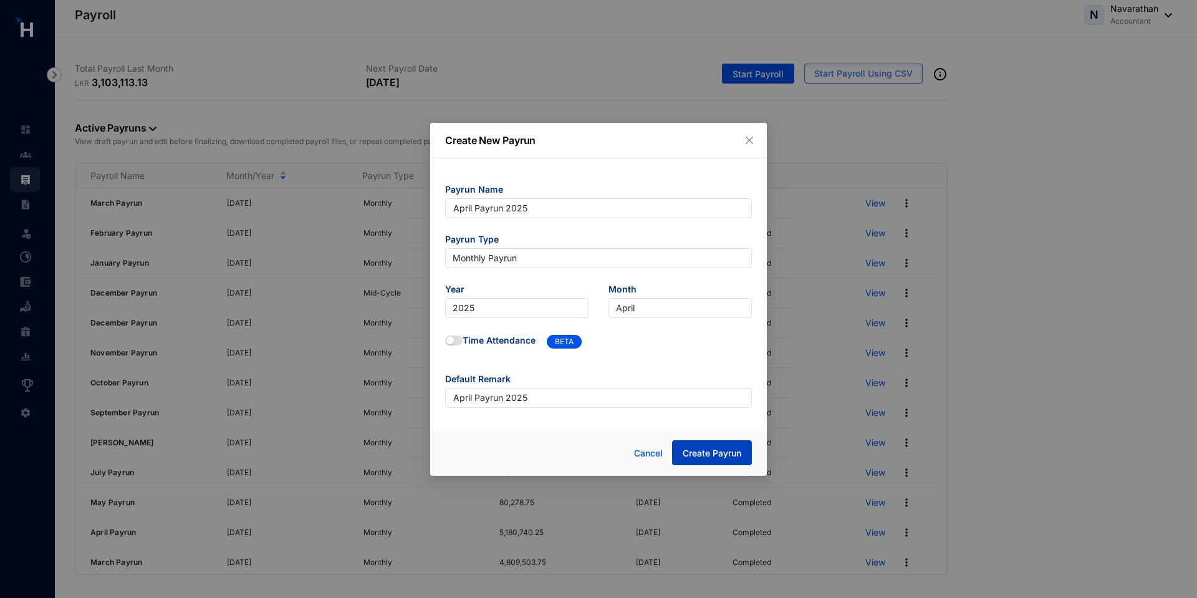
click at [712, 451] on span "Create Payrun" at bounding box center [711, 453] width 59 height 12
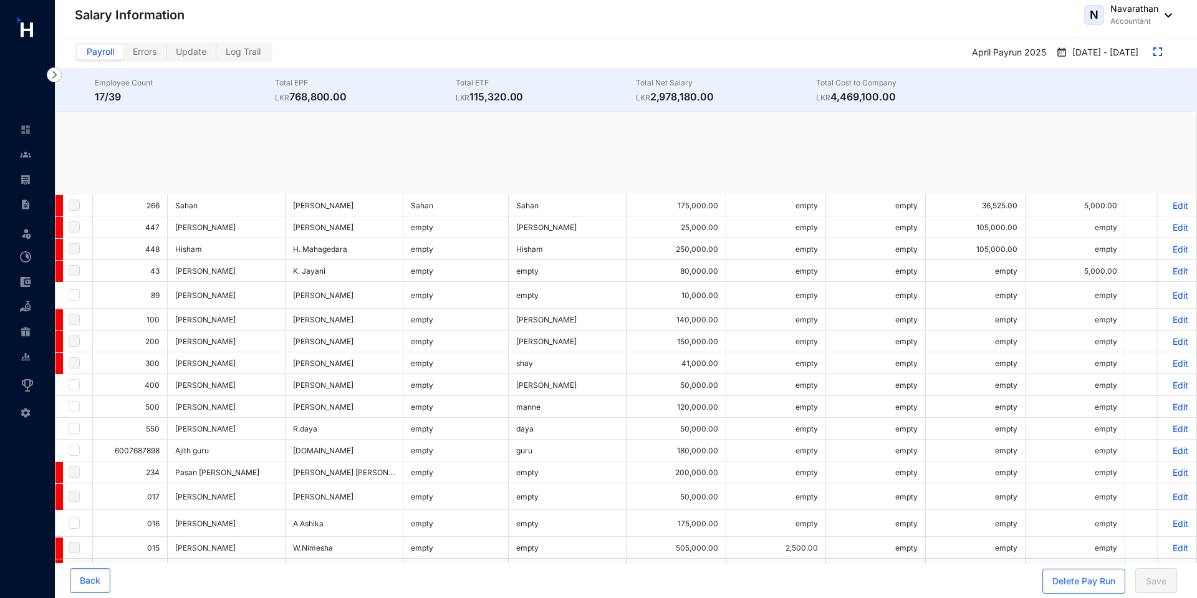
checkbox input "true"
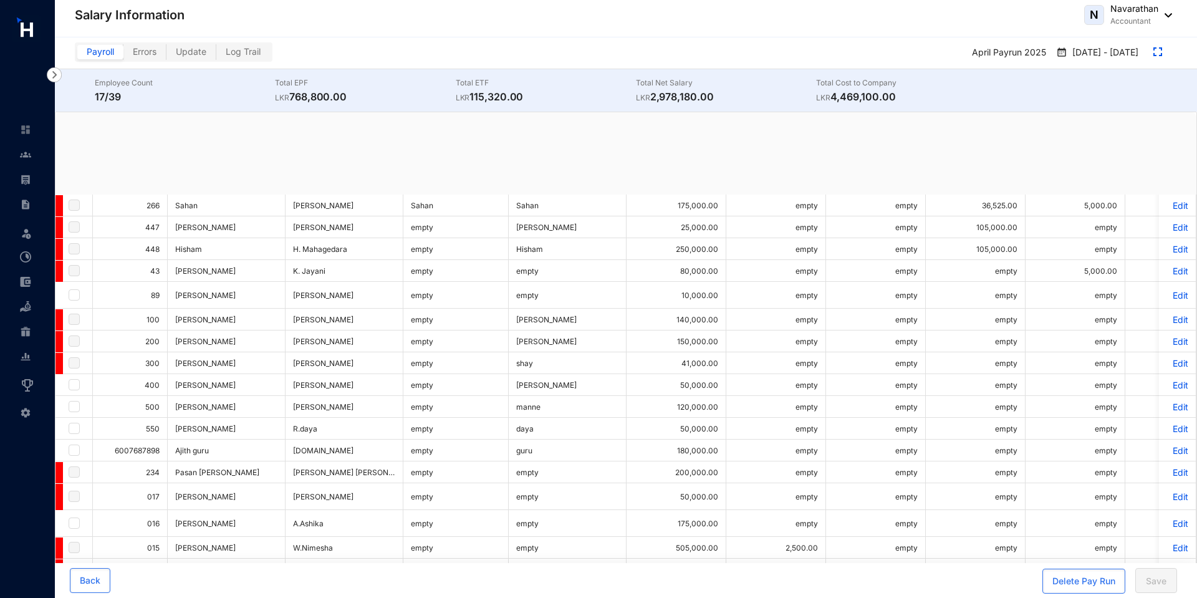
checkbox input "true"
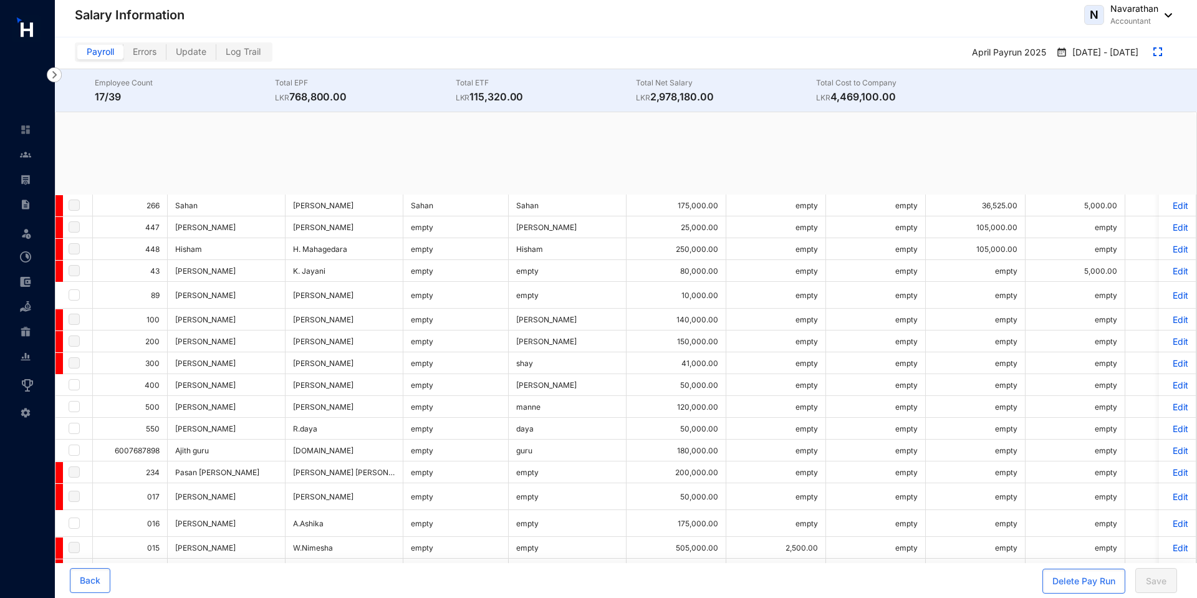
checkbox input "true"
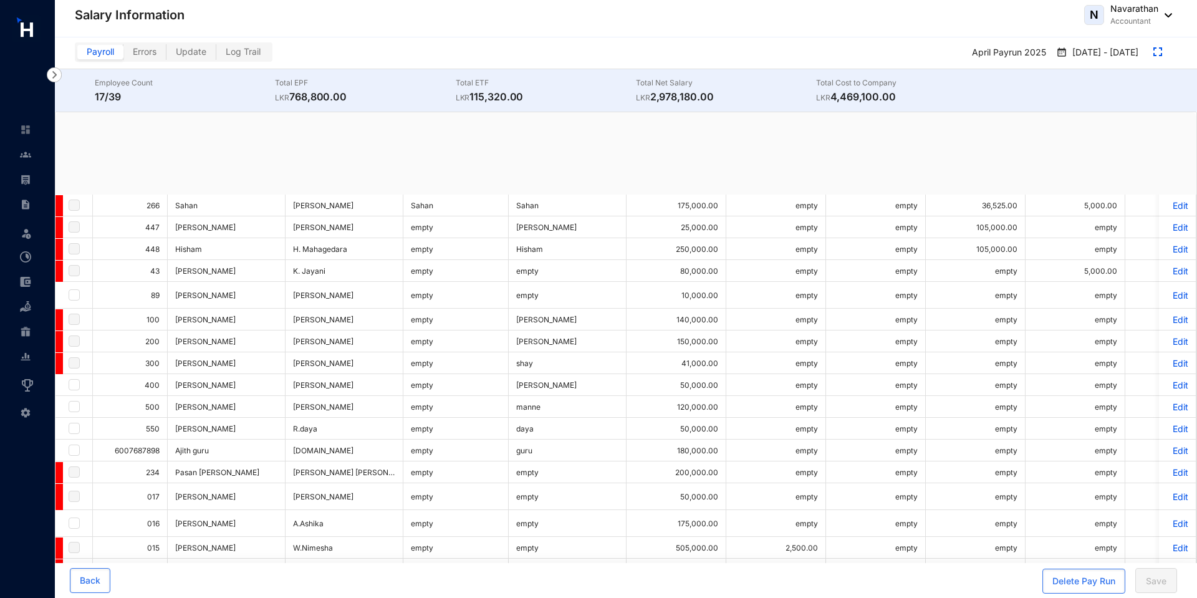
checkbox input "true"
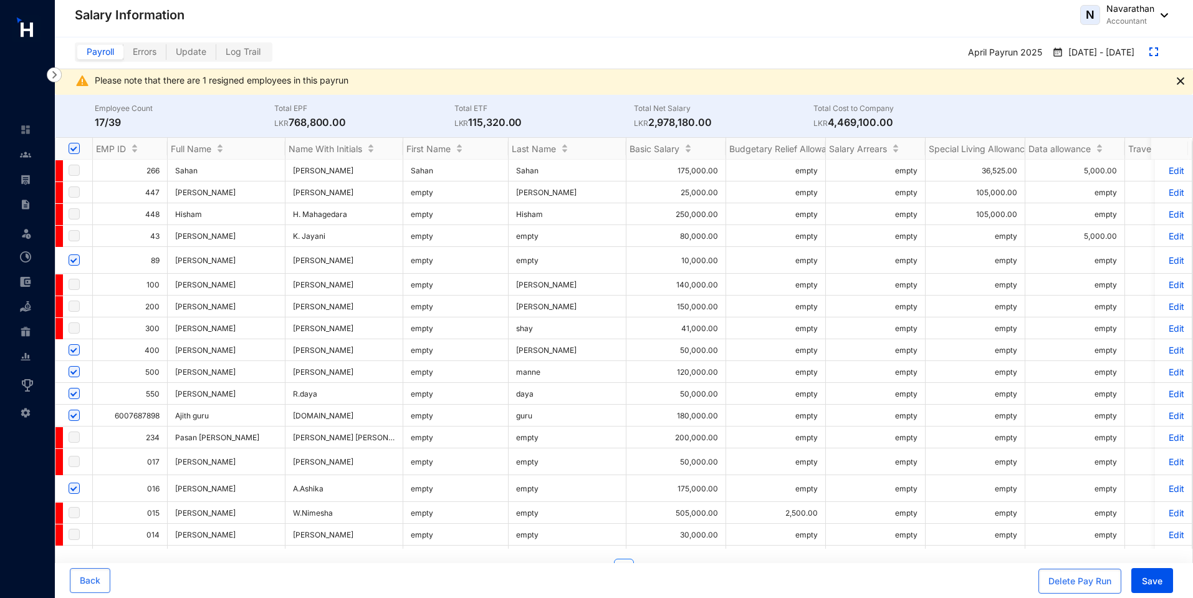
scroll to position [521, 0]
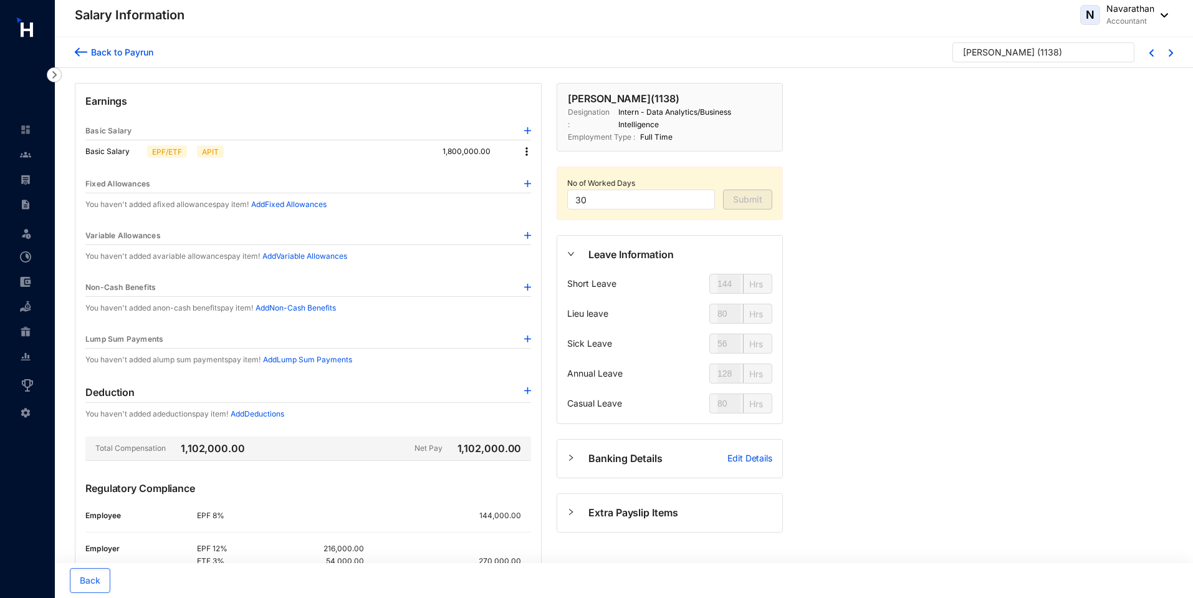
click at [524, 148] on img at bounding box center [526, 151] width 12 height 12
click at [533, 178] on span "Edit" at bounding box center [538, 173] width 16 height 14
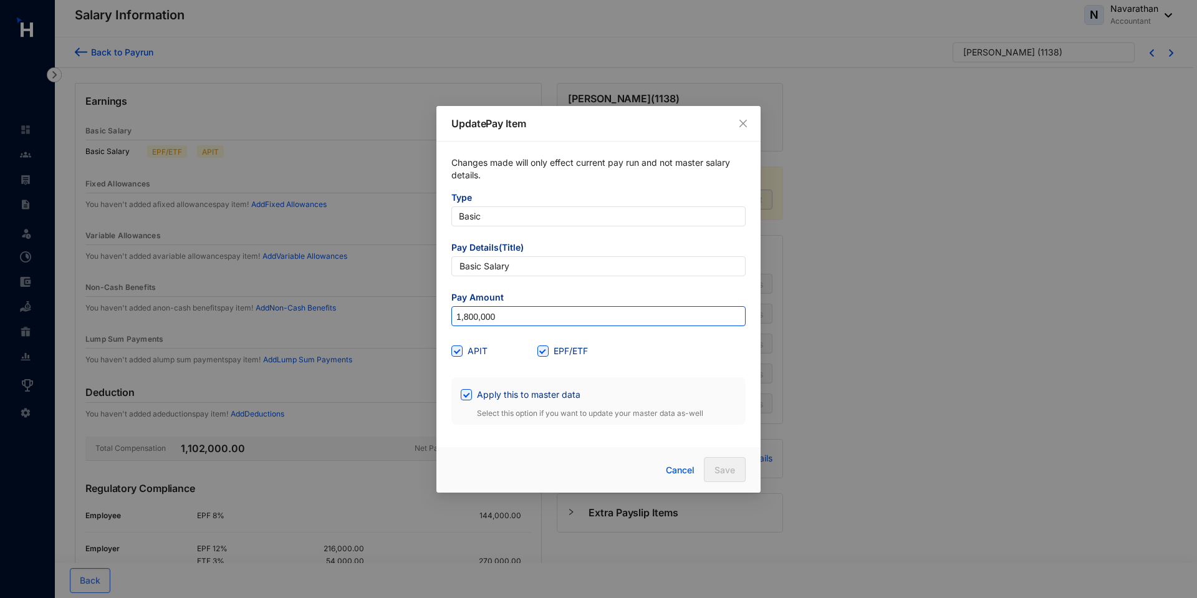
click at [470, 317] on input "1,800,000" at bounding box center [598, 317] width 293 height 20
type input "120,000"
click at [727, 473] on span "Save" at bounding box center [724, 470] width 21 height 12
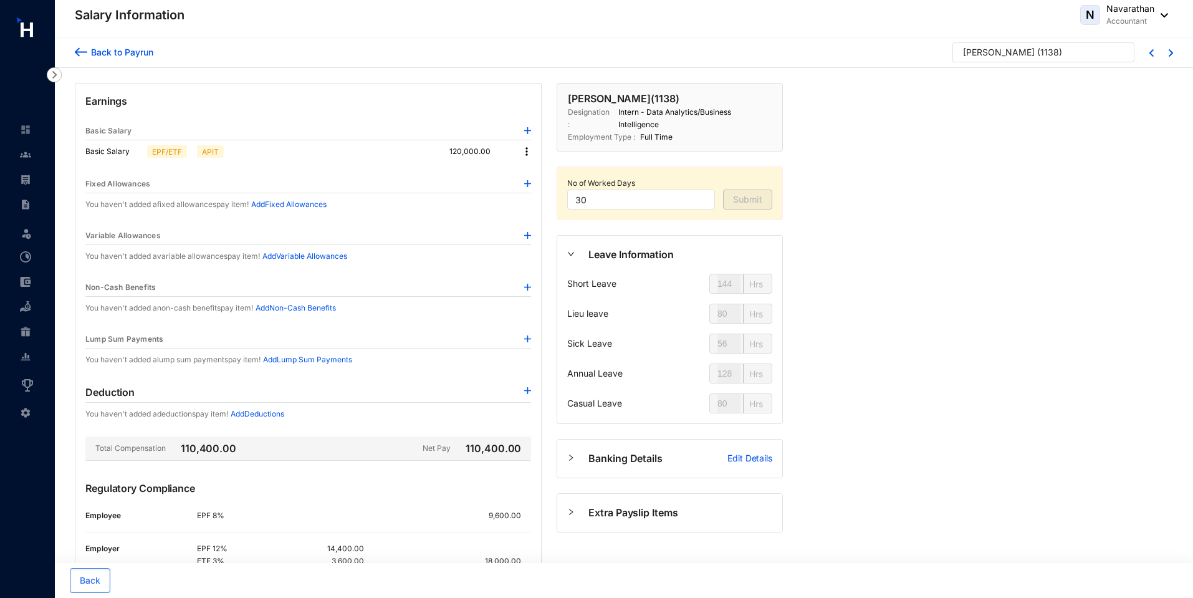
scroll to position [92, 0]
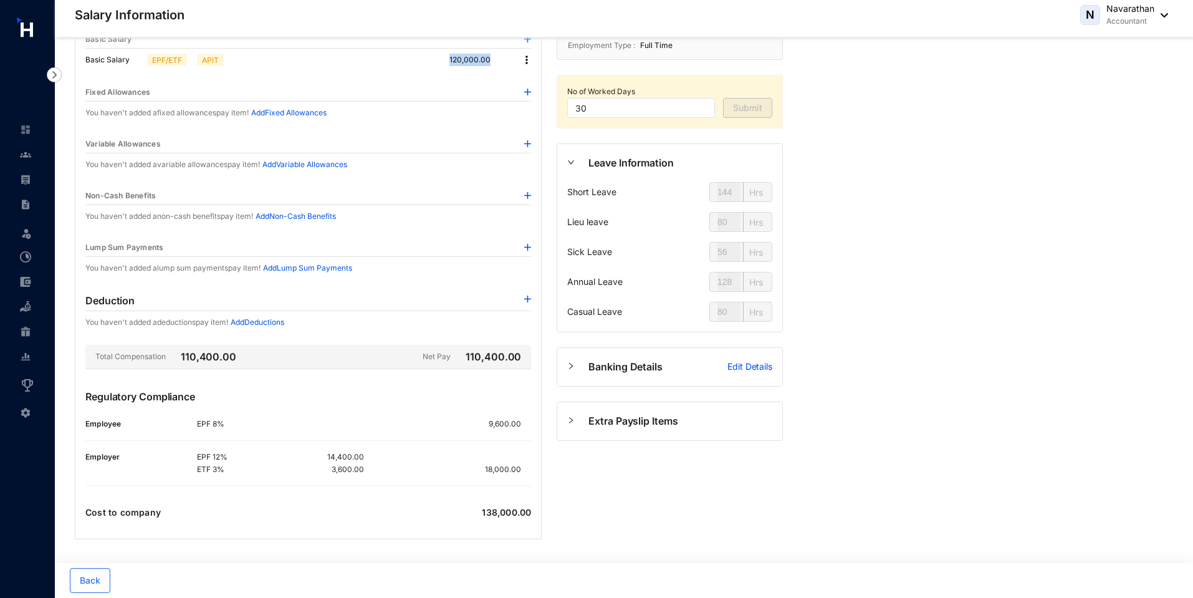
drag, startPoint x: 446, startPoint y: 56, endPoint x: 504, endPoint y: 52, distance: 58.1
click at [504, 52] on div "Basic Salary EPF/ETF APIT 120,000.00" at bounding box center [308, 60] width 446 height 22
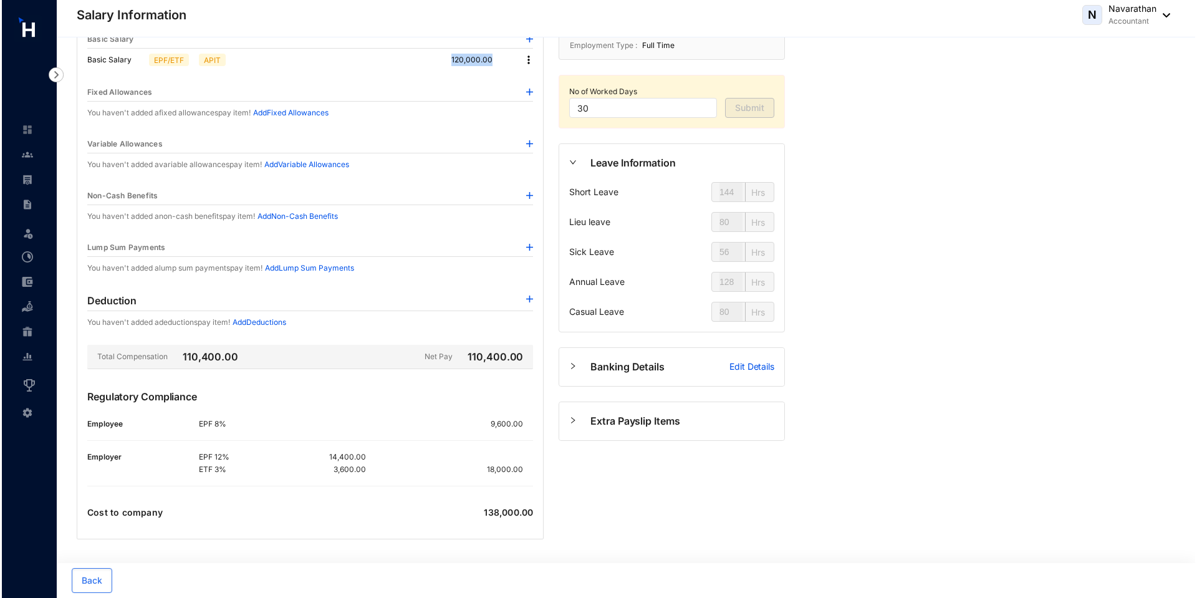
scroll to position [0, 0]
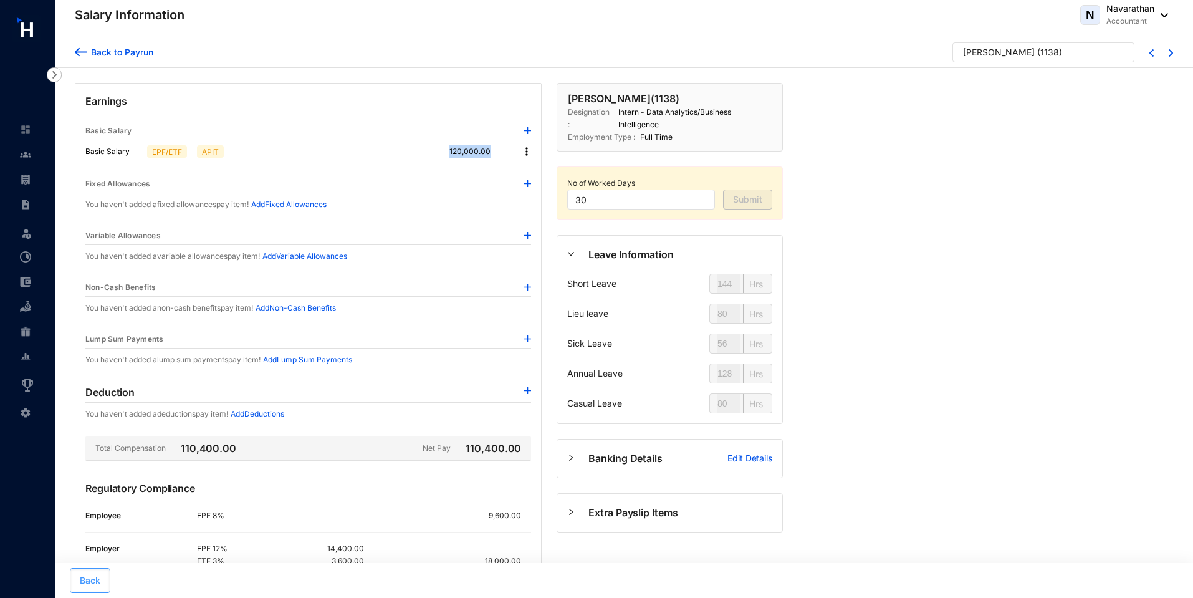
click at [93, 579] on span "Back" at bounding box center [90, 580] width 21 height 12
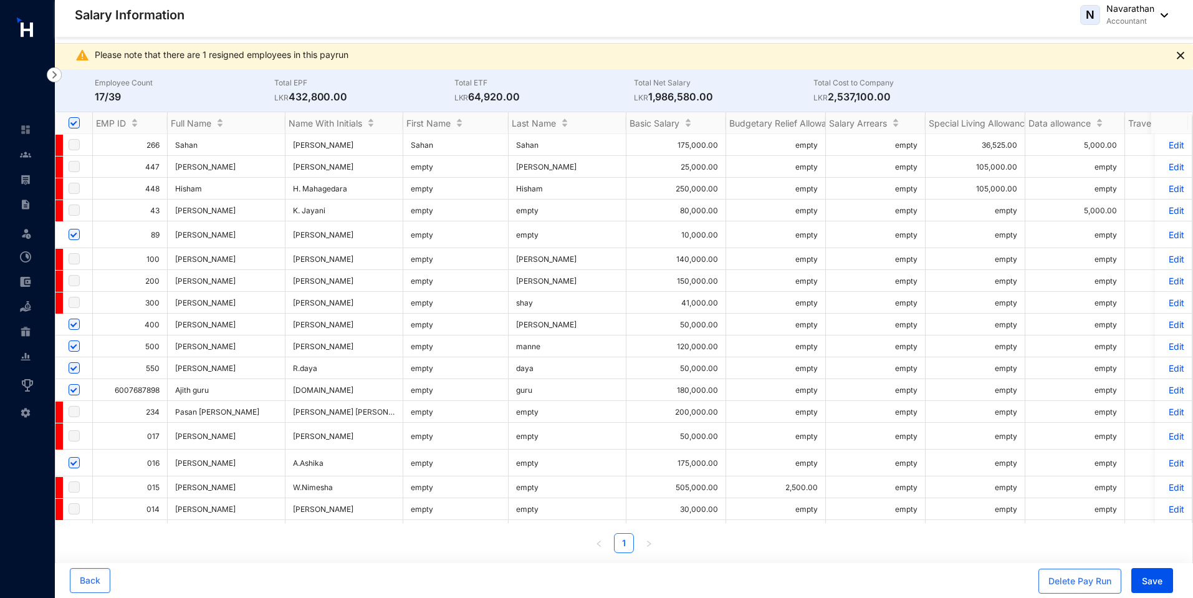
scroll to position [521, 0]
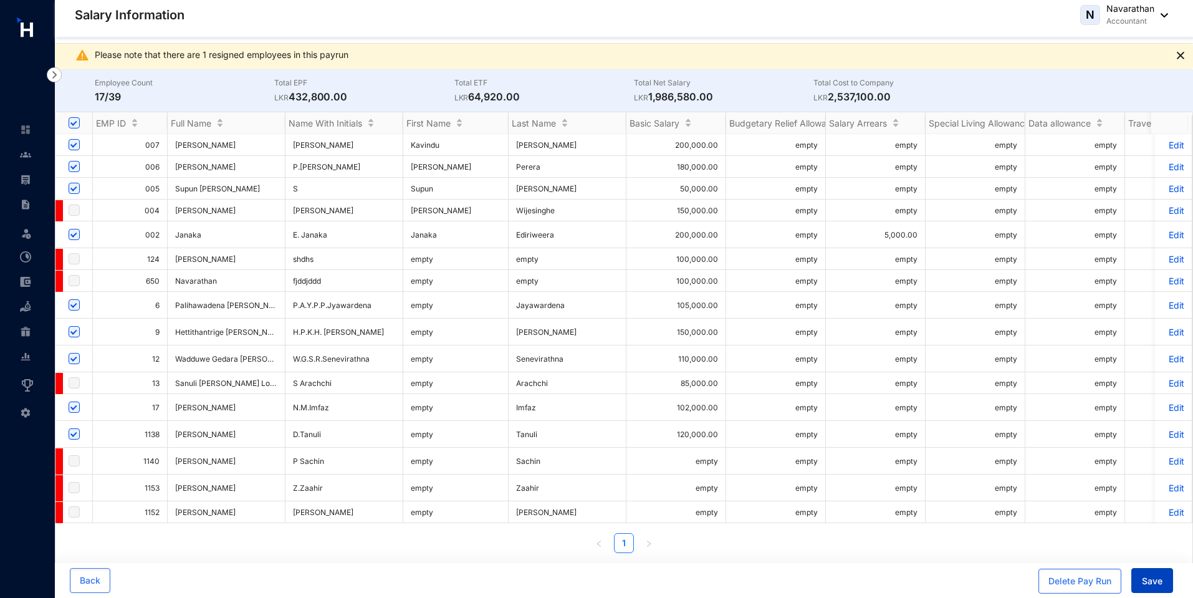
click at [1156, 586] on span "Save" at bounding box center [1152, 581] width 21 height 12
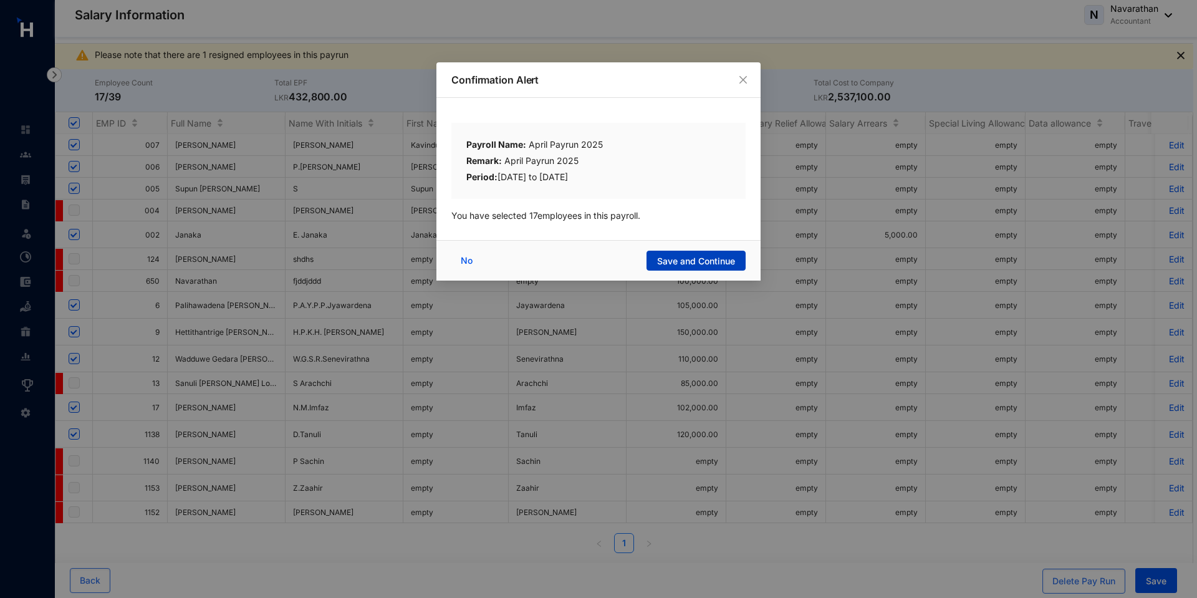
click at [684, 258] on span "Save and Continue" at bounding box center [696, 261] width 78 height 12
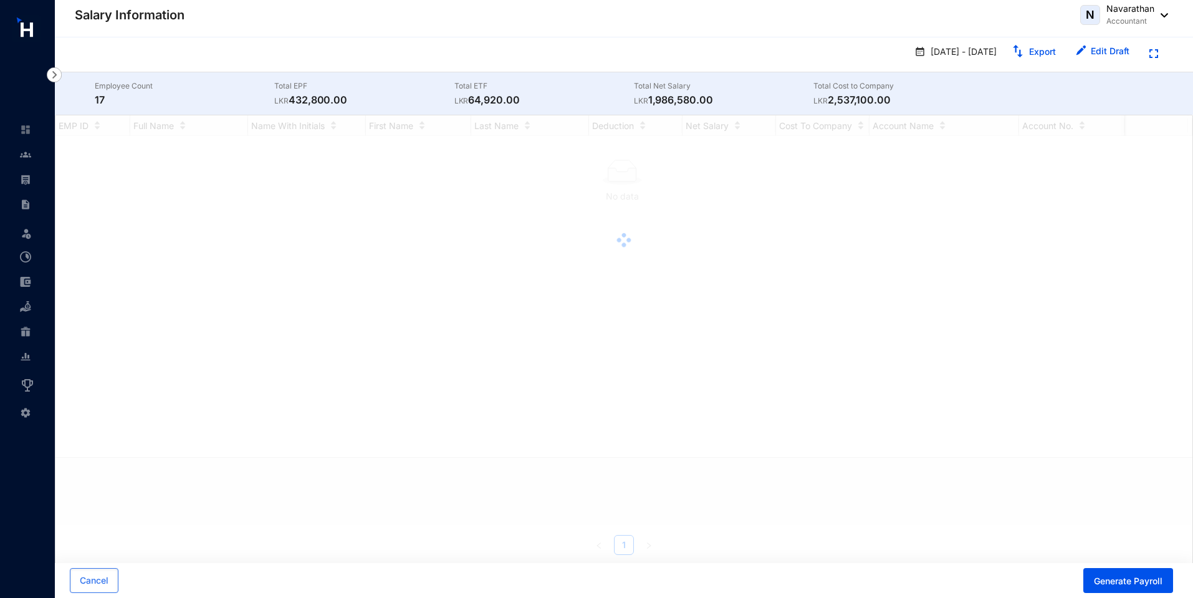
scroll to position [0, 0]
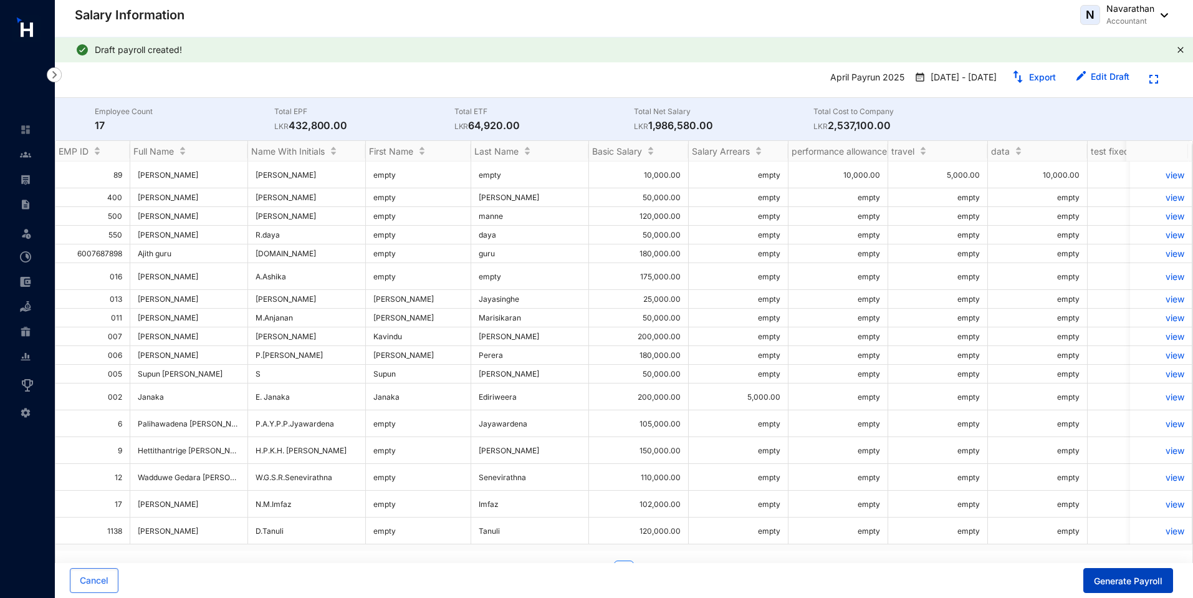
click at [1106, 585] on span "Generate Payroll" at bounding box center [1128, 581] width 69 height 12
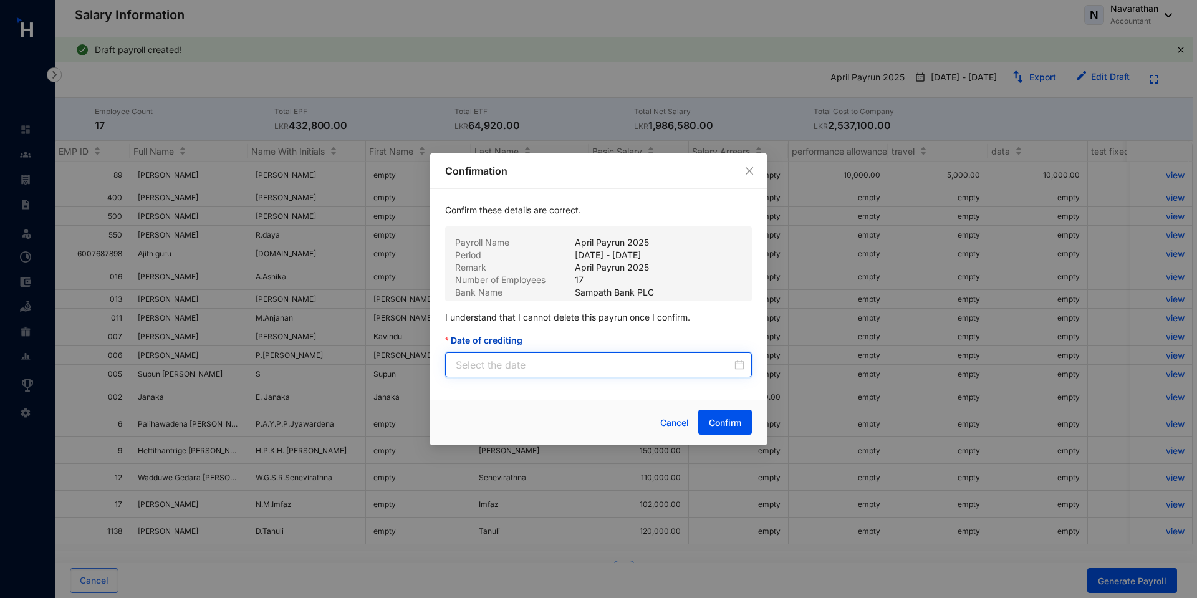
click at [626, 371] on input "Date of crediting" at bounding box center [594, 364] width 276 height 15
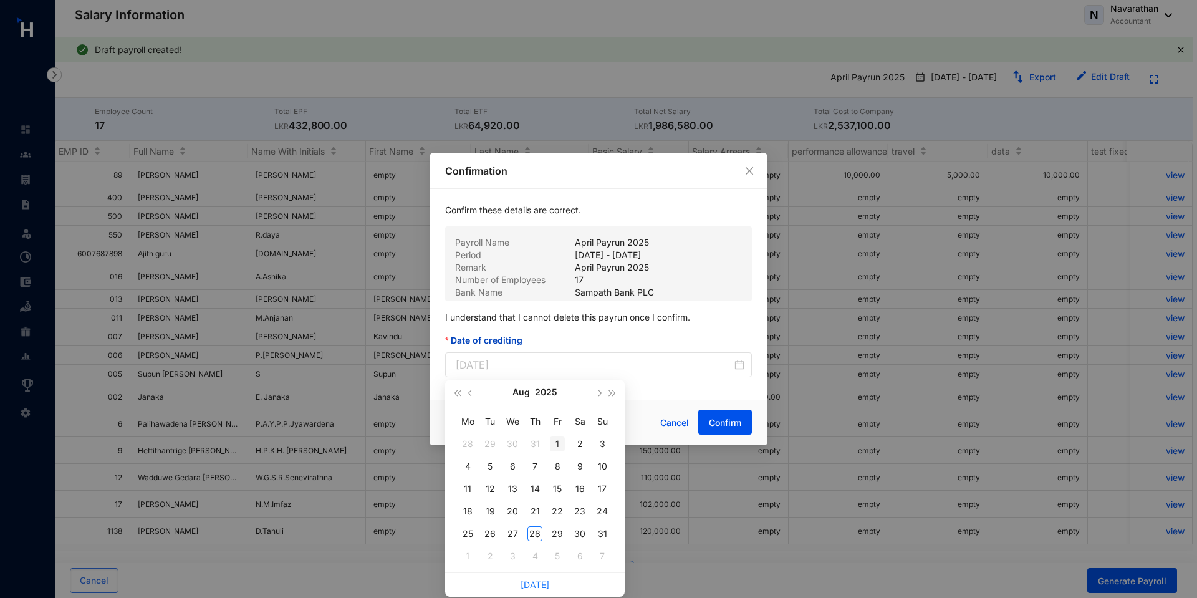
click at [562, 441] on div "1" at bounding box center [557, 443] width 15 height 15
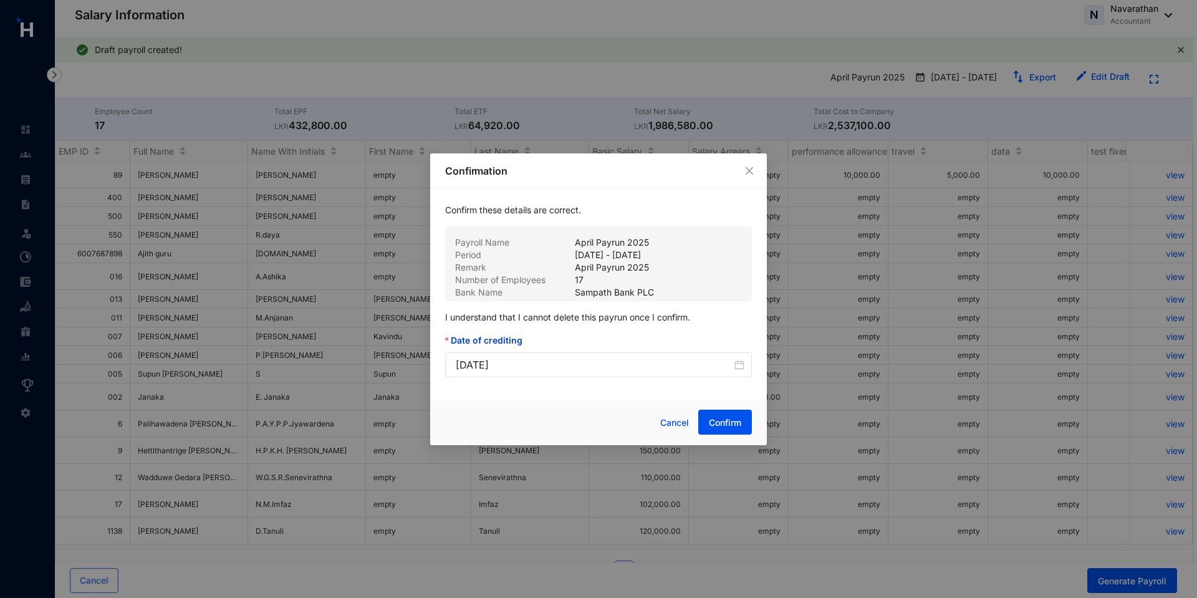
type input "2025-08-01"
click at [733, 433] on button "Confirm" at bounding box center [725, 421] width 54 height 25
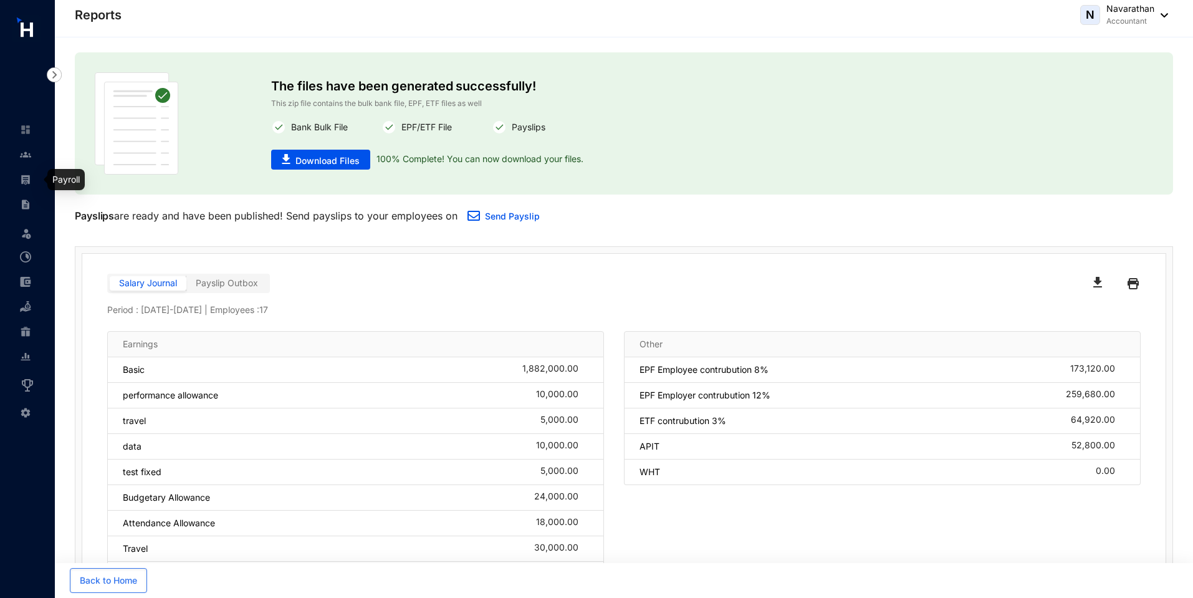
click at [29, 180] on img at bounding box center [25, 179] width 11 height 11
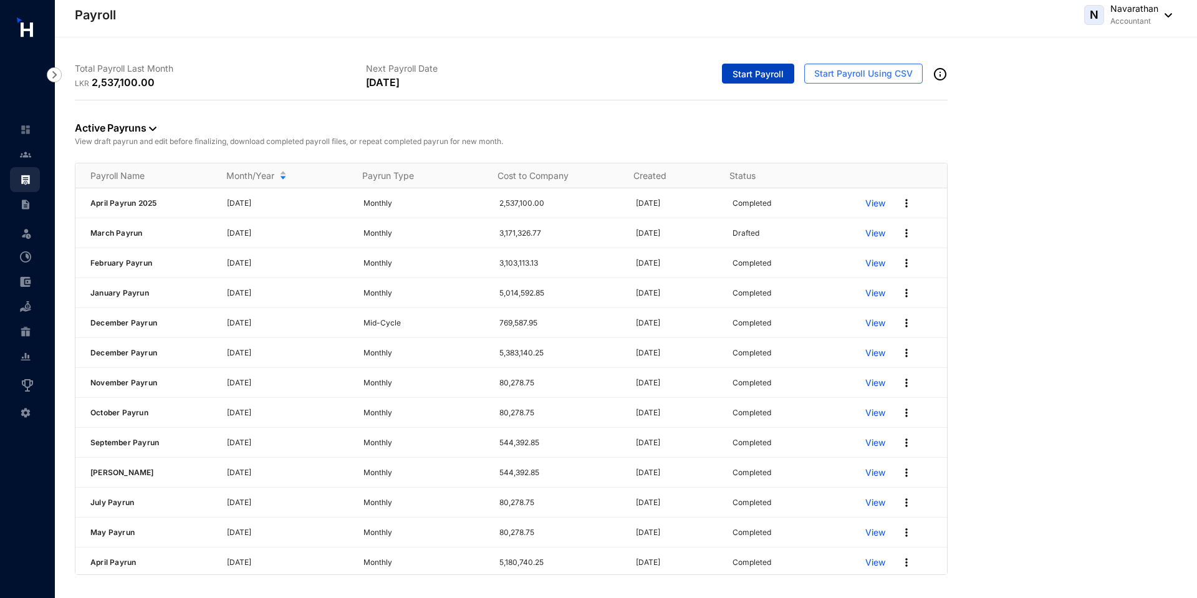
click at [771, 73] on span "Start Payroll" at bounding box center [757, 74] width 51 height 12
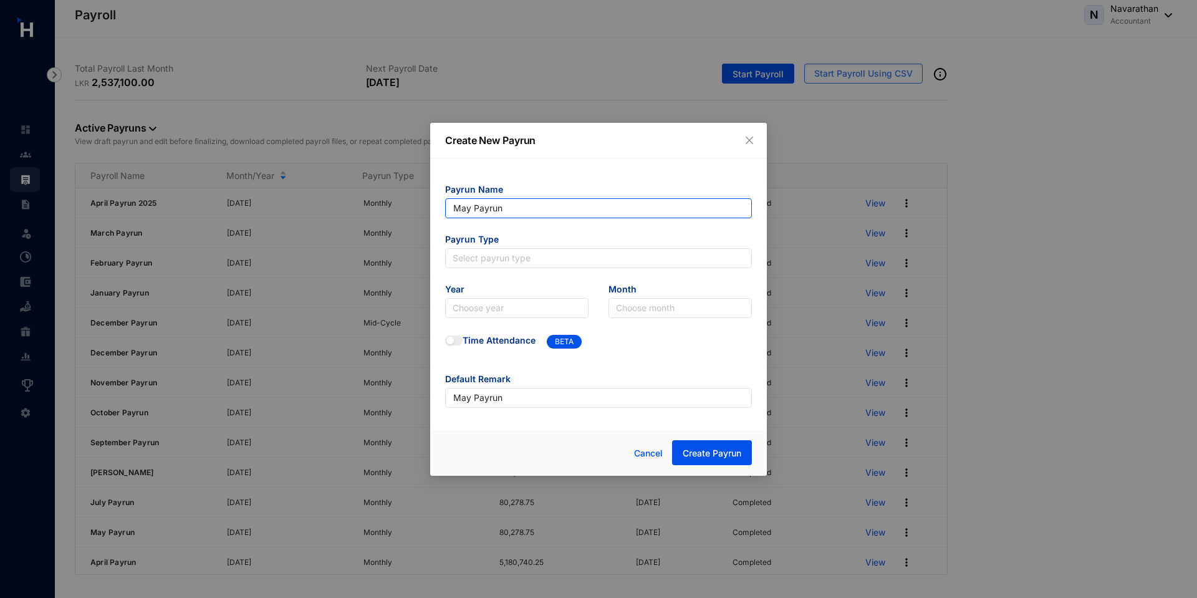
click at [519, 209] on input "May Payrun" at bounding box center [598, 208] width 307 height 20
type input "May Payrun 2025"
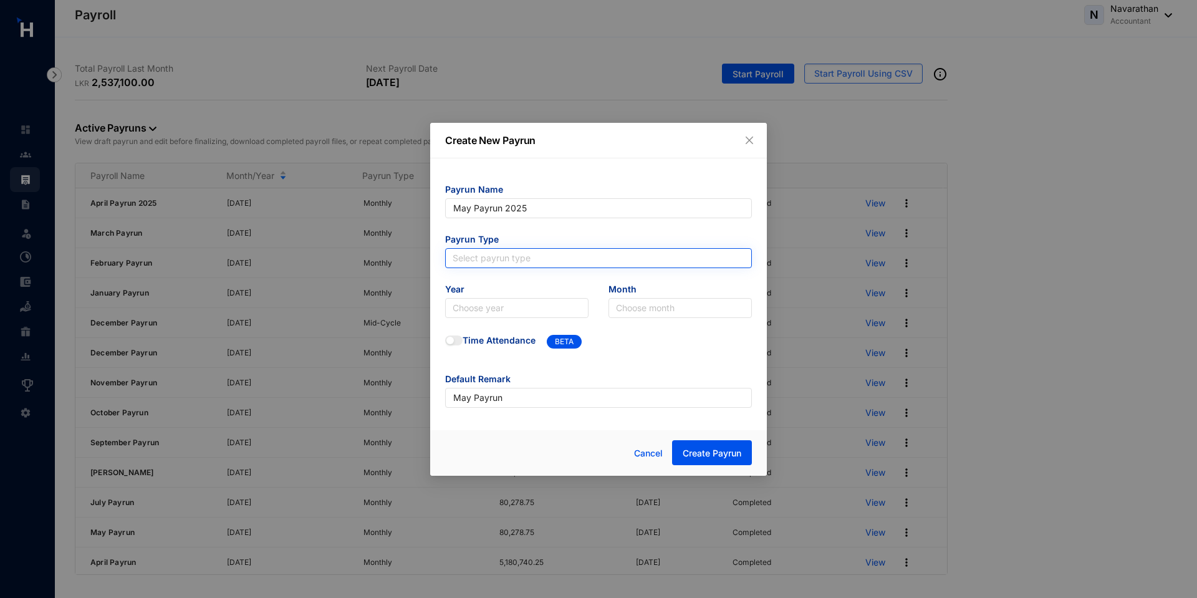
type input "May Payrun 2025"
click at [499, 262] on input "search" at bounding box center [598, 258] width 292 height 19
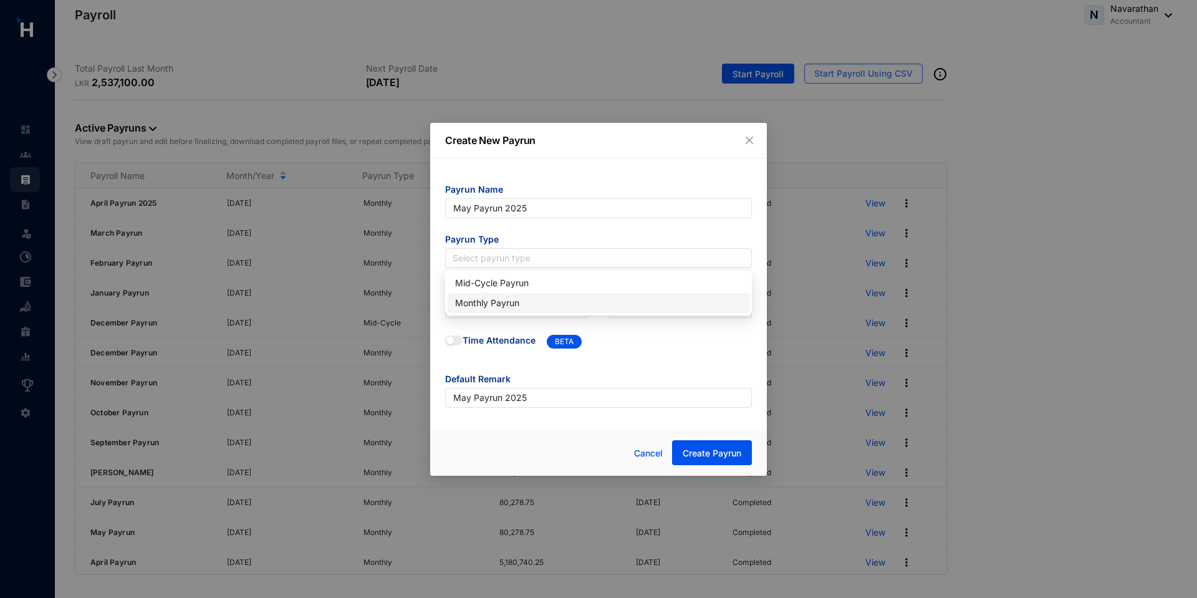
click at [504, 309] on div "Monthly Payrun" at bounding box center [598, 303] width 287 height 14
click at [483, 303] on input "search" at bounding box center [516, 308] width 128 height 19
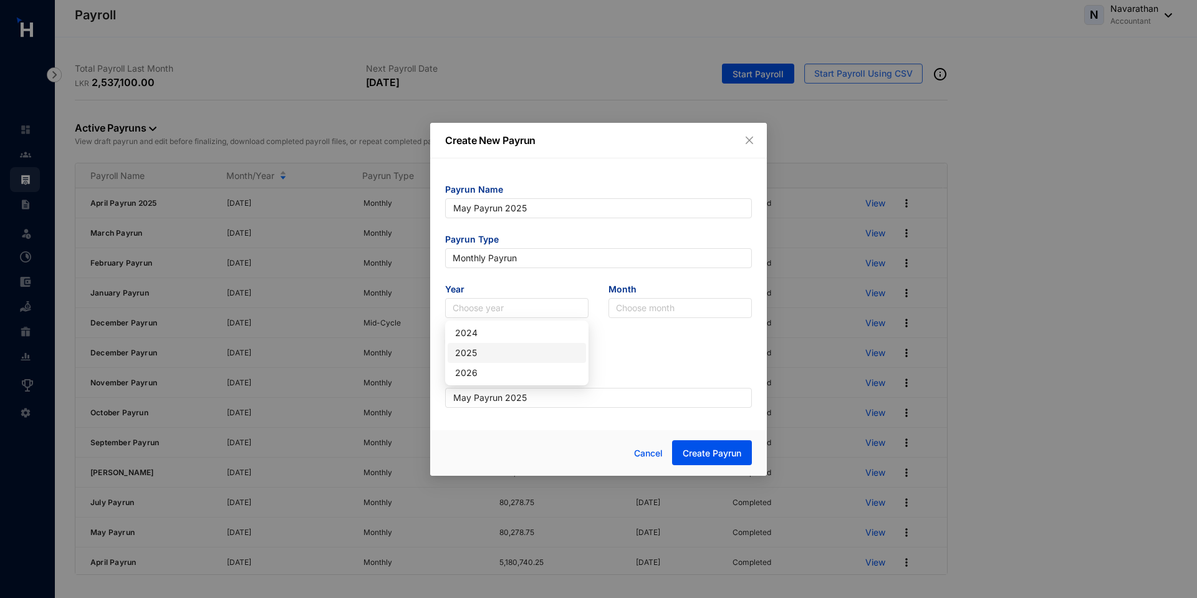
click at [505, 353] on div "2025" at bounding box center [516, 353] width 123 height 14
click at [676, 309] on input "search" at bounding box center [680, 308] width 128 height 19
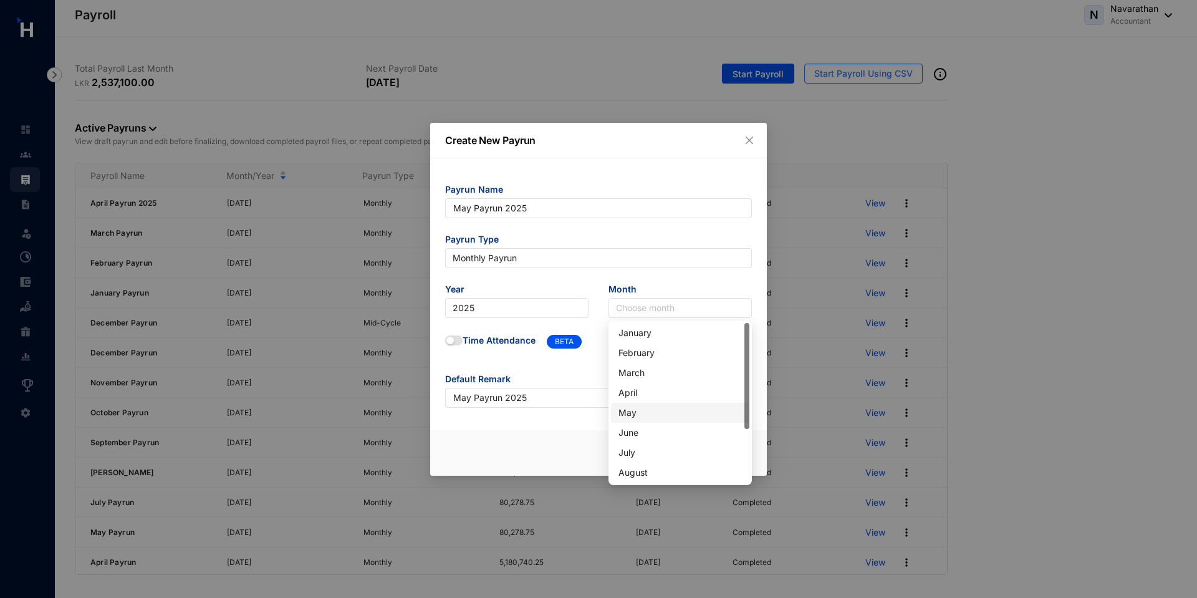
click at [641, 414] on div "May" at bounding box center [679, 413] width 123 height 14
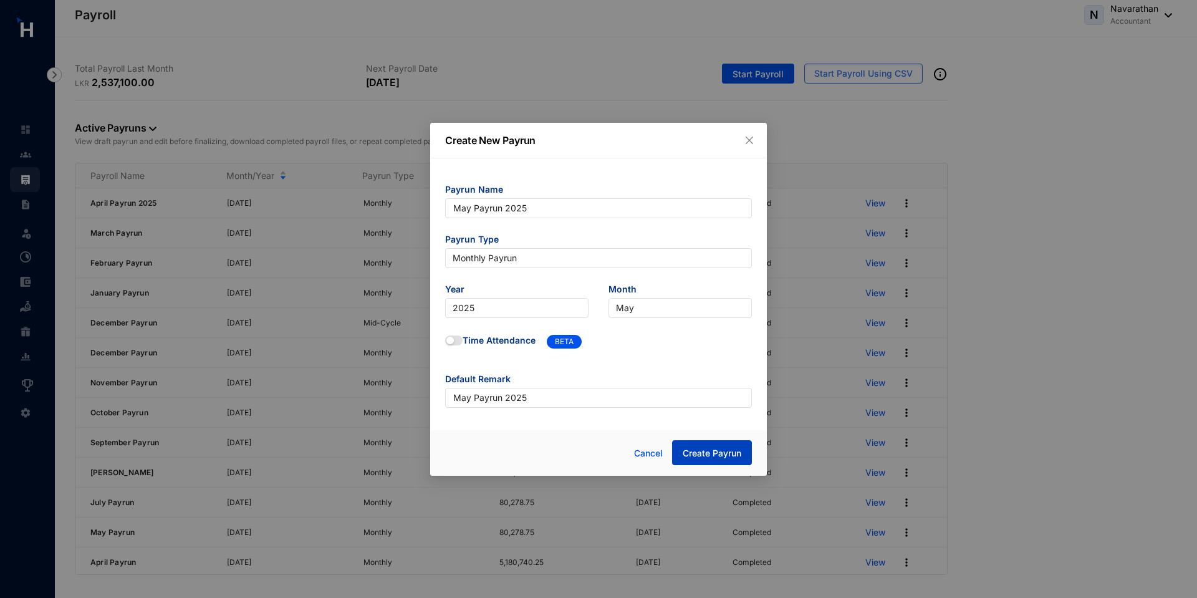
click at [722, 455] on span "Create Payrun" at bounding box center [711, 453] width 59 height 12
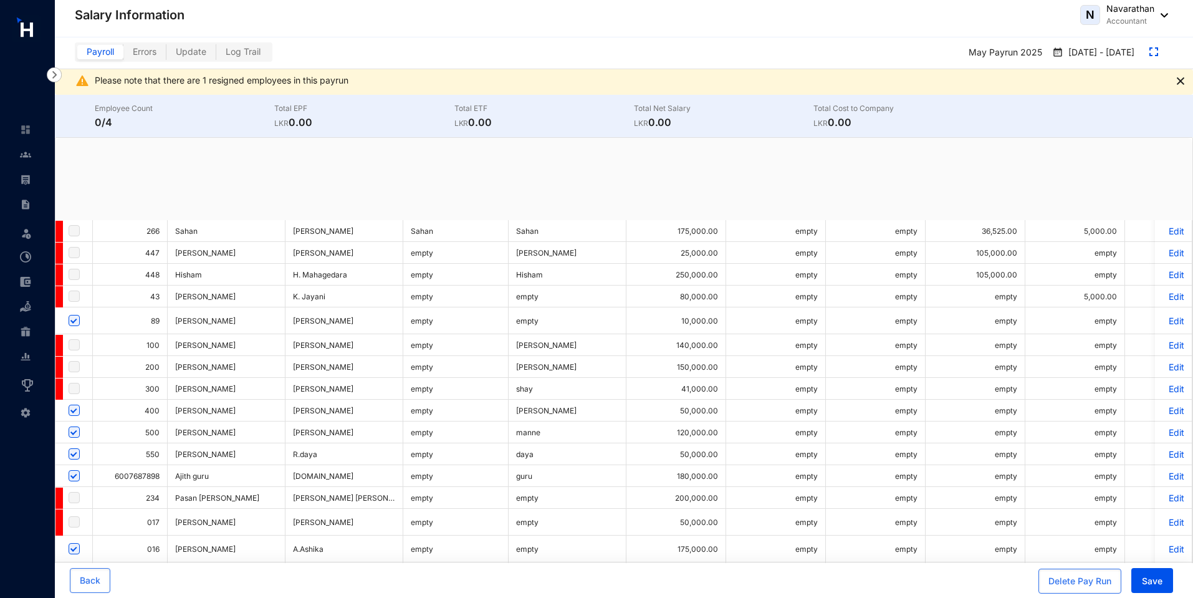
checkbox input "true"
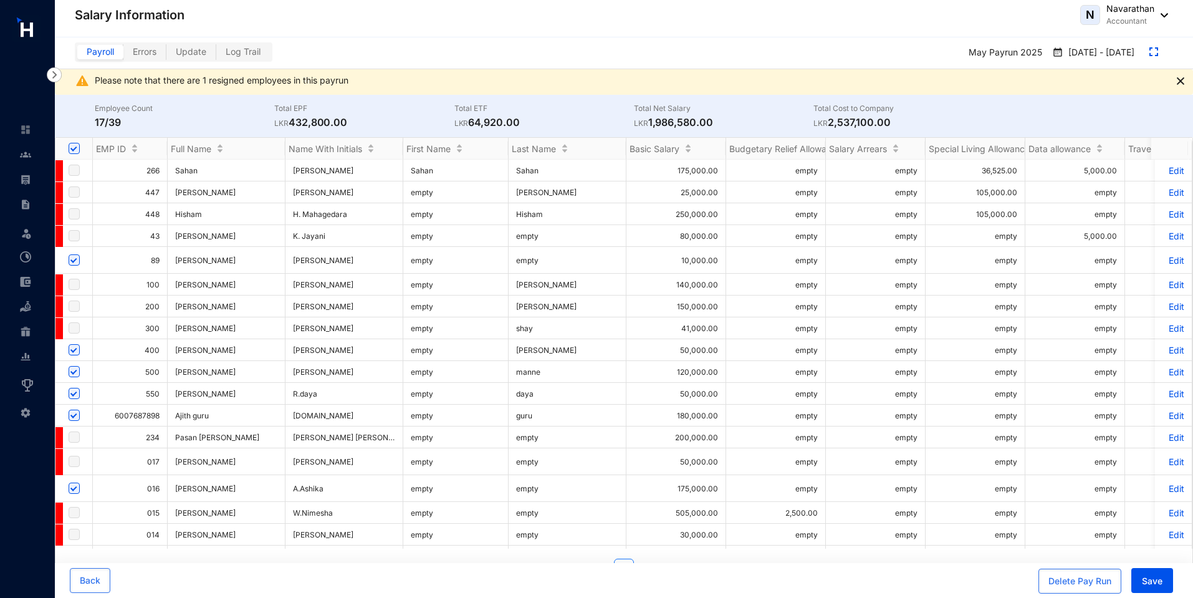
scroll to position [521, 0]
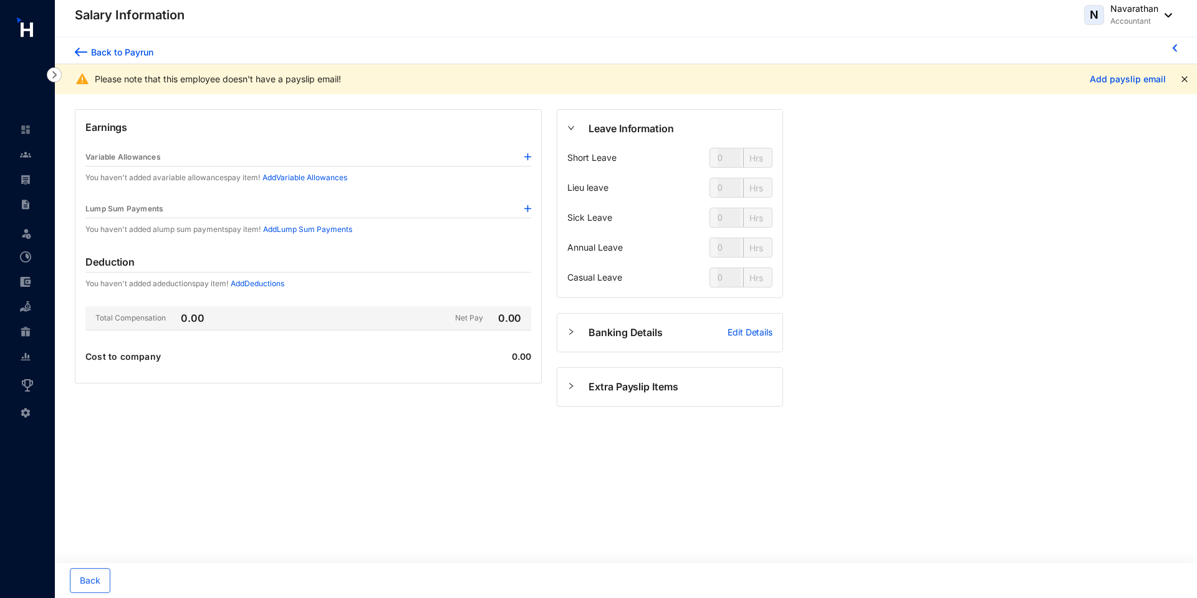
type input "144"
type input "80"
type input "56"
type input "128"
type input "80"
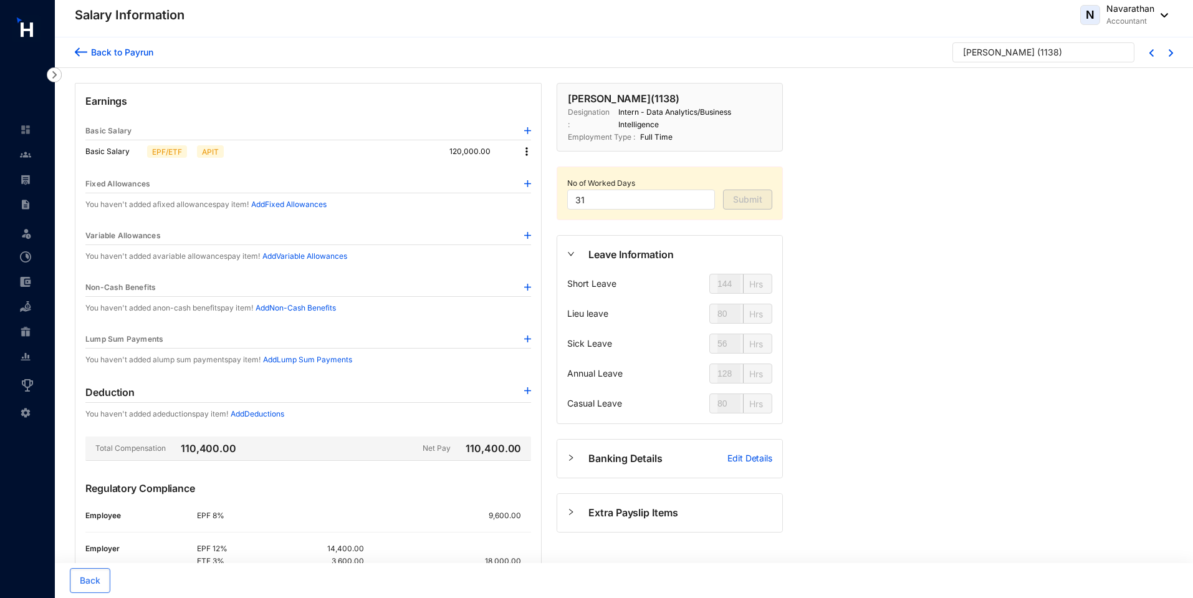
scroll to position [92, 0]
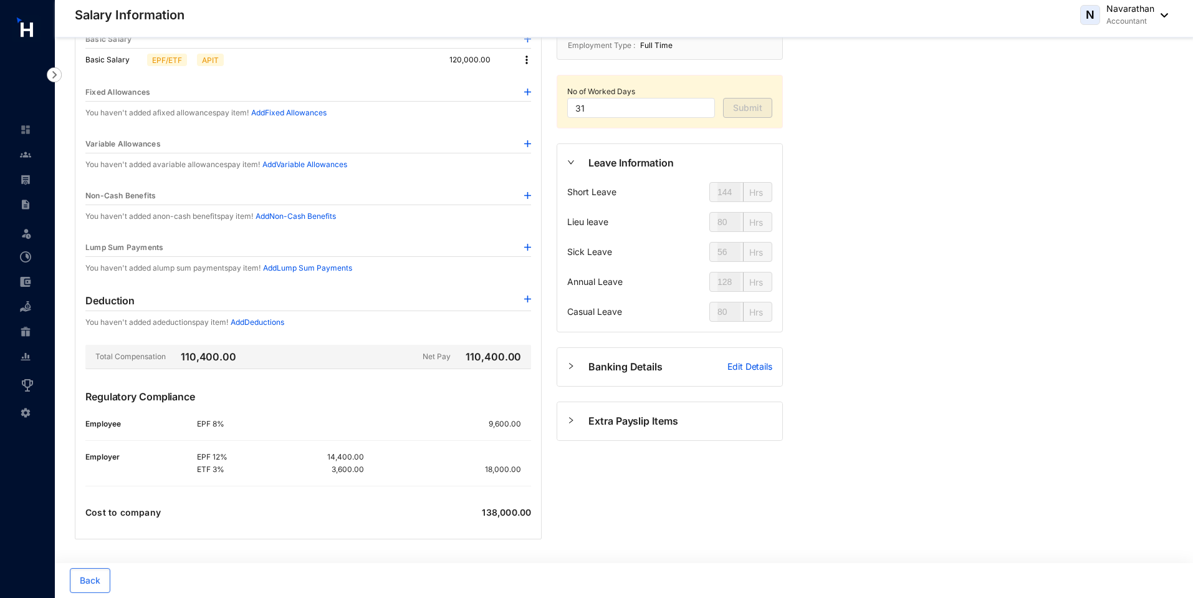
click at [524, 60] on img at bounding box center [526, 60] width 12 height 12
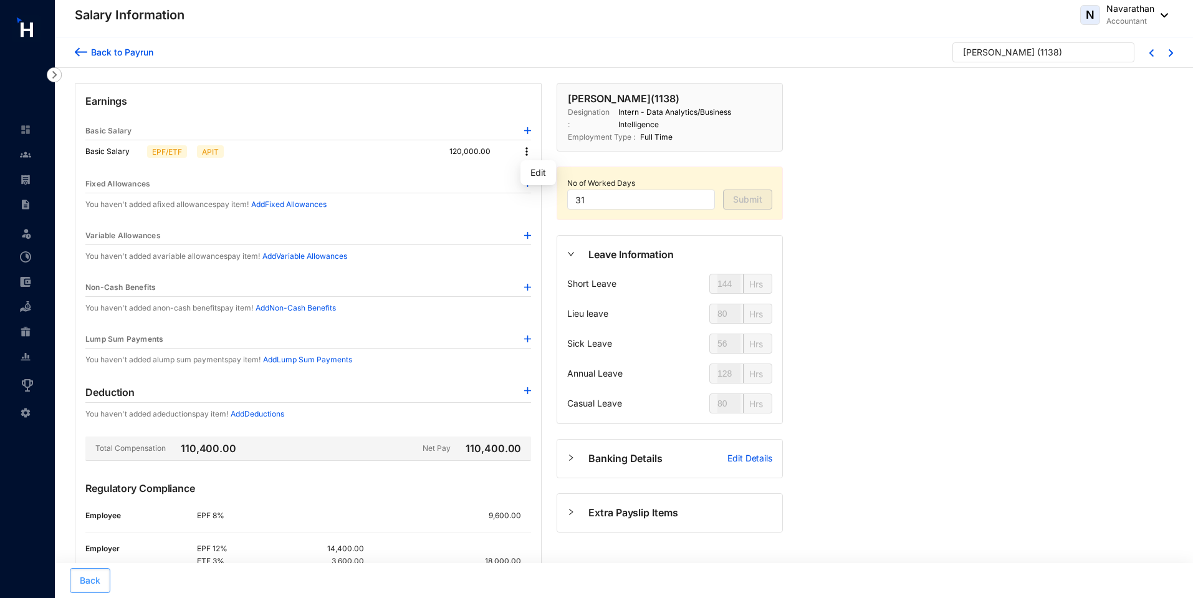
click at [92, 587] on button "Back" at bounding box center [90, 580] width 41 height 25
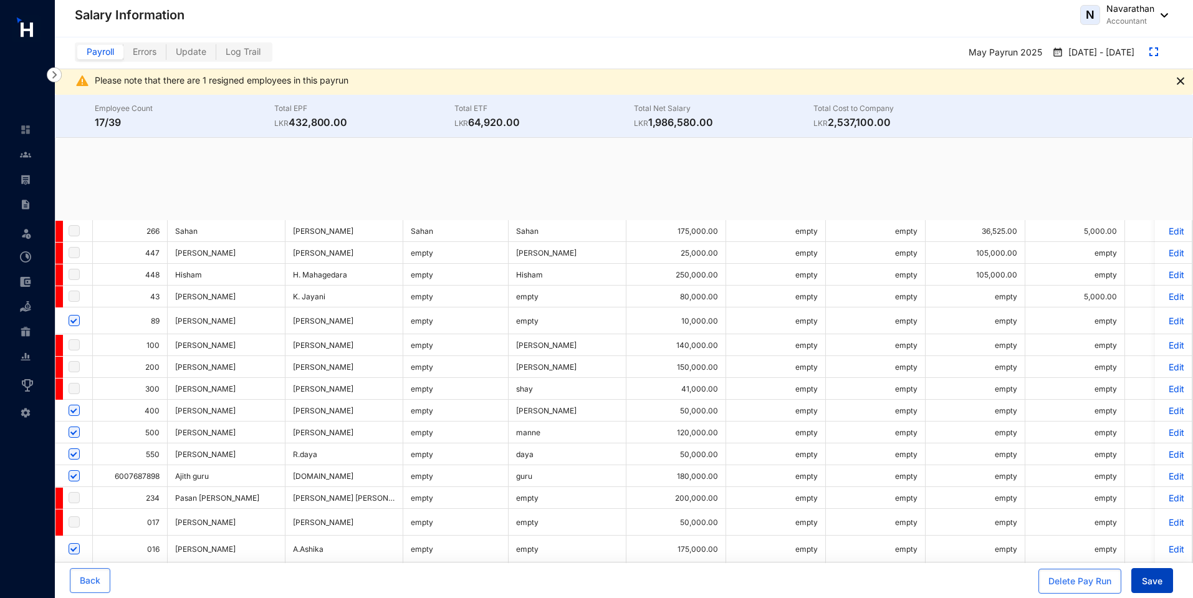
click at [1150, 580] on span "Save" at bounding box center [1152, 581] width 21 height 12
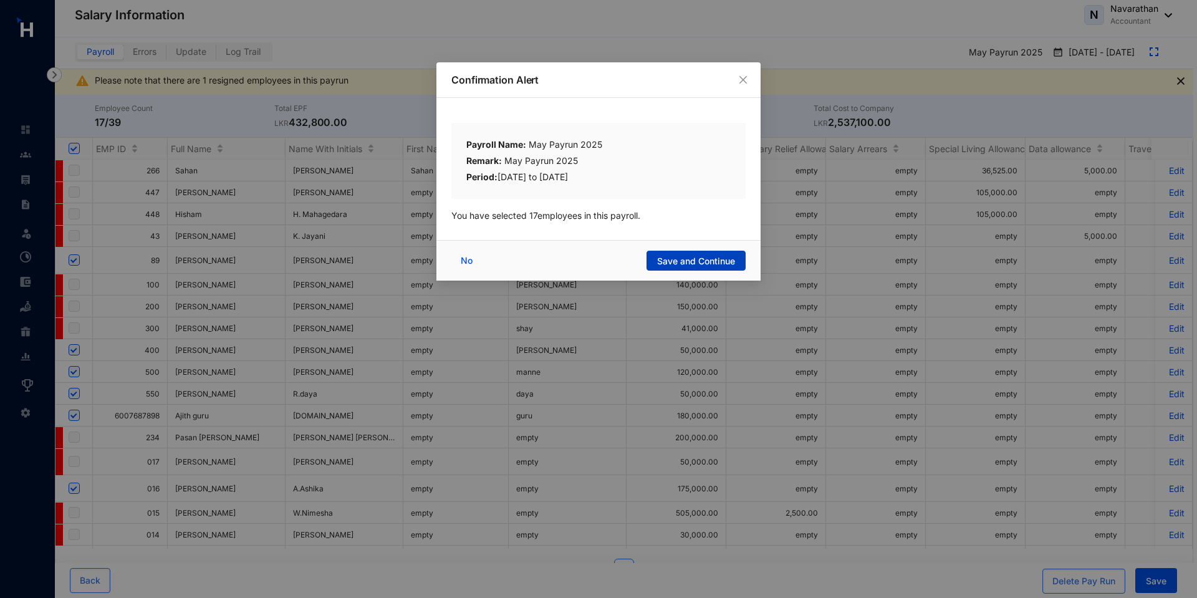
click at [673, 261] on span "Save and Continue" at bounding box center [696, 261] width 78 height 12
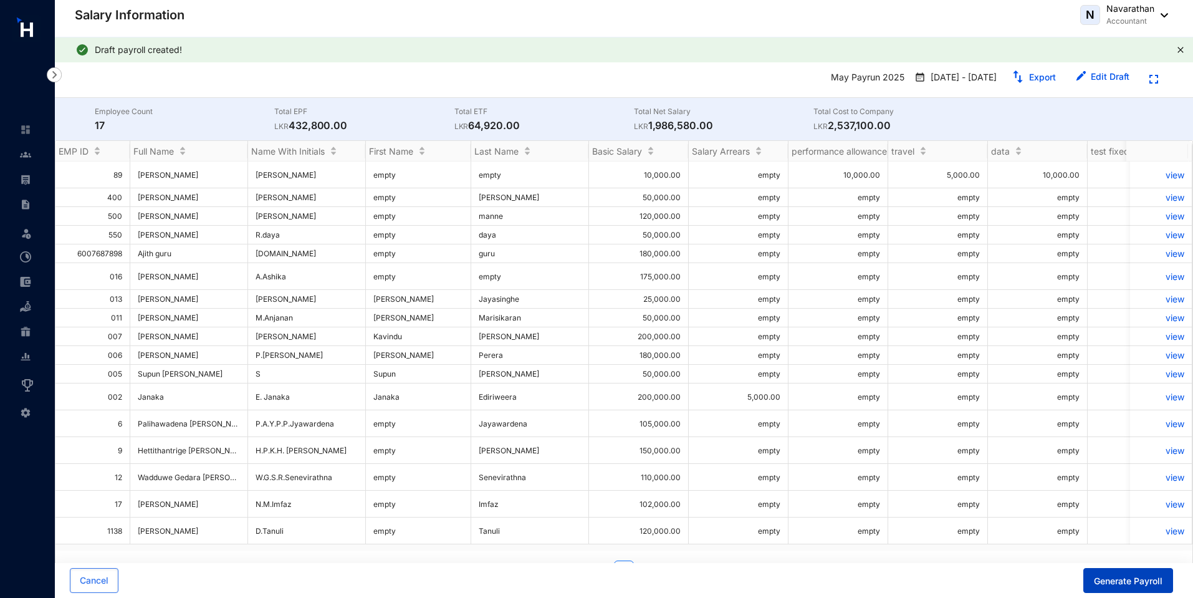
click at [1127, 585] on span "Generate Payroll" at bounding box center [1128, 581] width 69 height 12
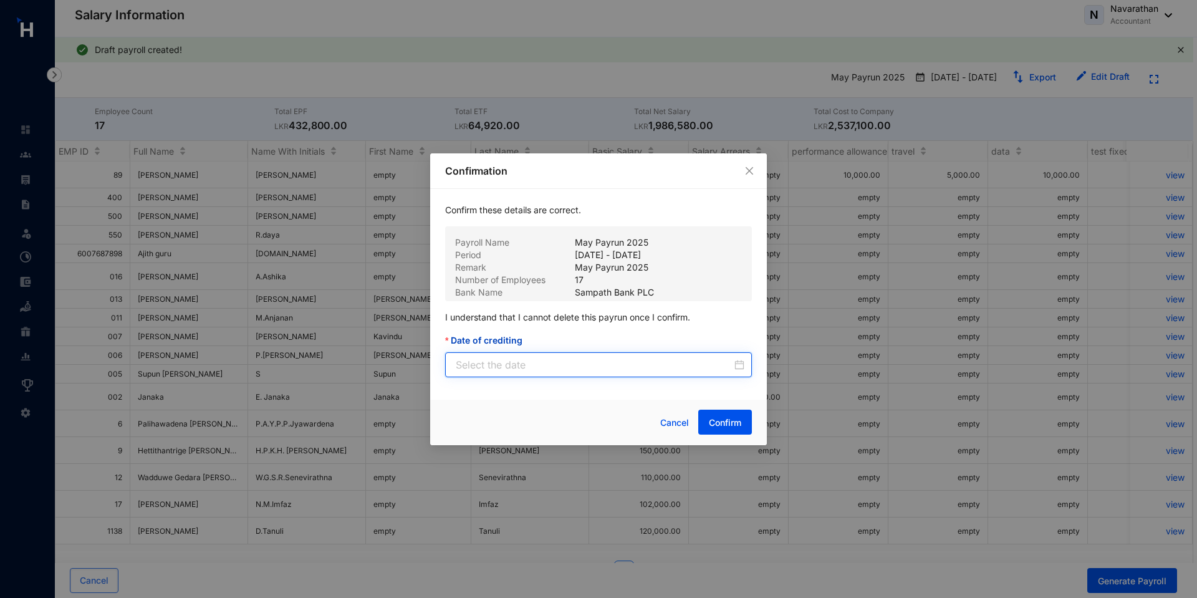
click at [586, 369] on input "Date of crediting" at bounding box center [594, 364] width 276 height 15
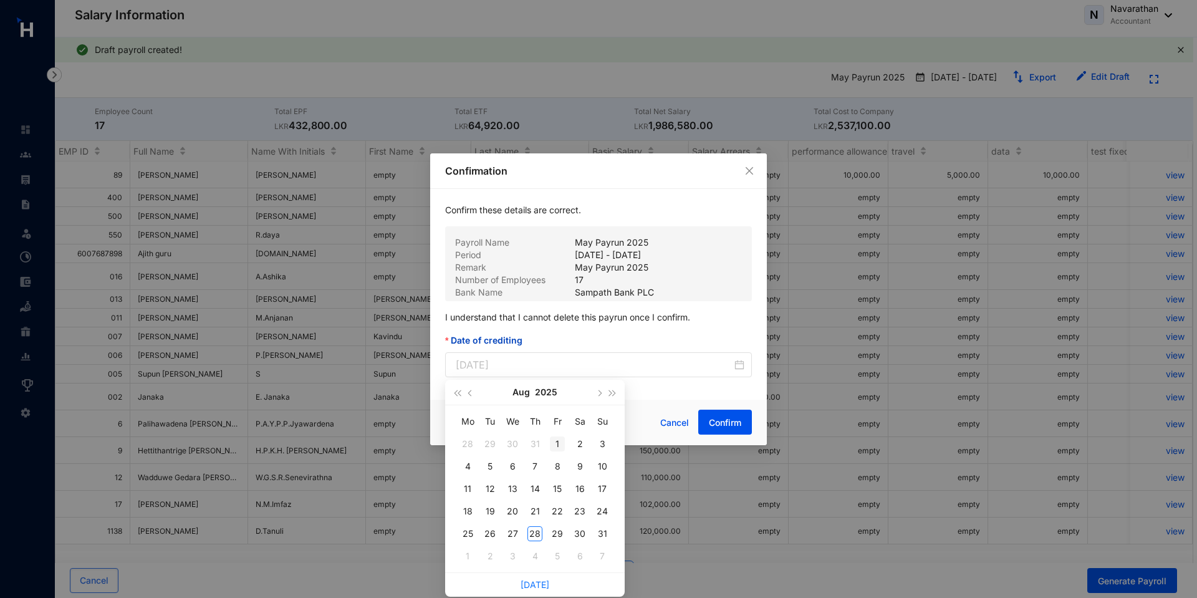
click at [557, 439] on div "1" at bounding box center [557, 443] width 15 height 15
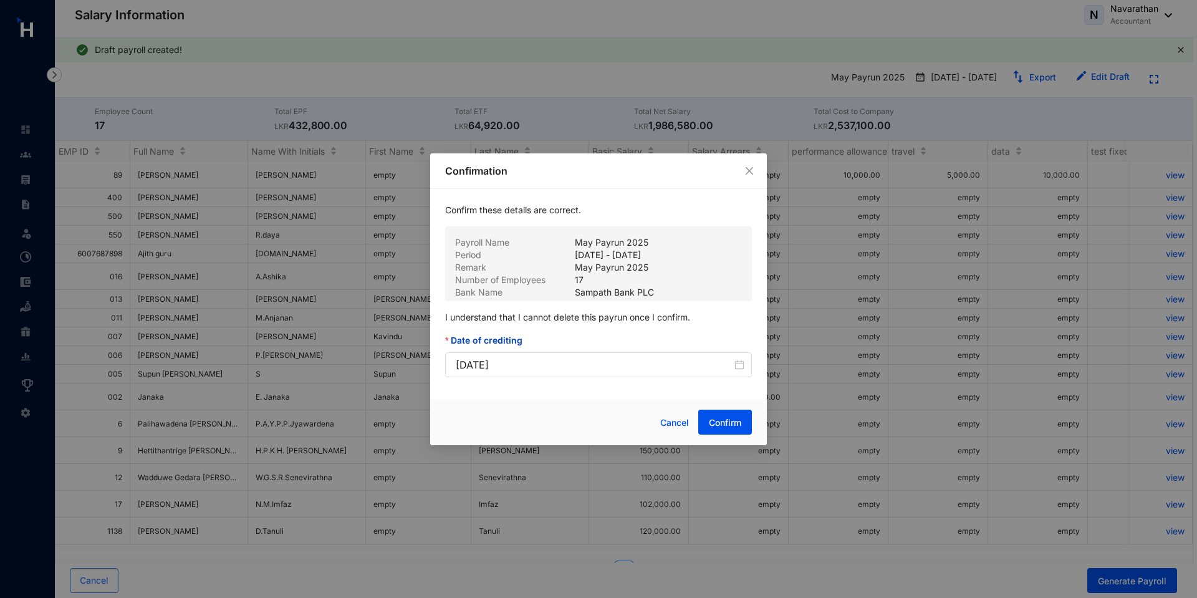
type input "2025-08-01"
click at [730, 431] on button "Confirm" at bounding box center [725, 421] width 54 height 25
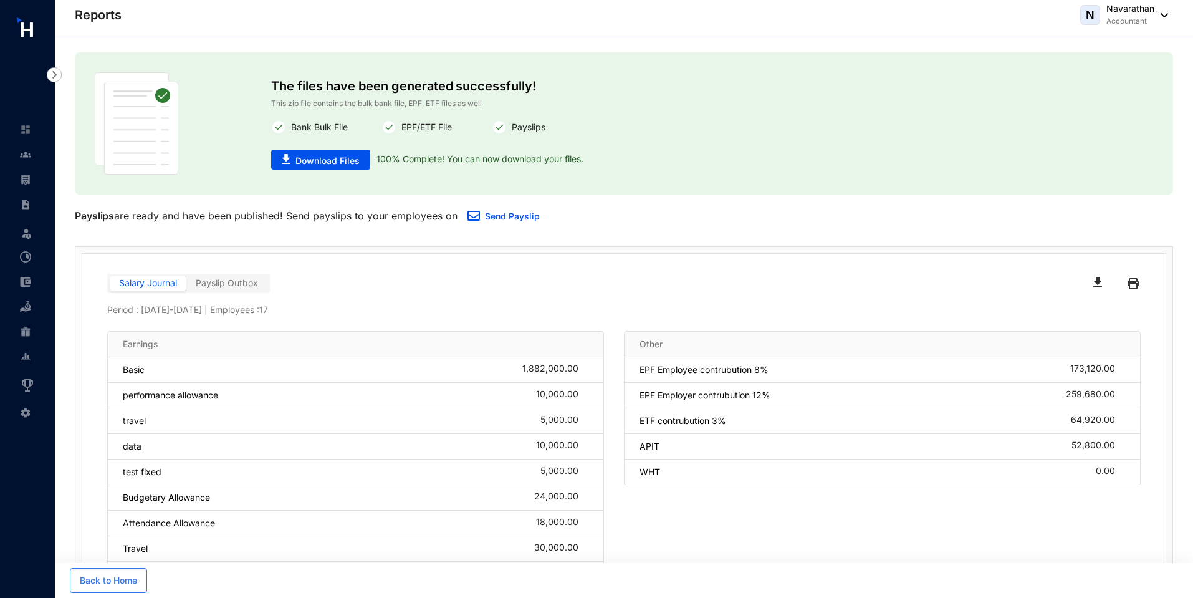
click at [26, 176] on img at bounding box center [25, 179] width 11 height 11
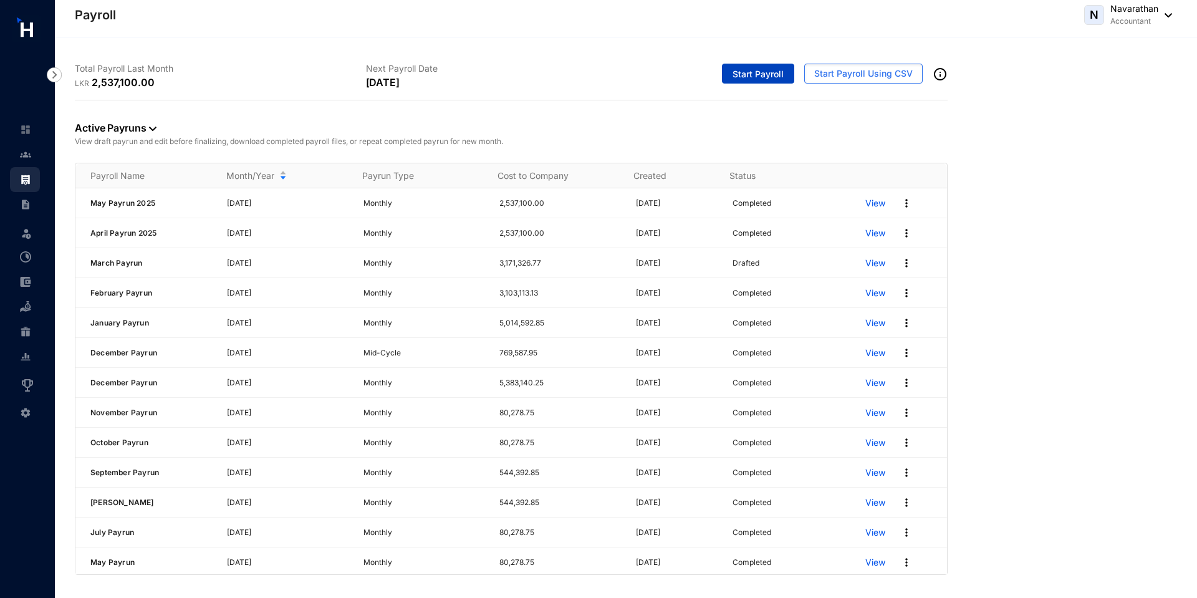
click at [739, 70] on span "Start Payroll" at bounding box center [757, 74] width 51 height 12
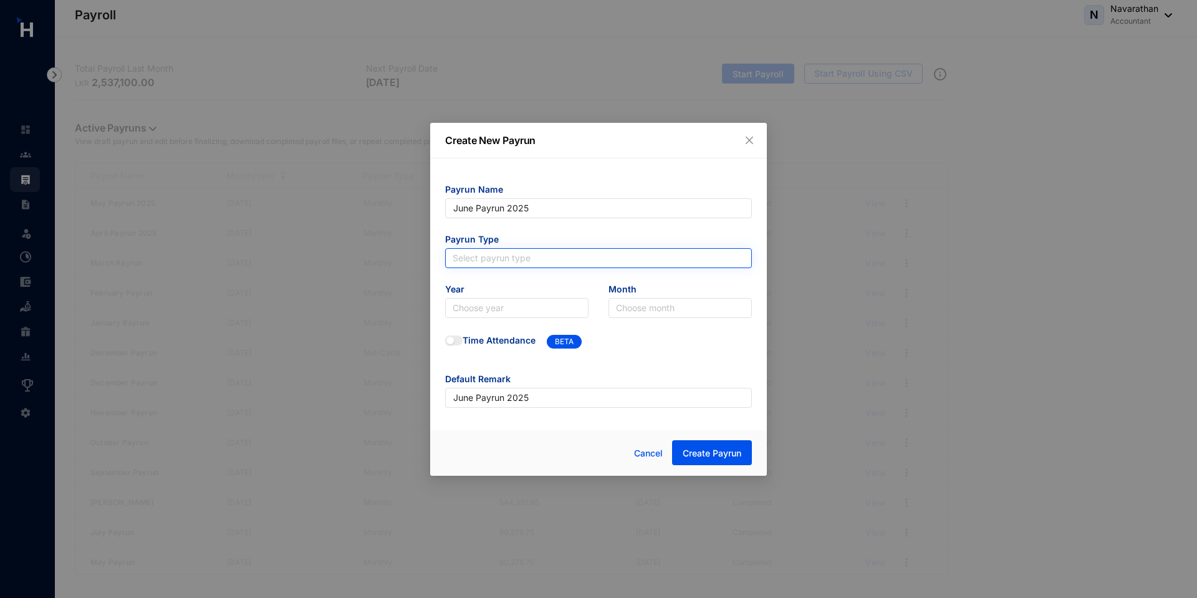
click at [487, 256] on input "search" at bounding box center [598, 258] width 292 height 19
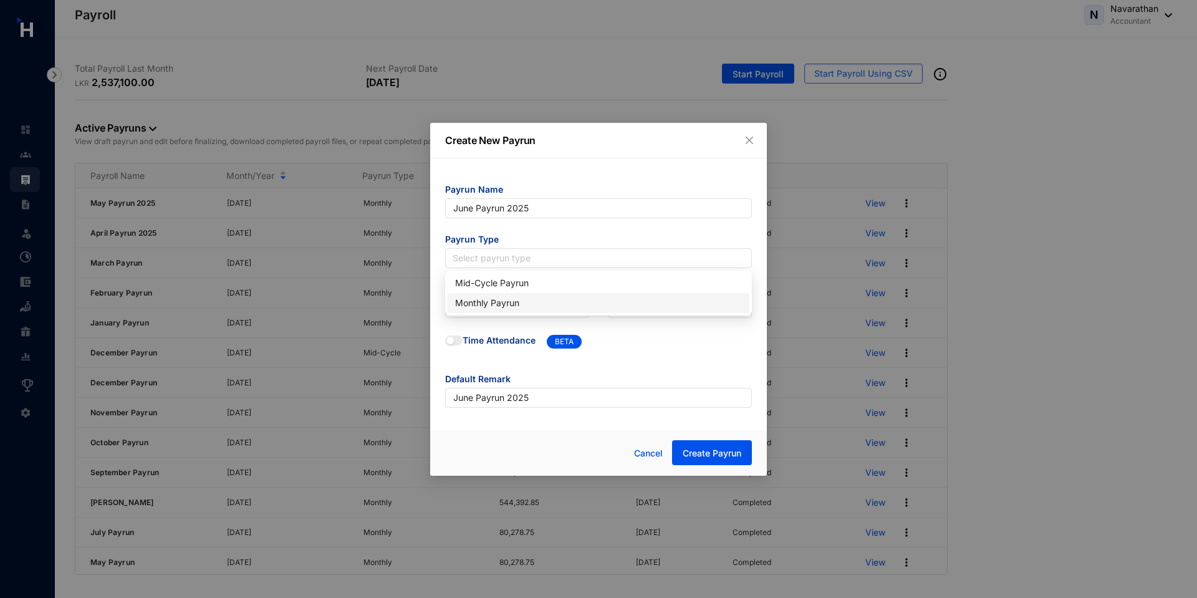
click at [494, 303] on div "Monthly Payrun" at bounding box center [598, 303] width 287 height 14
click at [465, 313] on input "search" at bounding box center [516, 308] width 128 height 19
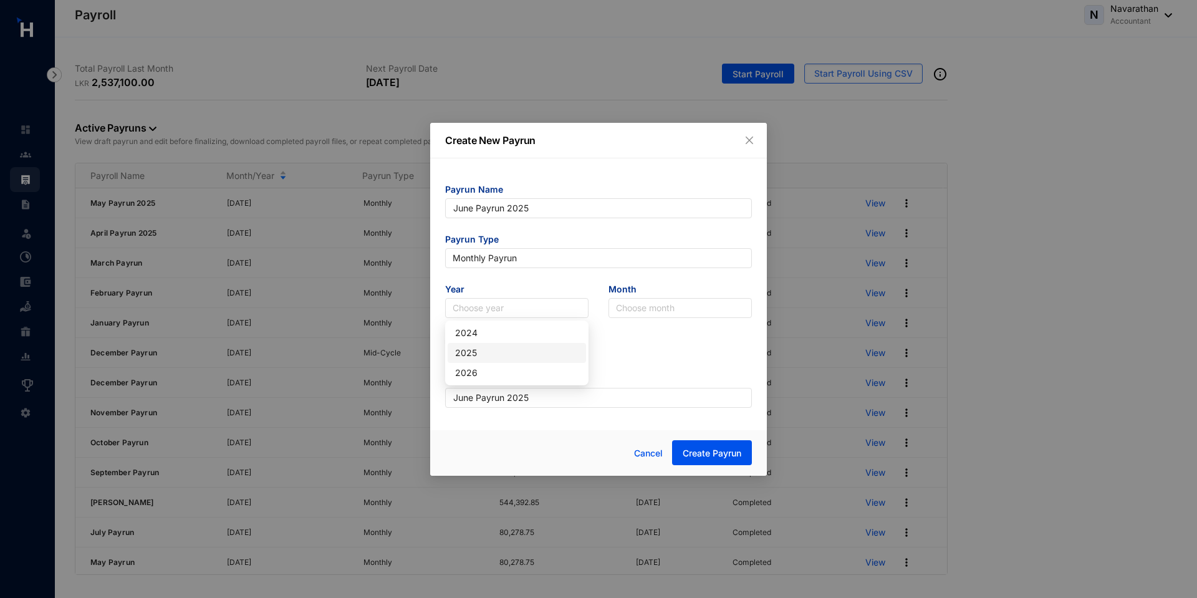
click at [479, 356] on div "2025" at bounding box center [516, 353] width 123 height 14
click at [638, 307] on input "search" at bounding box center [680, 308] width 128 height 19
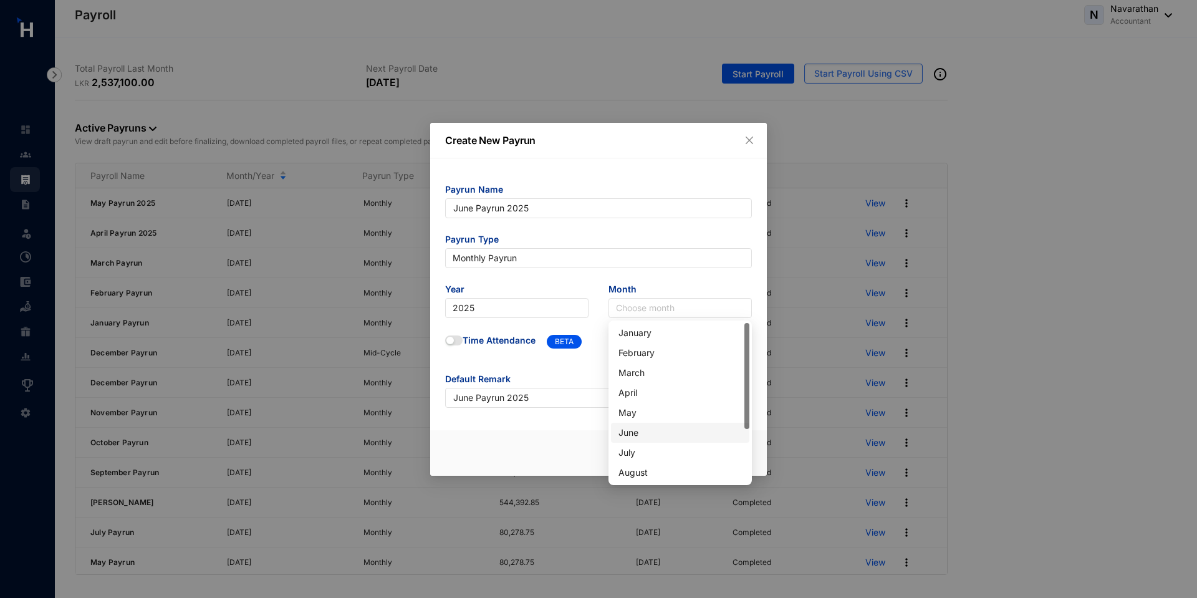
click at [650, 431] on div "June" at bounding box center [679, 433] width 123 height 14
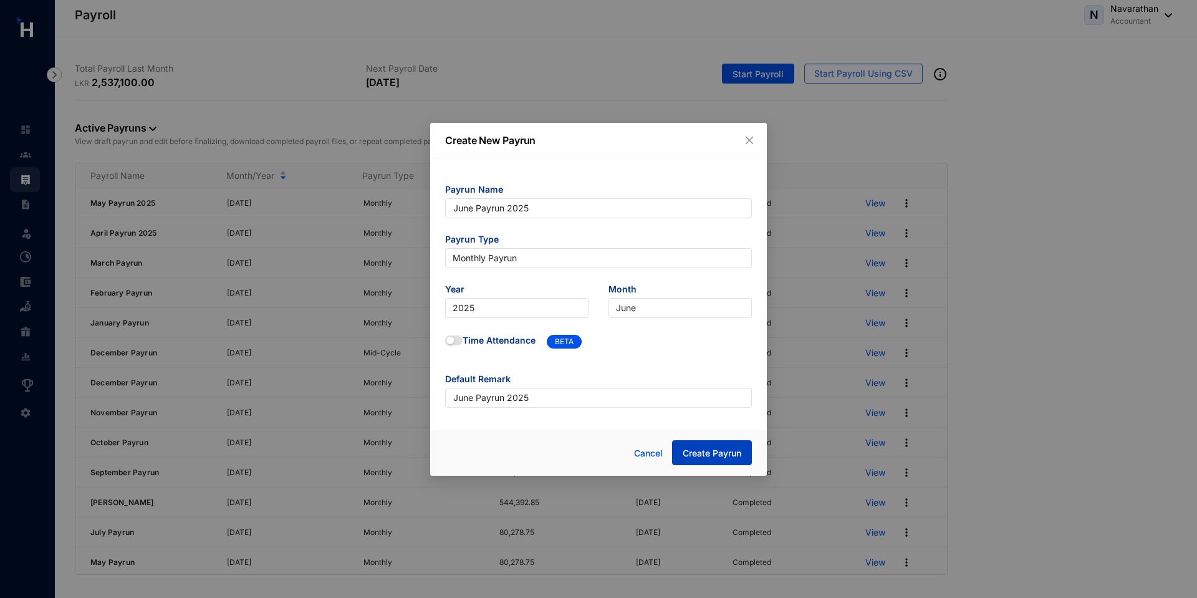
click at [713, 458] on span "Create Payrun" at bounding box center [711, 453] width 59 height 12
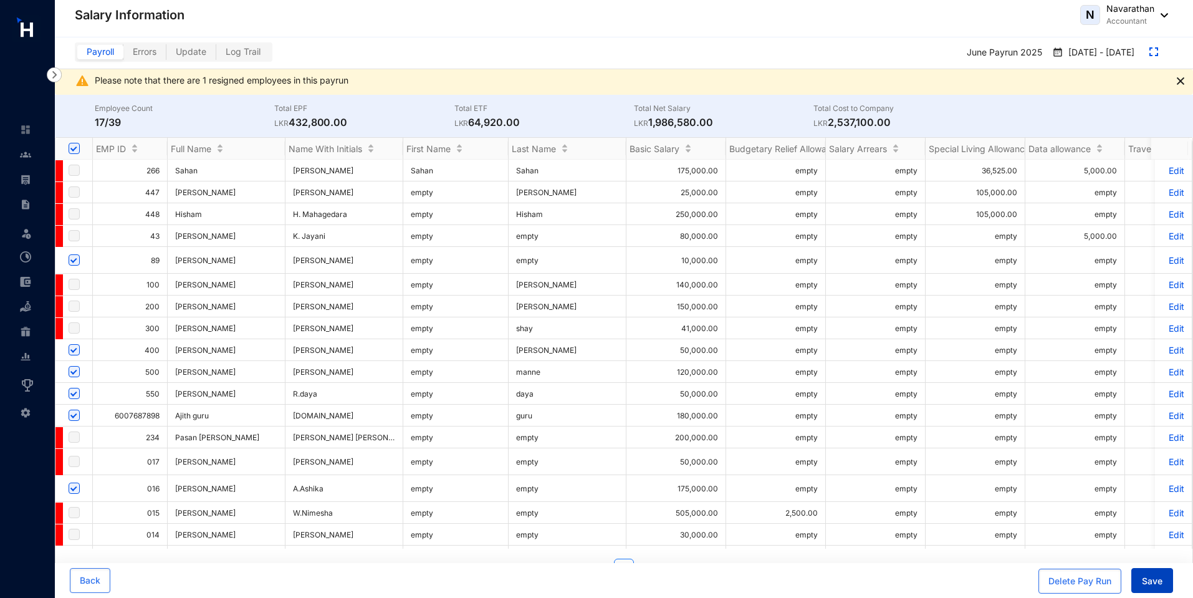
click at [1155, 583] on span "Save" at bounding box center [1152, 581] width 21 height 12
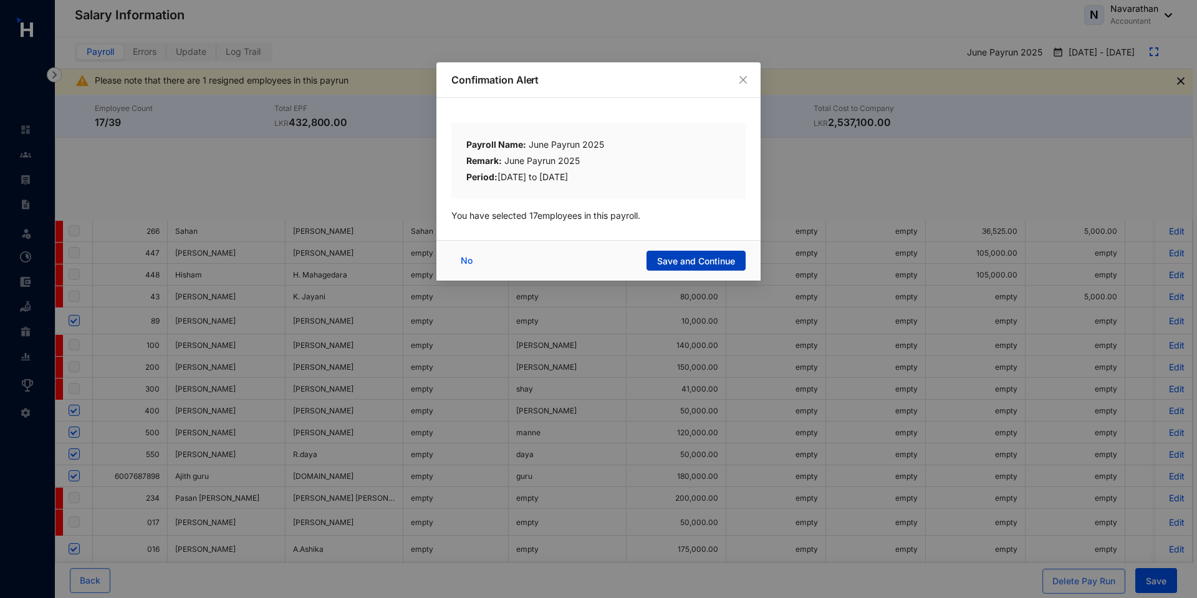
click at [689, 267] on button "Save and Continue" at bounding box center [695, 261] width 99 height 20
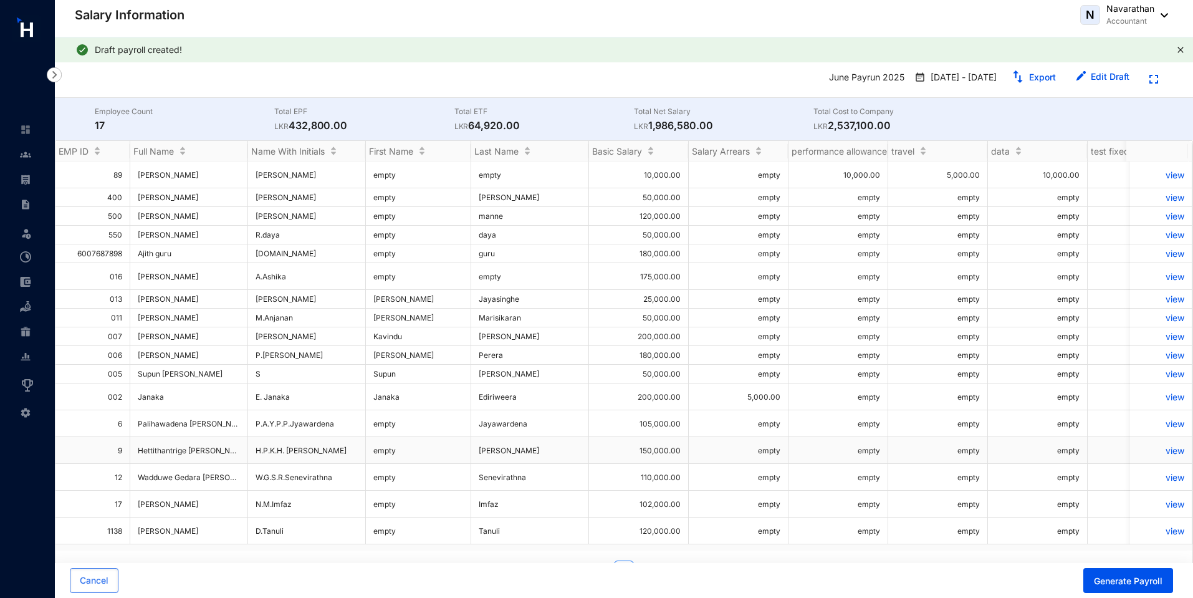
scroll to position [11, 0]
click at [1122, 581] on span "Generate Payroll" at bounding box center [1128, 581] width 69 height 12
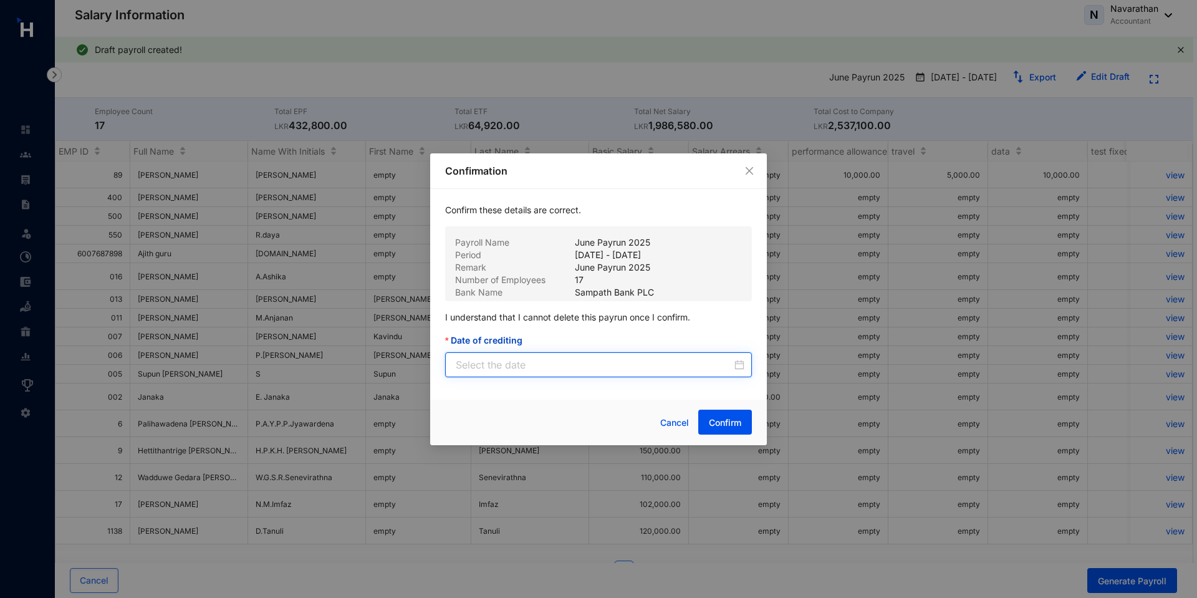
click at [610, 363] on input "Date of crediting" at bounding box center [594, 364] width 276 height 15
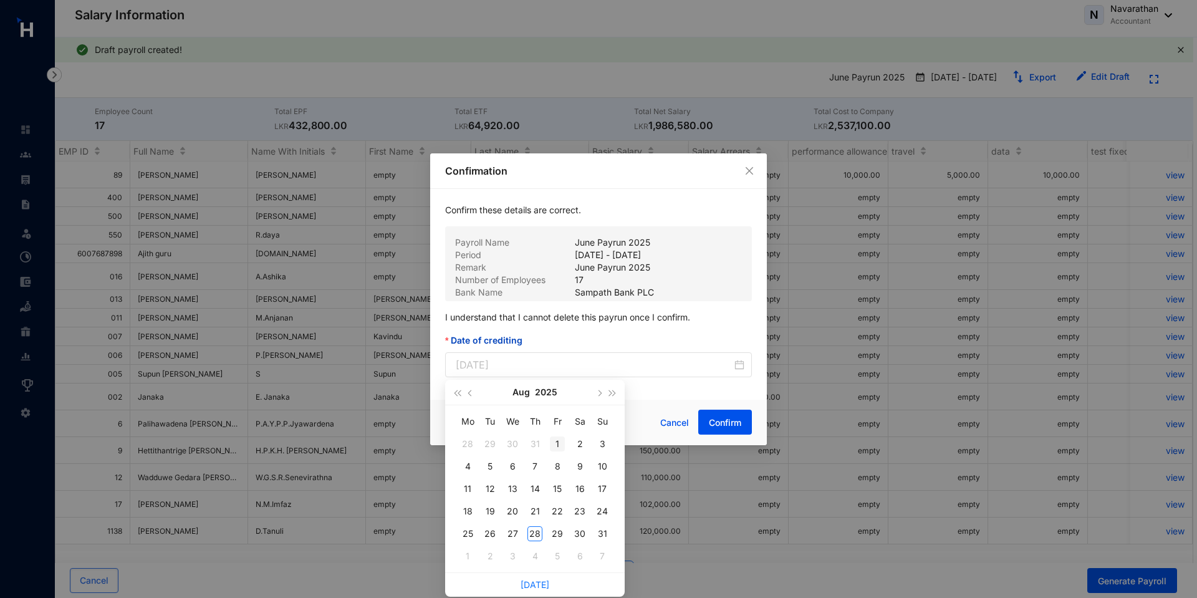
click at [559, 443] on div "1" at bounding box center [557, 443] width 15 height 15
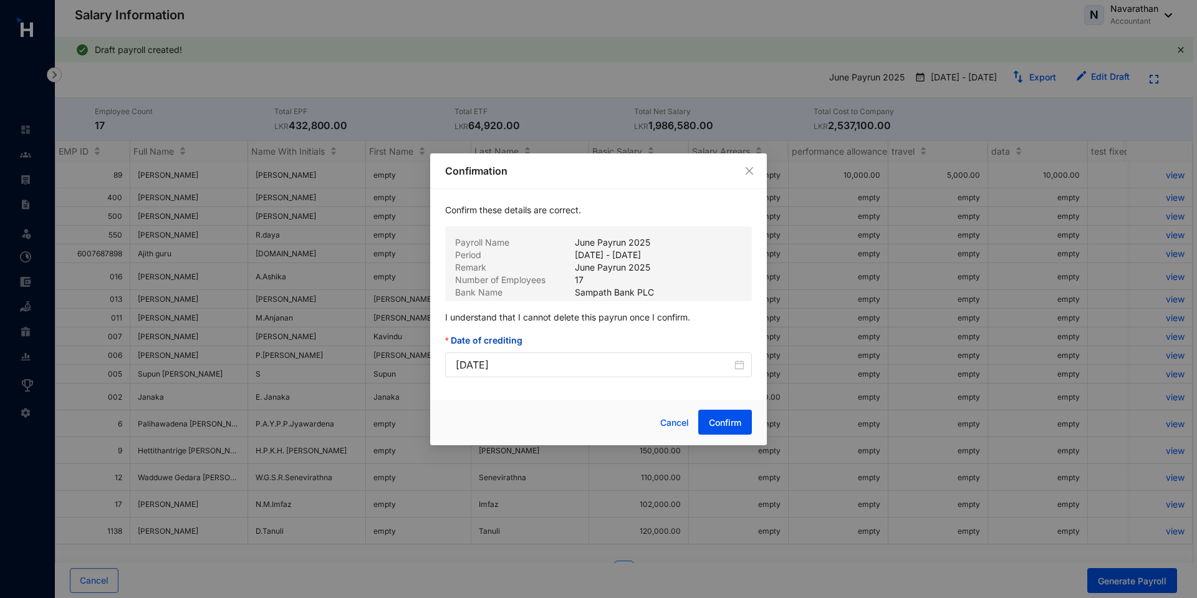
type input "2025-08-01"
click at [723, 427] on span "Confirm" at bounding box center [725, 422] width 32 height 12
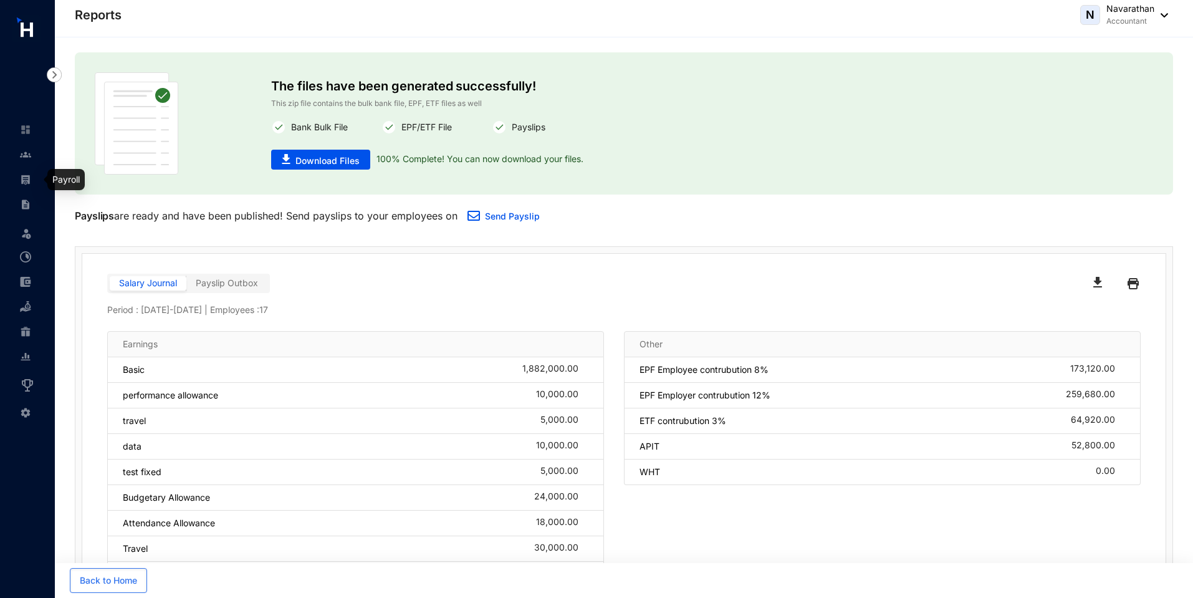
click at [29, 177] on img at bounding box center [25, 179] width 11 height 11
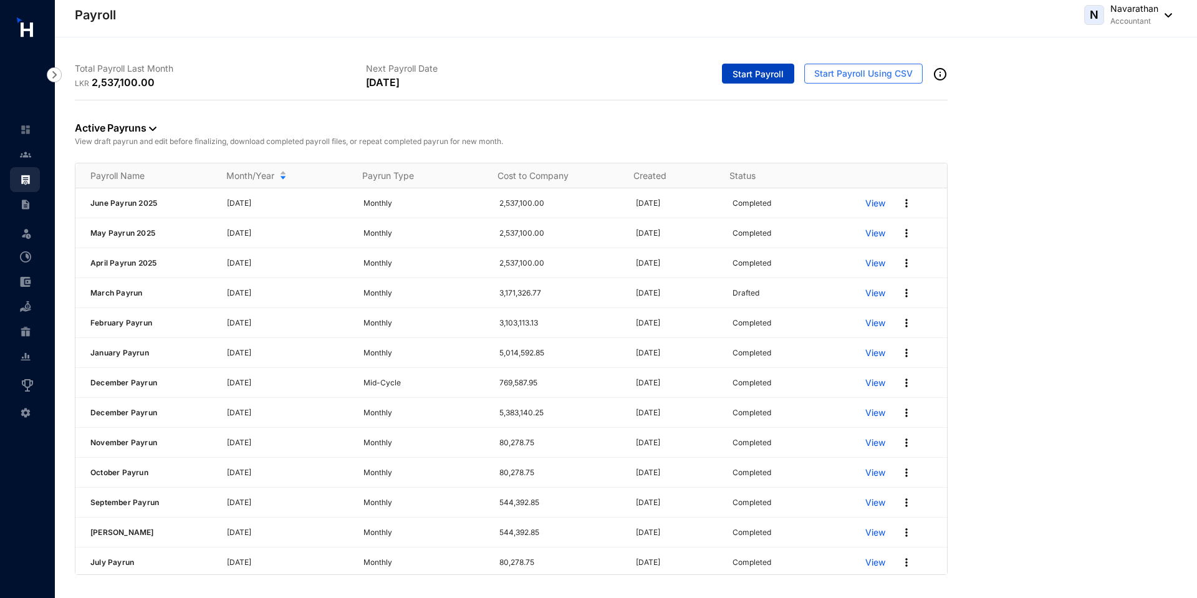
click at [758, 79] on span "Start Payroll" at bounding box center [757, 74] width 51 height 12
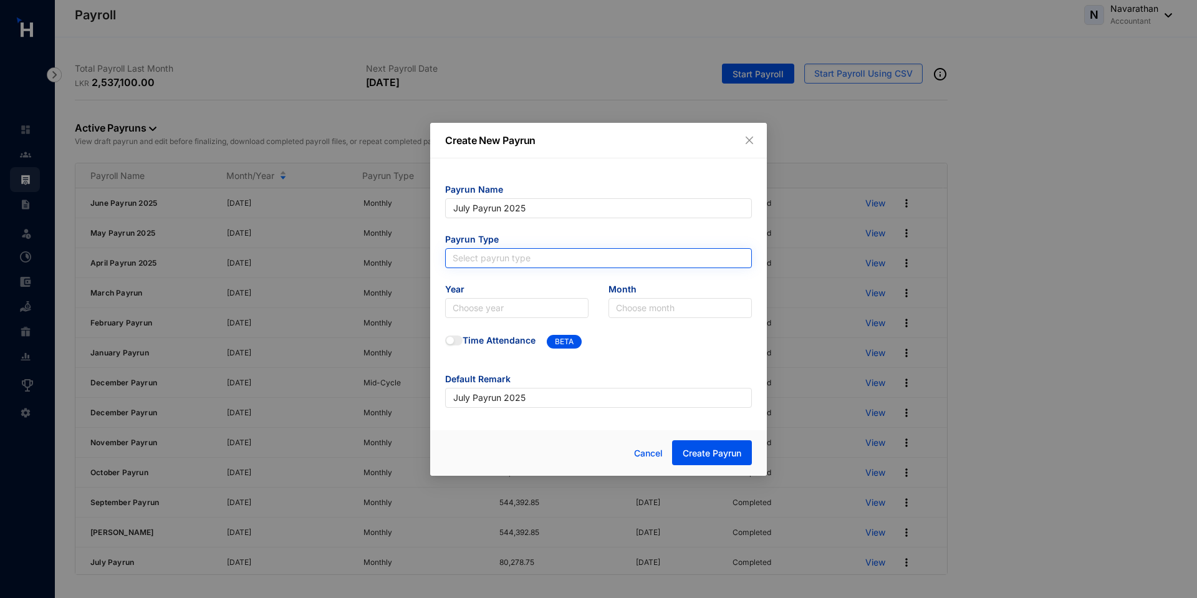
click at [533, 261] on input "search" at bounding box center [598, 258] width 292 height 19
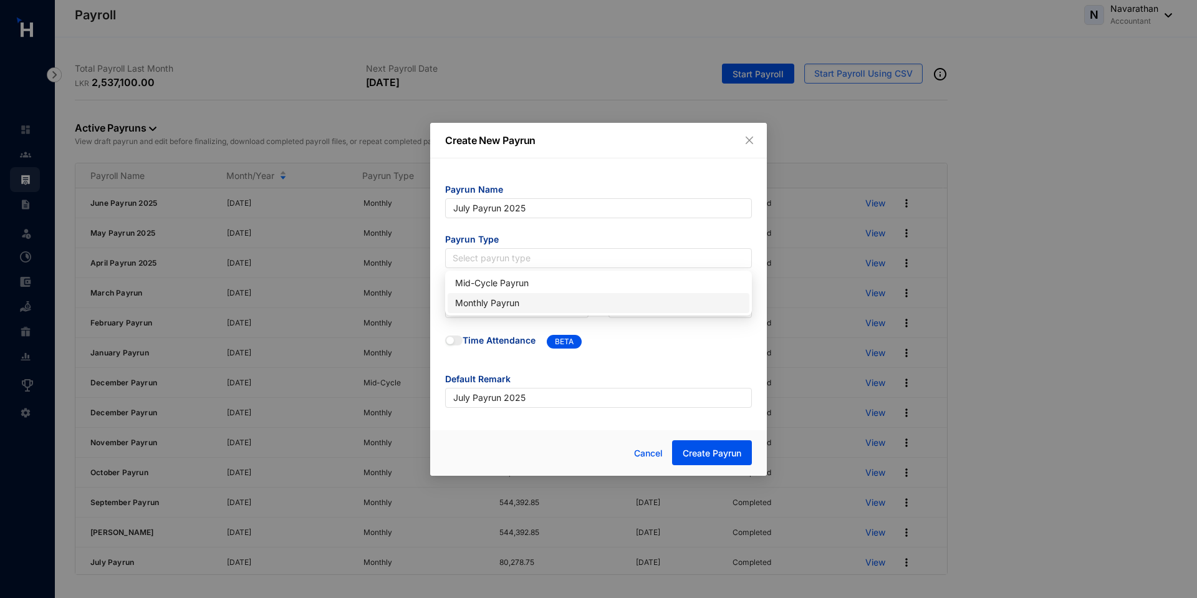
click at [491, 304] on div "Monthly Payrun" at bounding box center [598, 303] width 287 height 14
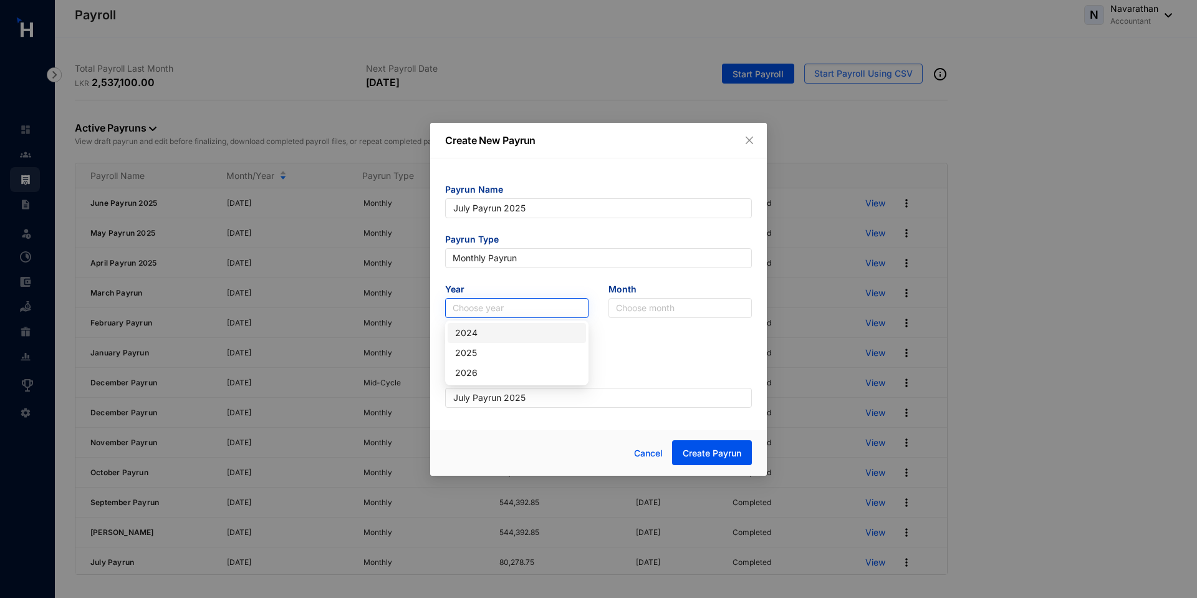
click at [474, 308] on input "search" at bounding box center [516, 308] width 128 height 19
click at [483, 360] on div "2025" at bounding box center [516, 353] width 138 height 20
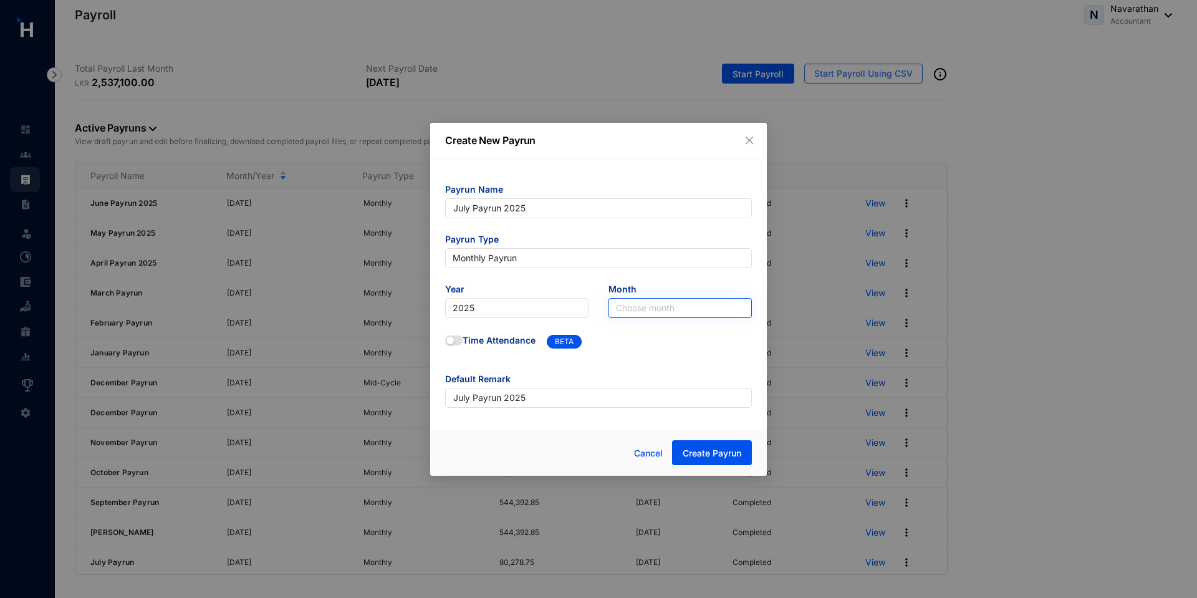
click at [665, 309] on input "search" at bounding box center [680, 308] width 128 height 19
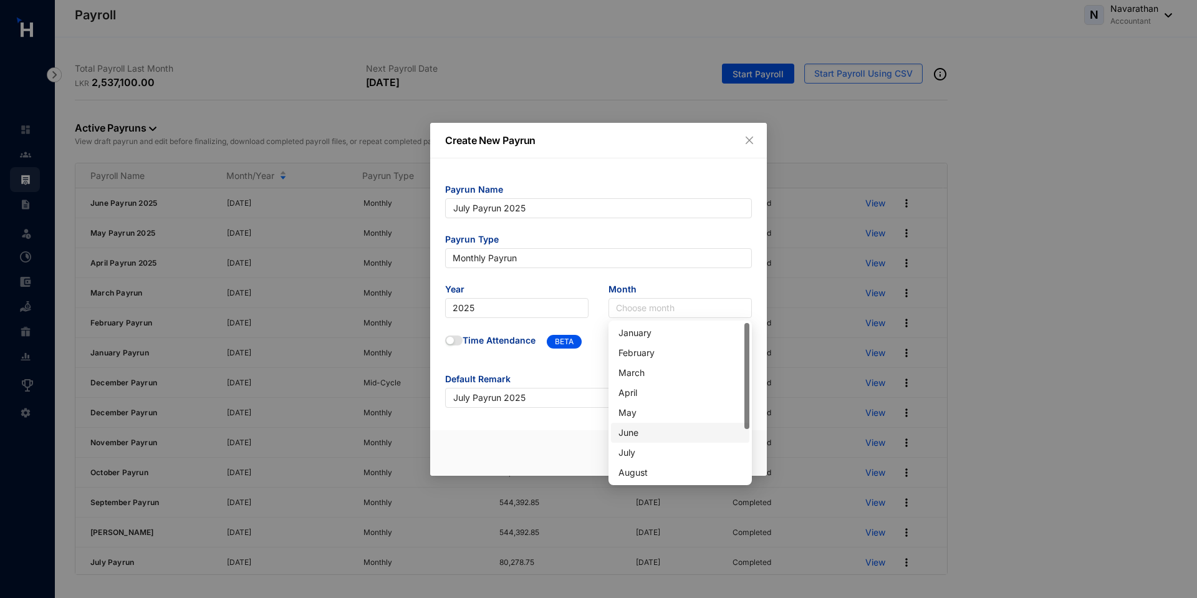
click at [630, 426] on div "June" at bounding box center [679, 433] width 123 height 14
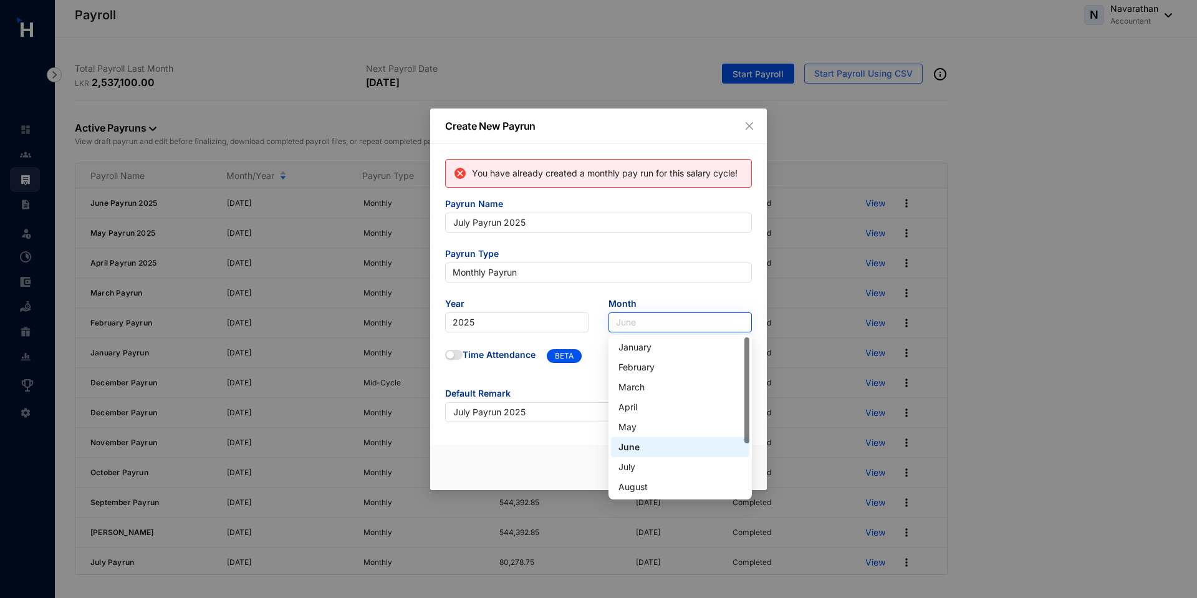
click at [639, 322] on span "June" at bounding box center [680, 322] width 128 height 19
click at [641, 468] on div "July" at bounding box center [679, 467] width 123 height 14
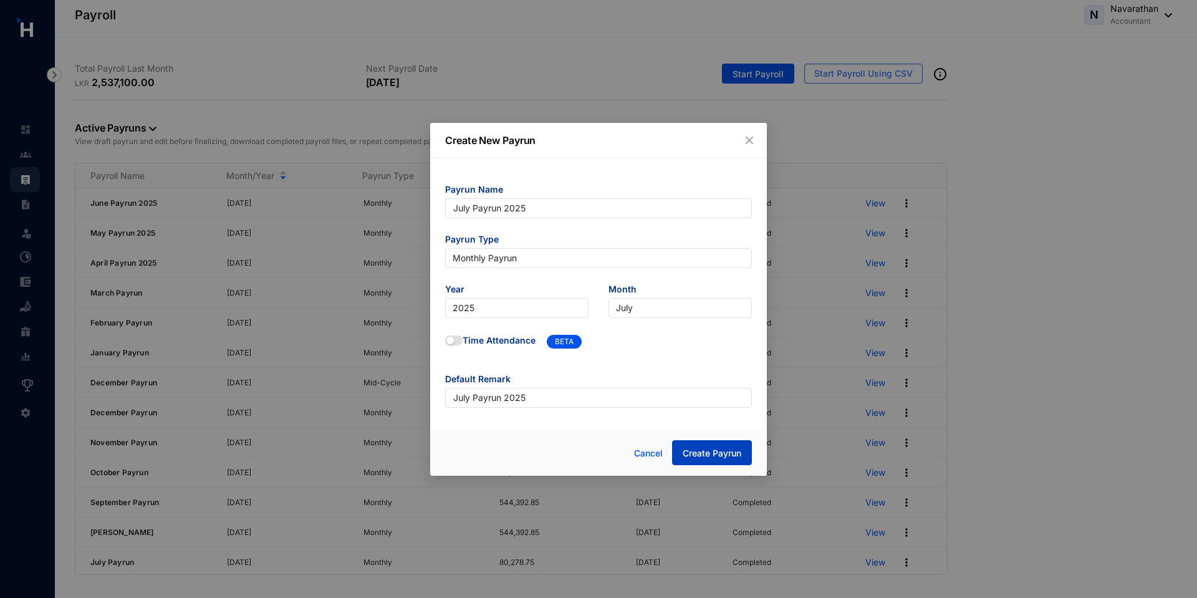
click at [729, 460] on button "Create Payrun" at bounding box center [712, 452] width 80 height 25
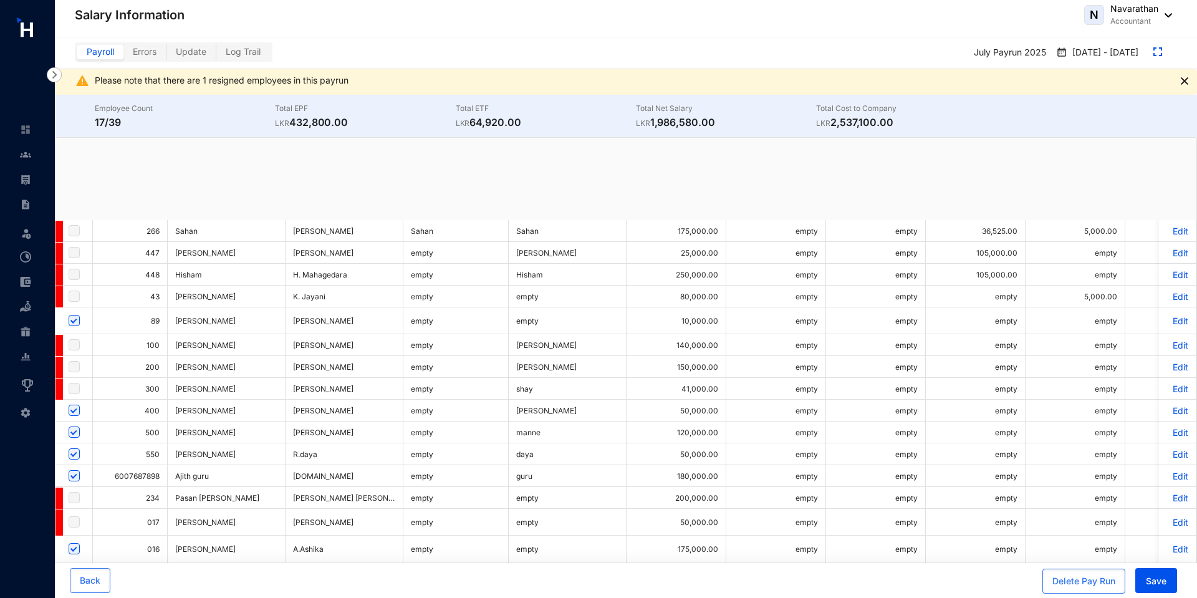
checkbox input "true"
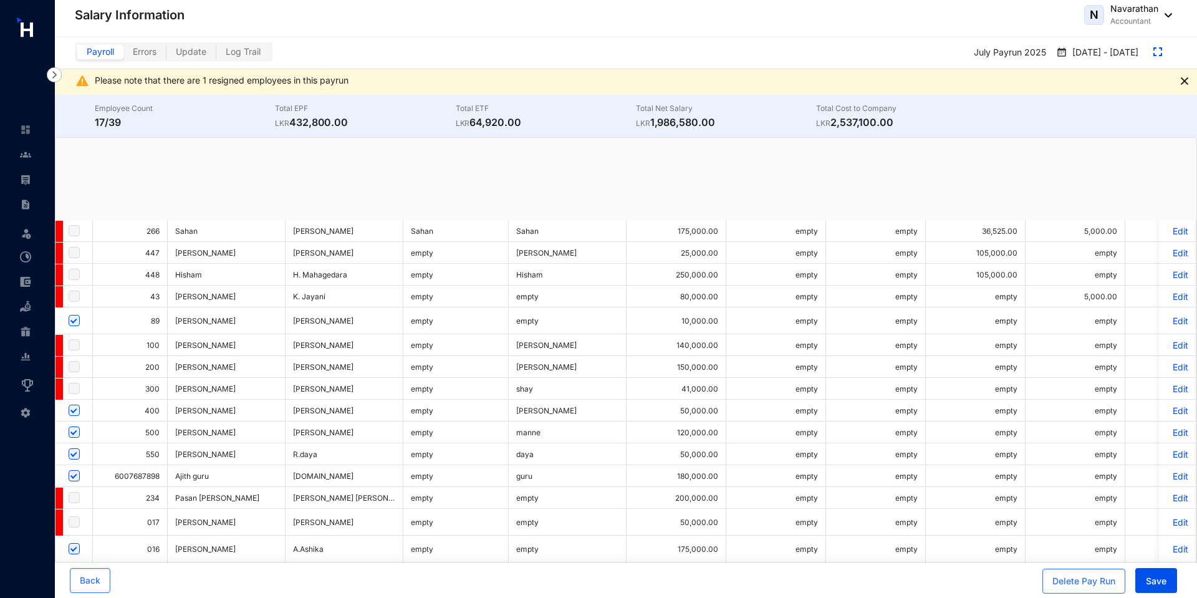
checkbox input "true"
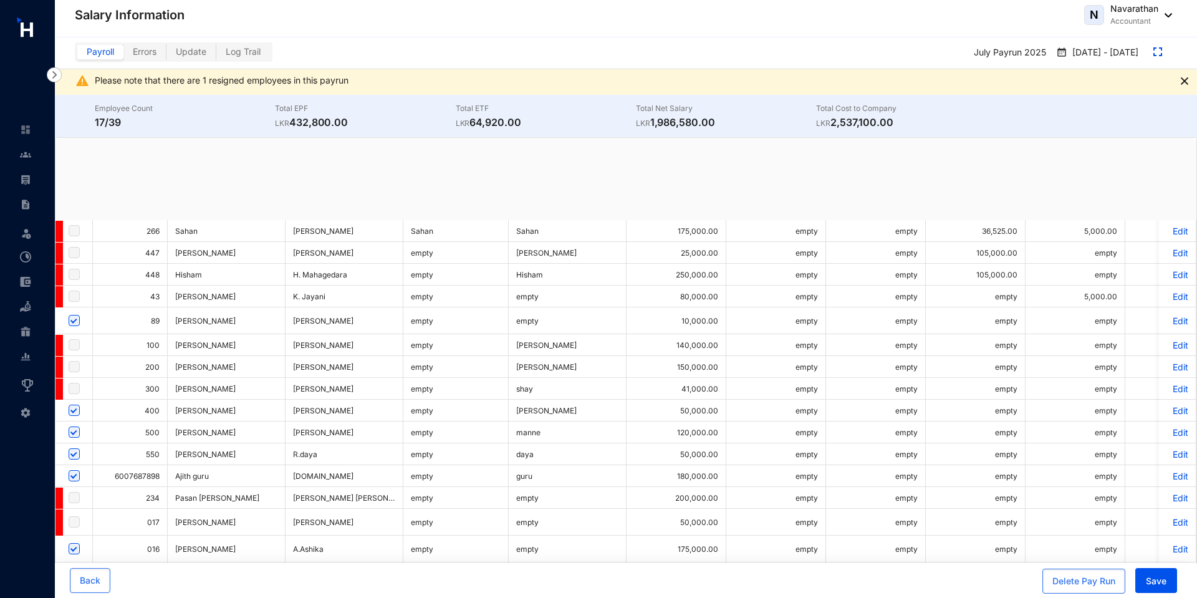
checkbox input "true"
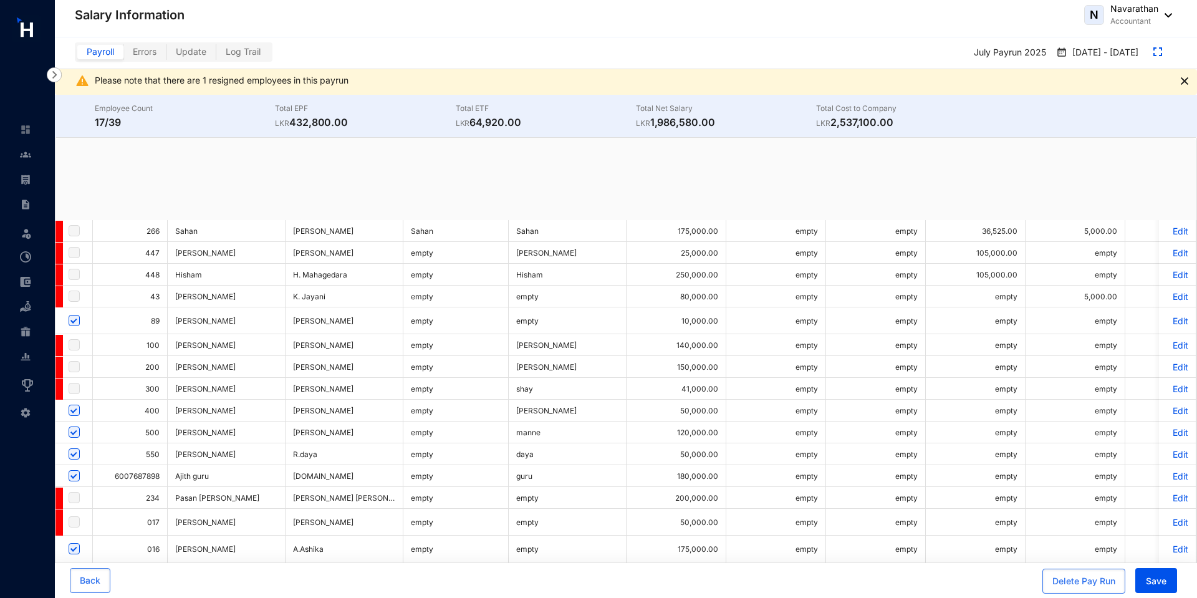
checkbox input "true"
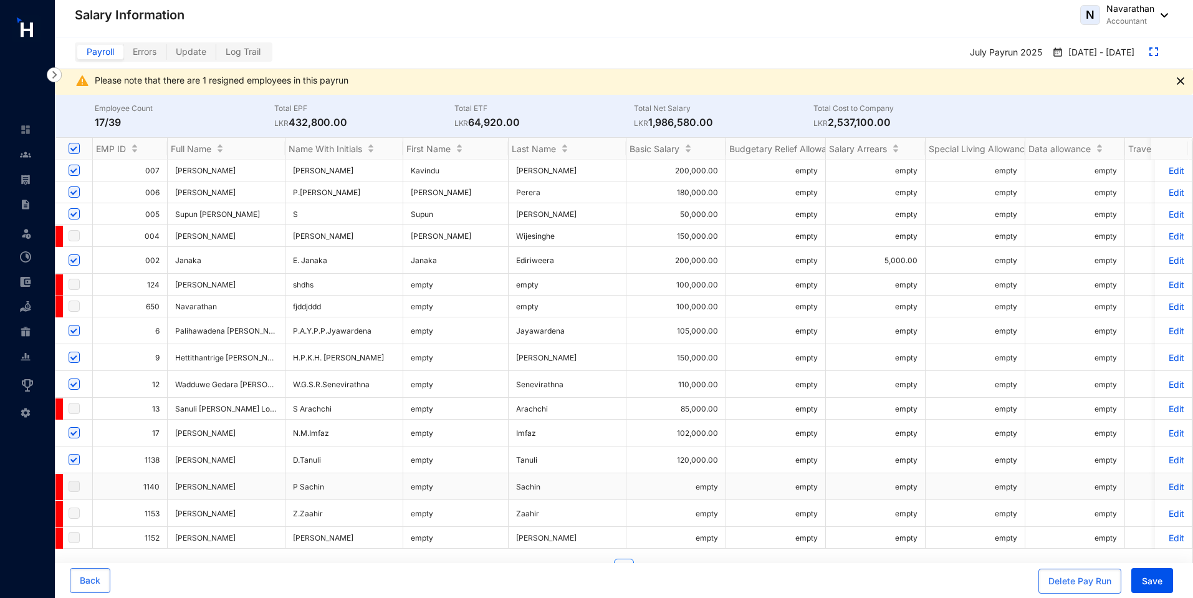
scroll to position [26, 0]
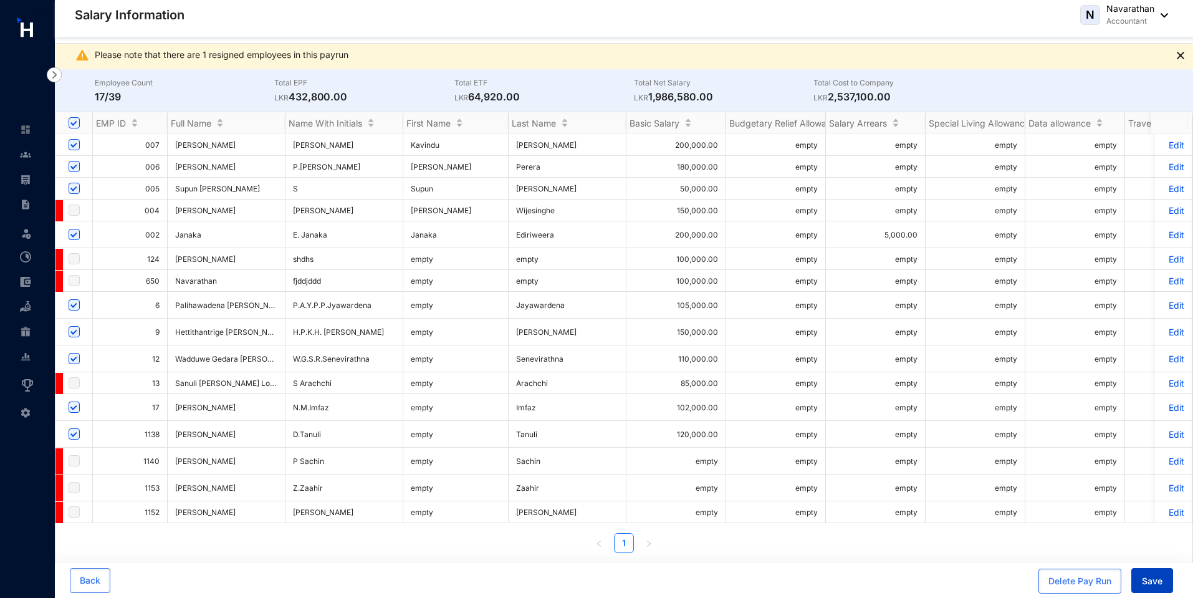
click at [1162, 588] on button "Save" at bounding box center [1152, 580] width 42 height 25
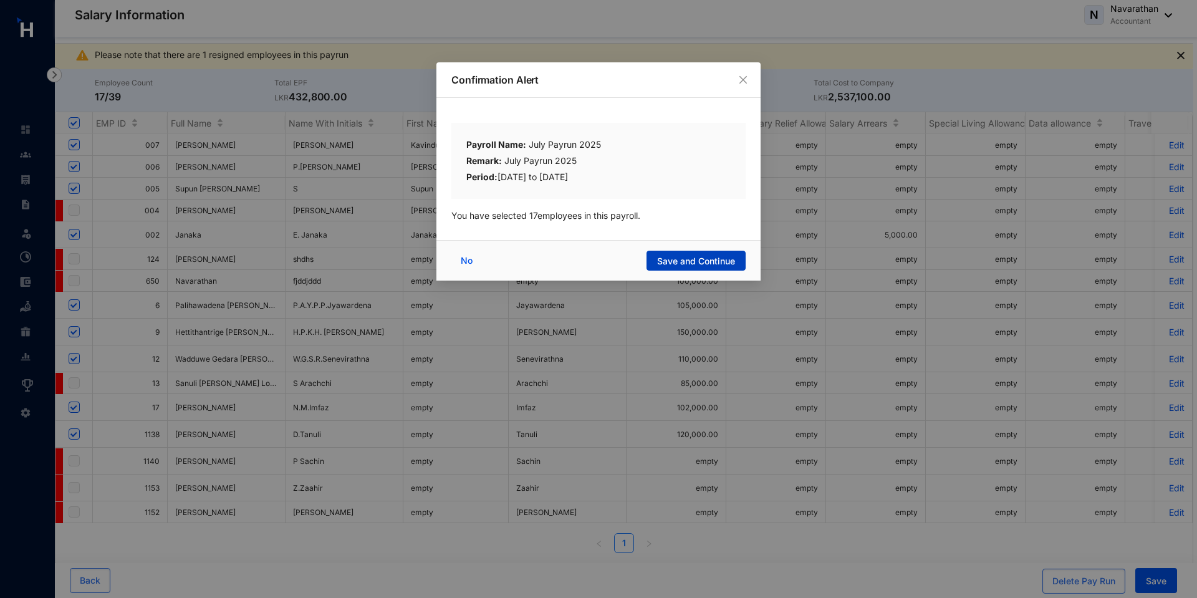
click at [684, 261] on span "Save and Continue" at bounding box center [696, 261] width 78 height 12
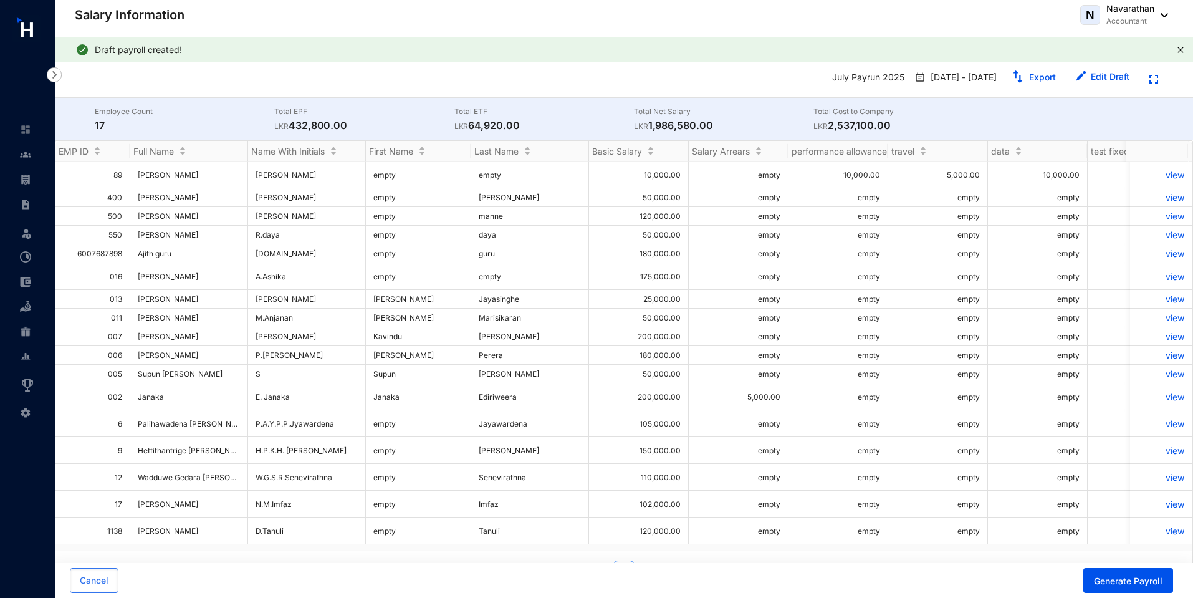
scroll to position [11, 0]
click at [1144, 586] on span "Generate Payroll" at bounding box center [1128, 581] width 69 height 12
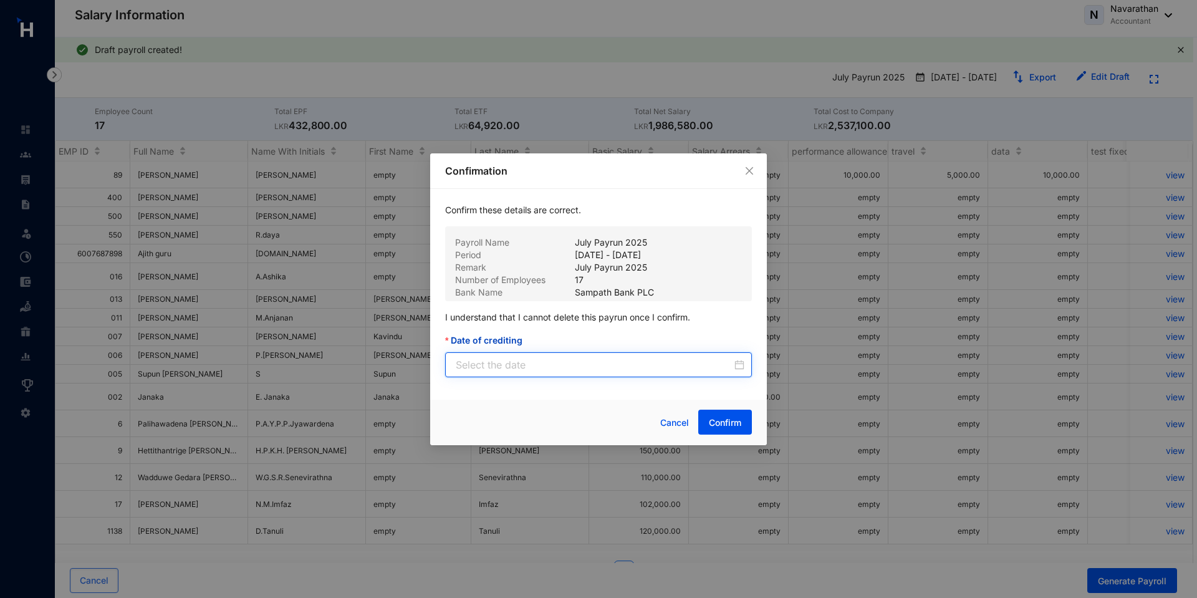
click at [572, 367] on input "Date of crediting" at bounding box center [594, 364] width 276 height 15
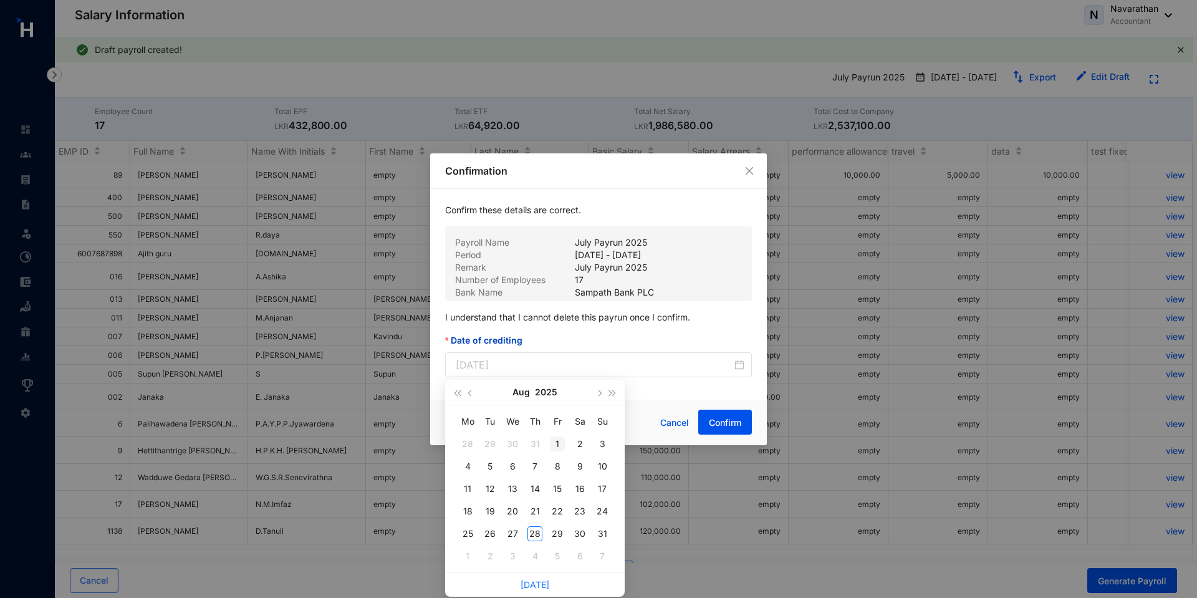
click at [558, 438] on div "1" at bounding box center [557, 443] width 15 height 15
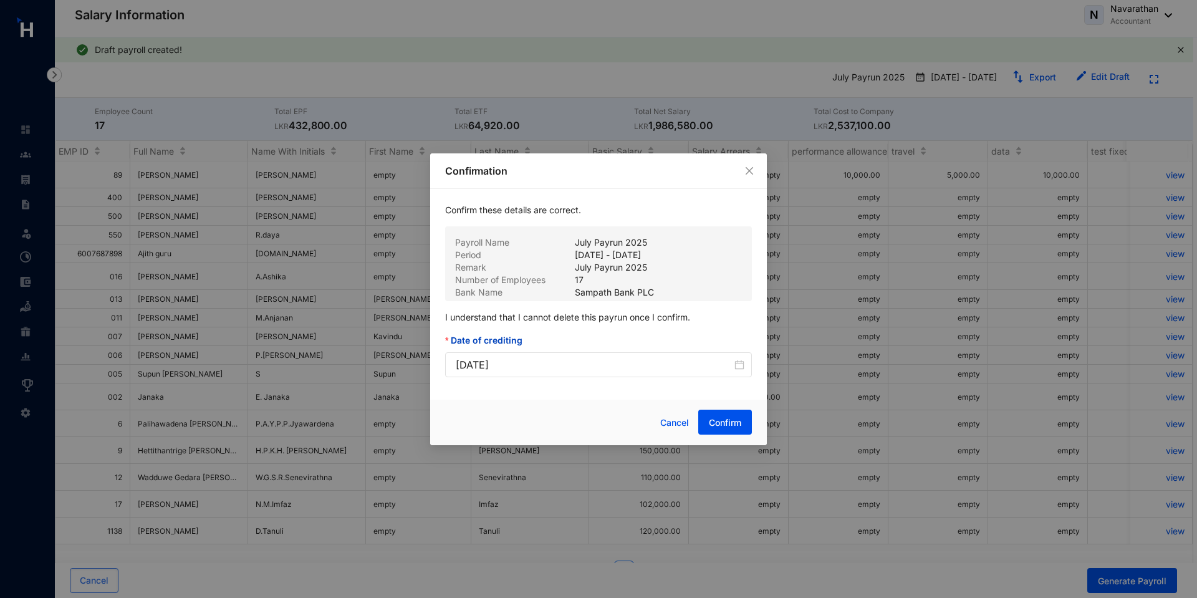
type input "2025-08-01"
click at [714, 424] on span "Confirm" at bounding box center [725, 422] width 32 height 12
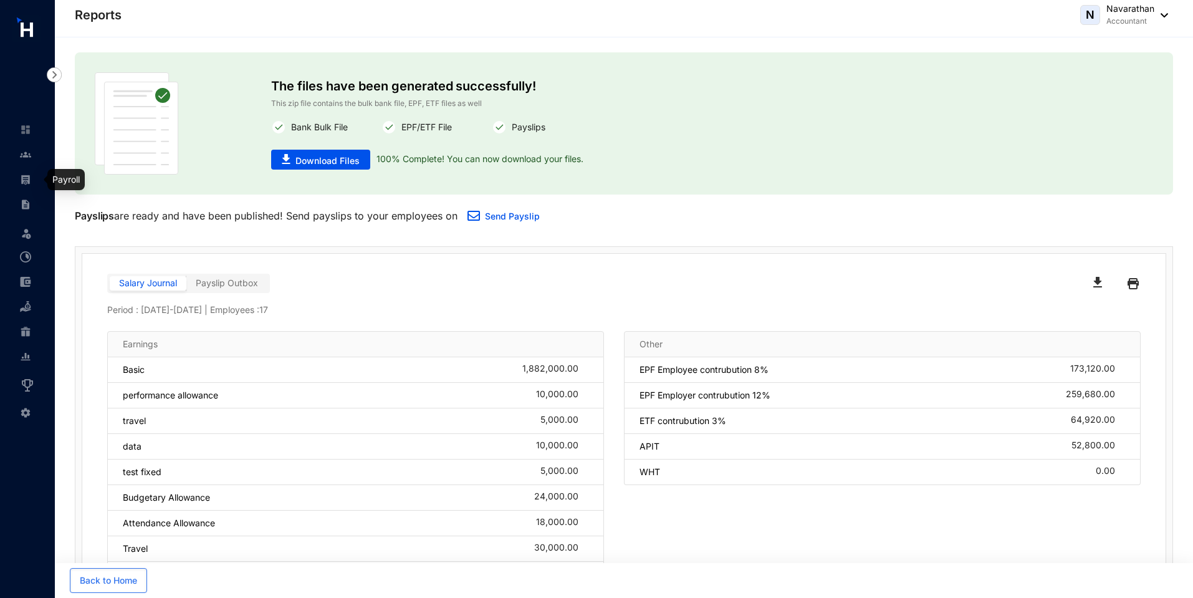
click at [29, 181] on img at bounding box center [25, 179] width 11 height 11
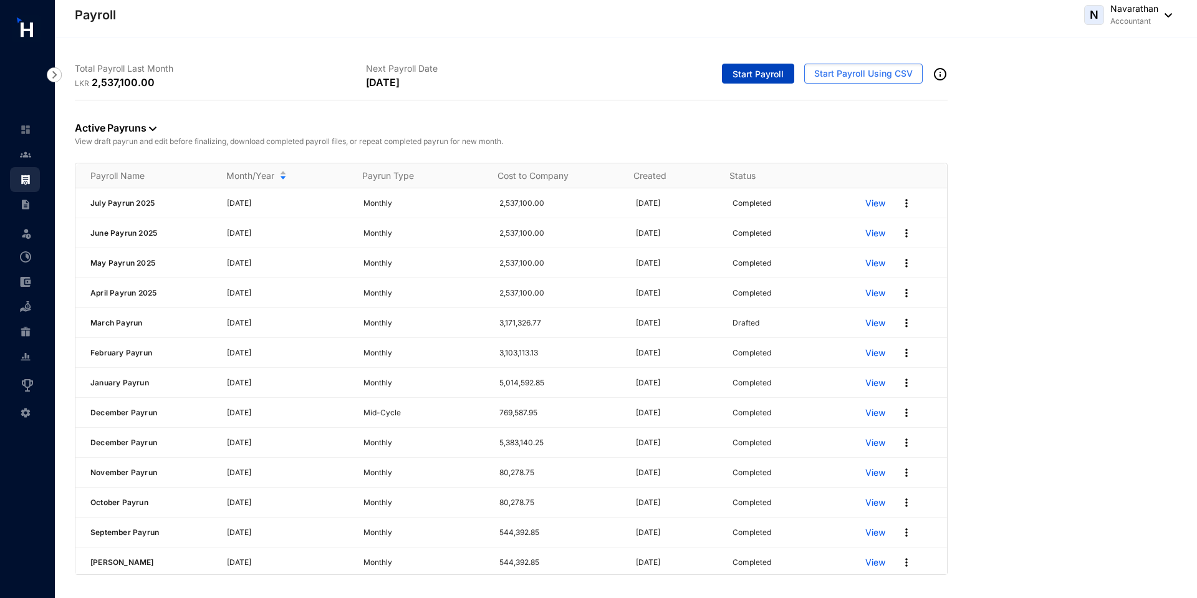
click at [778, 71] on span "Start Payroll" at bounding box center [757, 74] width 51 height 12
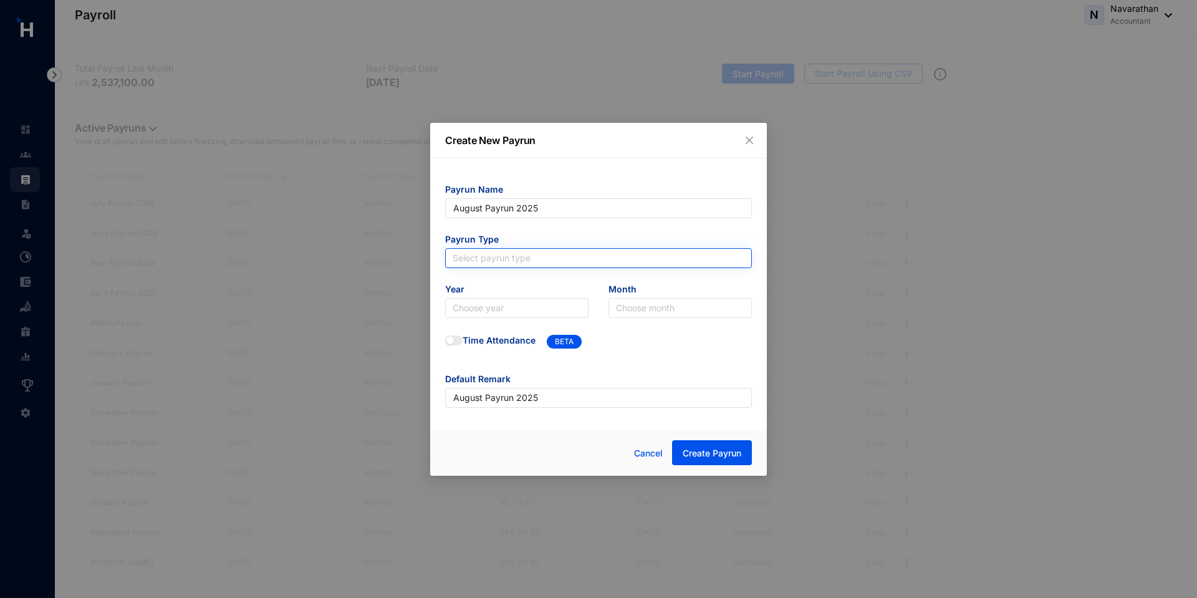
click at [514, 256] on input "search" at bounding box center [598, 258] width 292 height 19
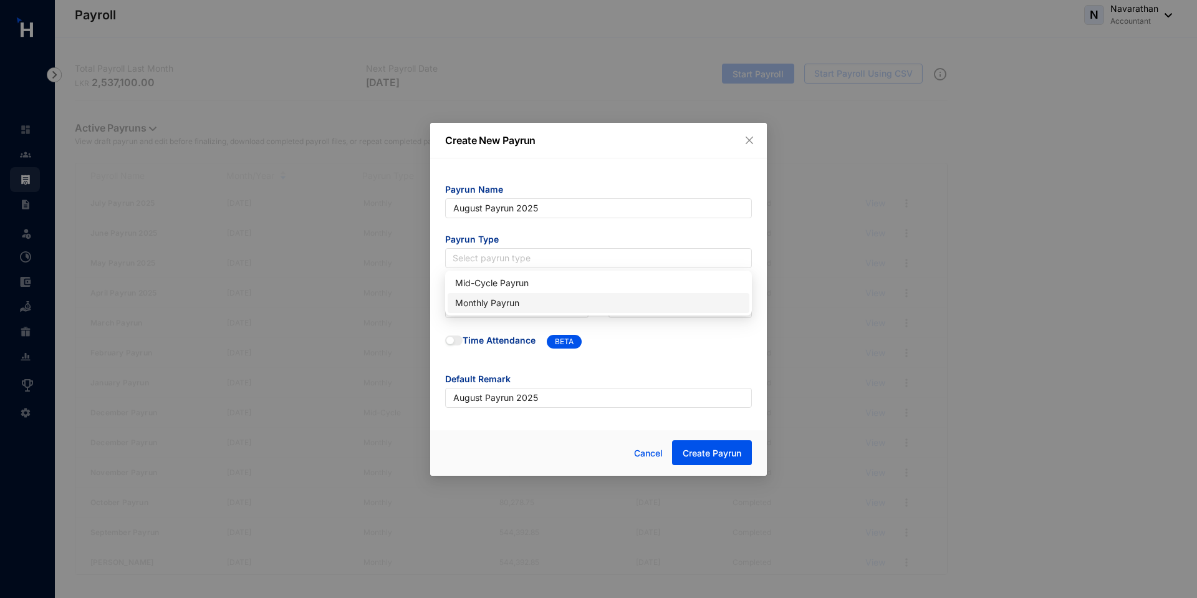
click at [512, 305] on div "Monthly Payrun" at bounding box center [598, 303] width 287 height 14
click at [497, 309] on input "search" at bounding box center [516, 308] width 128 height 19
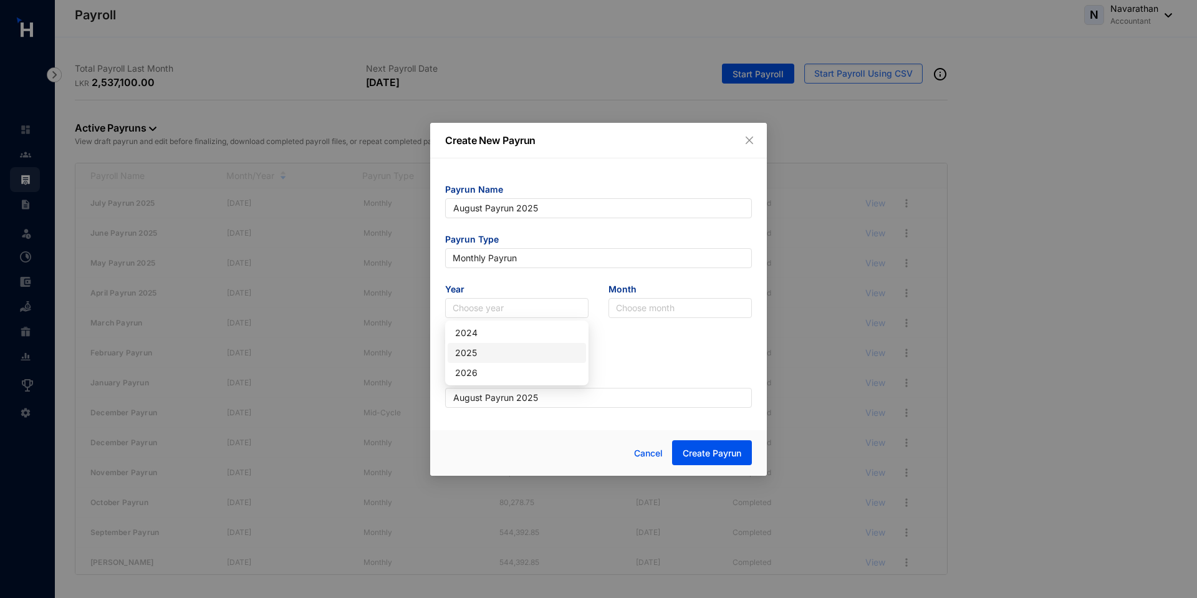
click at [504, 353] on div "2025" at bounding box center [516, 353] width 123 height 14
click at [666, 308] on input "search" at bounding box center [680, 308] width 128 height 19
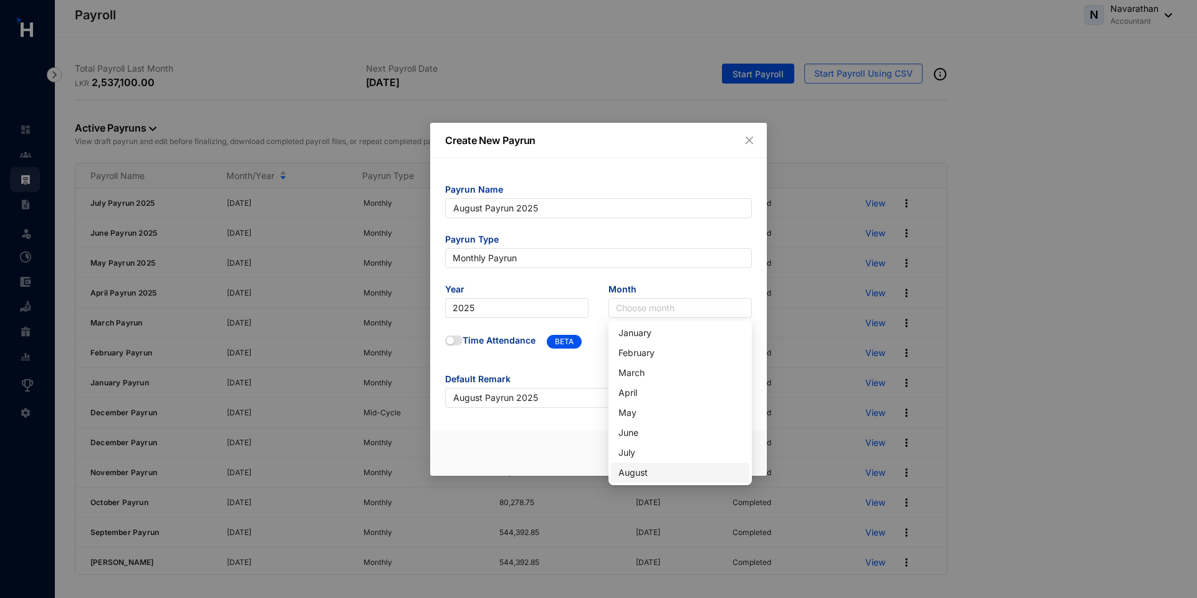
click at [642, 472] on div "August" at bounding box center [679, 473] width 123 height 14
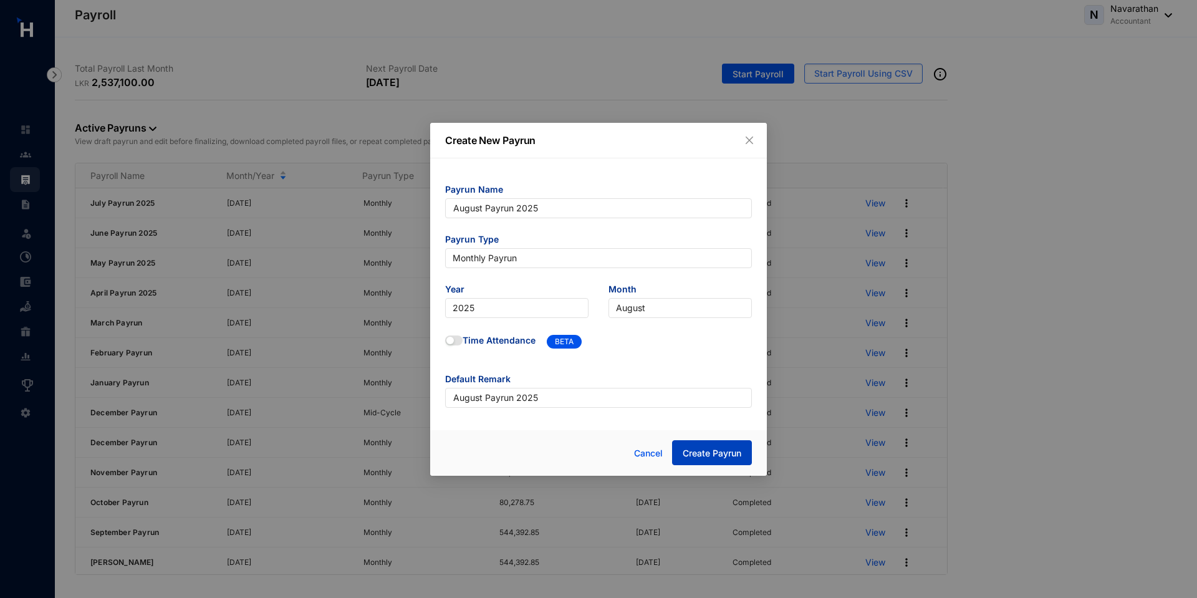
click at [723, 461] on button "Create Payrun" at bounding box center [712, 452] width 80 height 25
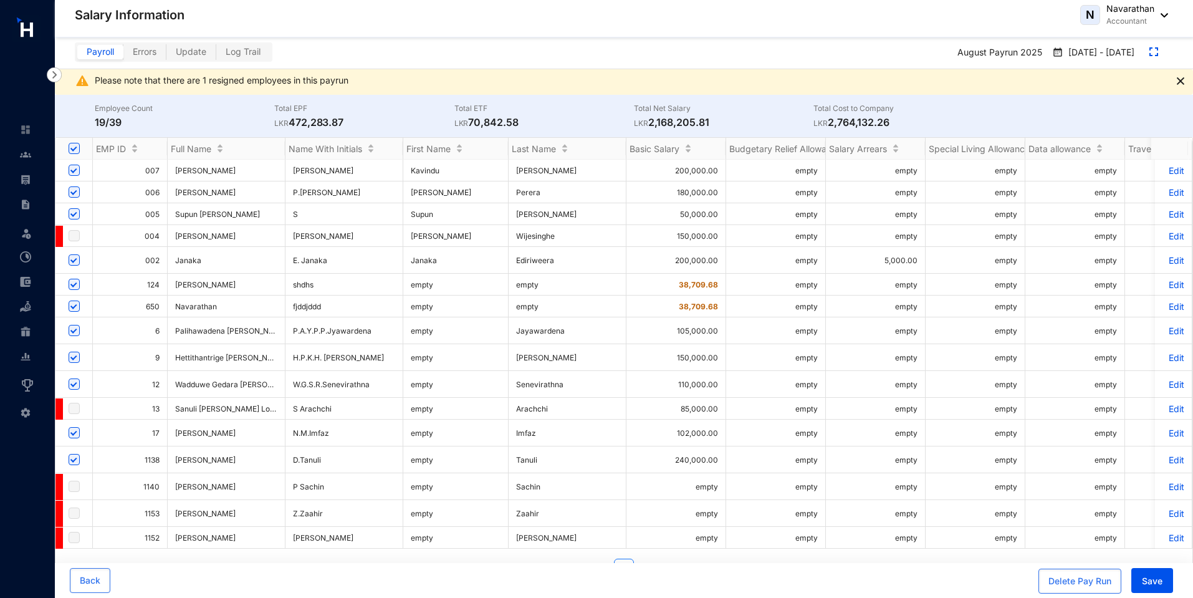
scroll to position [26, 0]
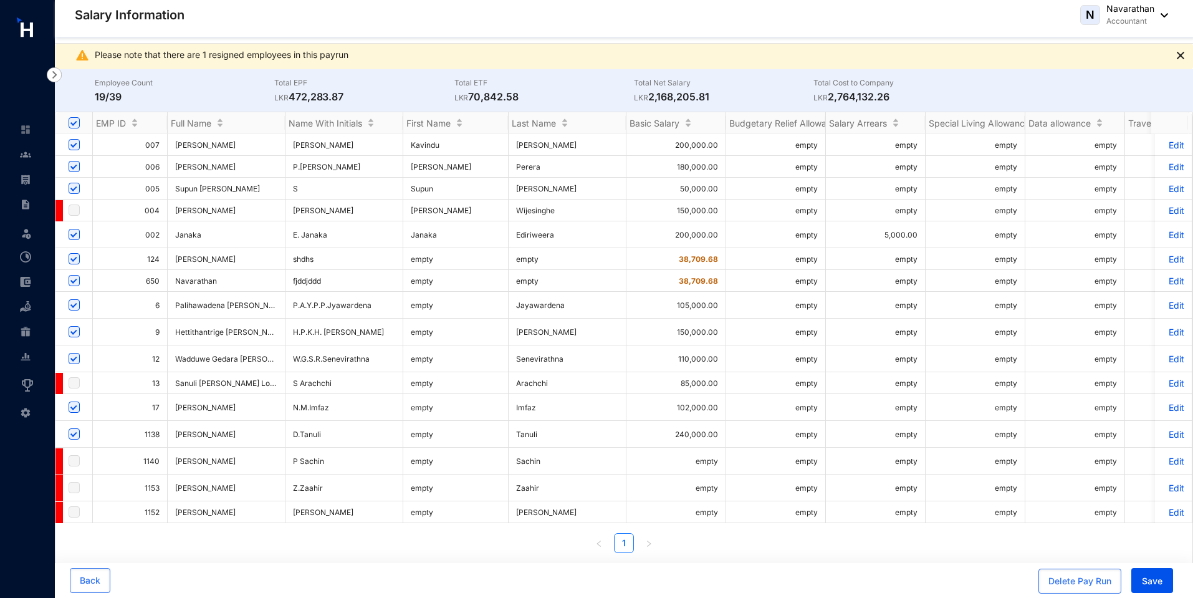
click at [1171, 433] on p "Edit" at bounding box center [1173, 434] width 22 height 11
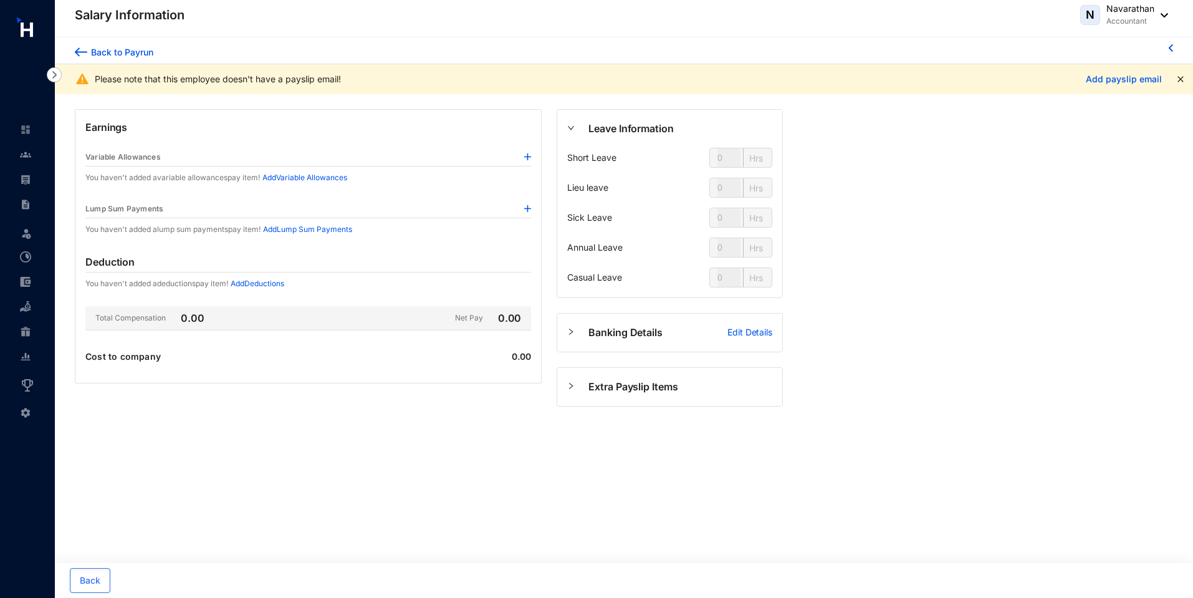
type input "144"
type input "80"
type input "56"
type input "128"
type input "80"
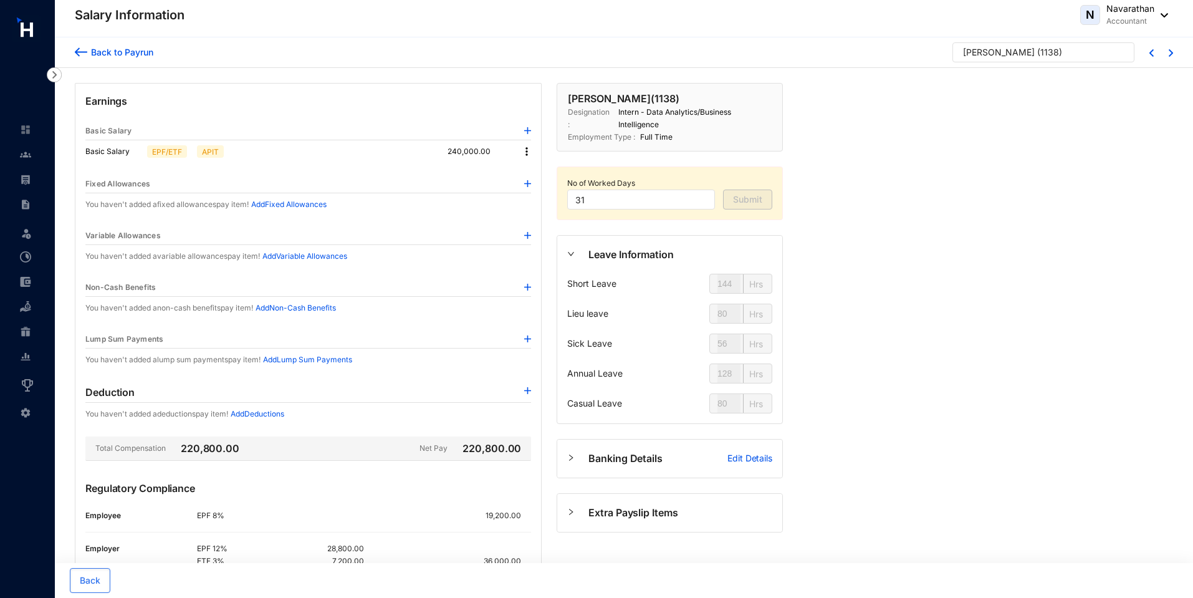
click at [527, 151] on img at bounding box center [526, 151] width 12 height 12
click at [540, 176] on span "Edit" at bounding box center [538, 173] width 16 height 14
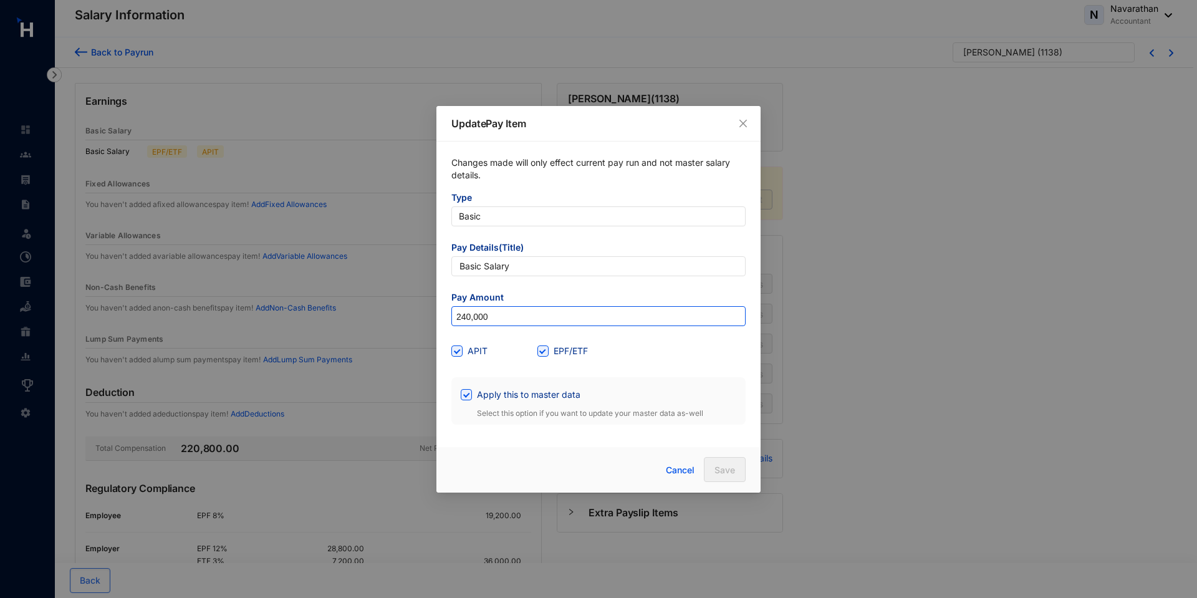
click at [461, 317] on input "240,000" at bounding box center [598, 317] width 293 height 20
type input "2,400,000"
click at [727, 474] on span "Save" at bounding box center [724, 470] width 21 height 12
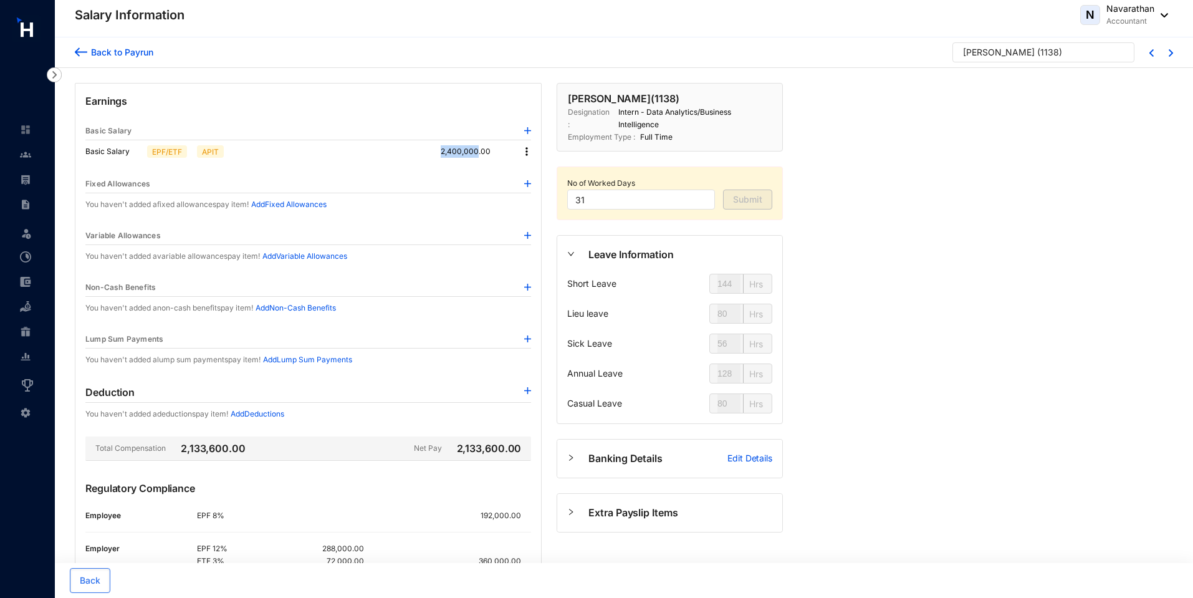
drag, startPoint x: 439, startPoint y: 151, endPoint x: 480, endPoint y: 155, distance: 40.6
click at [480, 155] on div "Basic Salary EPF/ETF APIT 2,400,000.00" at bounding box center [308, 151] width 446 height 22
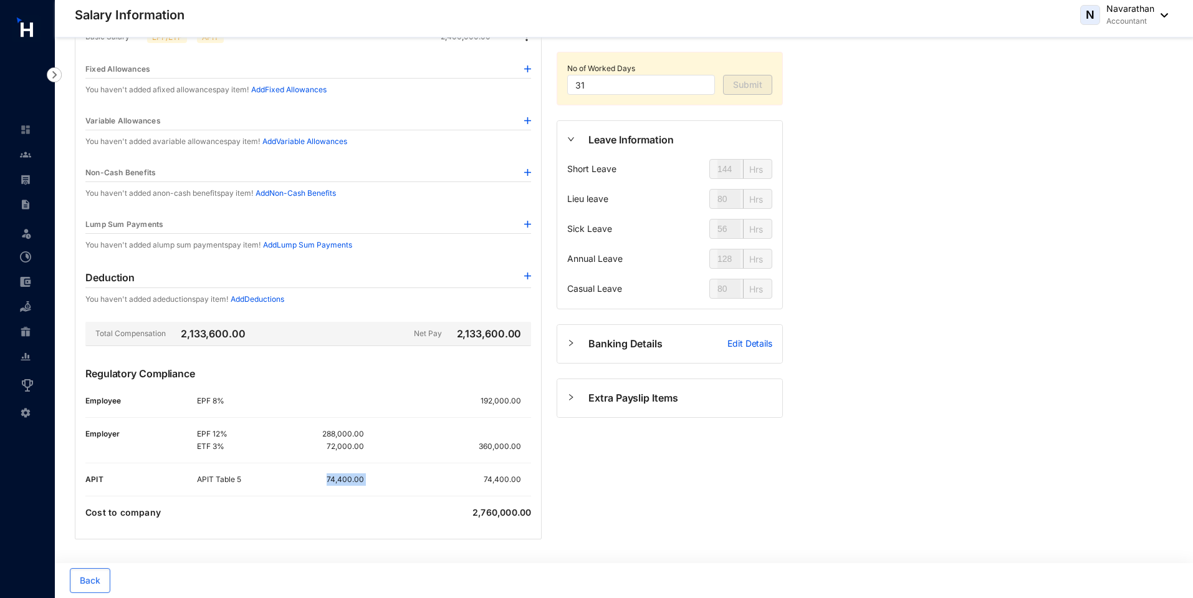
drag, startPoint x: 327, startPoint y: 479, endPoint x: 373, endPoint y: 476, distance: 45.6
click at [373, 476] on div "APIT Table 5 74,400.00 74,400.00" at bounding box center [364, 479] width 334 height 12
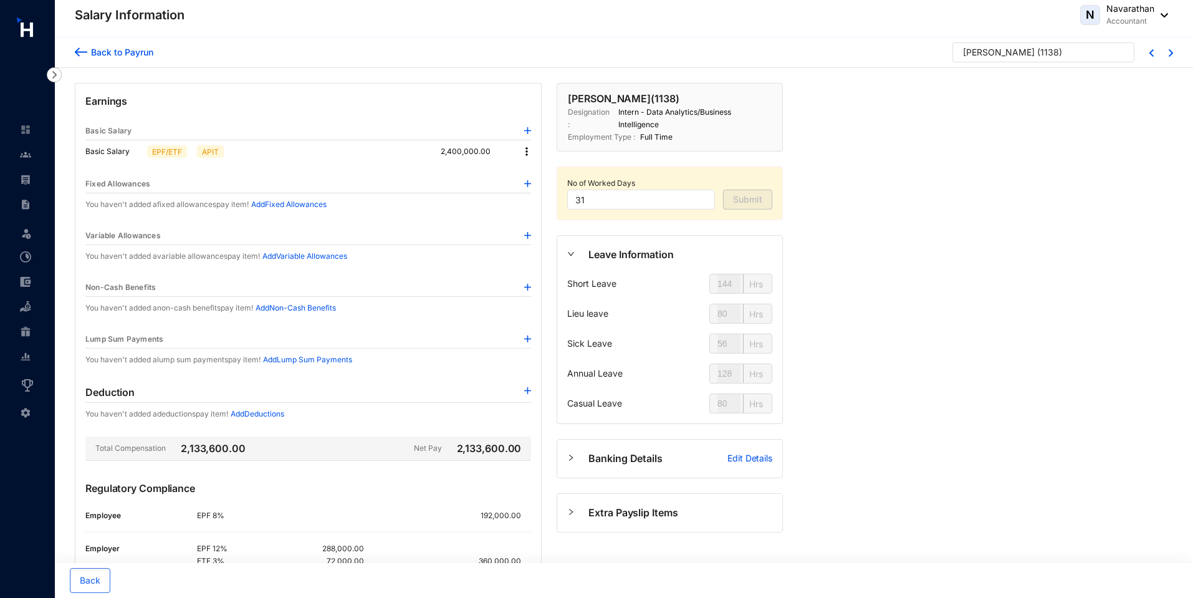
click at [529, 152] on img at bounding box center [526, 151] width 12 height 12
click at [547, 176] on li "Edit" at bounding box center [538, 173] width 31 height 20
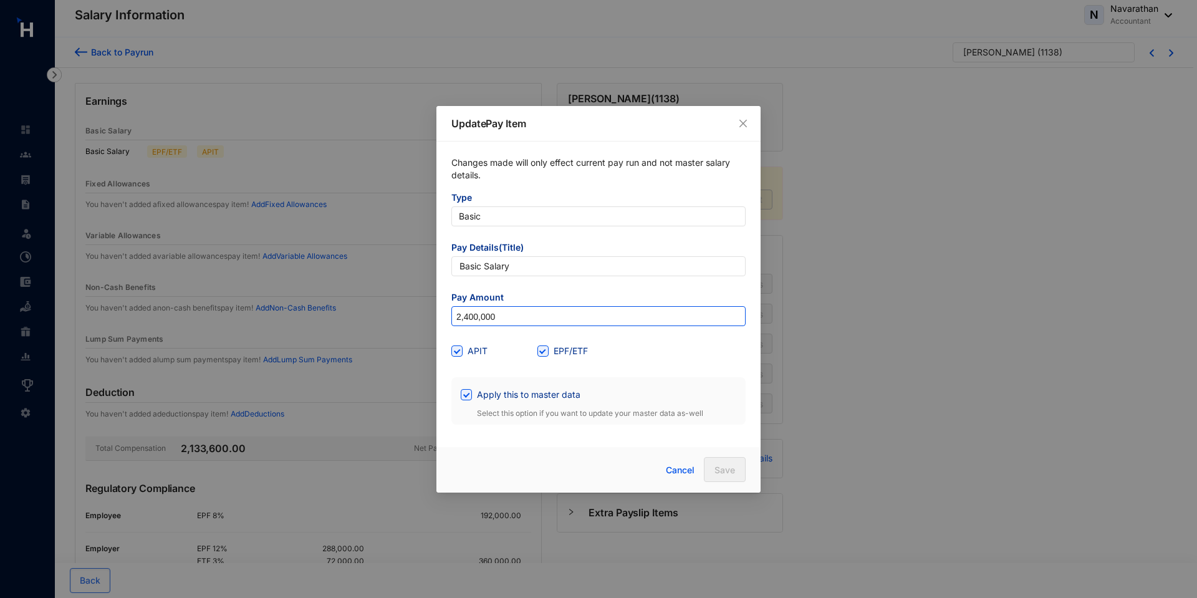
click at [471, 317] on input "2,400,000" at bounding box center [598, 317] width 293 height 20
type input "1,800,000"
click at [725, 469] on span "Save" at bounding box center [724, 470] width 21 height 12
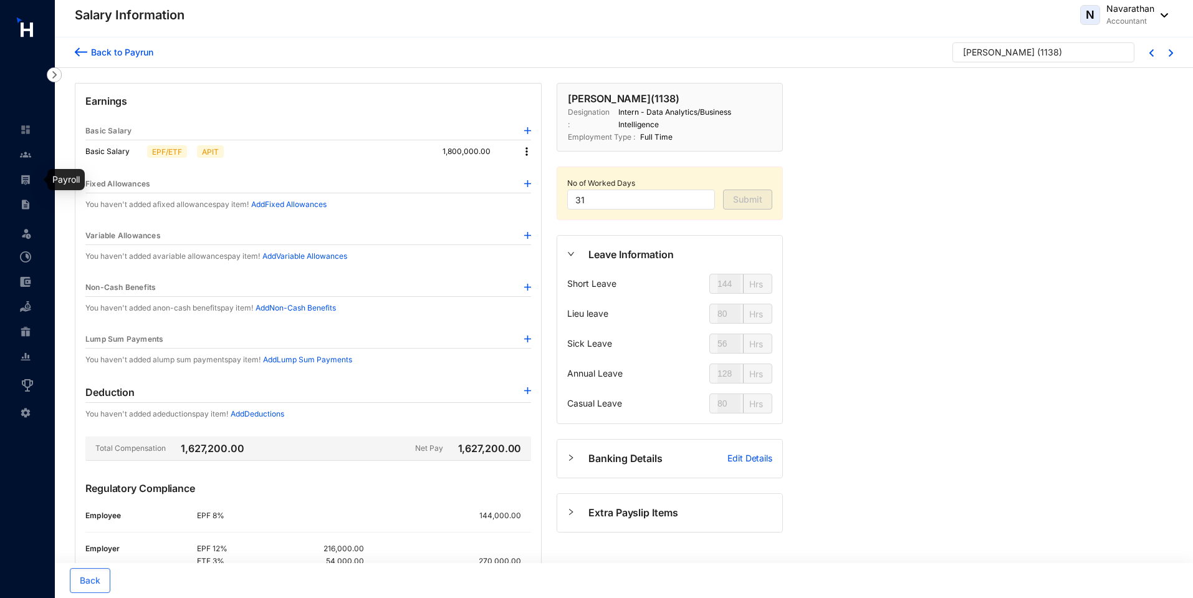
click at [26, 184] on img at bounding box center [25, 179] width 11 height 11
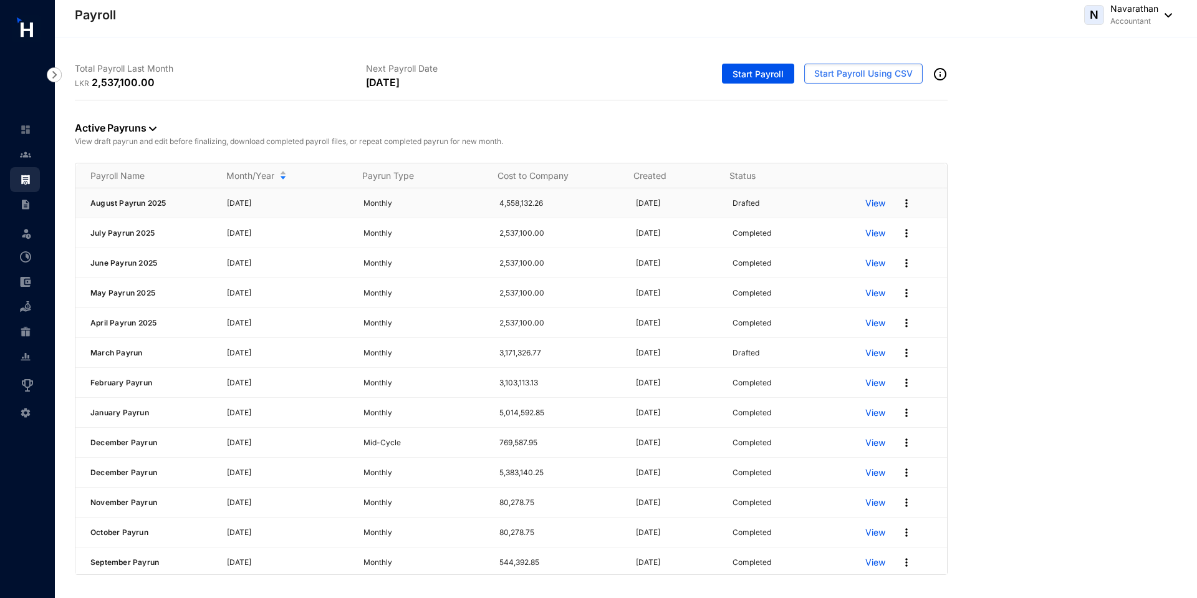
click at [901, 205] on img at bounding box center [906, 203] width 12 height 12
click at [843, 228] on p "Delete" at bounding box center [850, 228] width 88 height 21
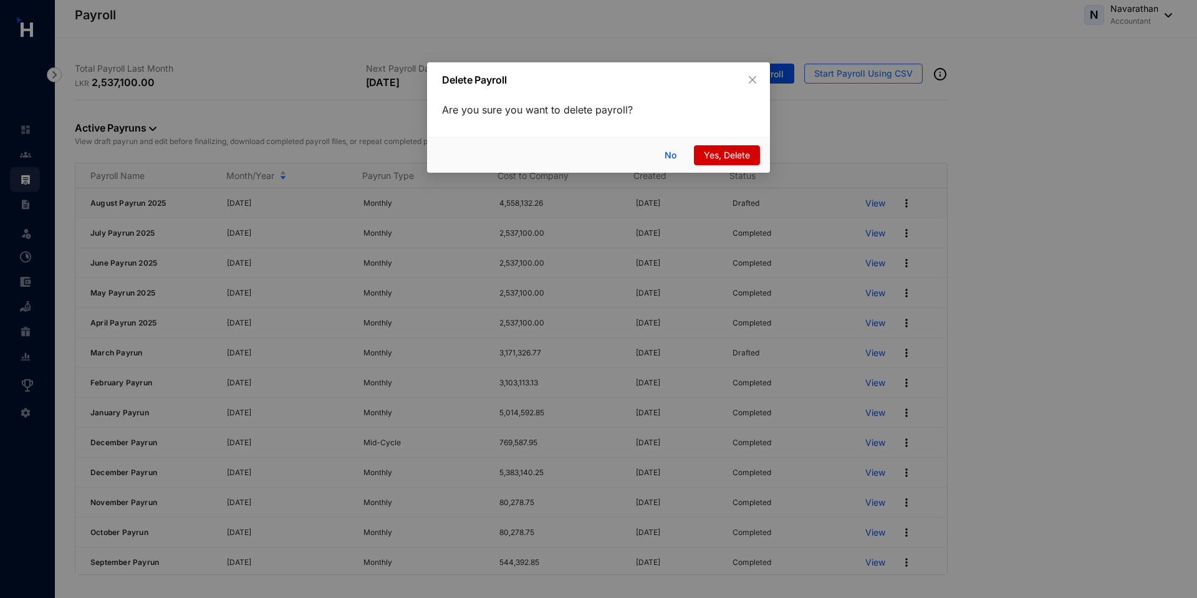
click at [722, 158] on span "Yes, Delete" at bounding box center [727, 155] width 46 height 14
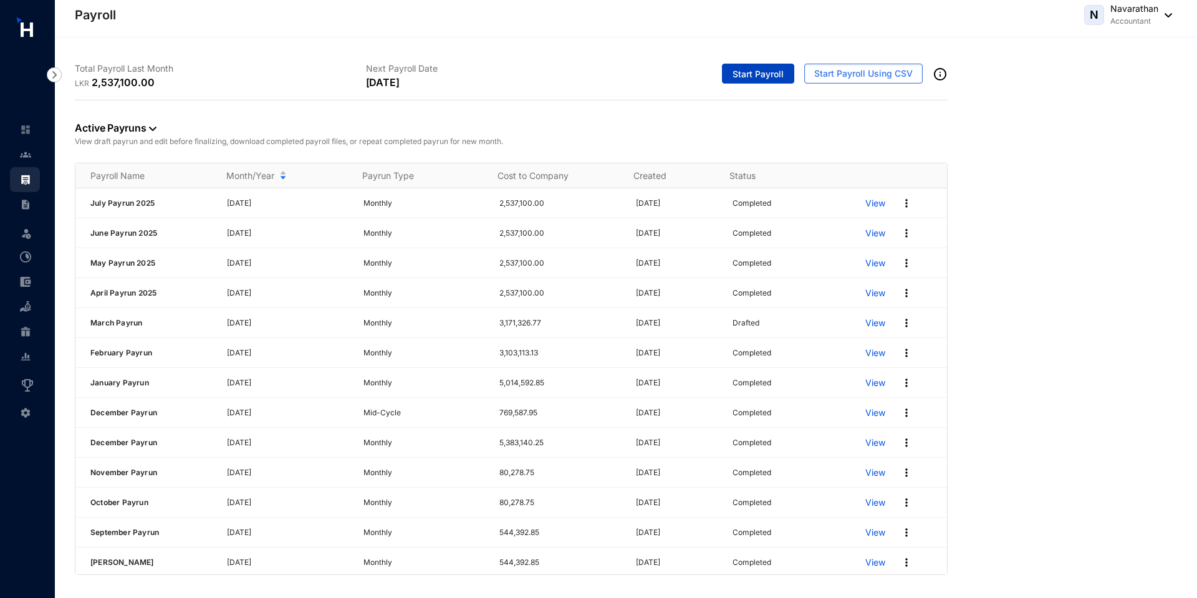
click at [757, 79] on span "Start Payroll" at bounding box center [757, 74] width 51 height 12
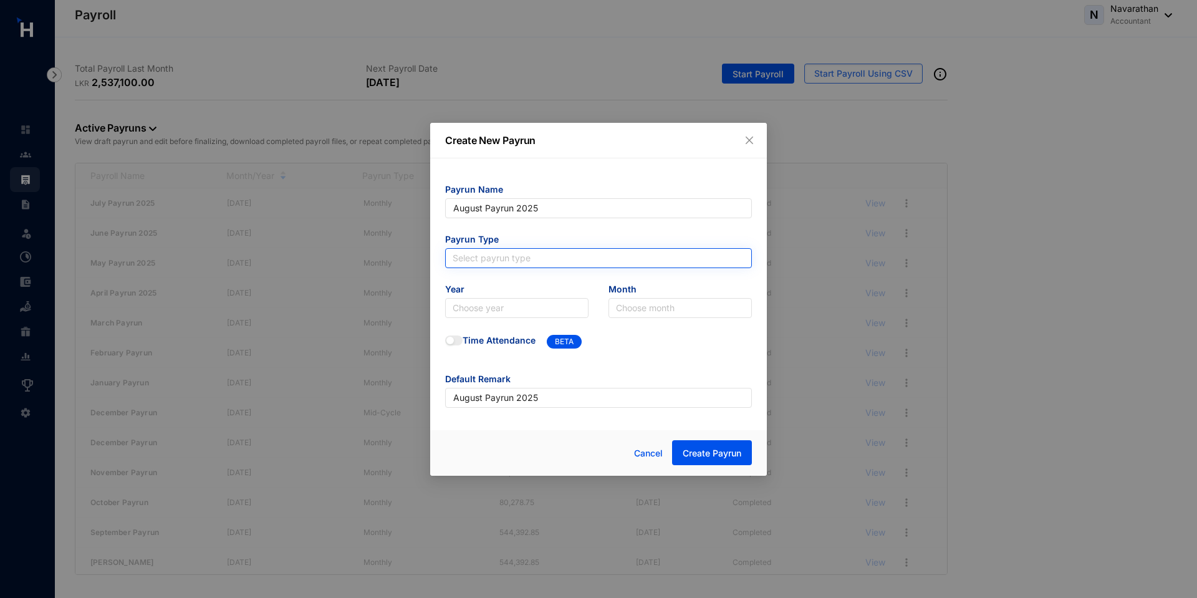
click at [472, 258] on input "search" at bounding box center [598, 258] width 292 height 19
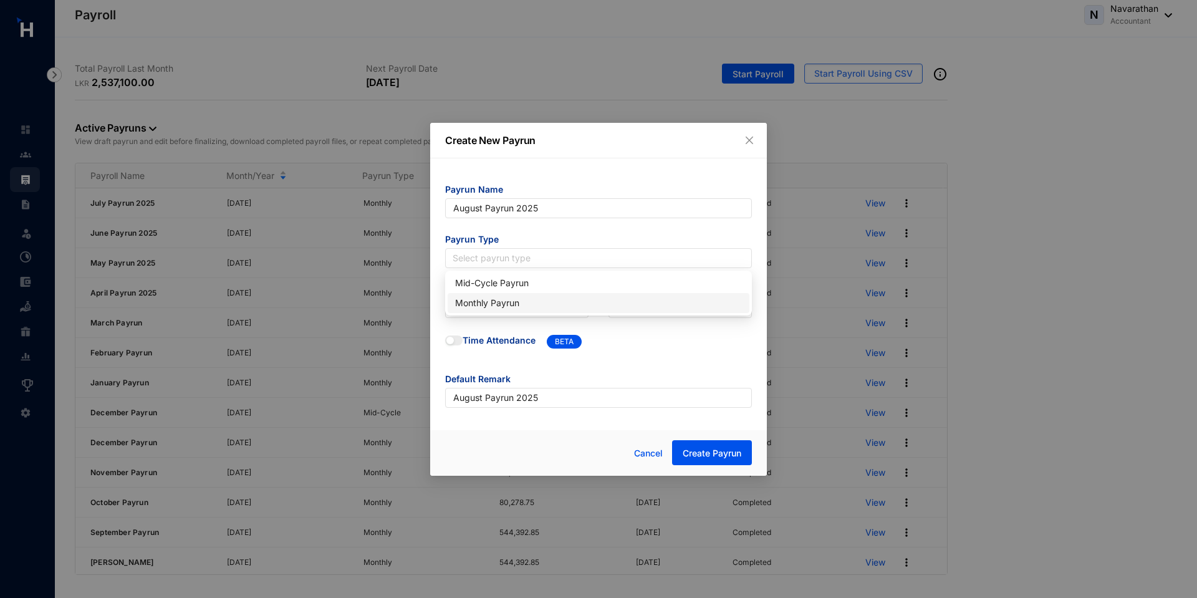
click at [495, 309] on div "Monthly Payrun" at bounding box center [598, 303] width 287 height 14
click at [495, 309] on input "search" at bounding box center [516, 308] width 128 height 19
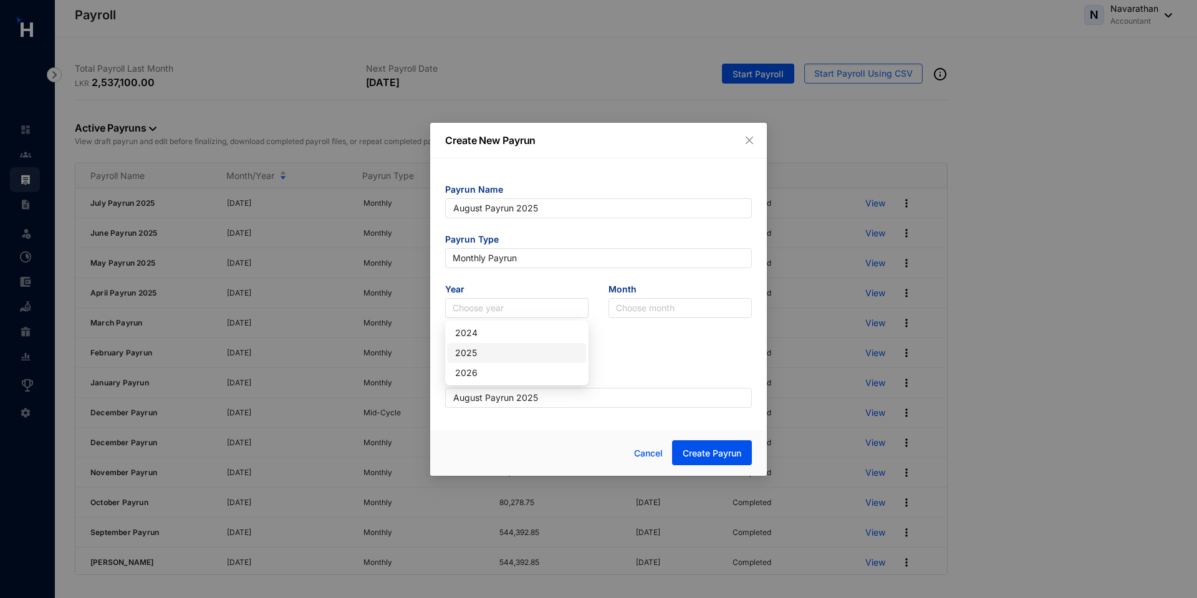
click at [504, 354] on div "2025" at bounding box center [516, 353] width 123 height 14
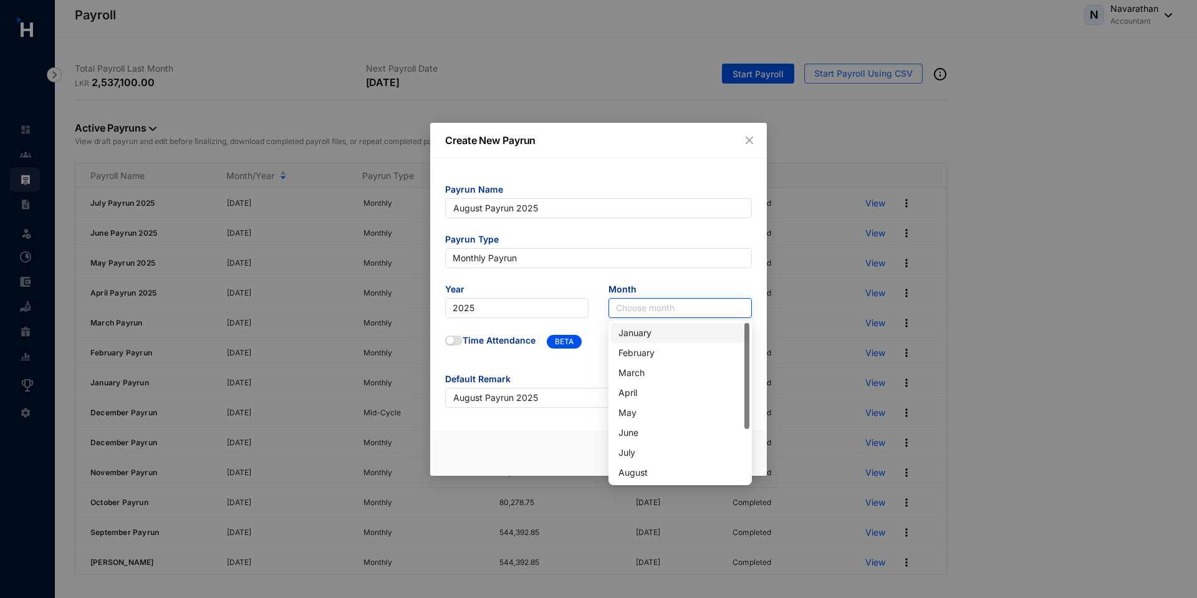
click at [663, 310] on input "search" at bounding box center [680, 308] width 128 height 19
click at [649, 471] on div "August" at bounding box center [679, 473] width 123 height 14
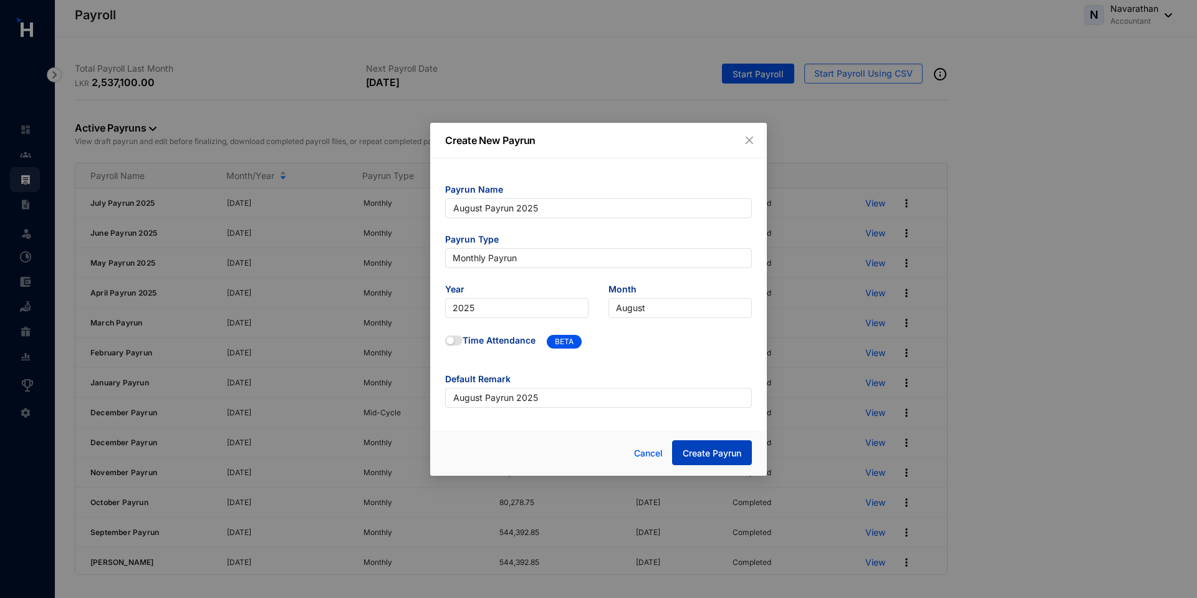
click at [725, 452] on span "Create Payrun" at bounding box center [711, 453] width 59 height 12
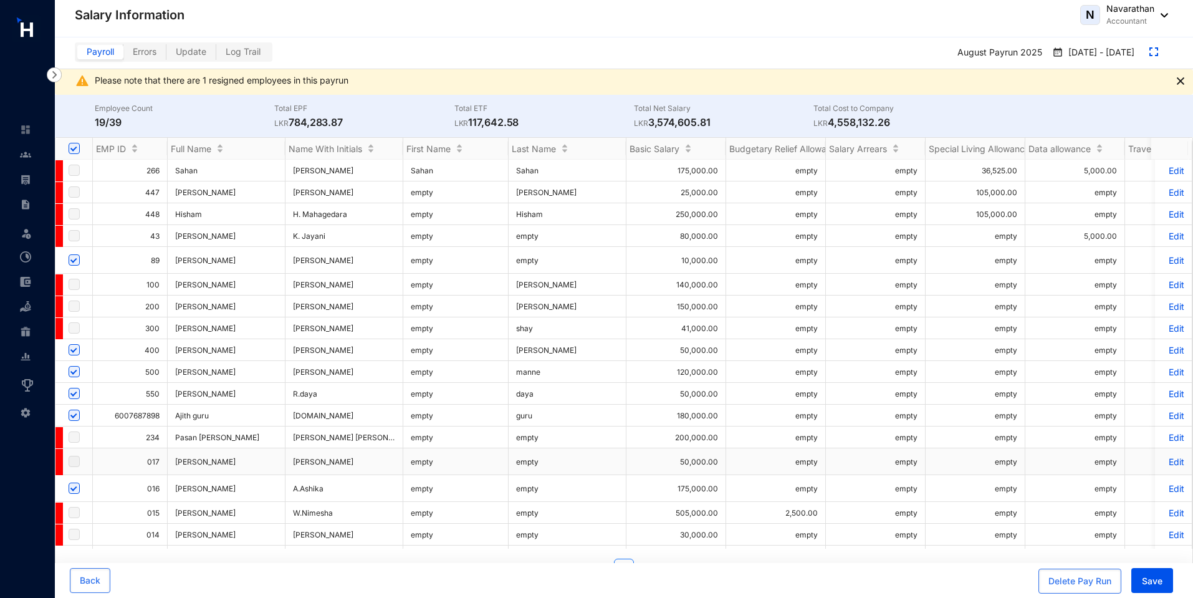
scroll to position [521, 0]
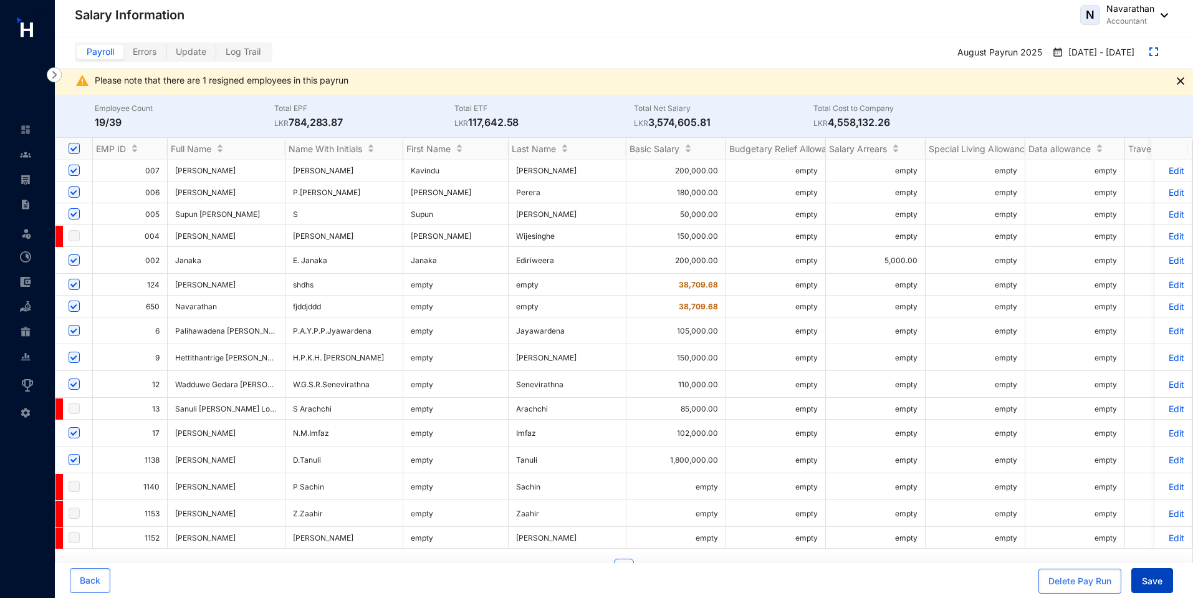
click at [1144, 589] on button "Save" at bounding box center [1152, 580] width 42 height 25
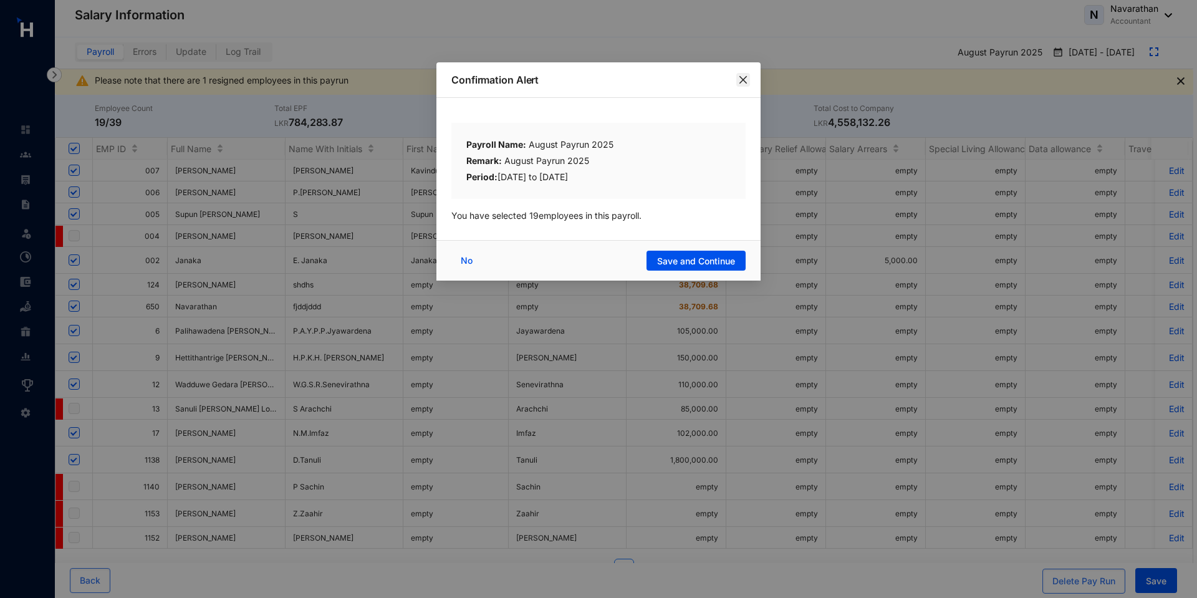
click at [749, 82] on span "Close" at bounding box center [743, 80] width 14 height 10
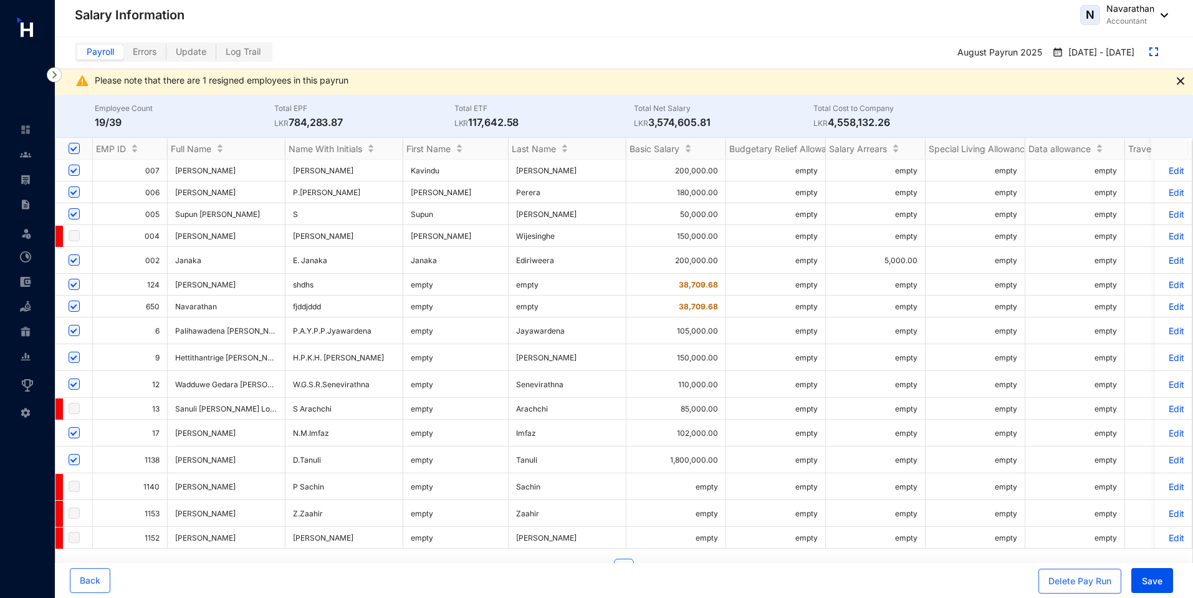
click at [1171, 454] on p "Edit" at bounding box center [1173, 459] width 22 height 11
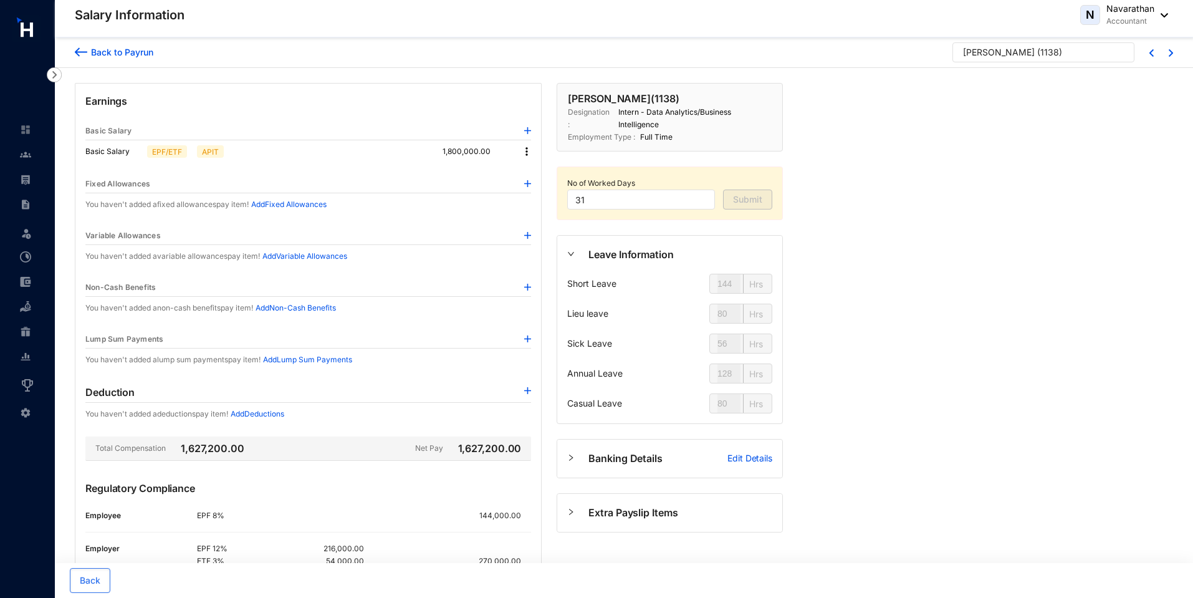
scroll to position [115, 0]
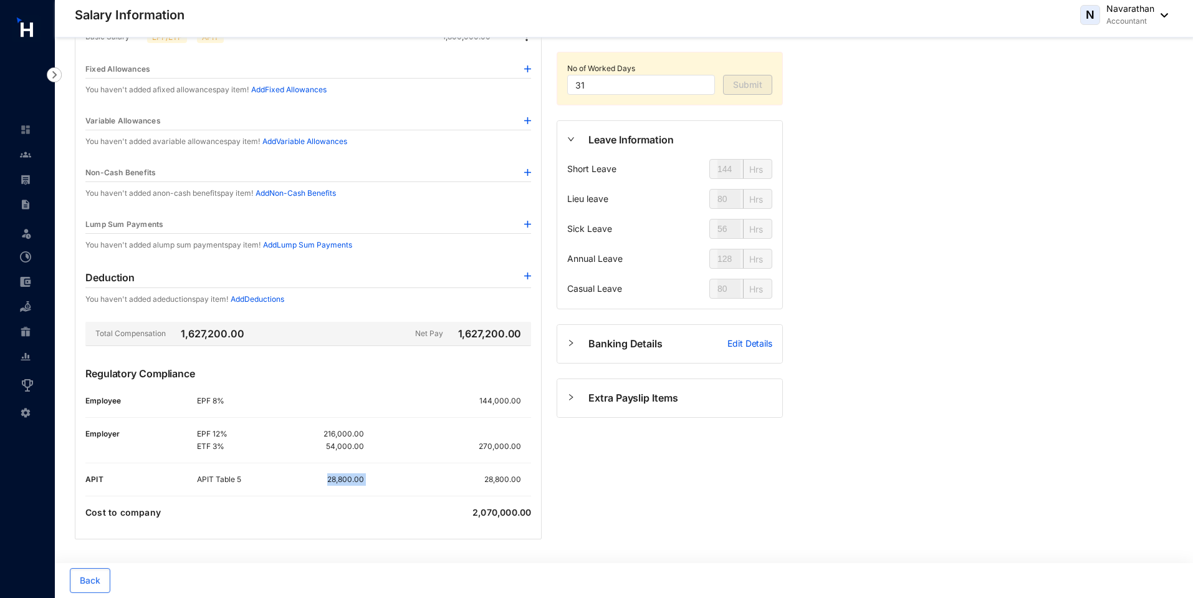
drag, startPoint x: 328, startPoint y: 479, endPoint x: 386, endPoint y: 481, distance: 58.0
click at [386, 481] on div "APIT Table 5 28,800.00 28,800.00" at bounding box center [364, 479] width 334 height 12
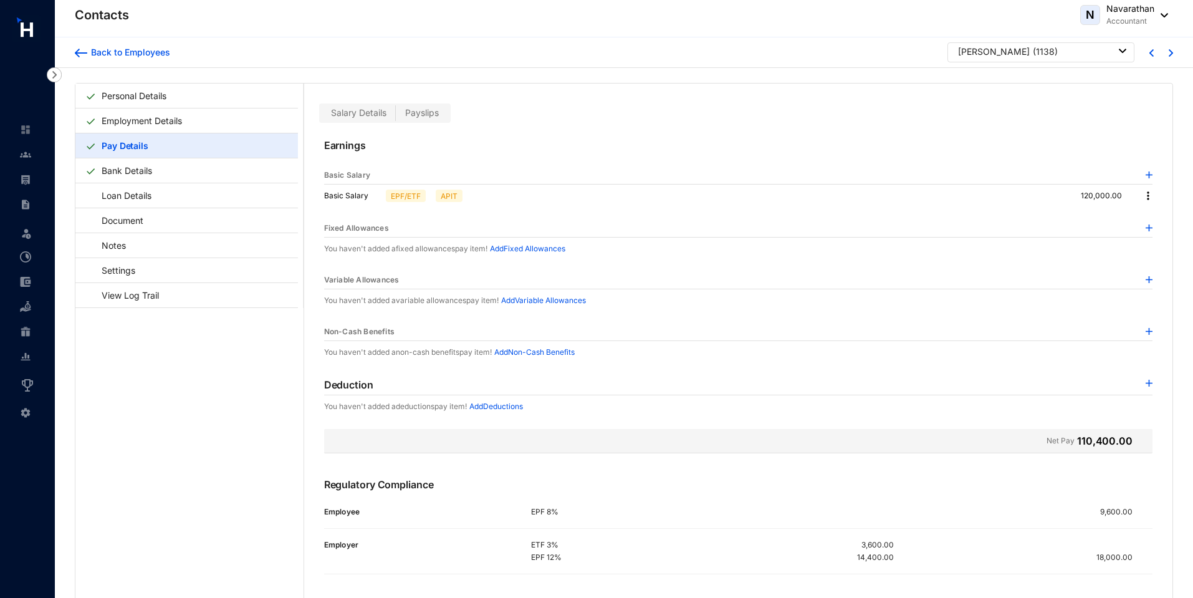
click at [464, 113] on div "Salary Details Payslips" at bounding box center [738, 103] width 868 height 39
click at [1142, 196] on img at bounding box center [1148, 195] width 12 height 12
click at [1157, 213] on span "Edit" at bounding box center [1156, 217] width 16 height 14
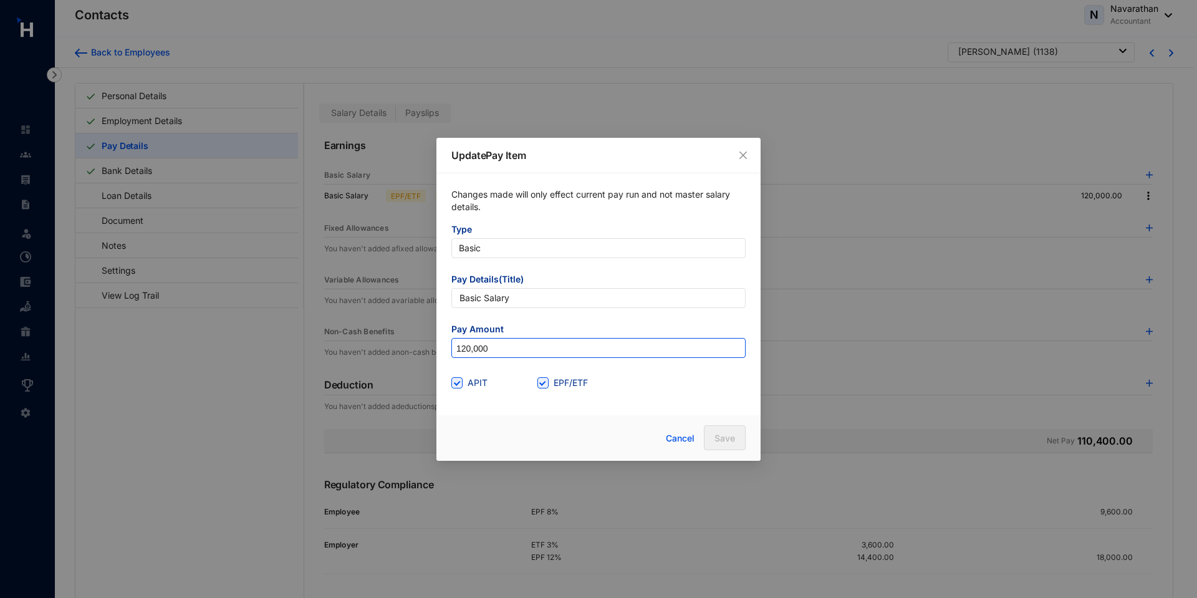
click at [464, 348] on input "120,000" at bounding box center [598, 348] width 293 height 20
type input "240,000"
click at [720, 436] on span "Save" at bounding box center [724, 438] width 21 height 12
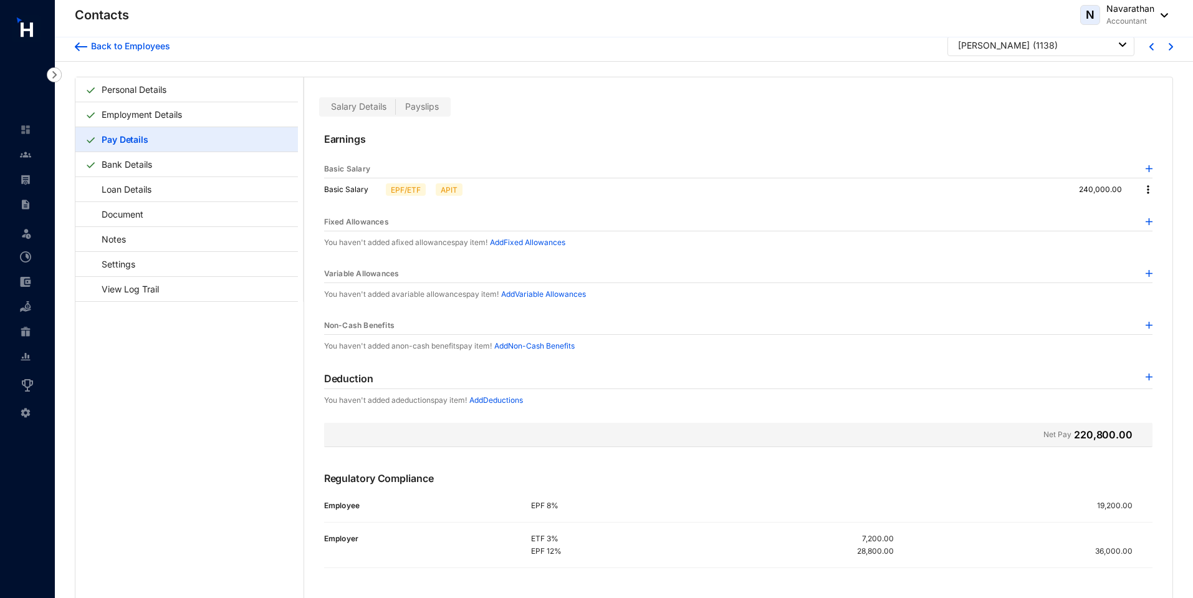
scroll to position [31, 0]
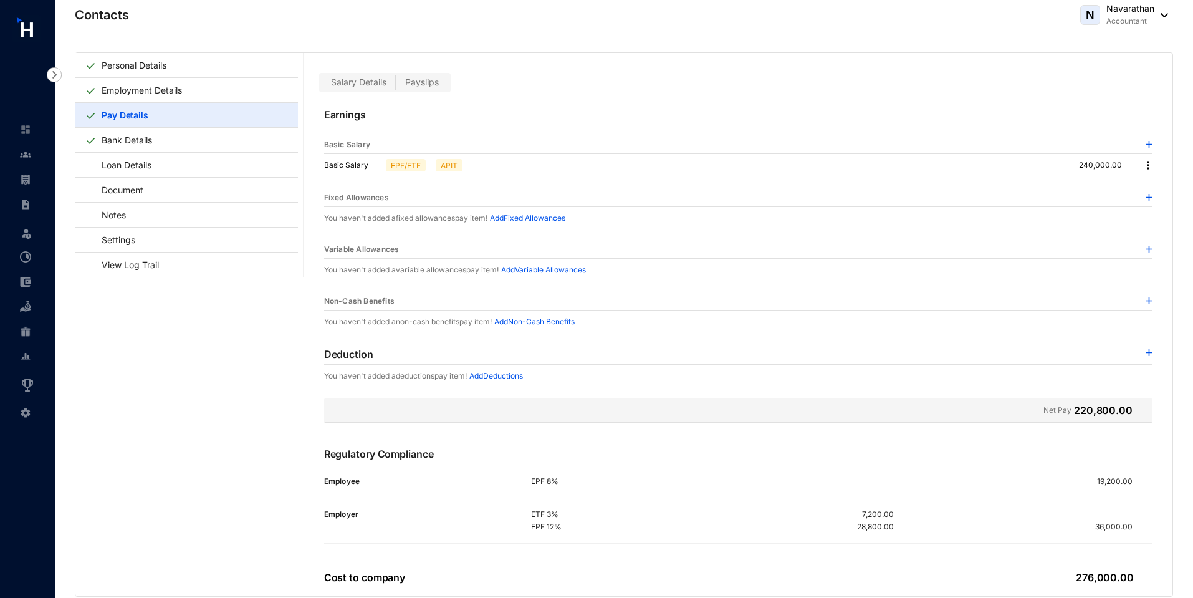
click at [1148, 171] on div "Basic Salary EPF/ETF APIT 240,000.00" at bounding box center [738, 165] width 828 height 22
click at [1146, 165] on img at bounding box center [1148, 165] width 12 height 12
click at [1164, 186] on li "Edit" at bounding box center [1156, 186] width 31 height 20
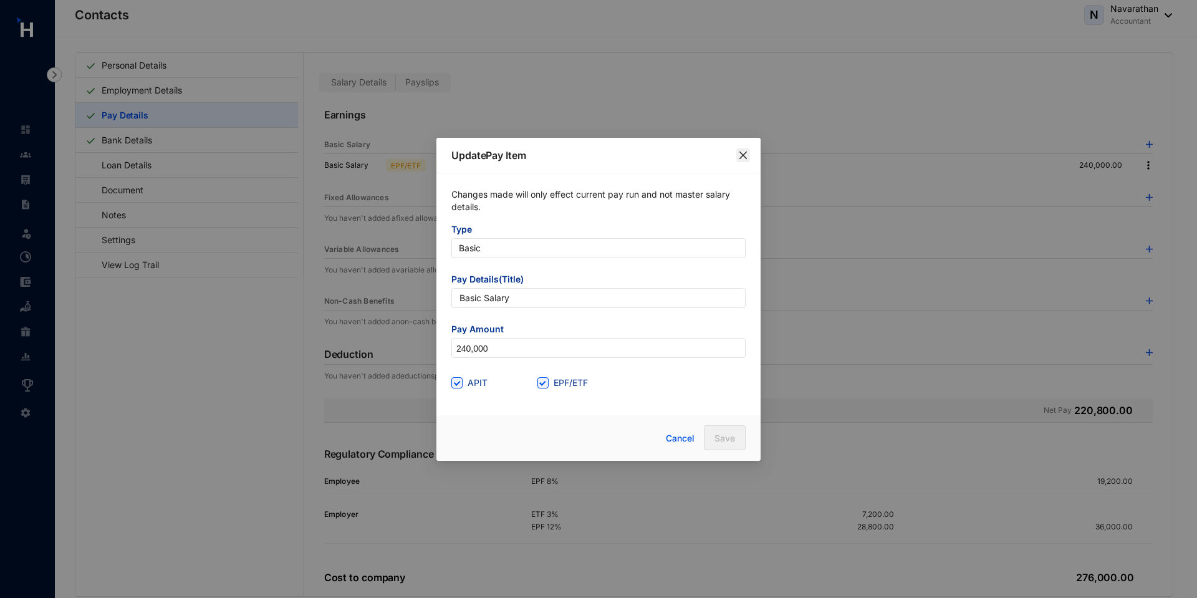
click at [742, 154] on icon "close" at bounding box center [742, 154] width 7 height 7
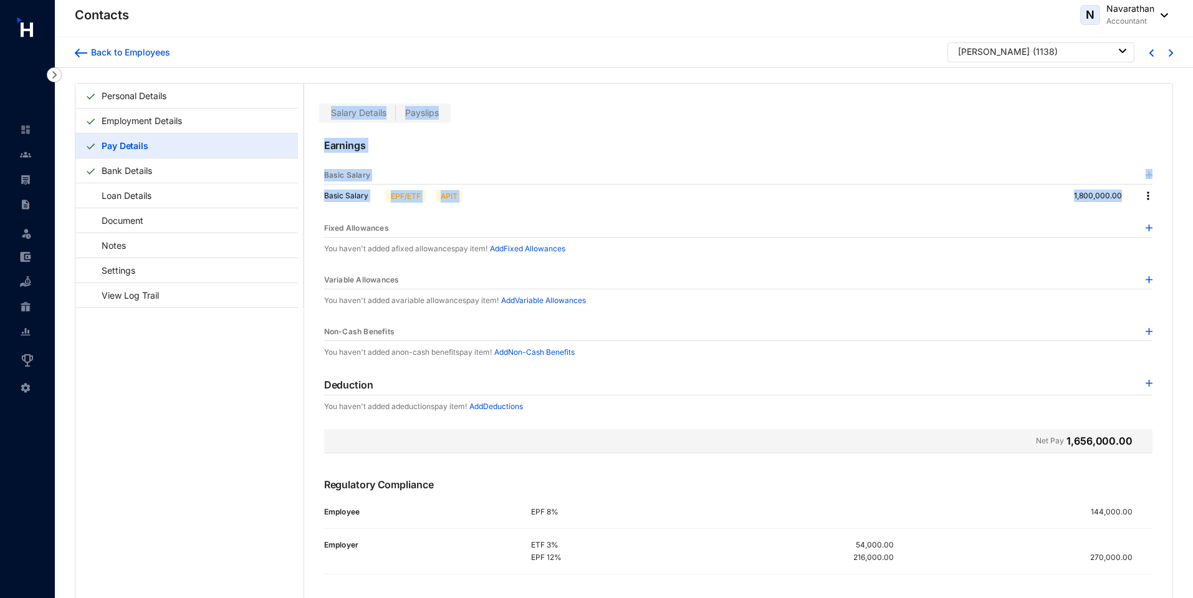
drag, startPoint x: 1064, startPoint y: 198, endPoint x: 1117, endPoint y: 198, distance: 53.6
click at [1122, 198] on p at bounding box center [1127, 195] width 10 height 12
